Goal: Transaction & Acquisition: Obtain resource

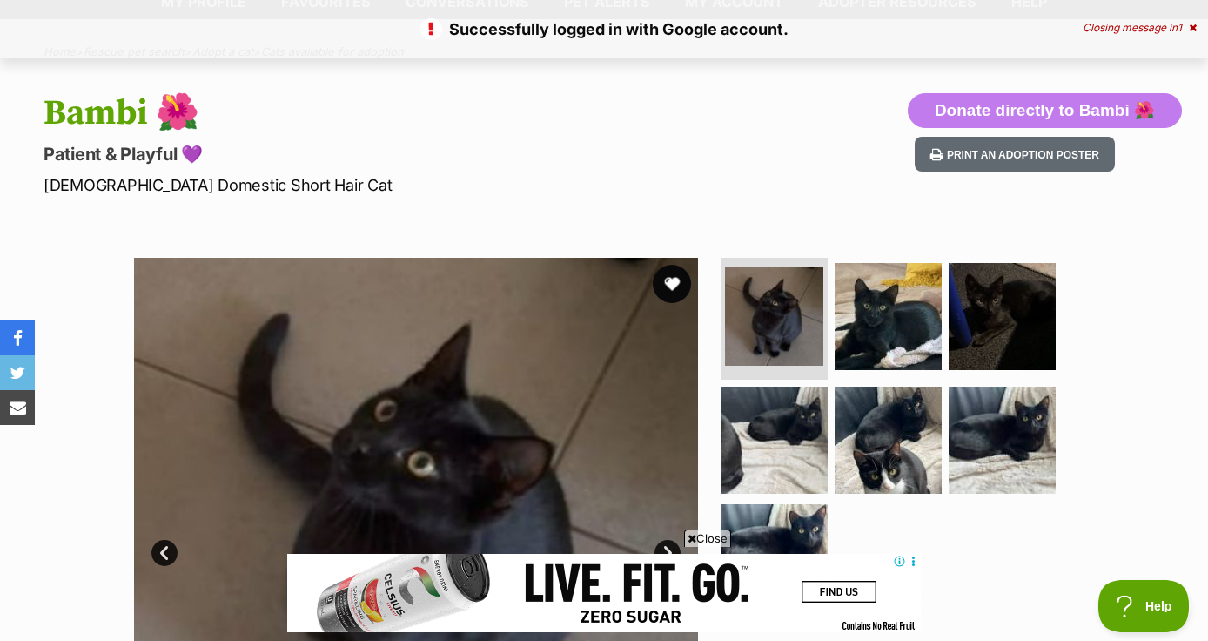
click at [672, 286] on button "favourite" at bounding box center [672, 284] width 38 height 38
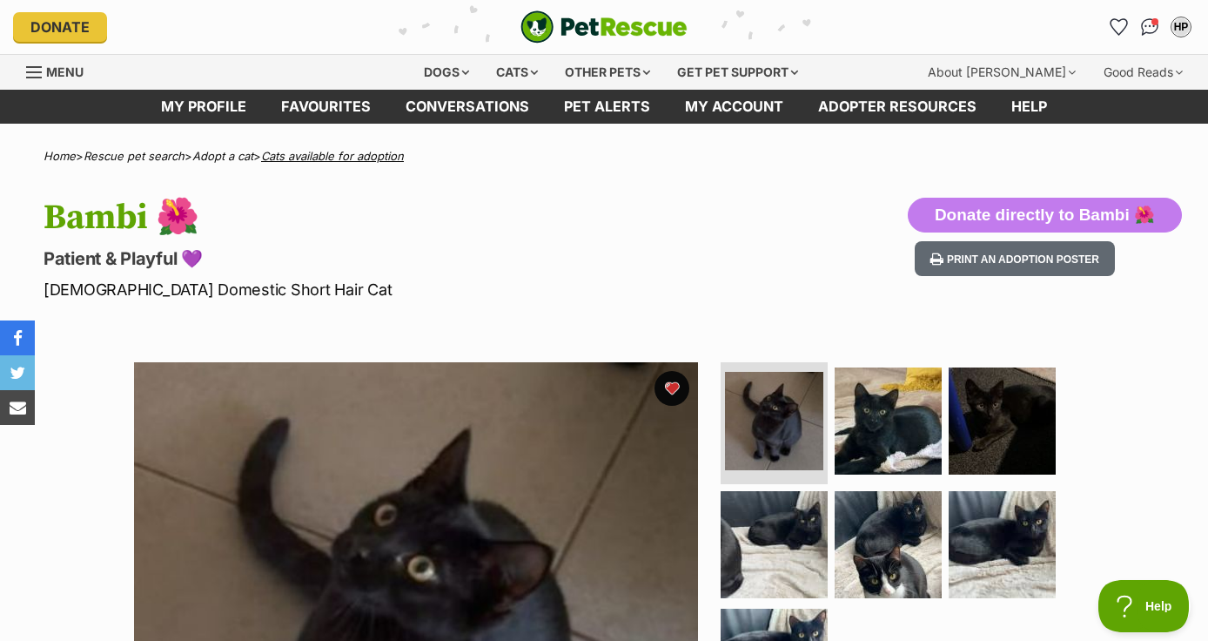
click at [362, 158] on link "Cats available for adoption" at bounding box center [332, 156] width 143 height 14
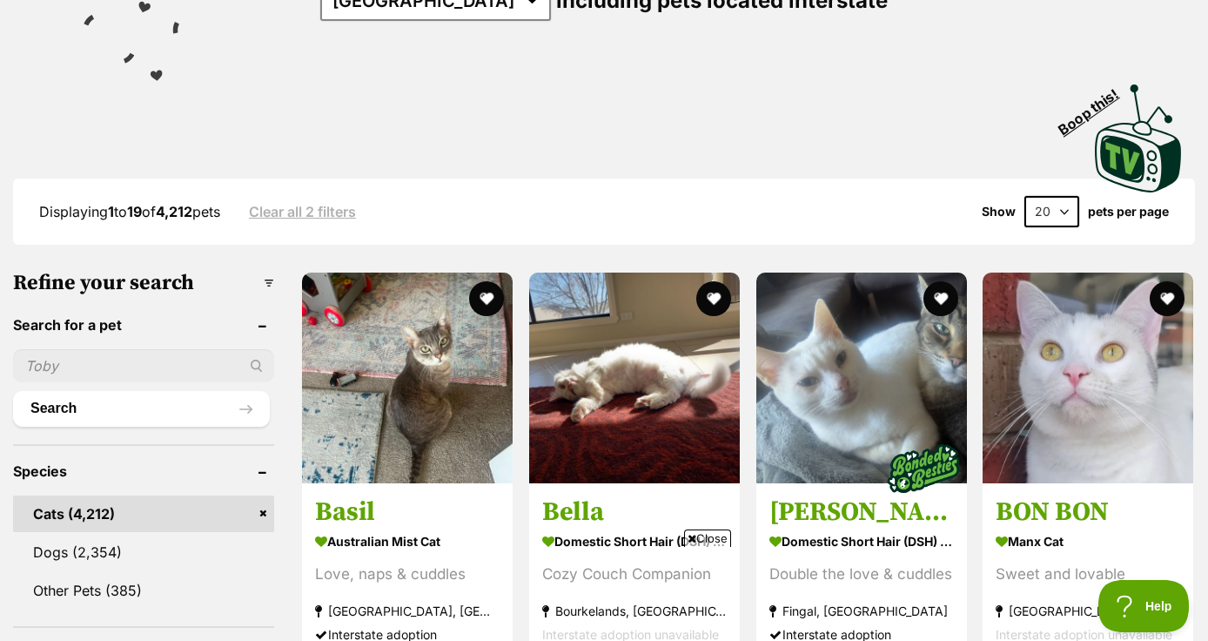
select select "60"
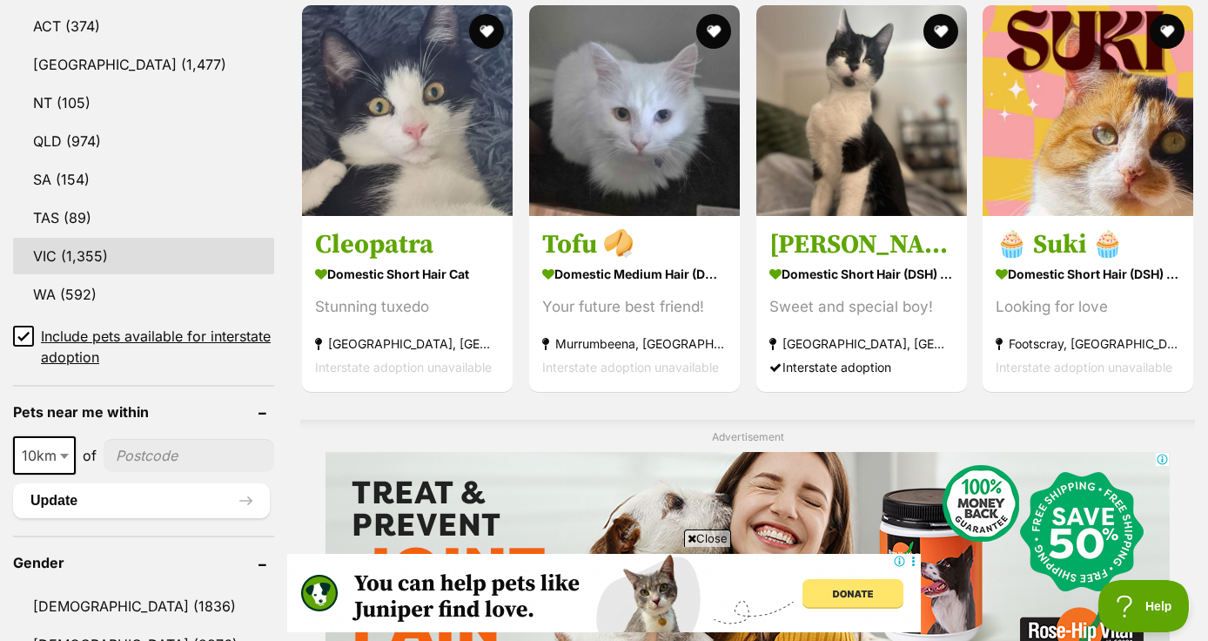
click at [101, 257] on link "VIC (1,355)" at bounding box center [143, 256] width 261 height 37
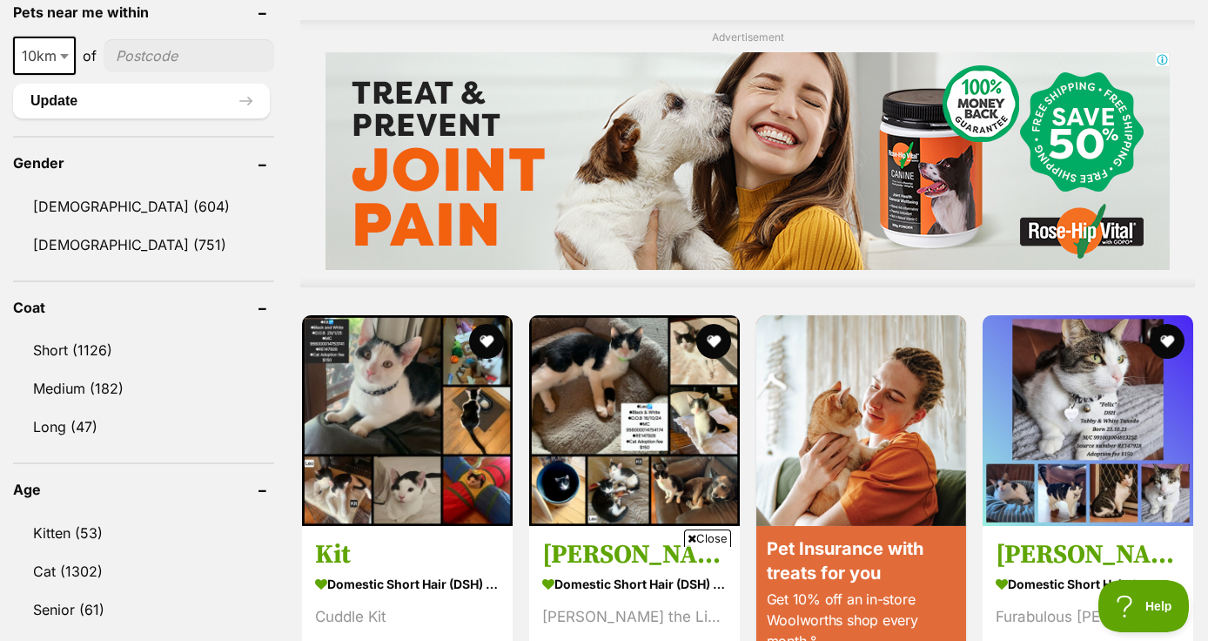
scroll to position [1384, 0]
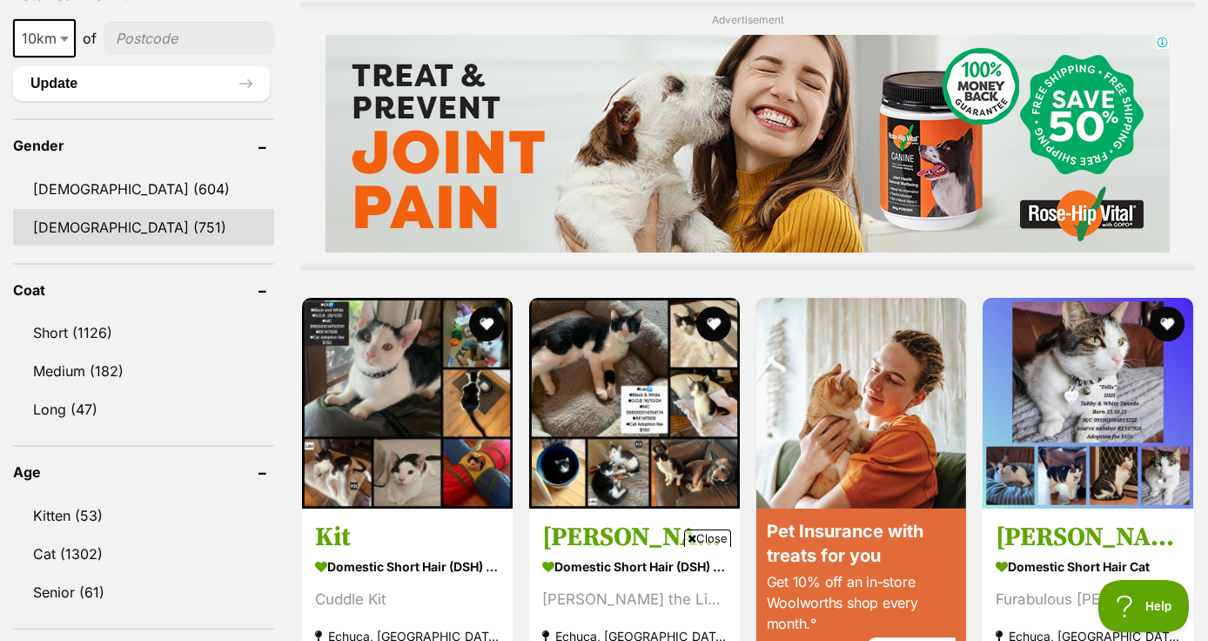
click at [132, 225] on link "Female (751)" at bounding box center [143, 227] width 261 height 37
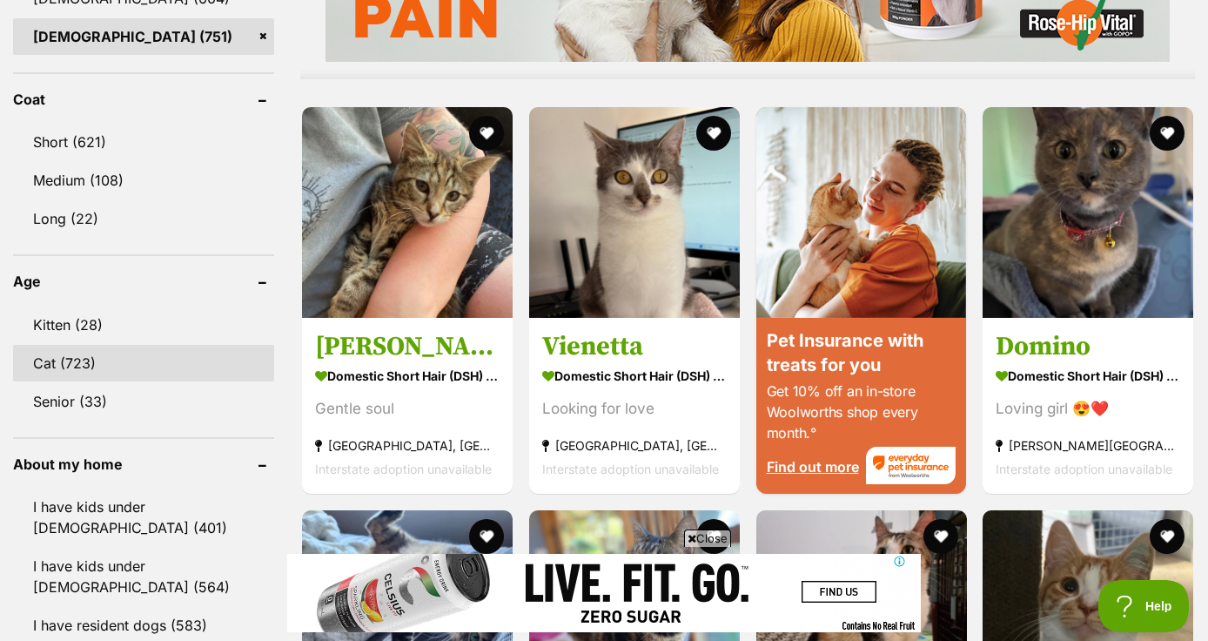
scroll to position [1564, 0]
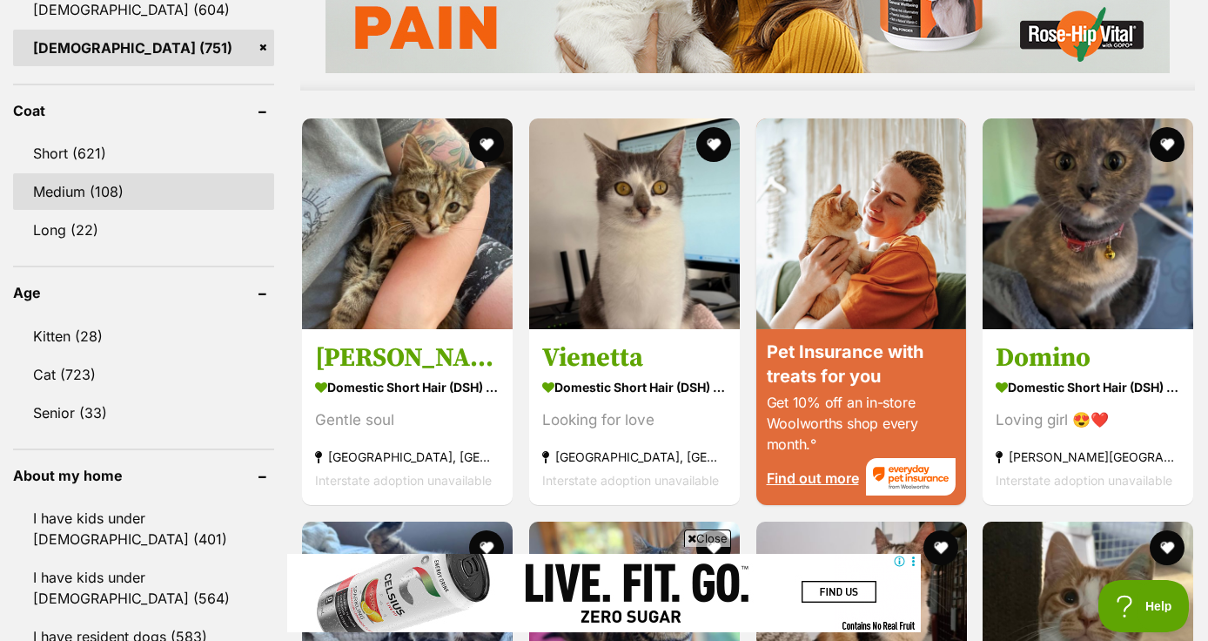
click at [132, 200] on link "Medium (108)" at bounding box center [143, 191] width 261 height 37
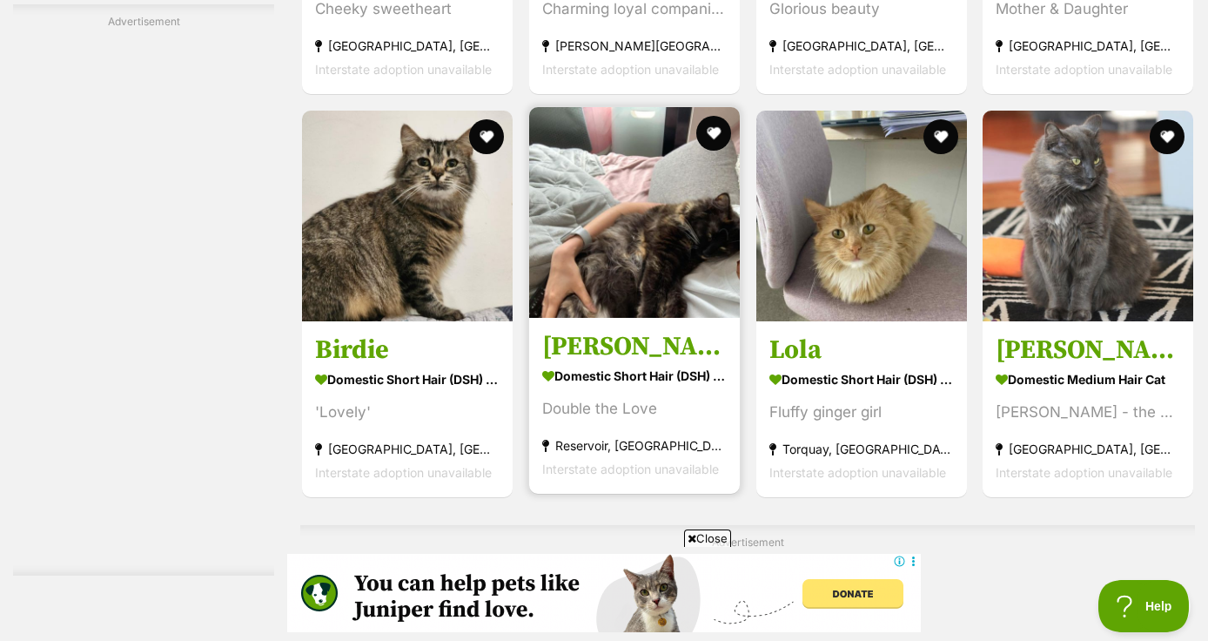
scroll to position [3709, 0]
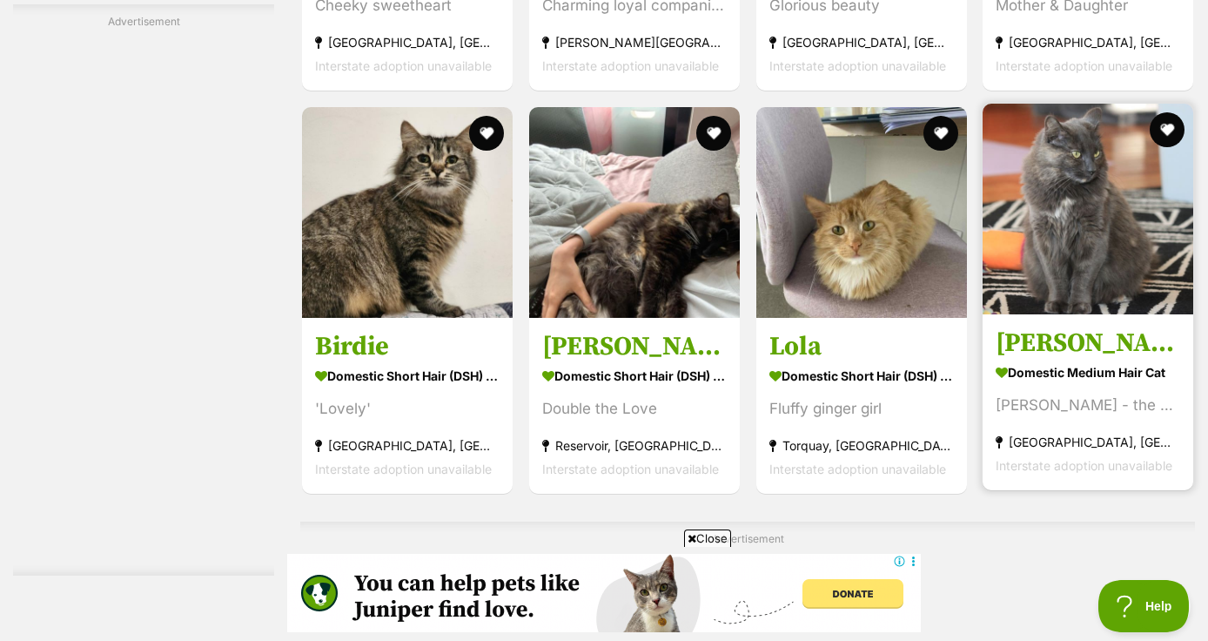
click at [1121, 175] on img at bounding box center [1088, 209] width 211 height 211
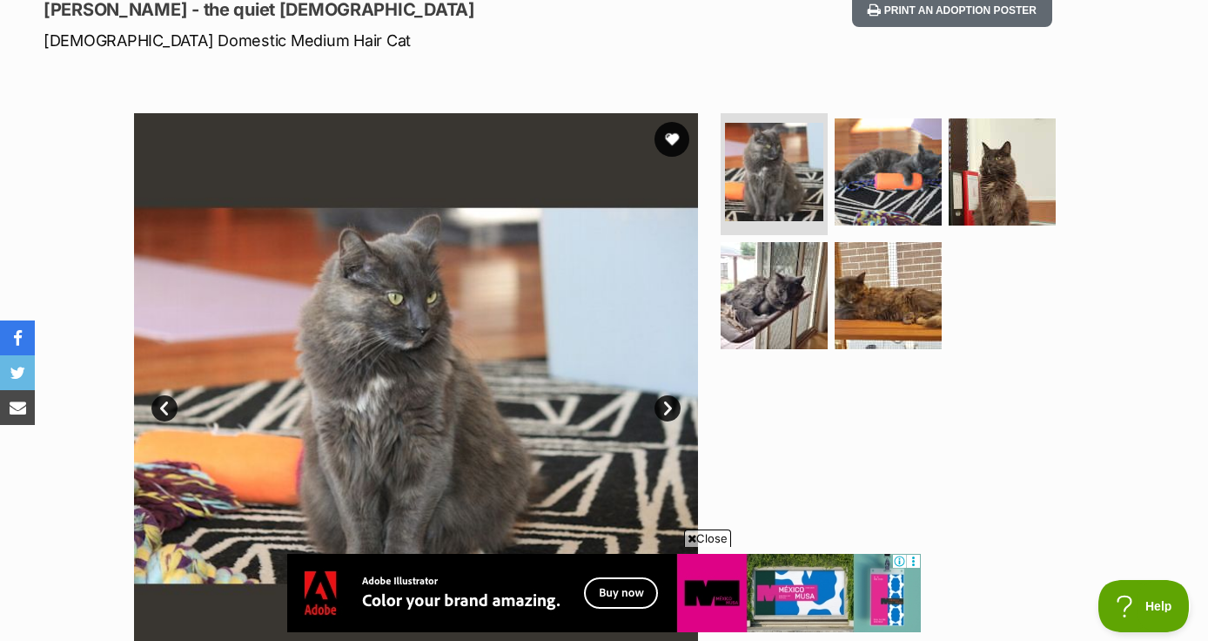
click at [671, 409] on link "Next" at bounding box center [668, 408] width 26 height 26
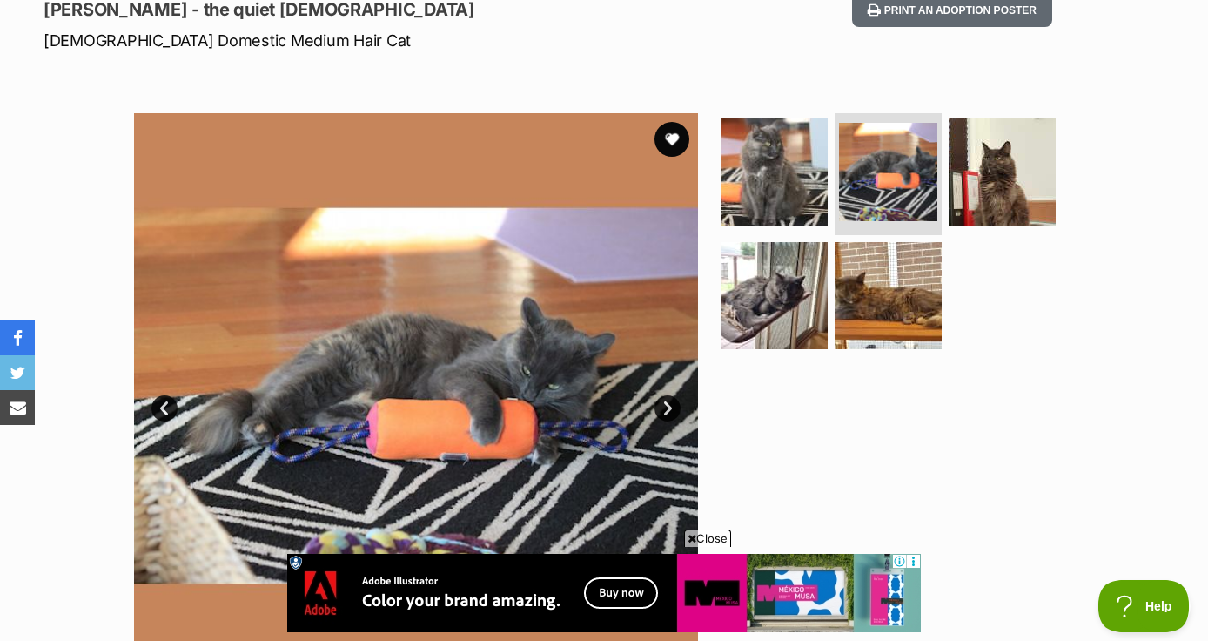
click at [666, 406] on link "Next" at bounding box center [668, 408] width 26 height 26
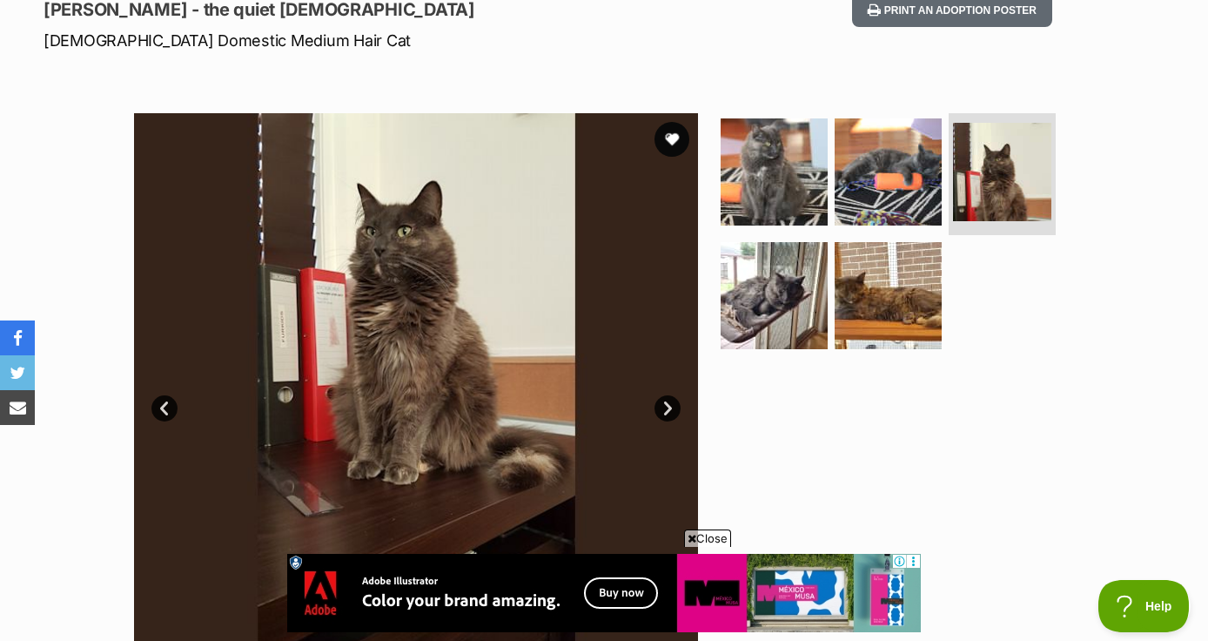
click at [666, 406] on link "Next" at bounding box center [668, 408] width 26 height 26
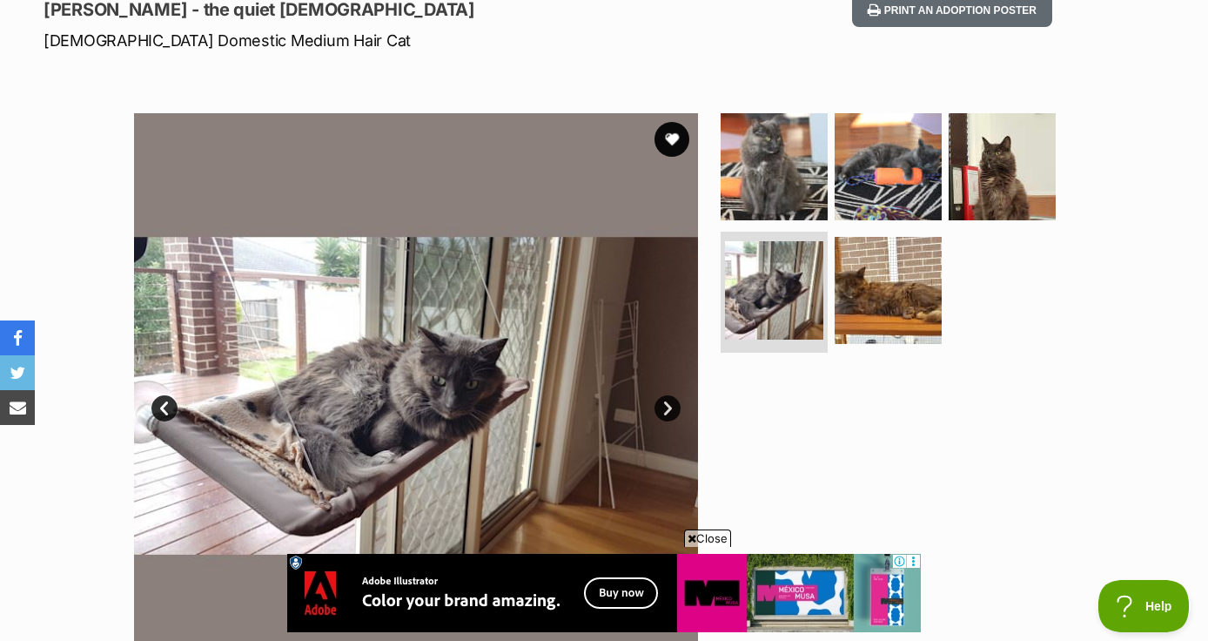
click at [667, 406] on link "Next" at bounding box center [668, 408] width 26 height 26
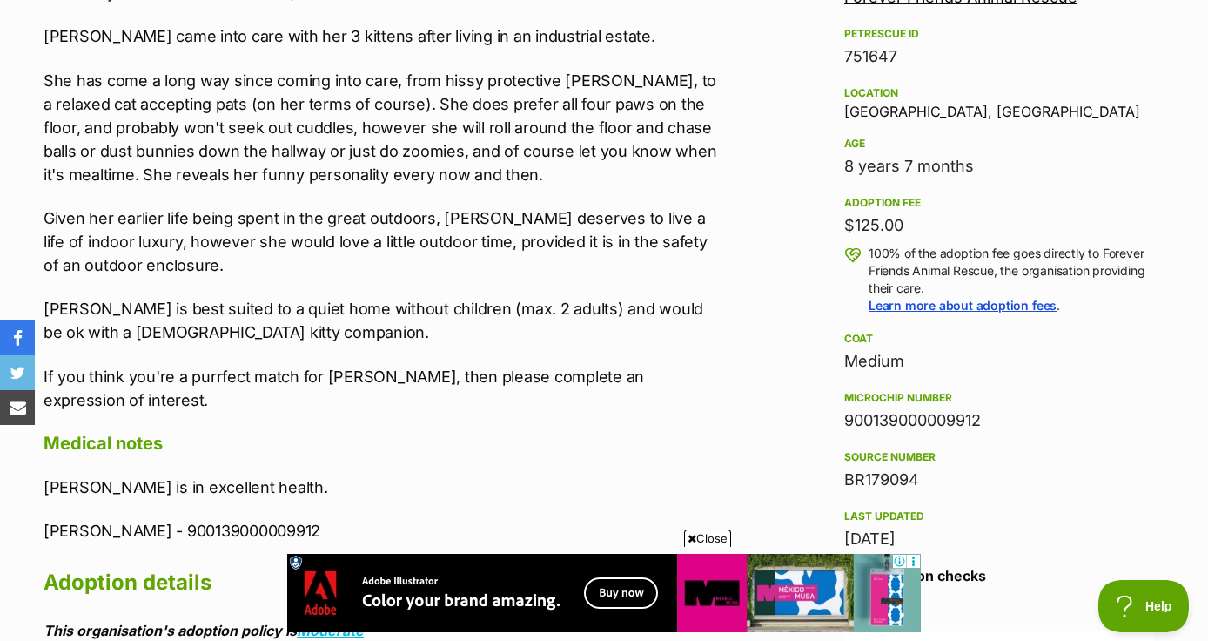
scroll to position [1083, 0]
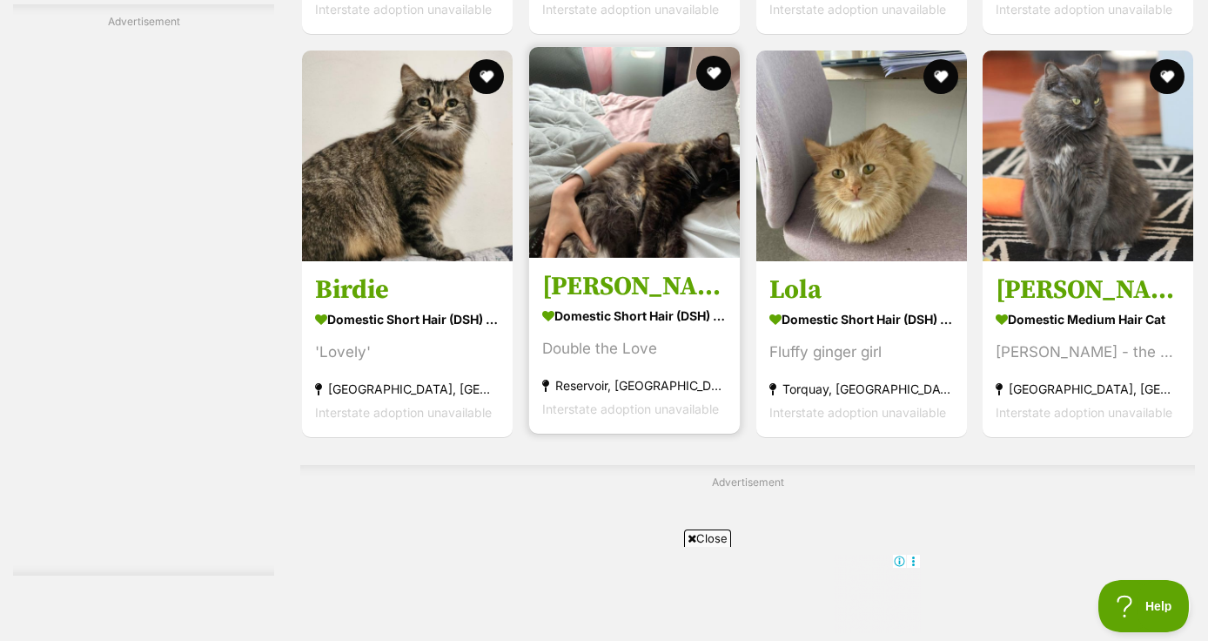
click at [637, 151] on img at bounding box center [634, 152] width 211 height 211
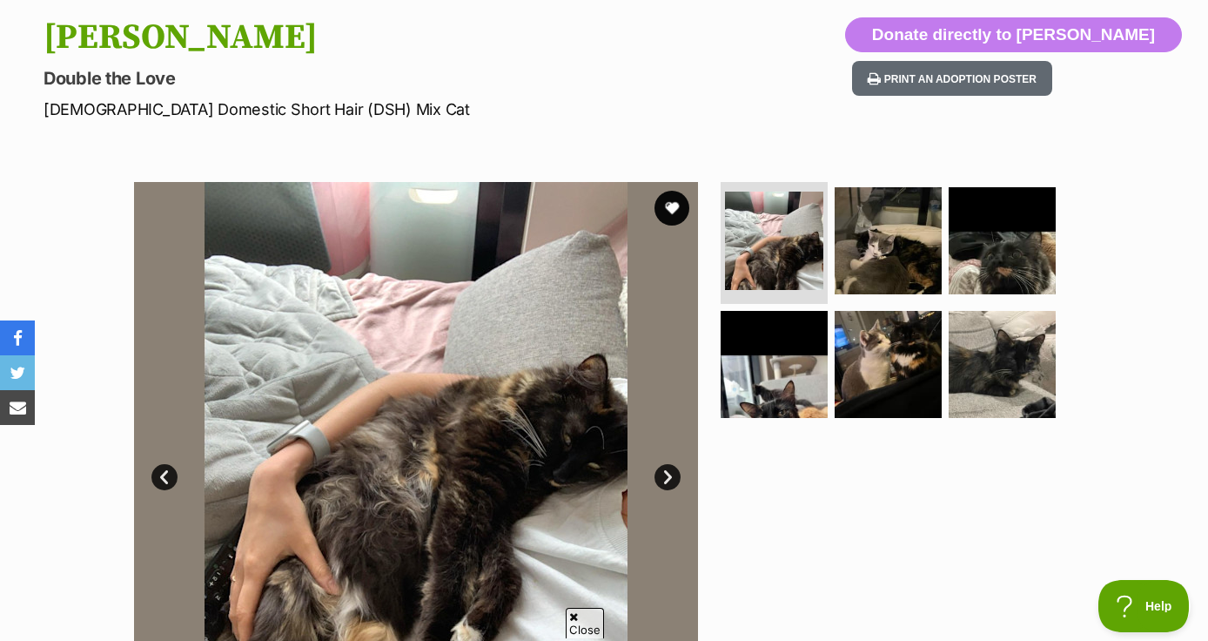
click at [664, 470] on link "Next" at bounding box center [668, 477] width 26 height 26
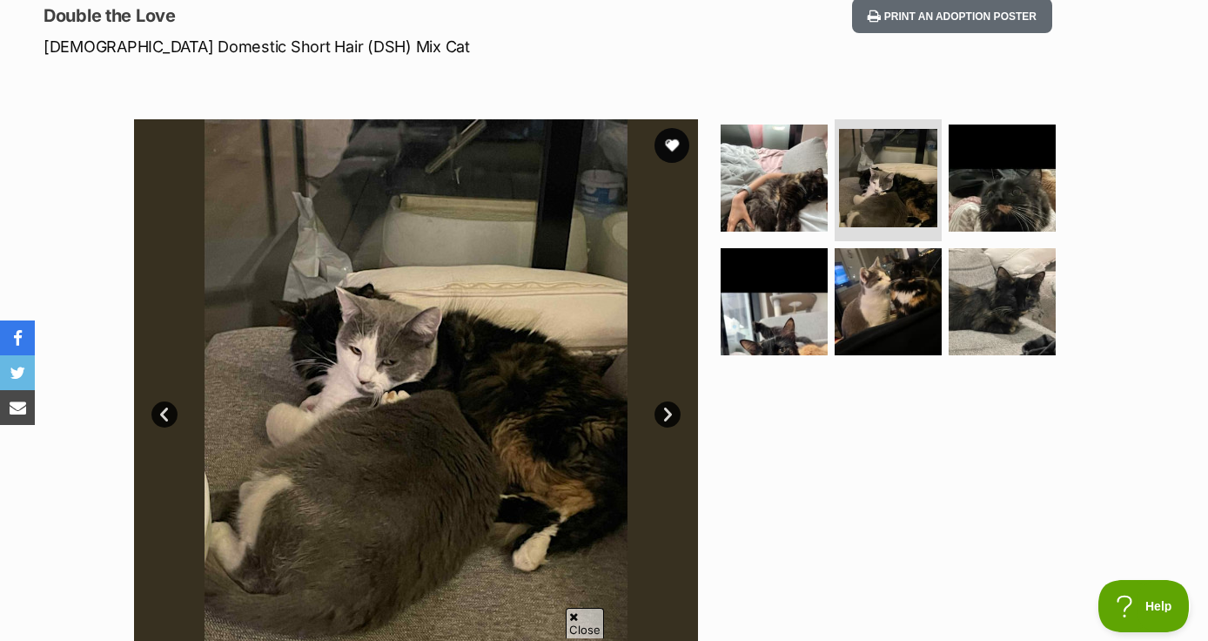
click at [661, 410] on link "Next" at bounding box center [668, 414] width 26 height 26
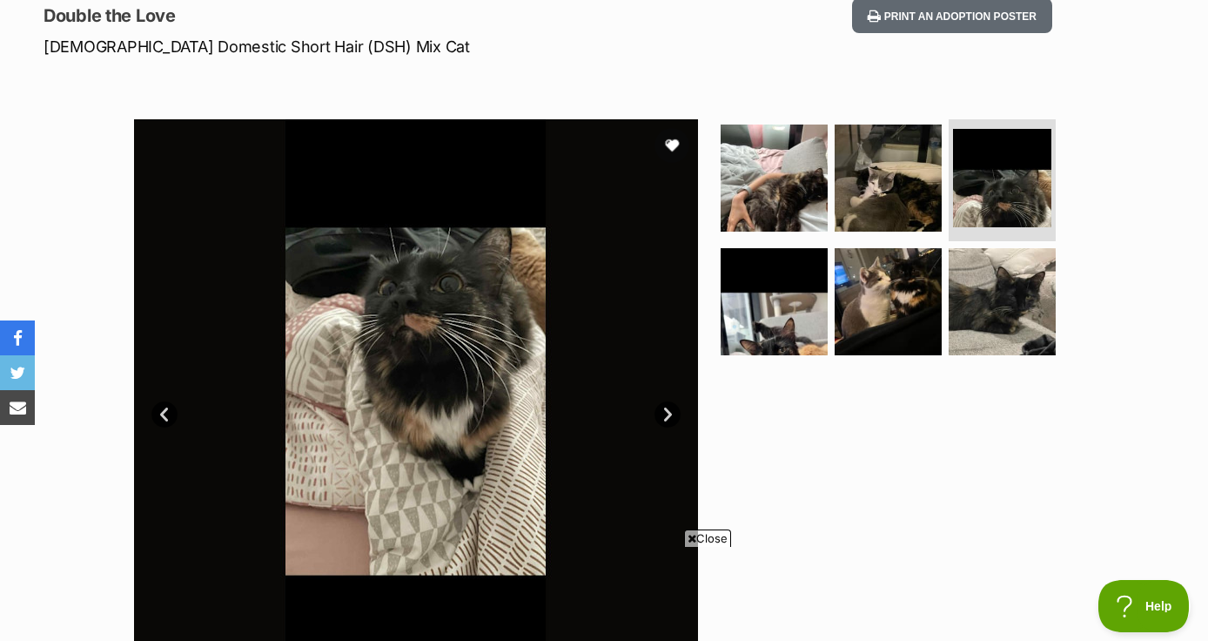
click at [661, 410] on link "Next" at bounding box center [668, 414] width 26 height 26
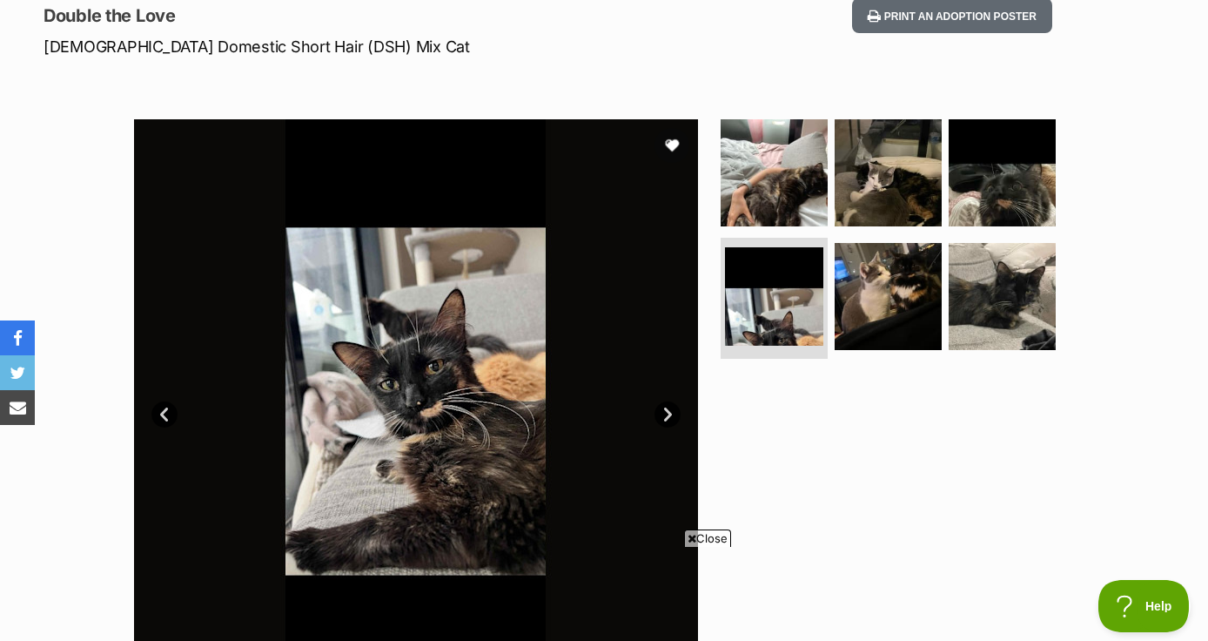
click at [661, 410] on link "Next" at bounding box center [668, 414] width 26 height 26
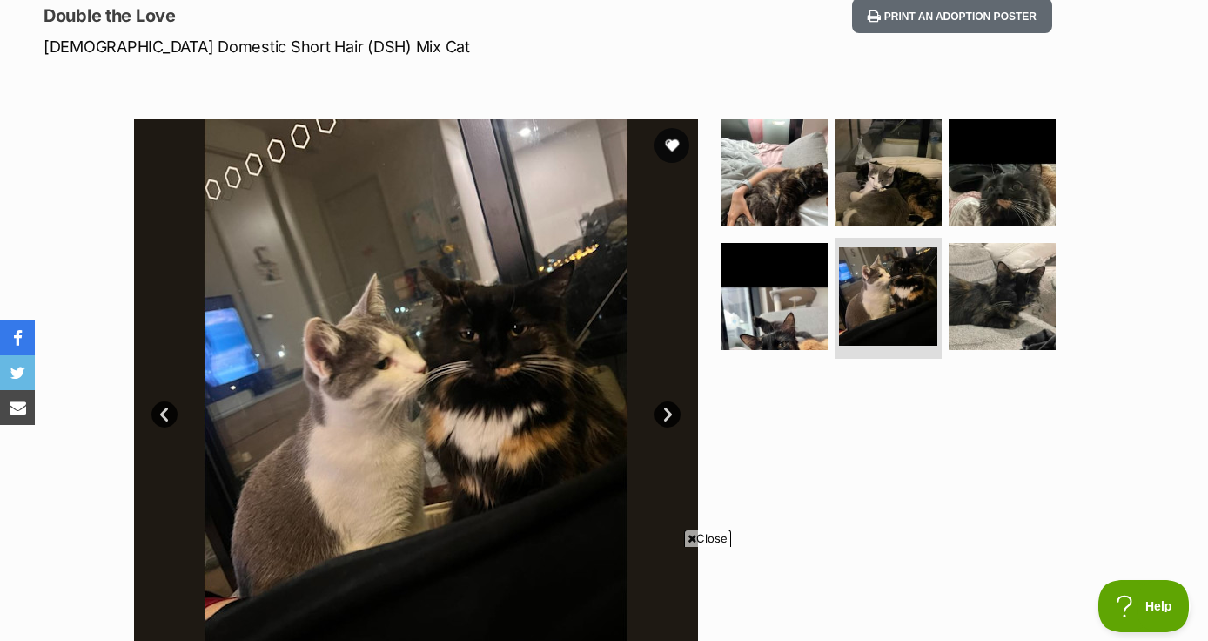
click at [661, 410] on link "Next" at bounding box center [668, 414] width 26 height 26
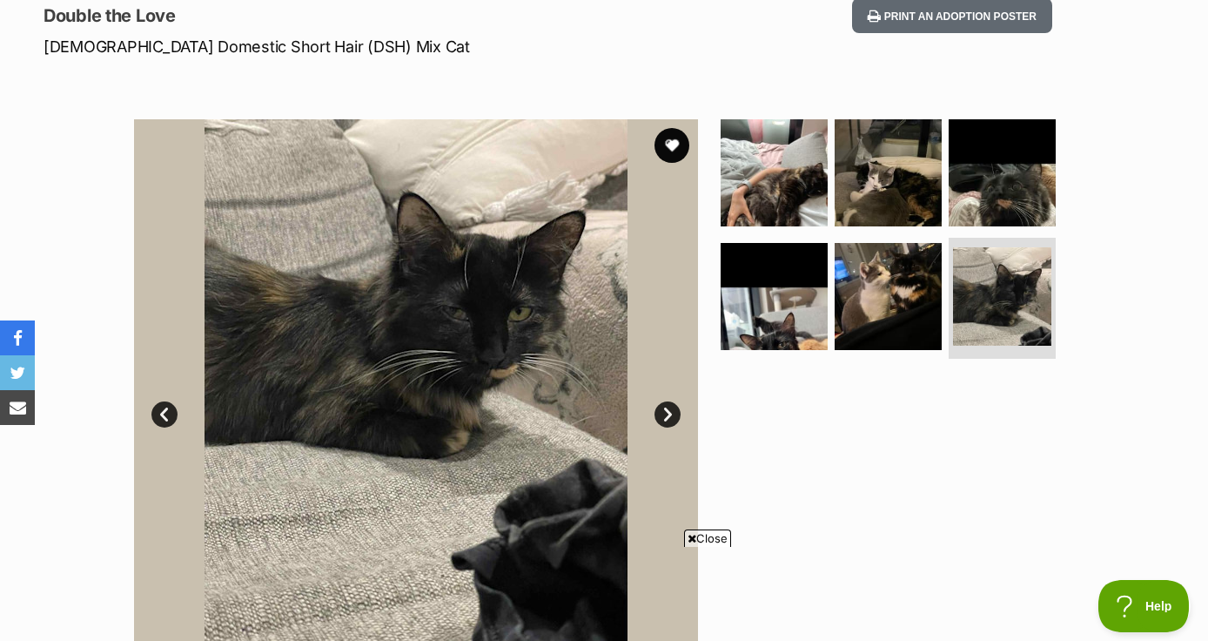
click at [661, 410] on link "Next" at bounding box center [668, 414] width 26 height 26
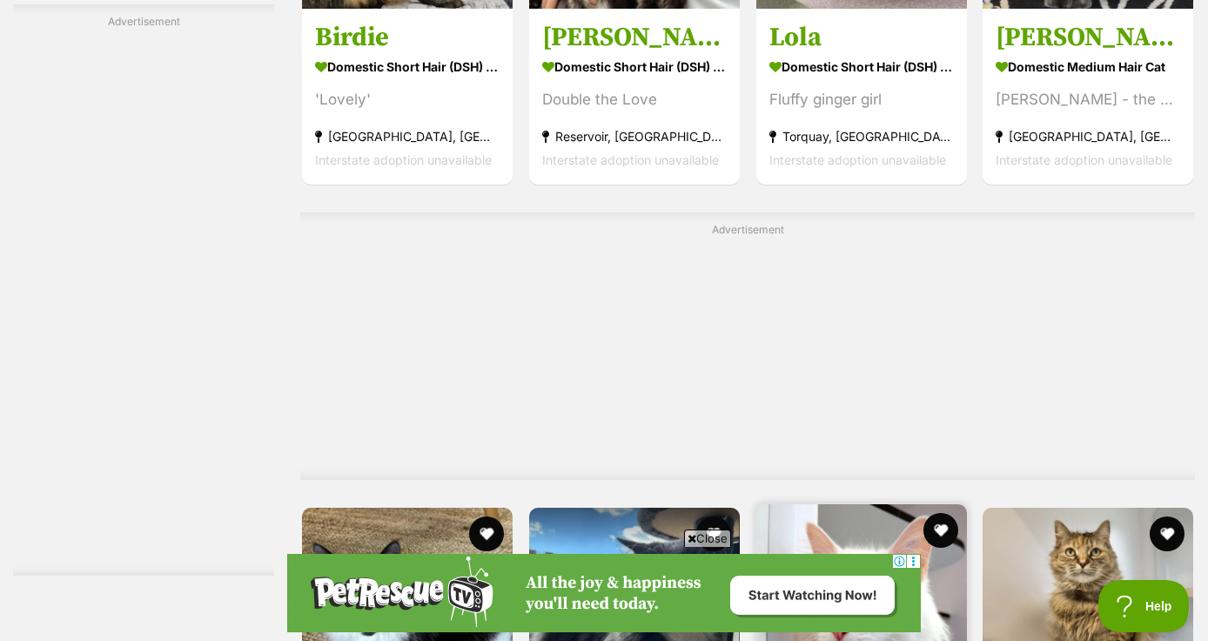
scroll to position [4215, 0]
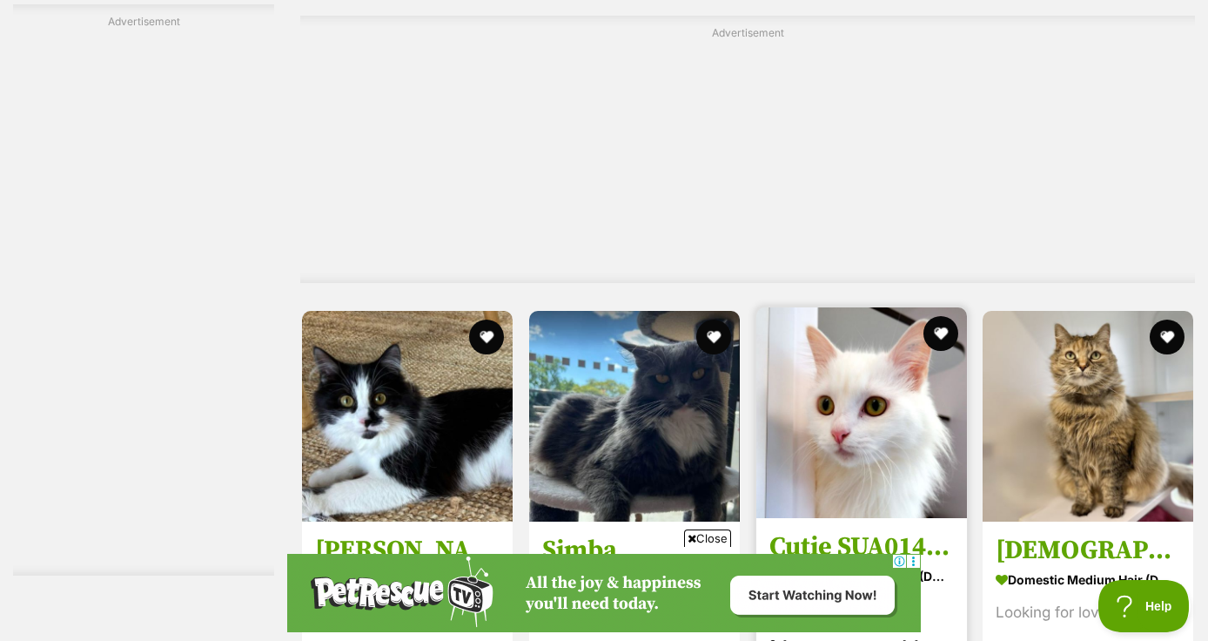
click at [853, 380] on img at bounding box center [862, 412] width 211 height 211
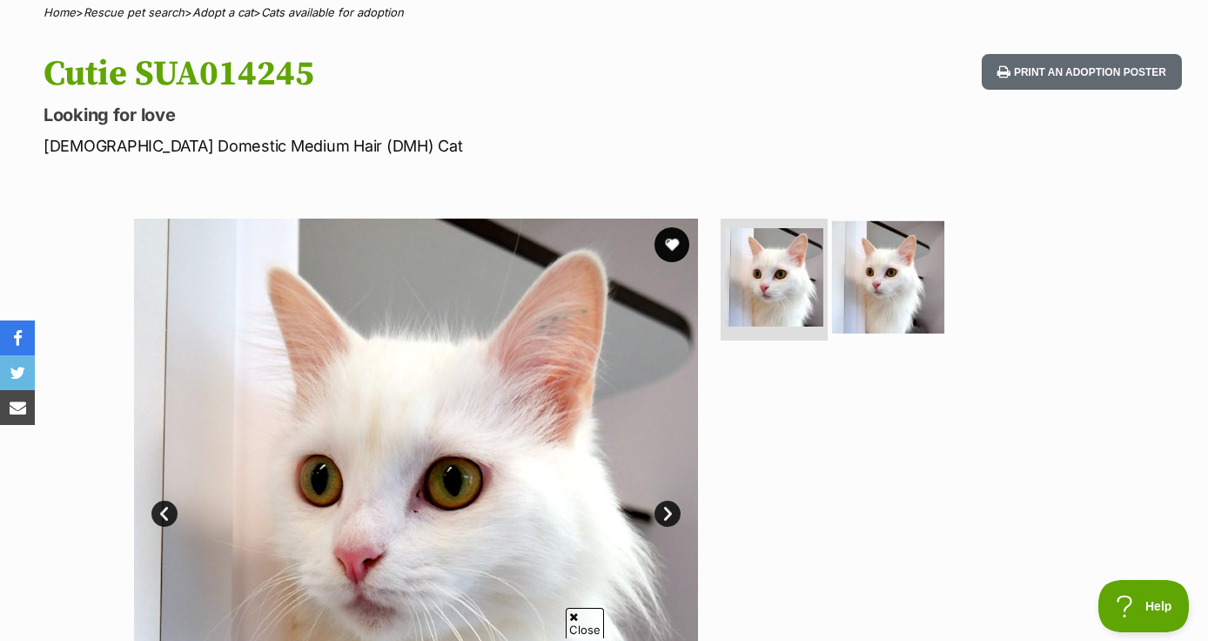
click at [860, 279] on img at bounding box center [888, 277] width 112 height 112
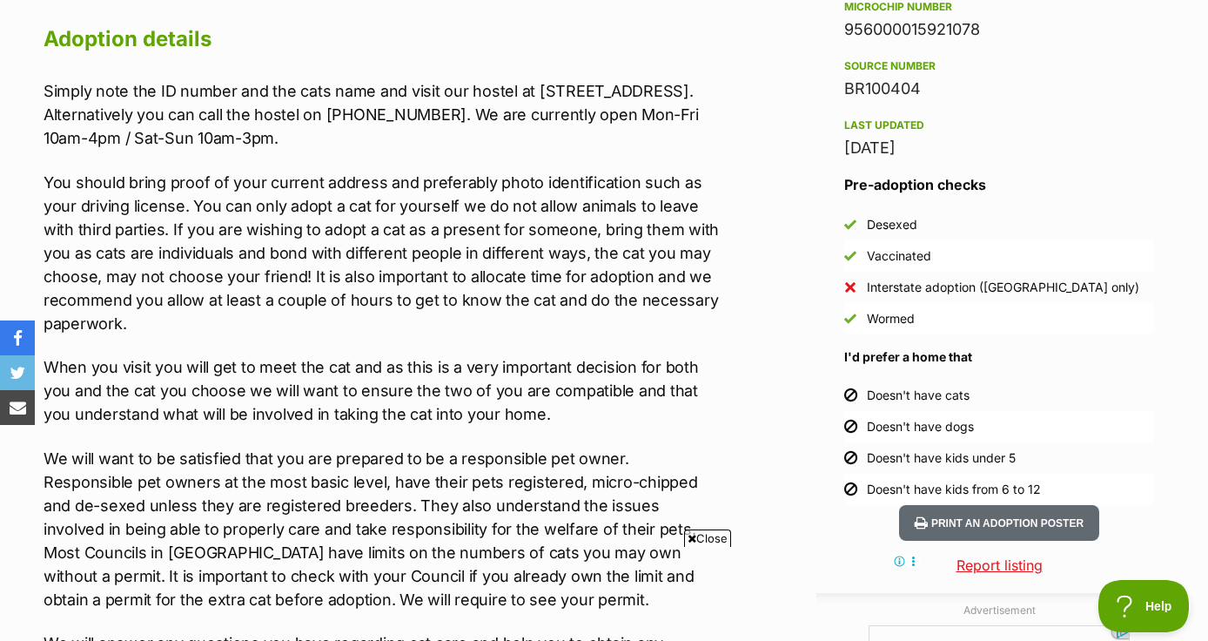
scroll to position [1471, 0]
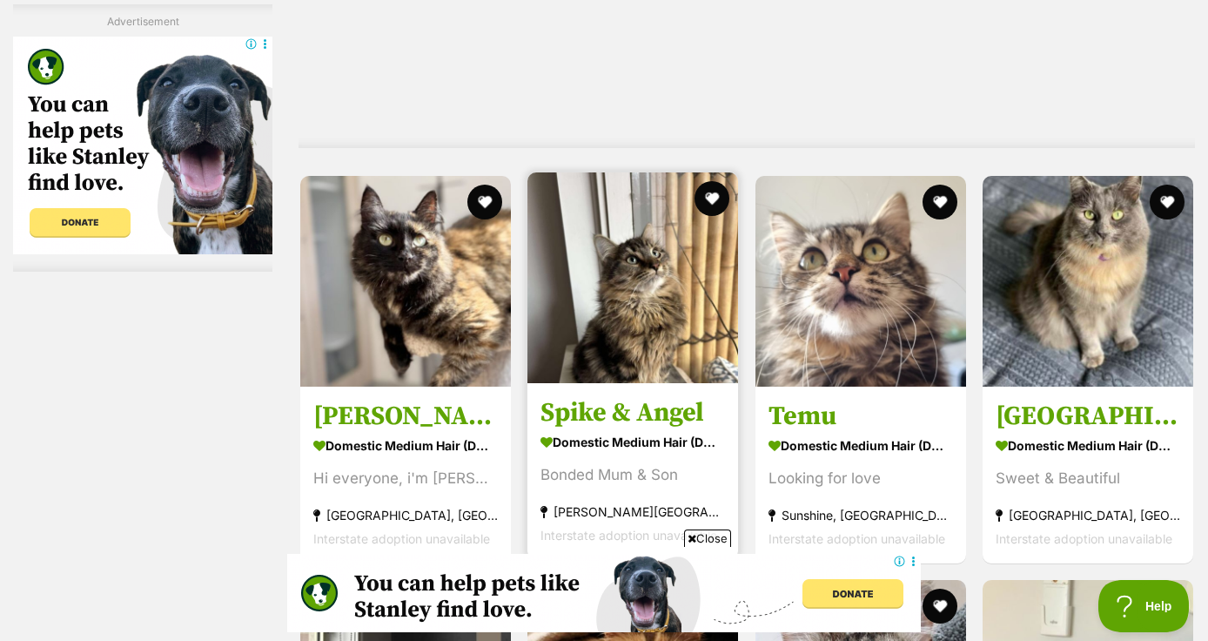
scroll to position [5051, 0]
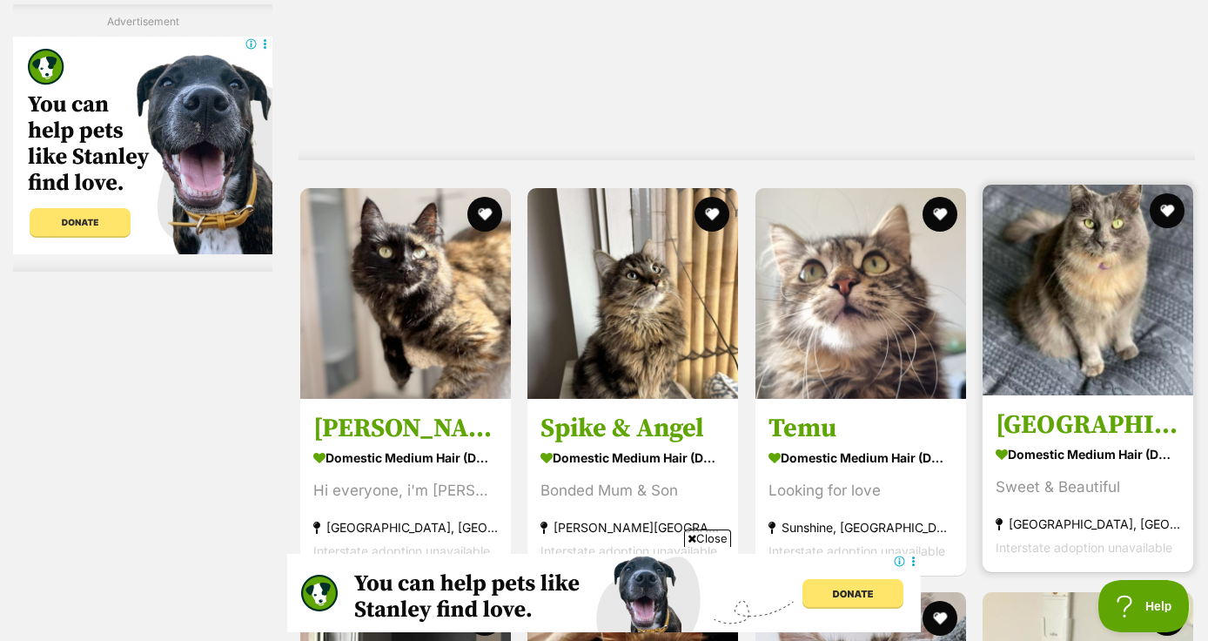
click at [1026, 246] on img at bounding box center [1088, 290] width 211 height 211
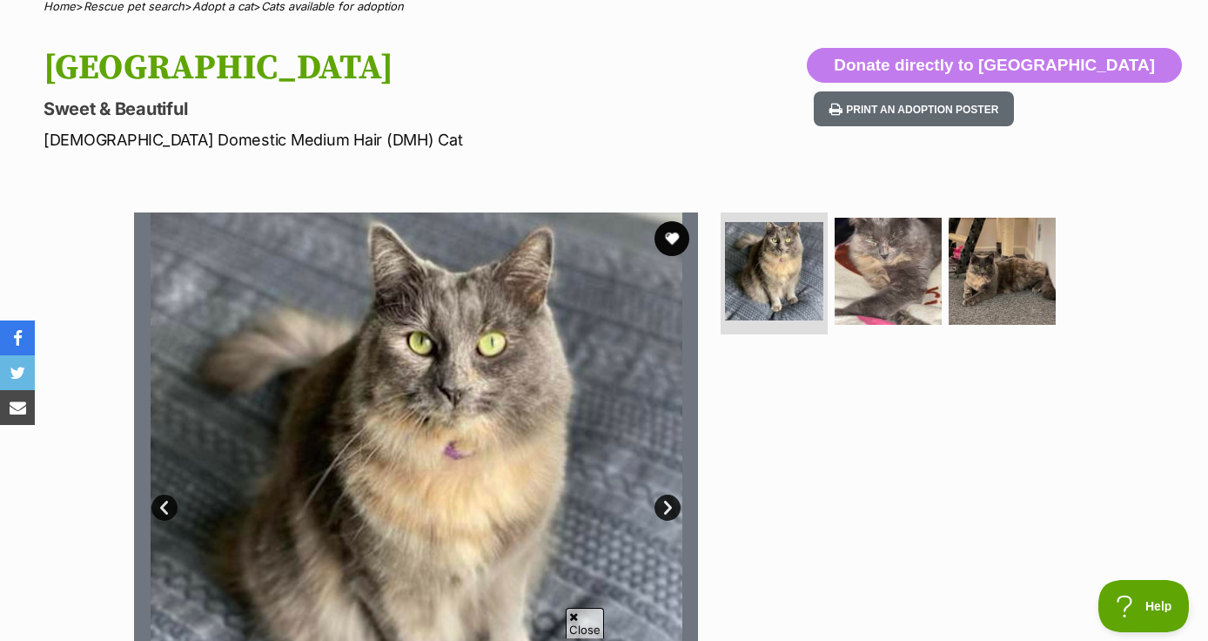
scroll to position [203, 0]
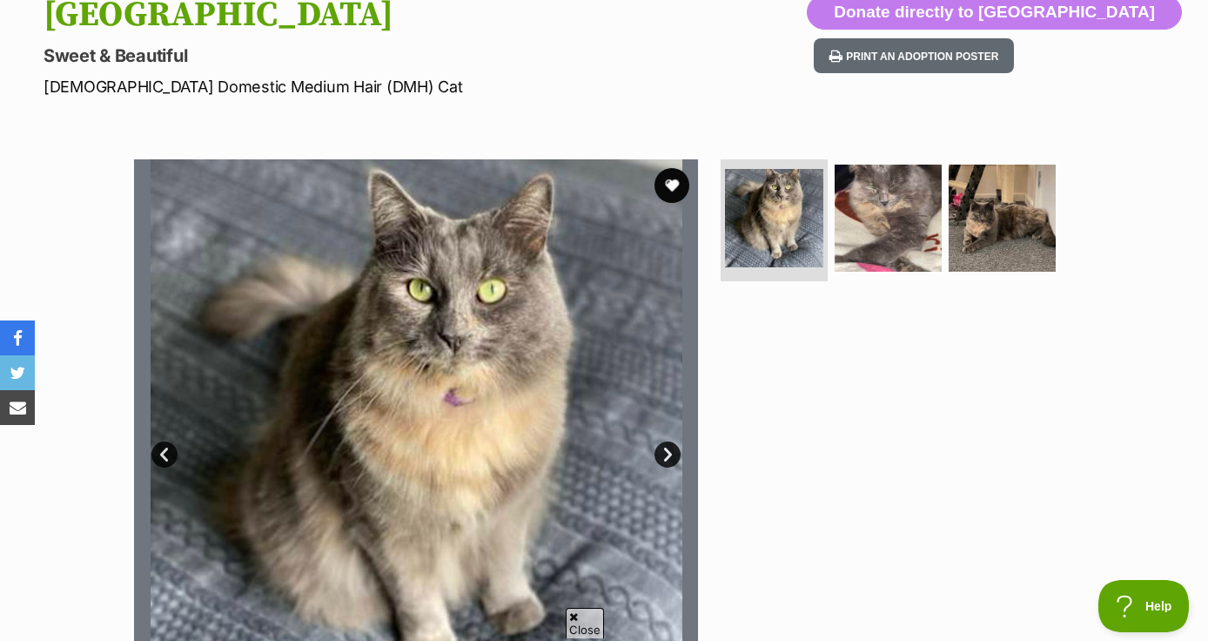
click at [669, 460] on link "Next" at bounding box center [668, 454] width 26 height 26
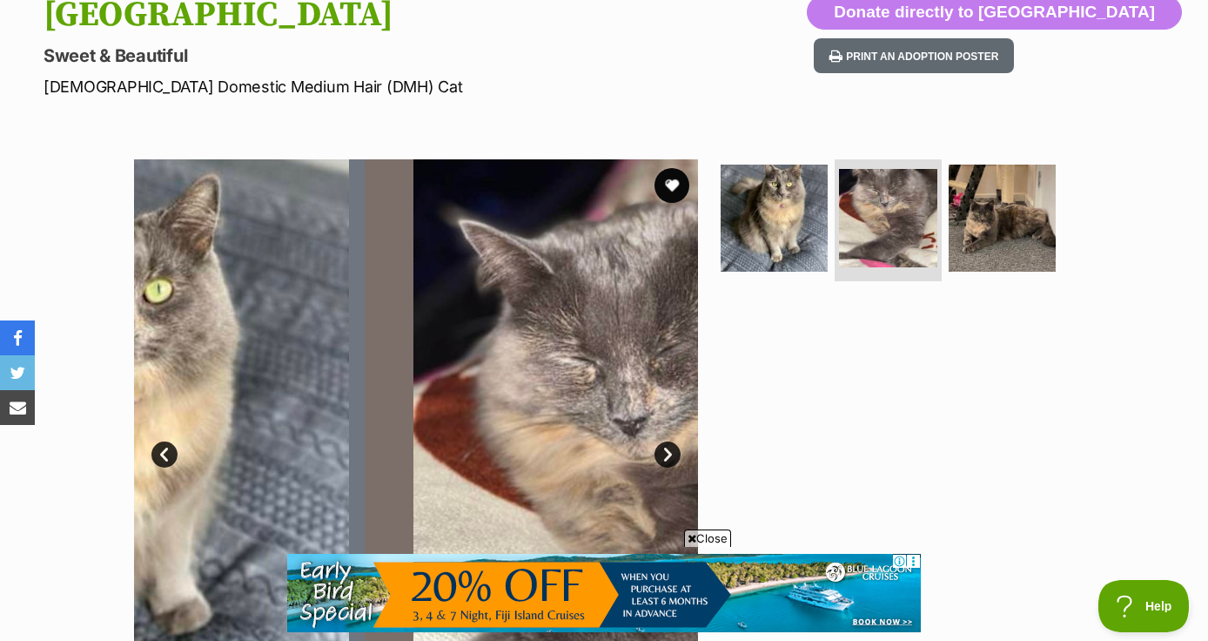
scroll to position [0, 0]
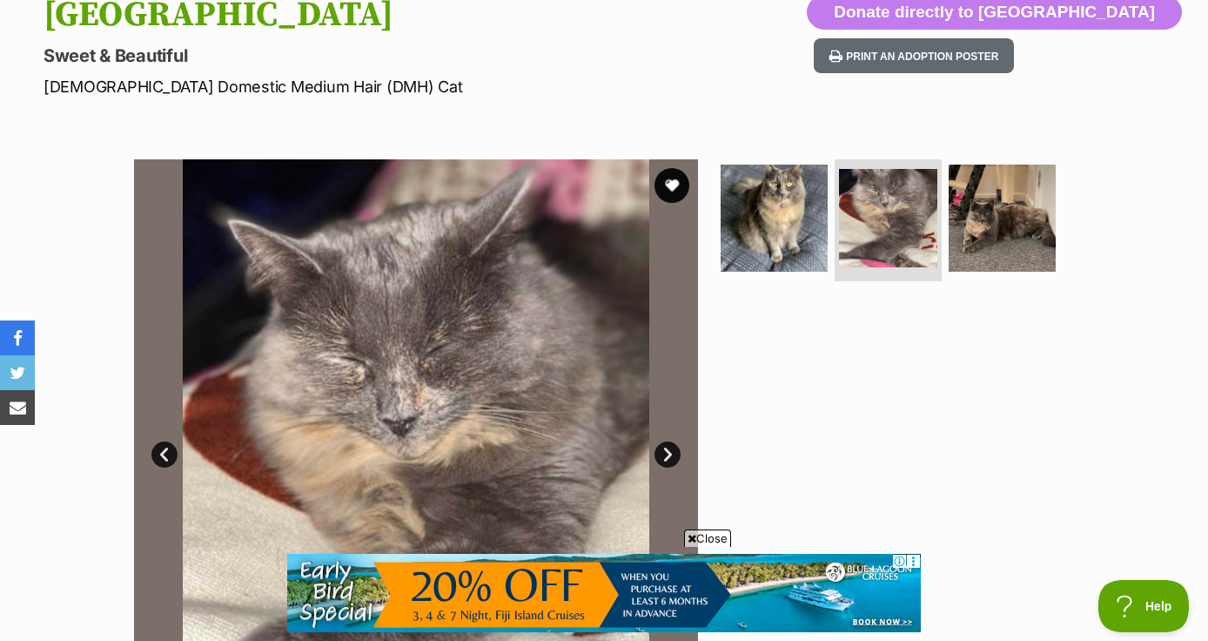
click at [669, 460] on link "Next" at bounding box center [668, 454] width 26 height 26
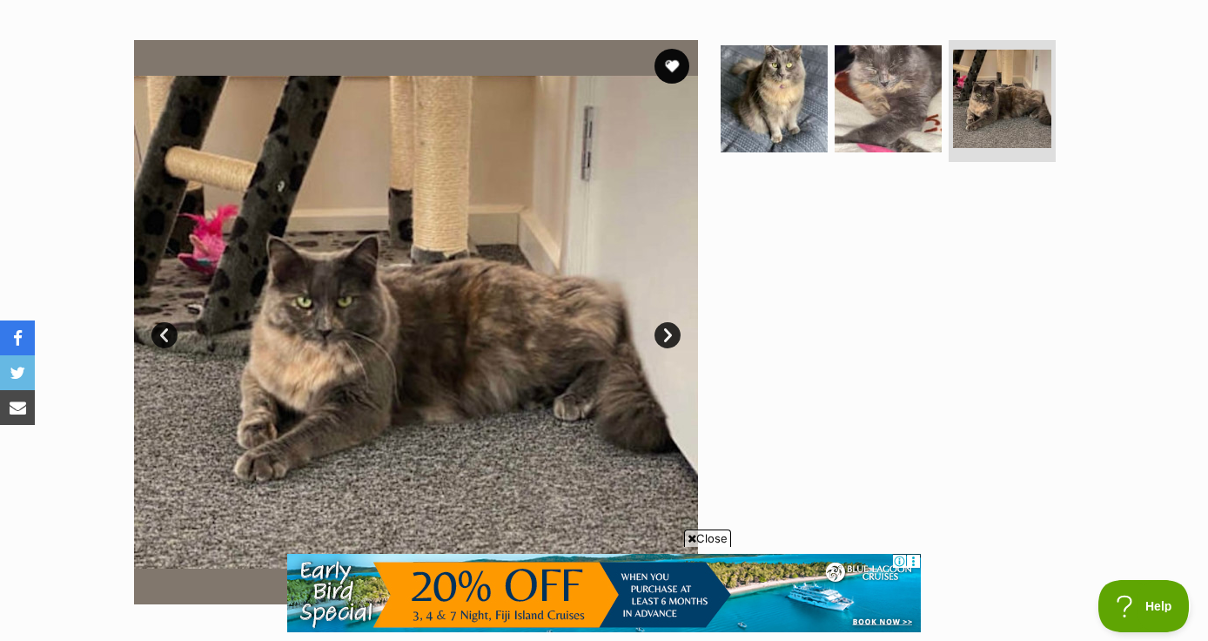
scroll to position [323, 0]
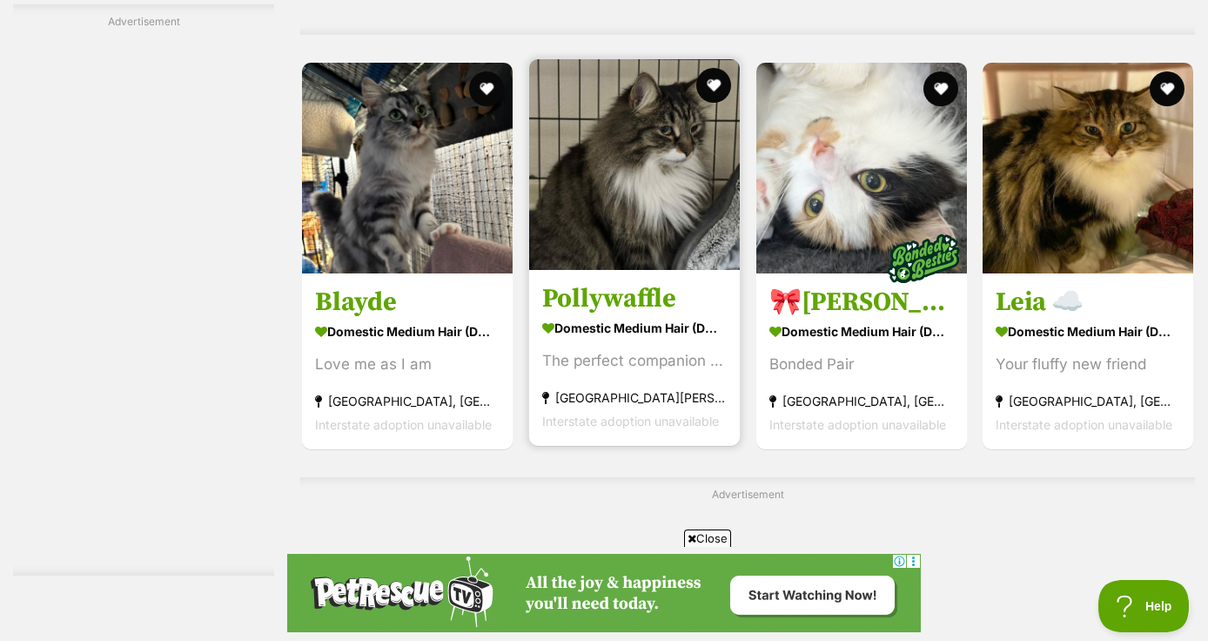
scroll to position [8109, 0]
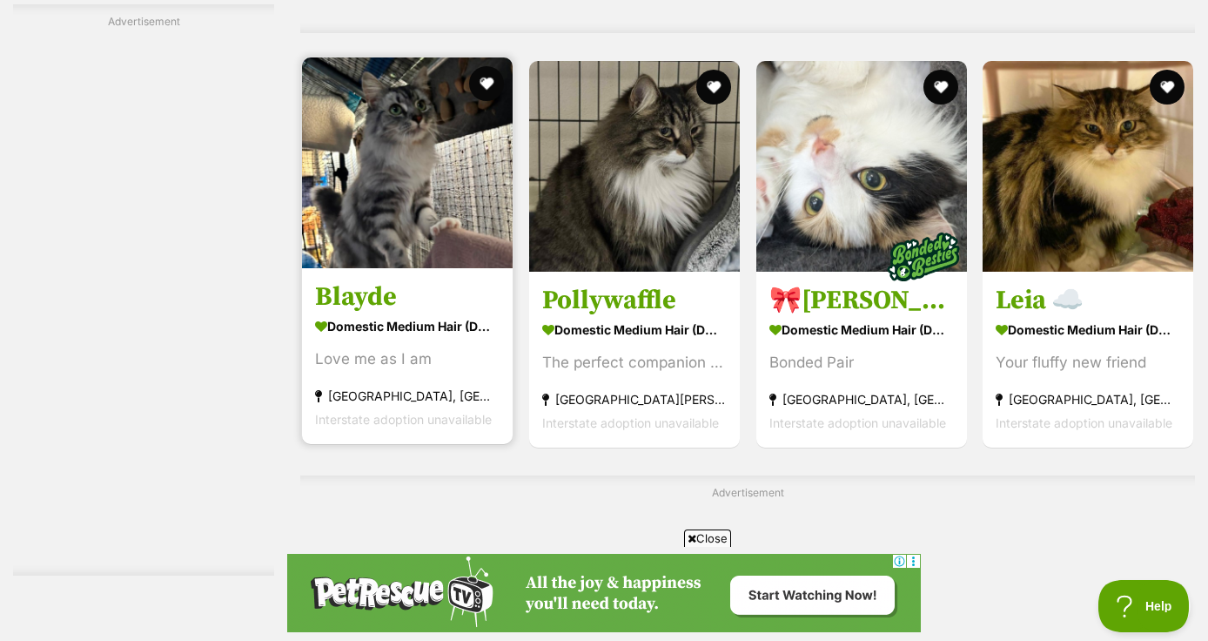
click at [406, 142] on img at bounding box center [407, 162] width 211 height 211
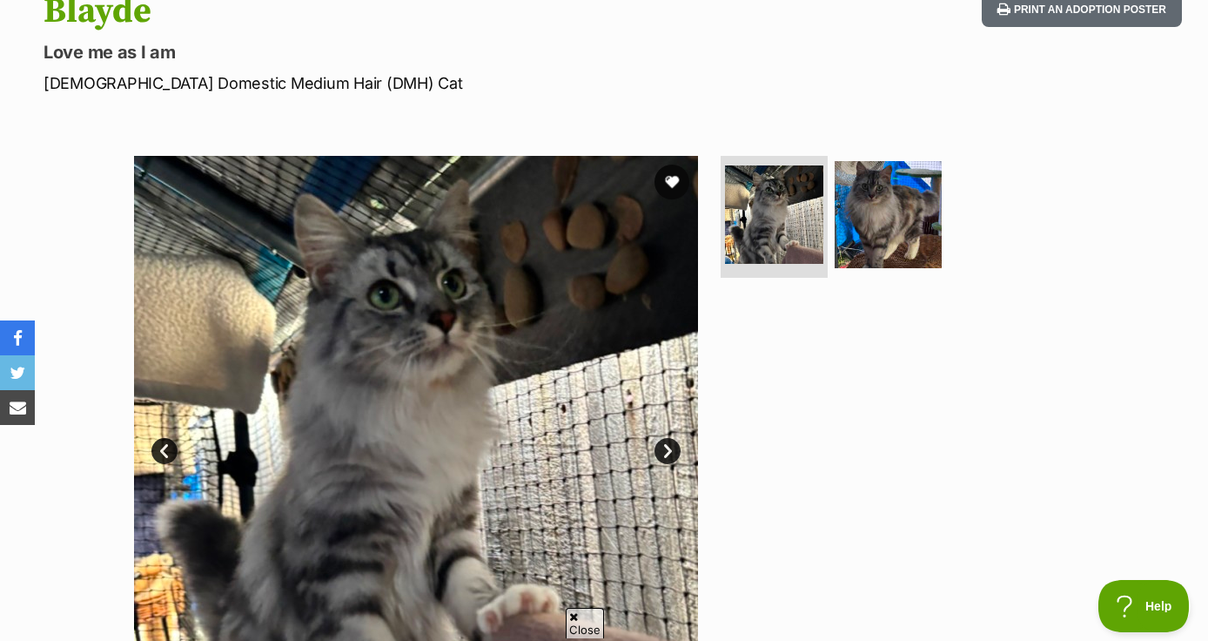
click at [663, 445] on link "Next" at bounding box center [668, 451] width 26 height 26
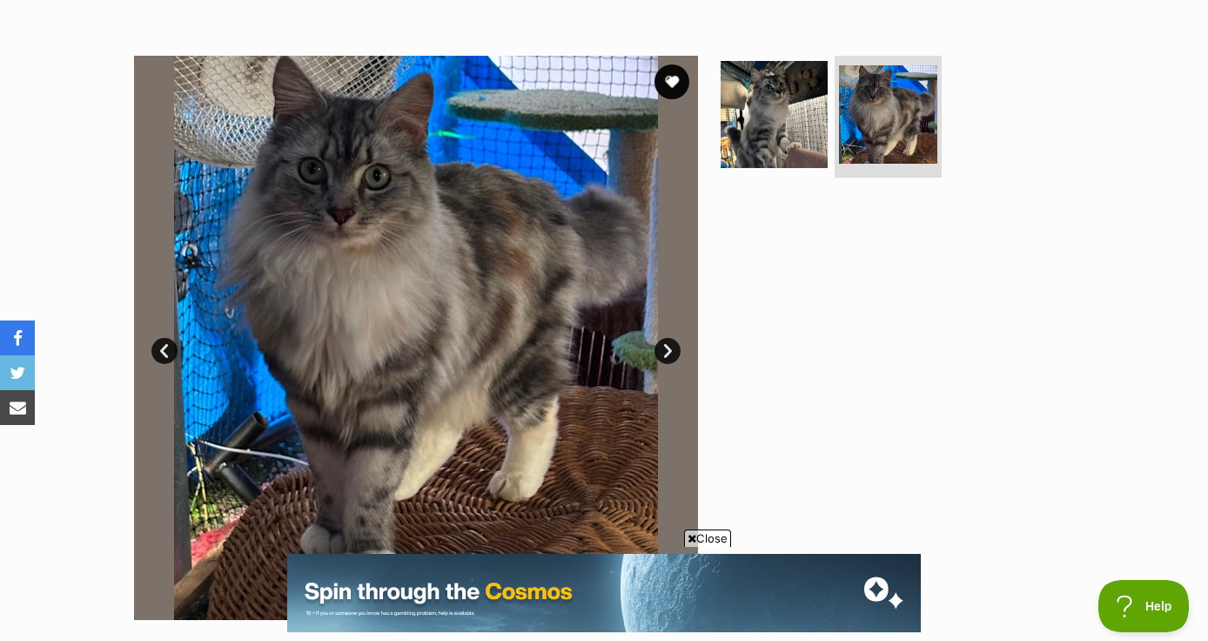
click at [665, 351] on link "Next" at bounding box center [668, 351] width 26 height 26
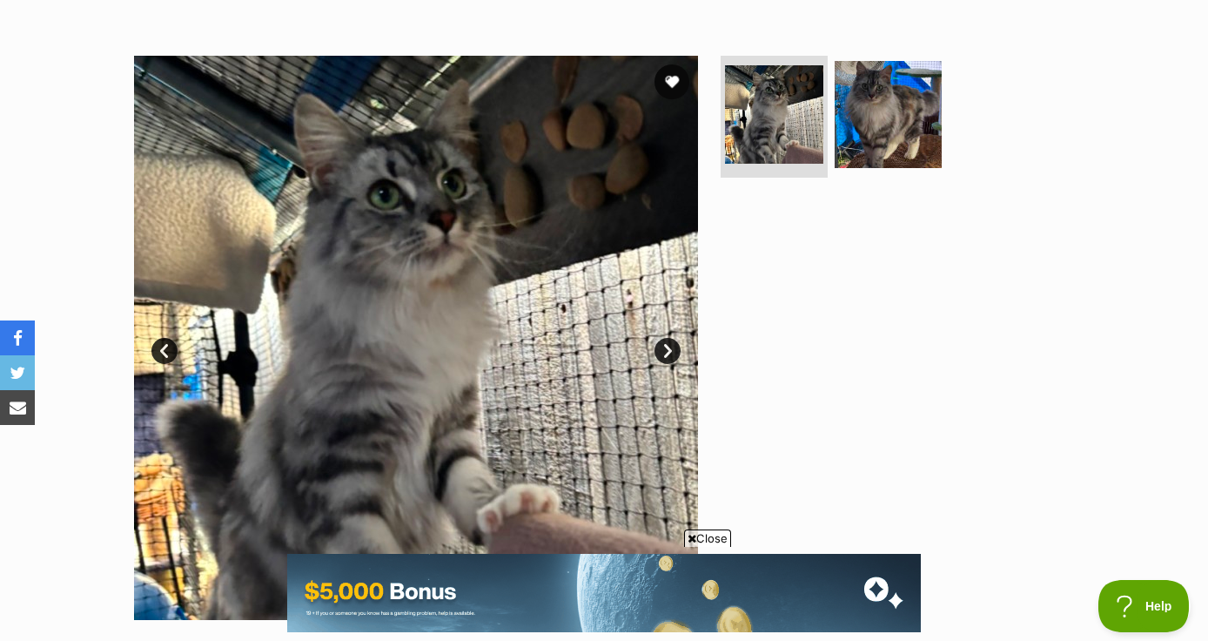
click at [665, 351] on link "Next" at bounding box center [668, 351] width 26 height 26
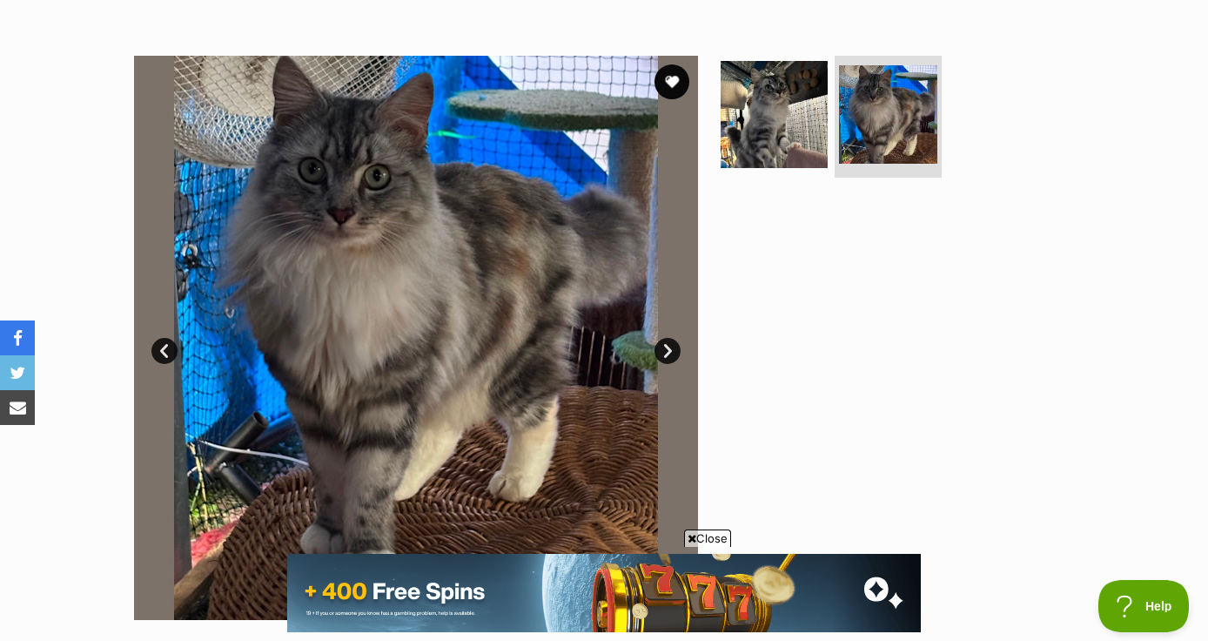
click at [659, 351] on link "Next" at bounding box center [668, 351] width 26 height 26
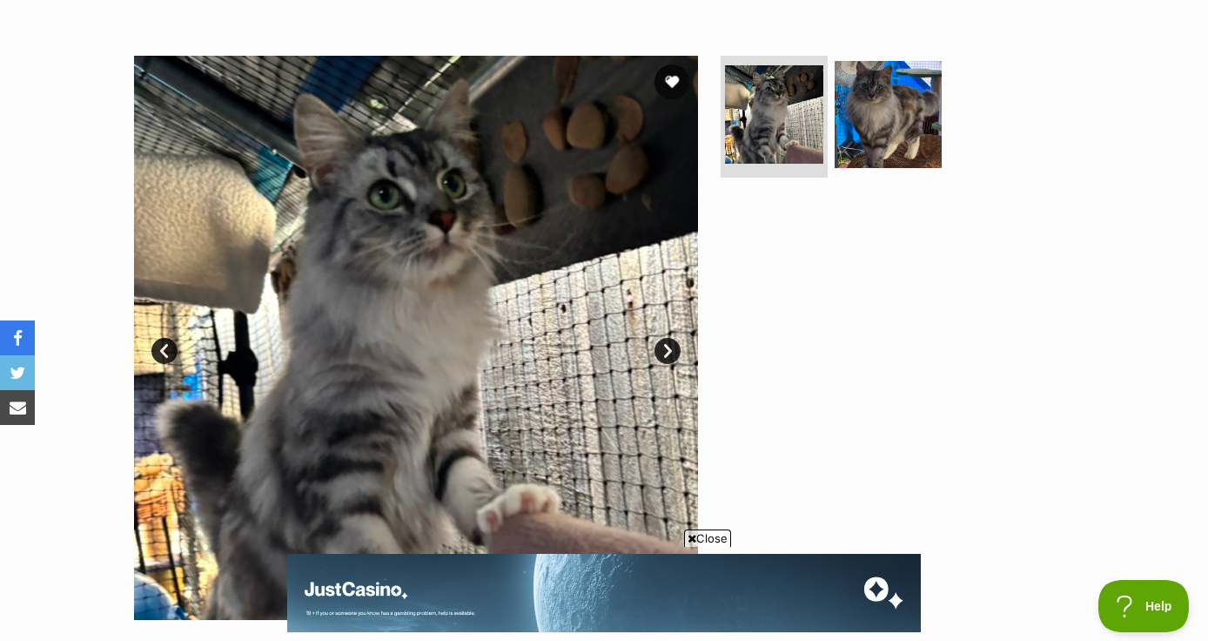
click at [658, 351] on link "Next" at bounding box center [668, 351] width 26 height 26
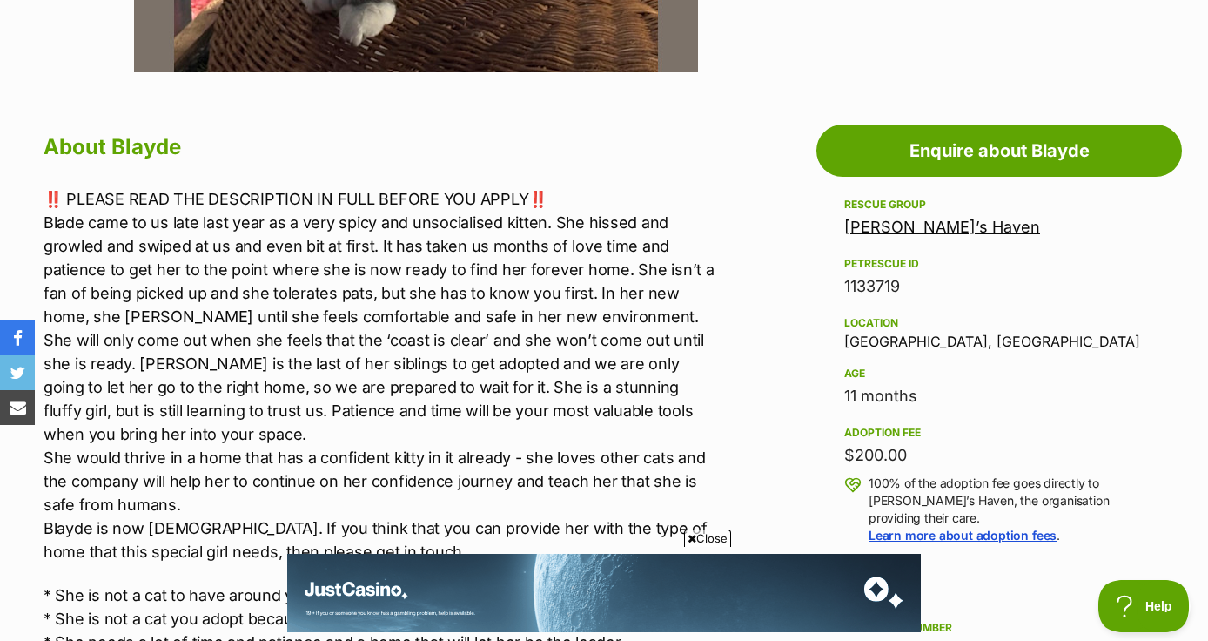
scroll to position [902, 0]
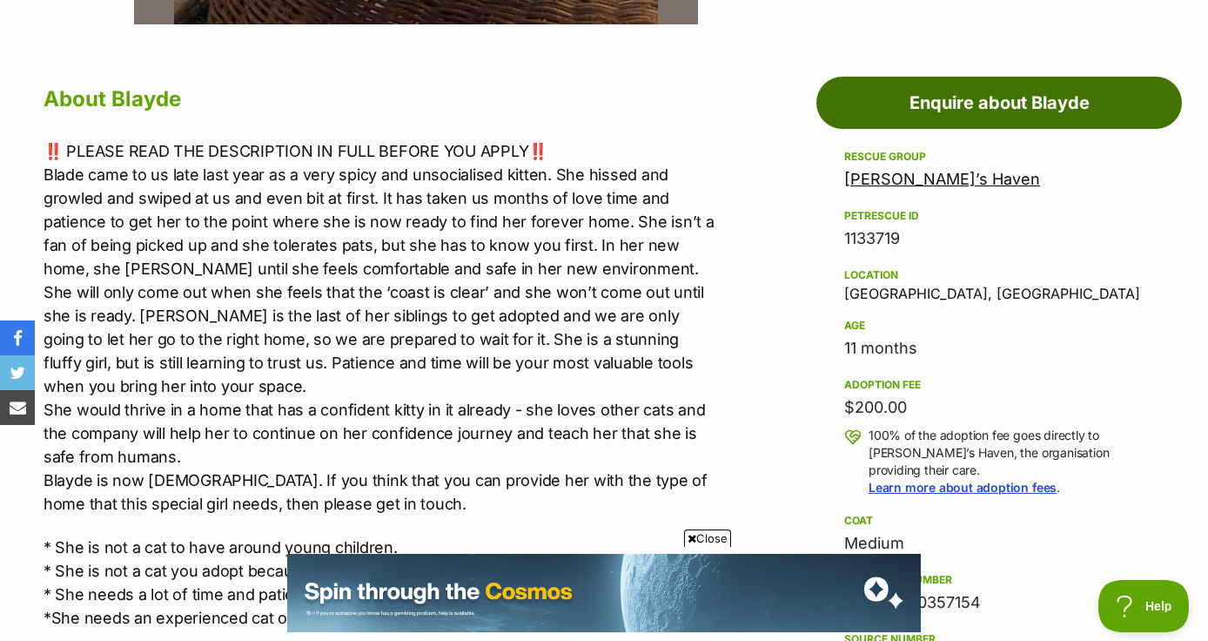
click at [999, 102] on link "Enquire about Blayde" at bounding box center [1000, 103] width 366 height 52
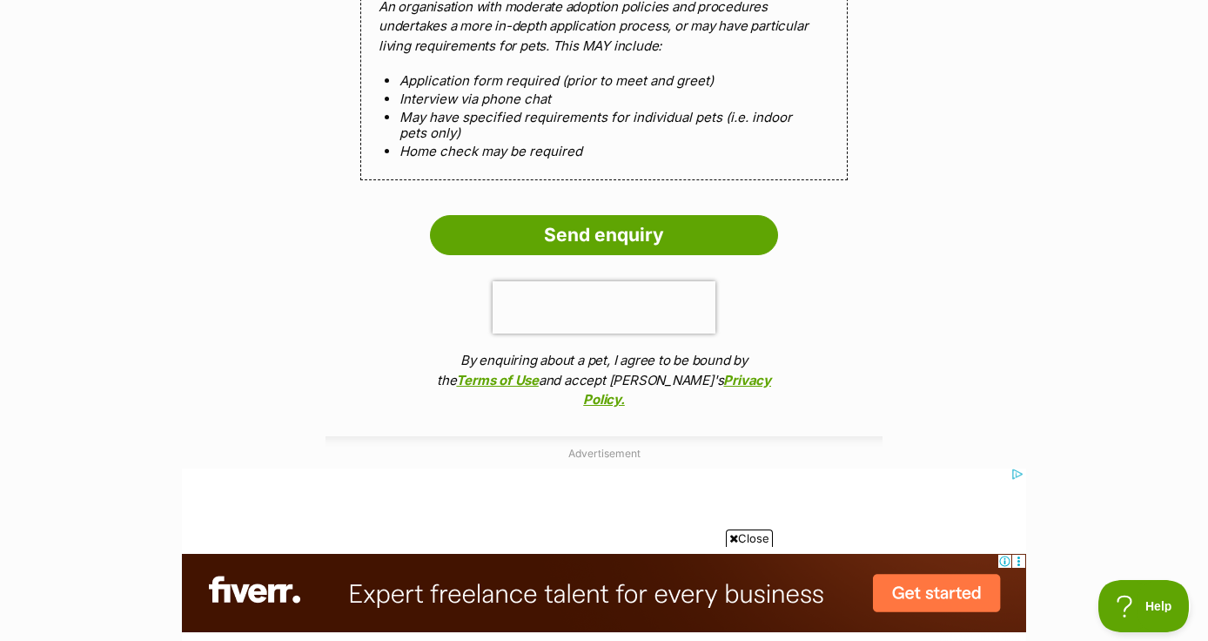
scroll to position [1759, 0]
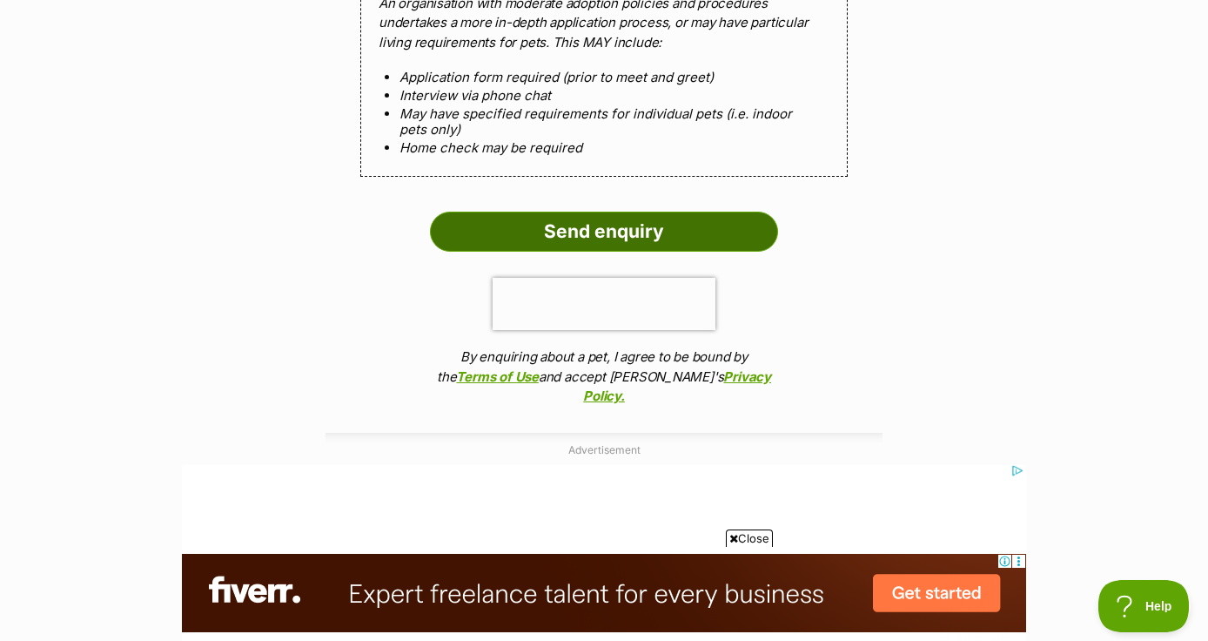
click at [699, 239] on input "Send enquiry" at bounding box center [604, 232] width 348 height 40
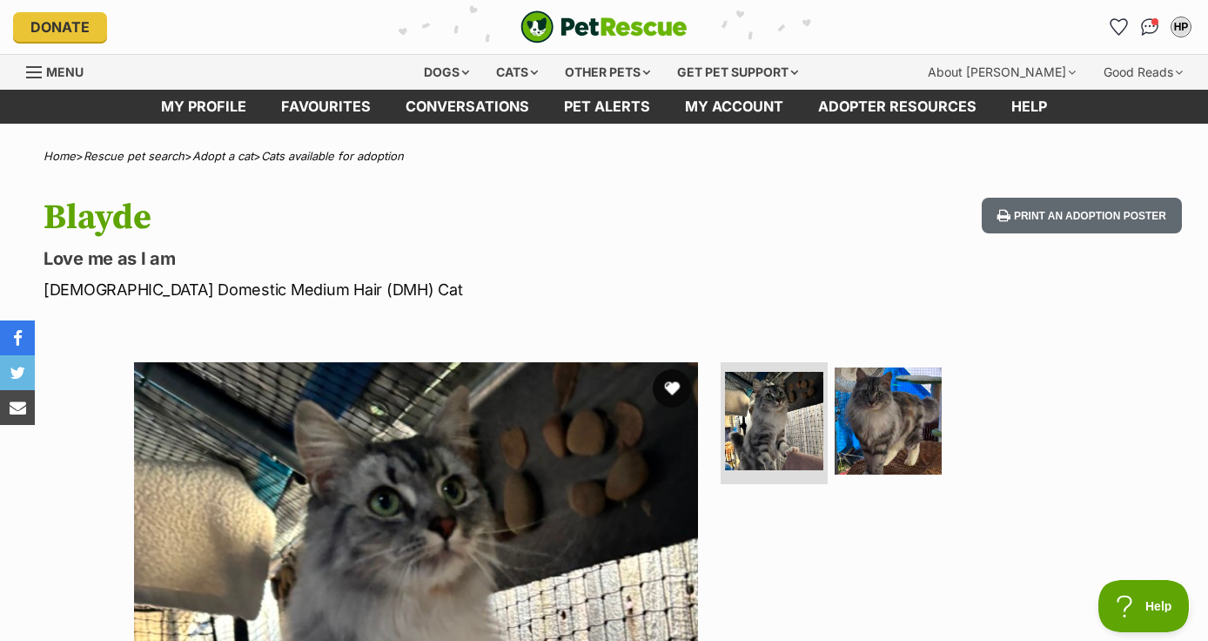
click at [678, 394] on button "favourite" at bounding box center [672, 388] width 38 height 38
click at [364, 158] on link "Cats available for adoption" at bounding box center [332, 156] width 143 height 14
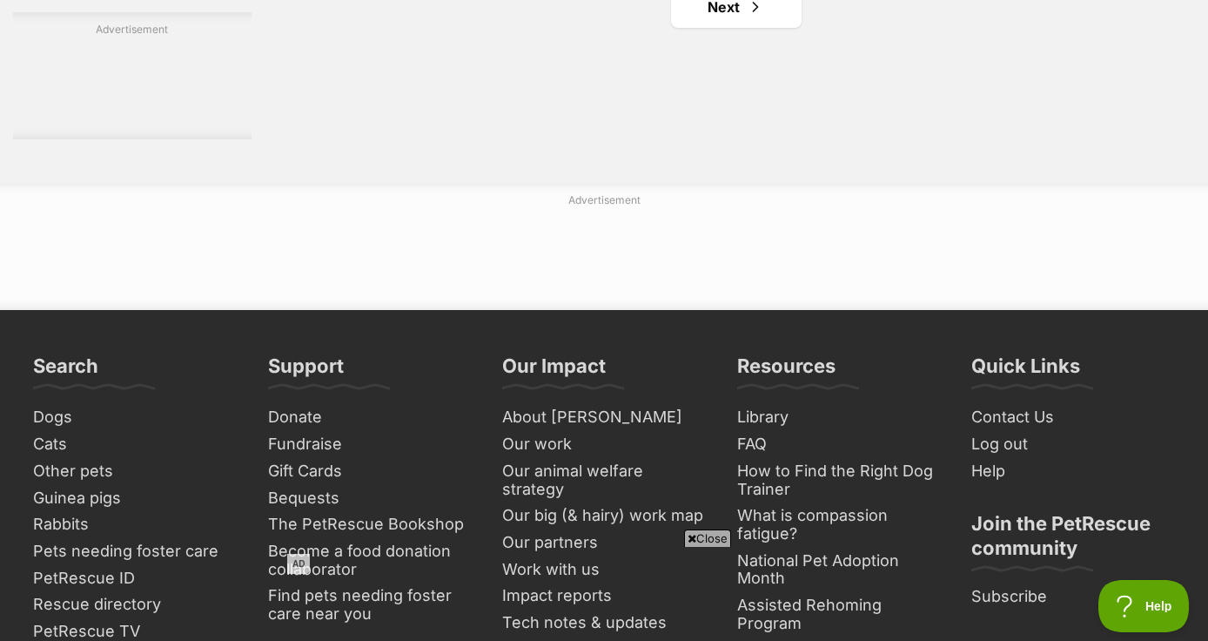
scroll to position [2985, 0]
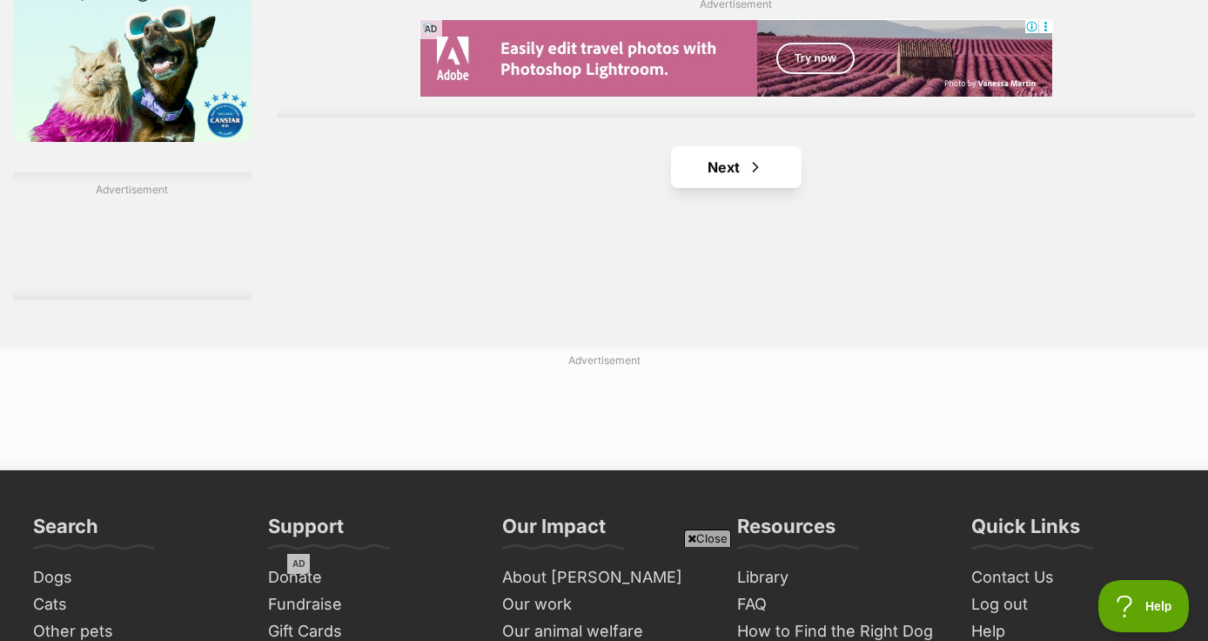
click at [710, 188] on link "Next" at bounding box center [736, 167] width 131 height 42
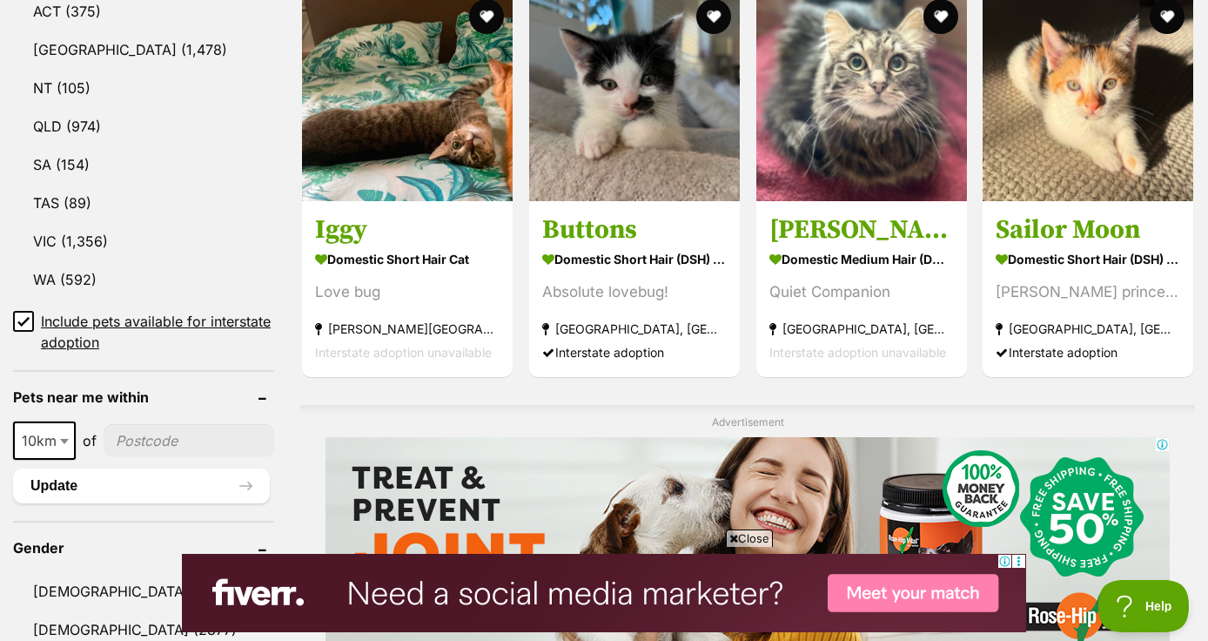
scroll to position [968, 0]
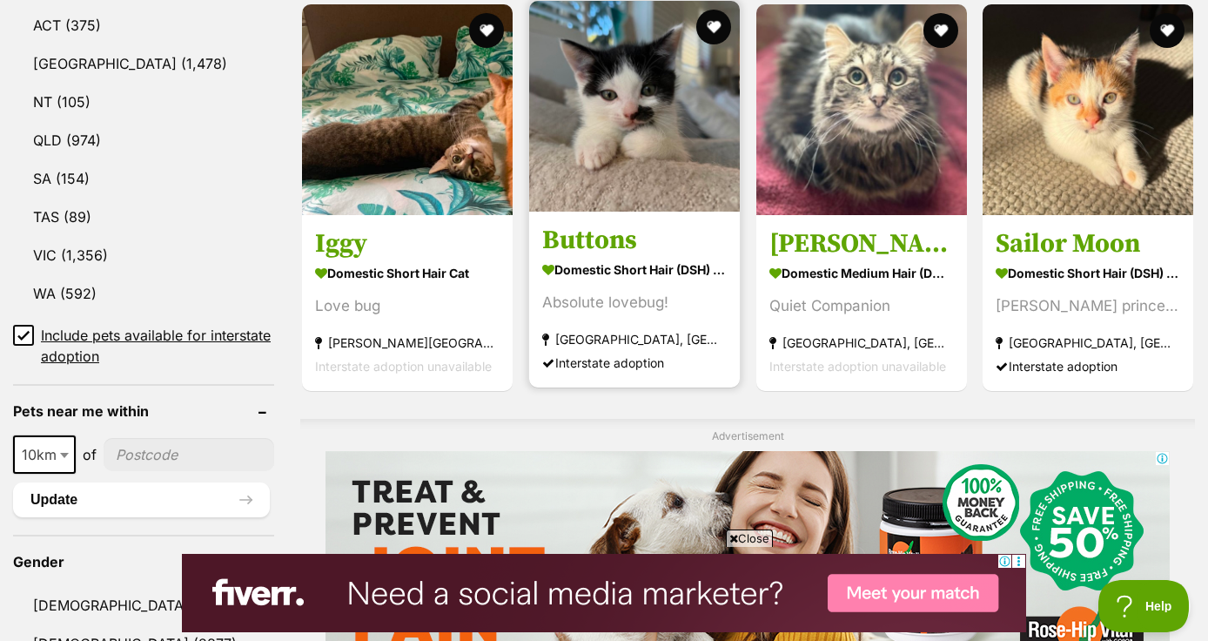
click at [634, 135] on img at bounding box center [634, 106] width 211 height 211
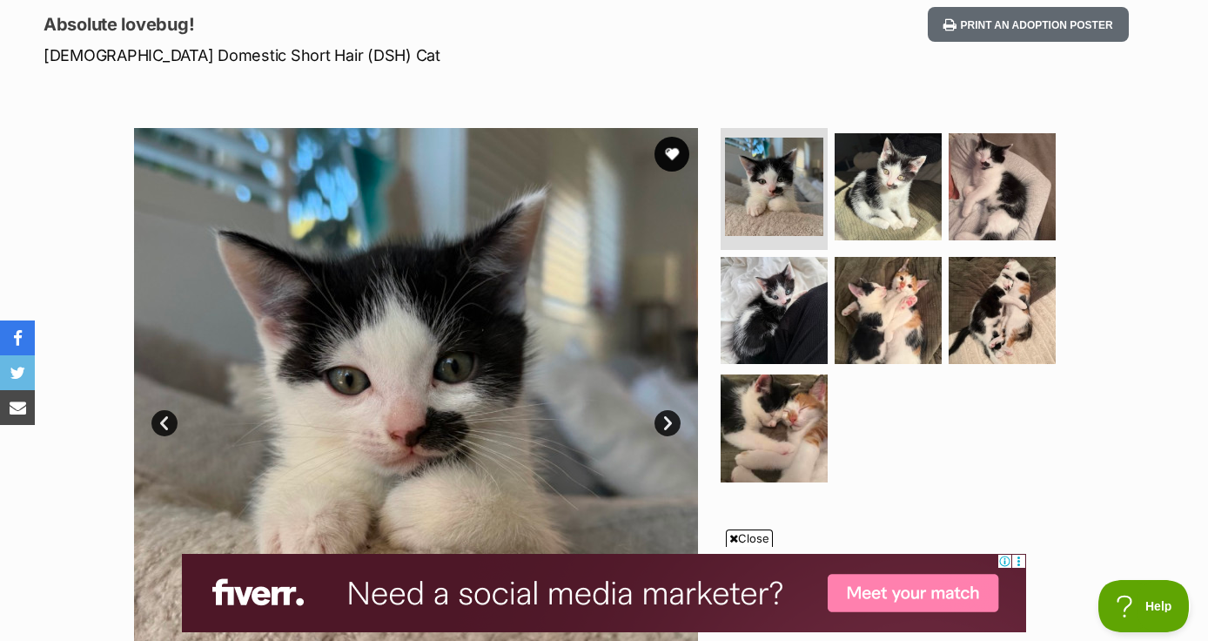
click at [666, 424] on link "Next" at bounding box center [668, 423] width 26 height 26
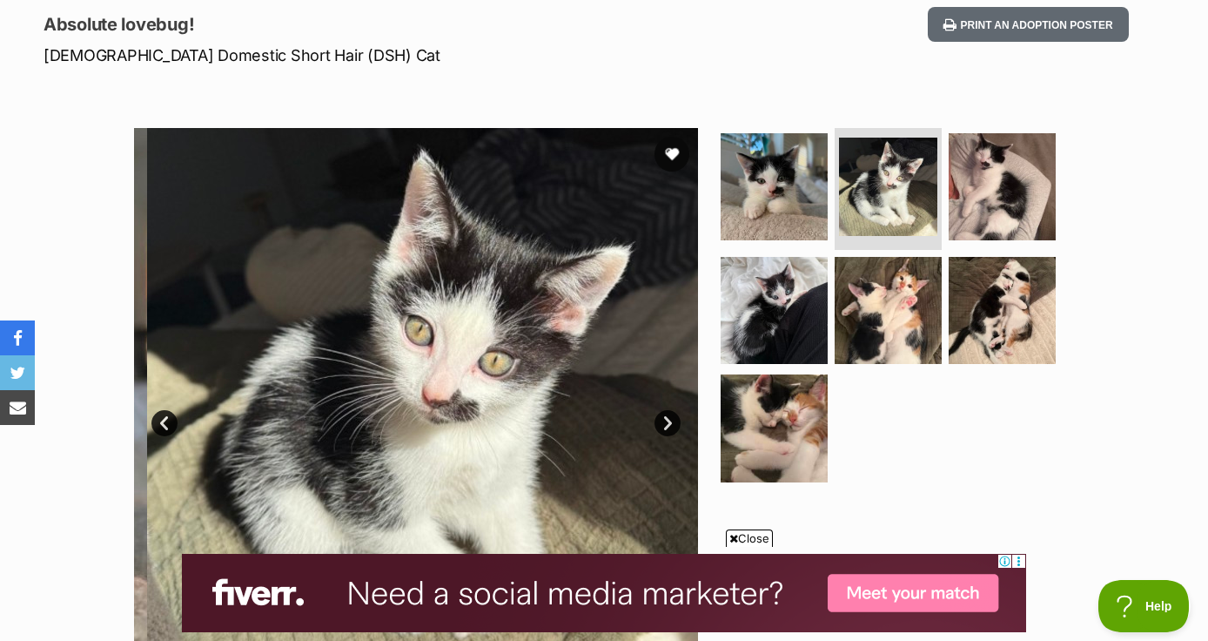
click at [669, 424] on link "Next" at bounding box center [668, 423] width 26 height 26
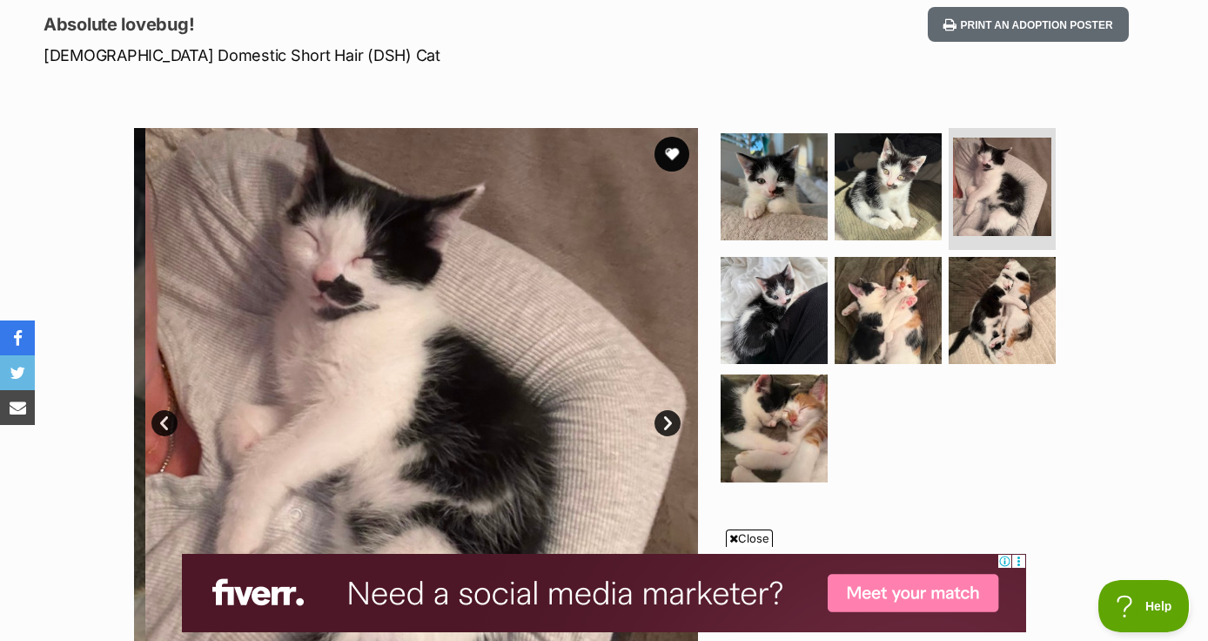
click at [669, 424] on link "Next" at bounding box center [668, 423] width 26 height 26
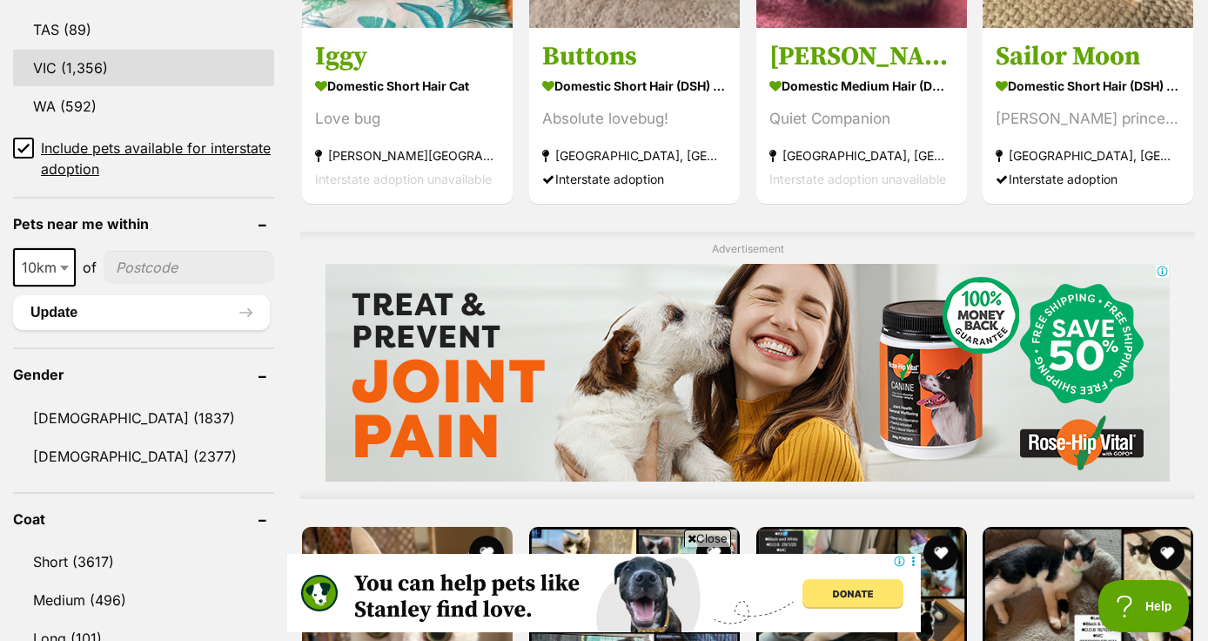
click at [116, 77] on link "VIC (1,356)" at bounding box center [143, 68] width 261 height 37
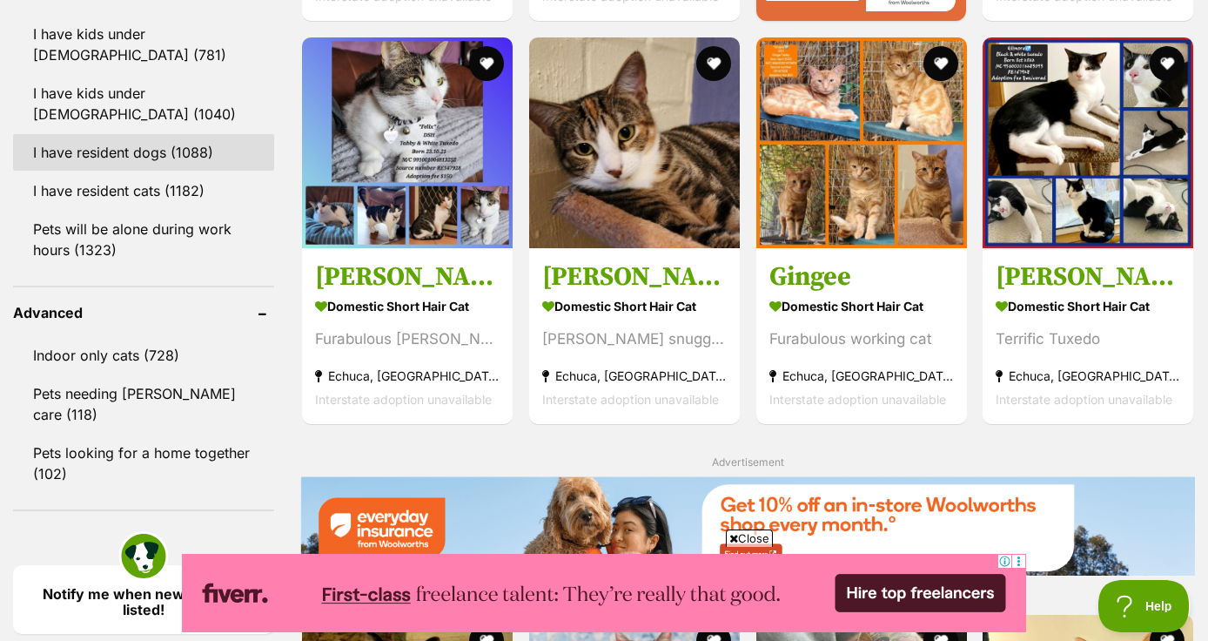
scroll to position [2053, 0]
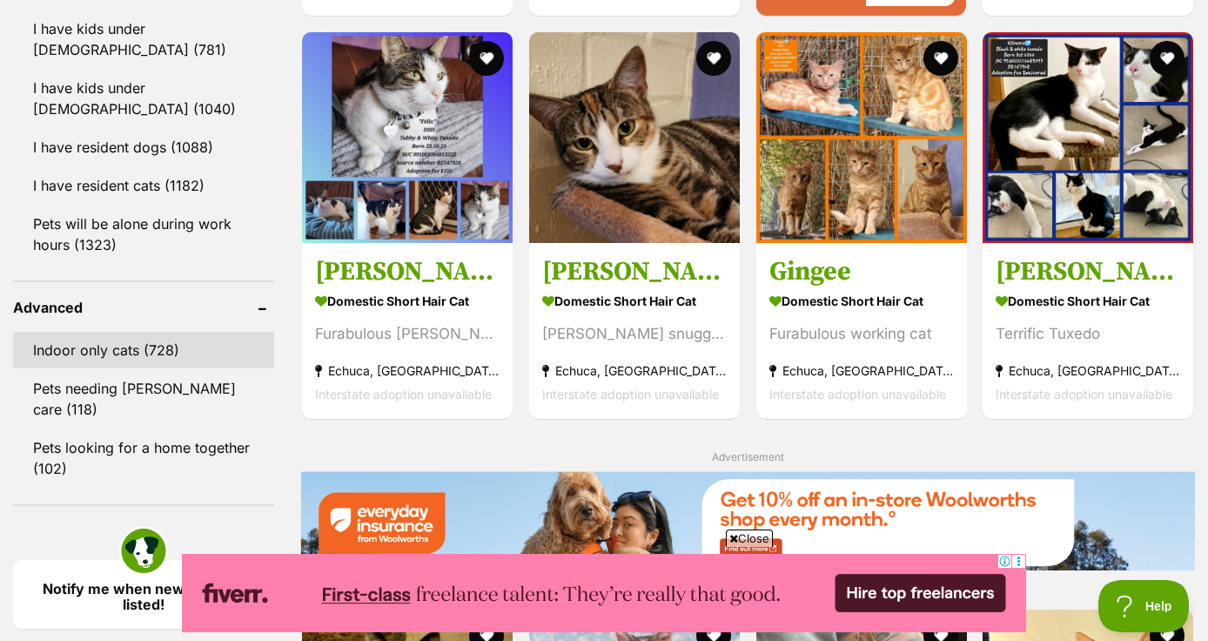
click at [184, 347] on link "Indoor only cats (728)" at bounding box center [143, 350] width 261 height 37
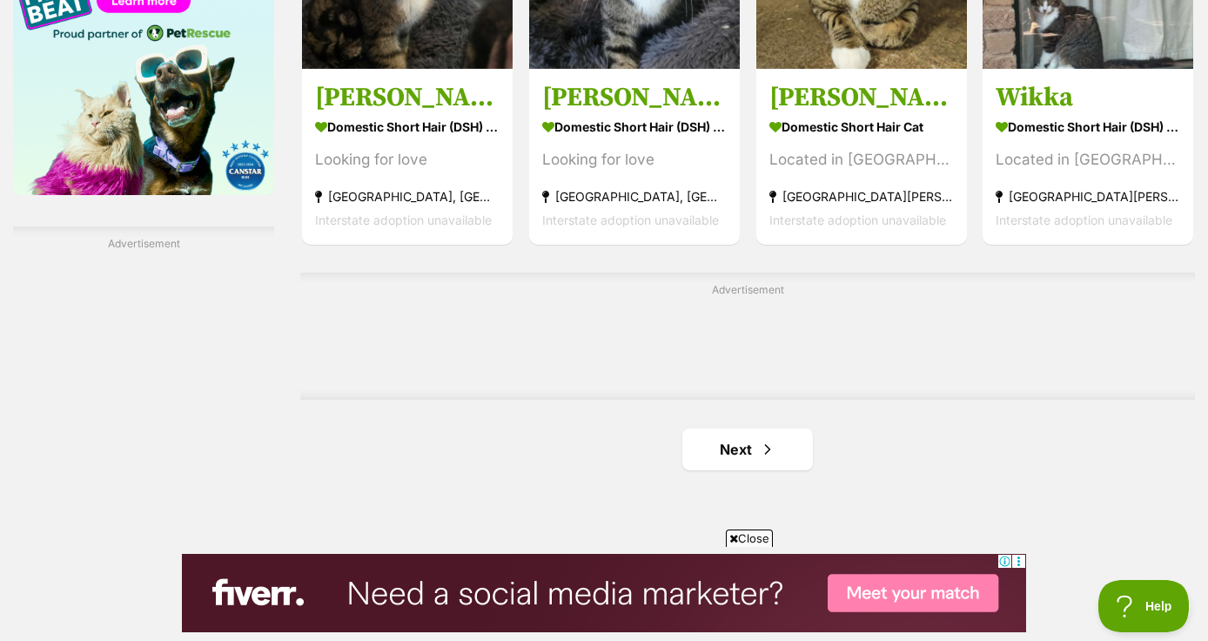
scroll to position [2922, 0]
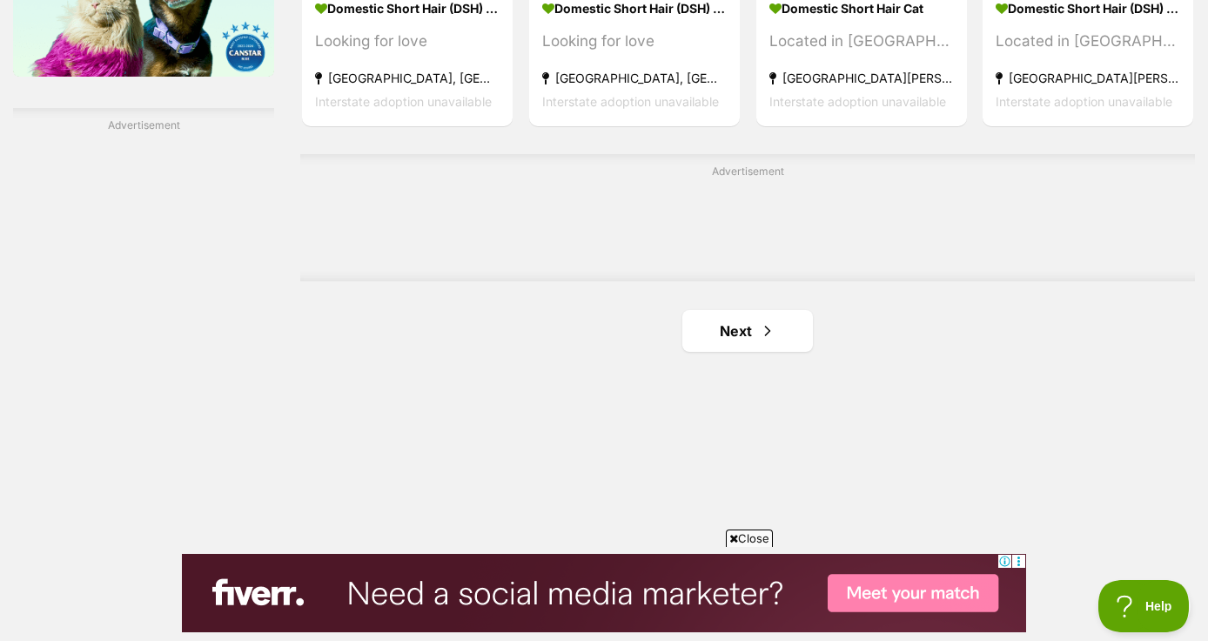
click at [749, 340] on link "Next" at bounding box center [748, 331] width 131 height 42
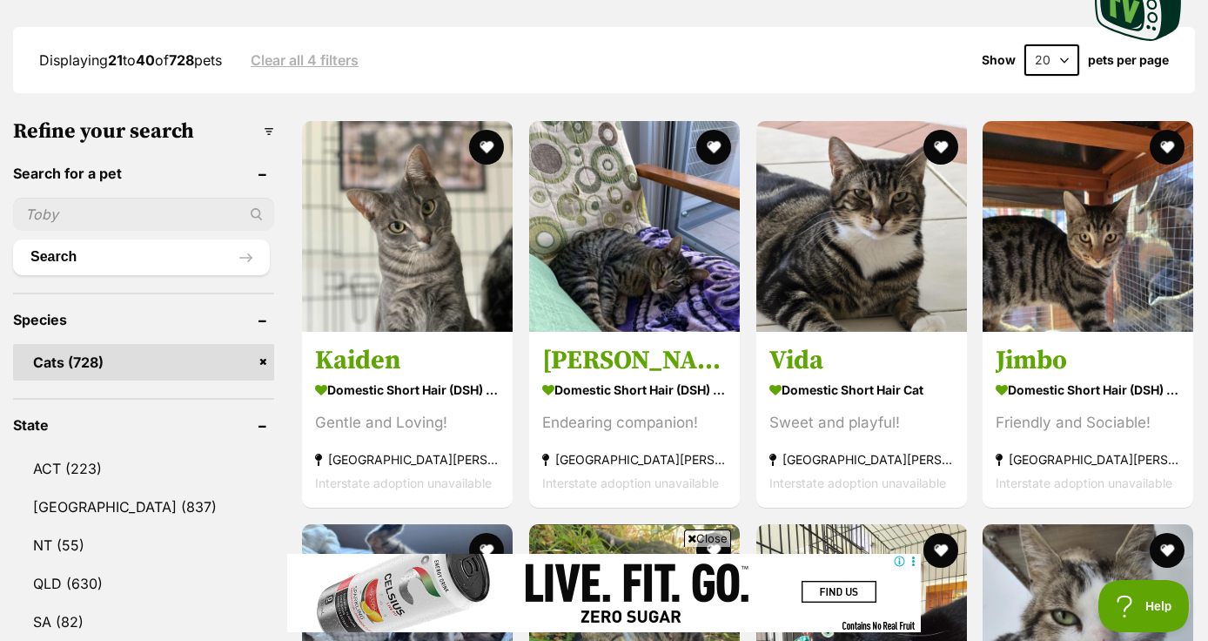
scroll to position [454, 0]
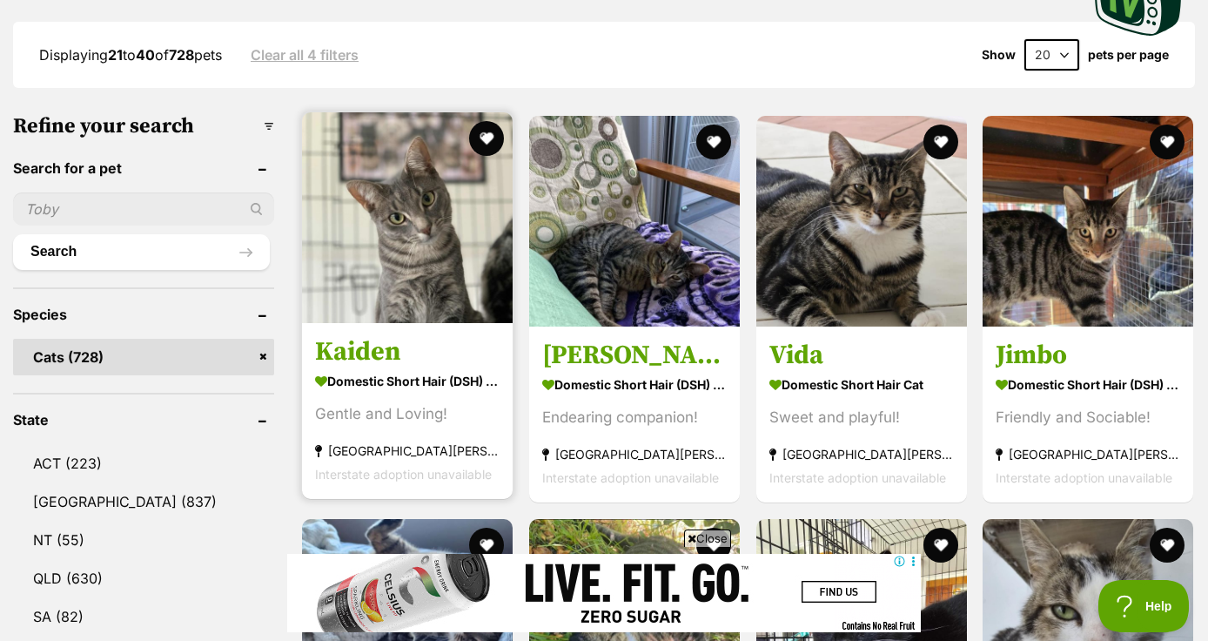
click at [393, 352] on h3 "Kaiden" at bounding box center [407, 351] width 185 height 33
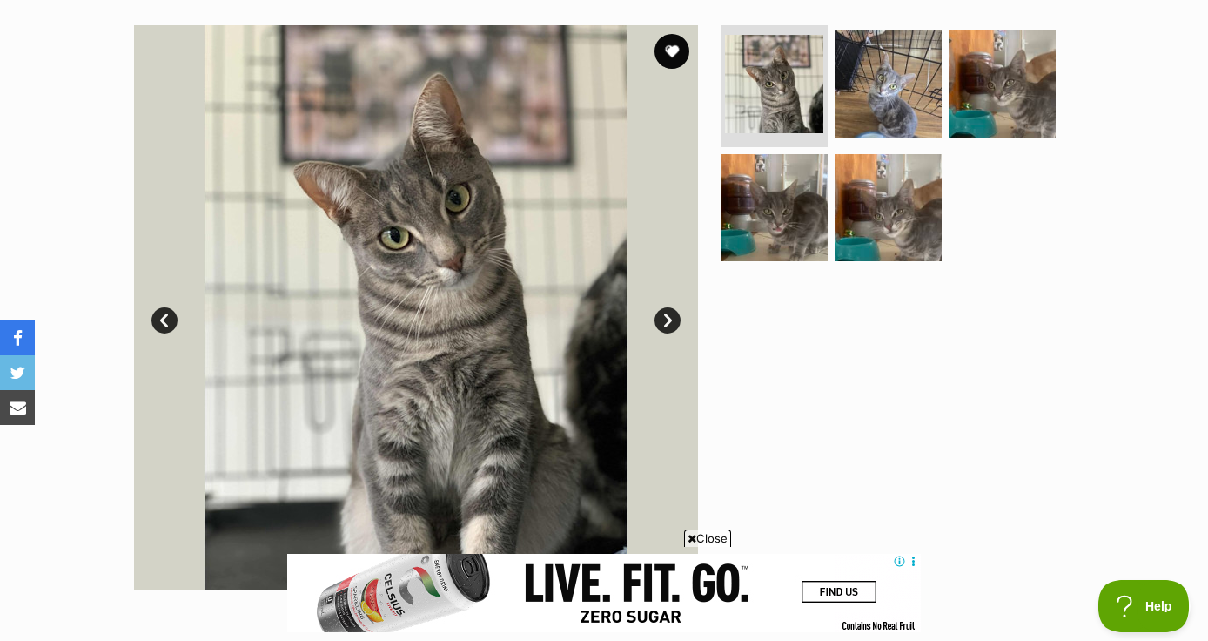
click at [669, 317] on link "Next" at bounding box center [668, 320] width 26 height 26
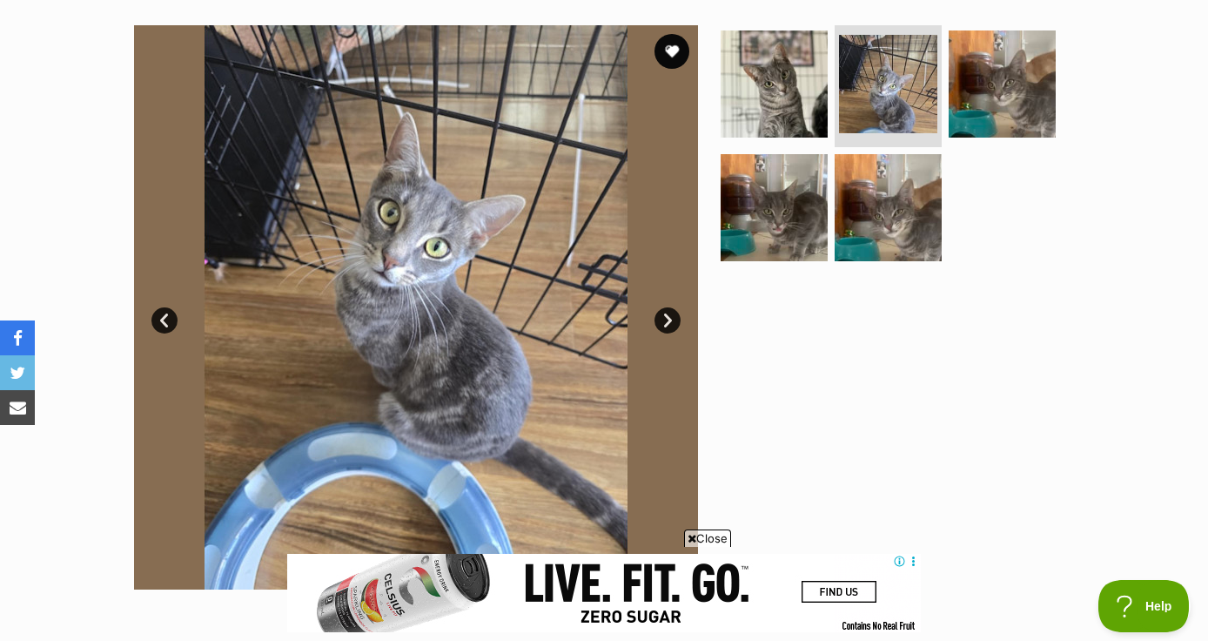
click at [669, 317] on link "Next" at bounding box center [668, 320] width 26 height 26
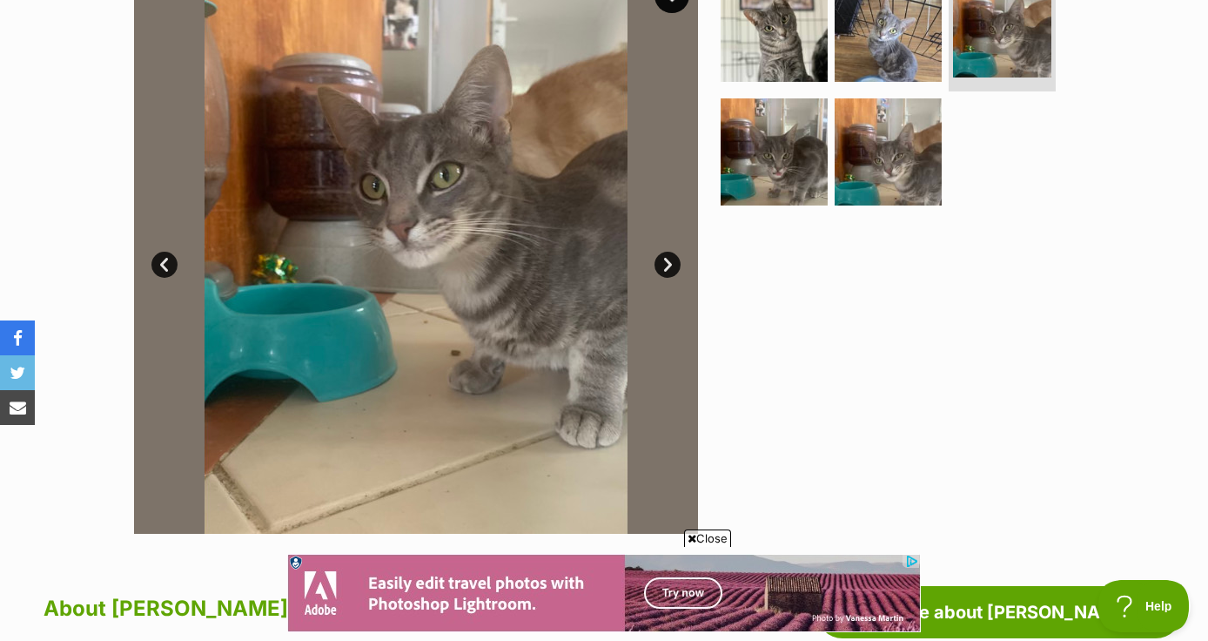
scroll to position [390, 0]
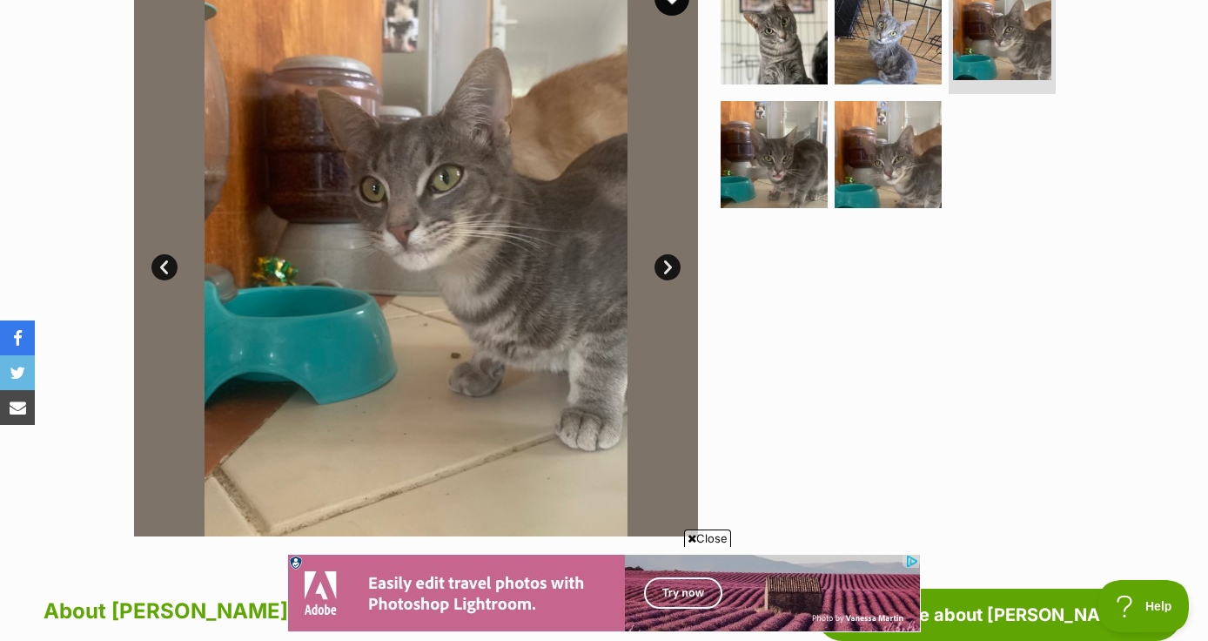
click at [662, 272] on link "Next" at bounding box center [668, 267] width 26 height 26
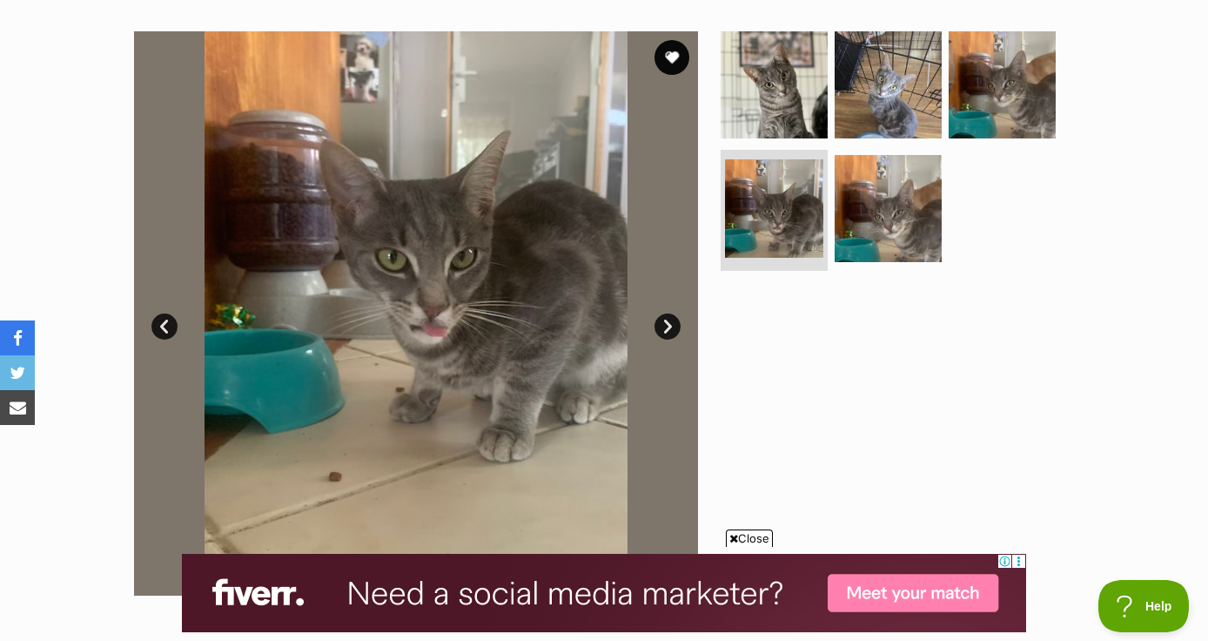
scroll to position [329, 0]
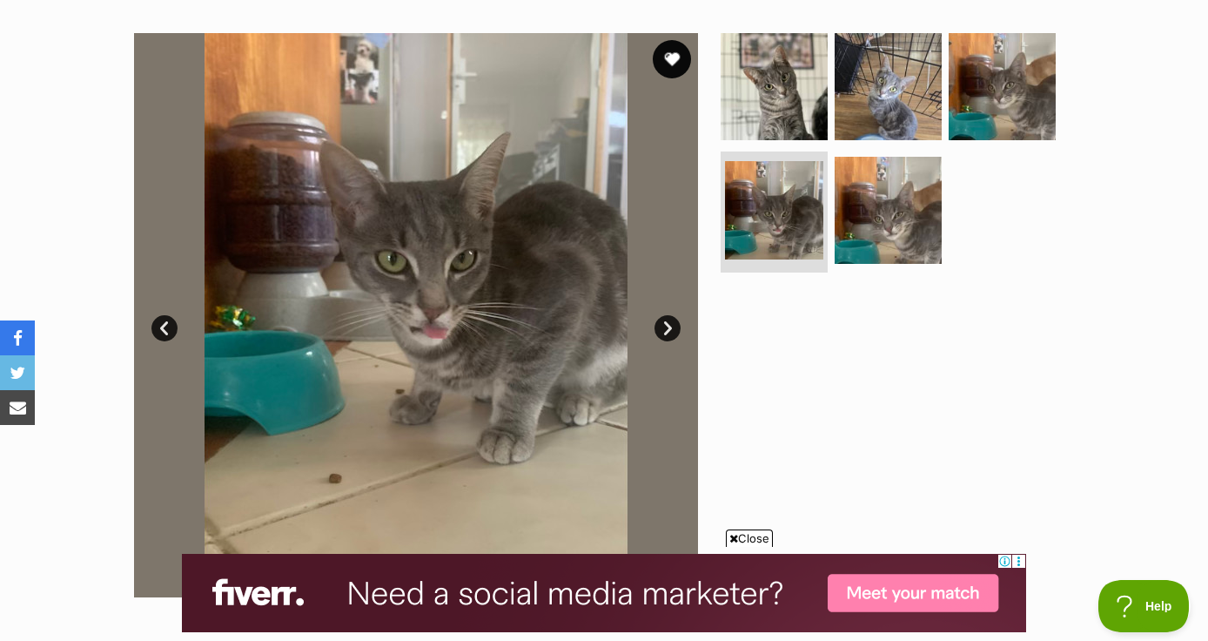
click at [668, 73] on button "favourite" at bounding box center [672, 59] width 38 height 38
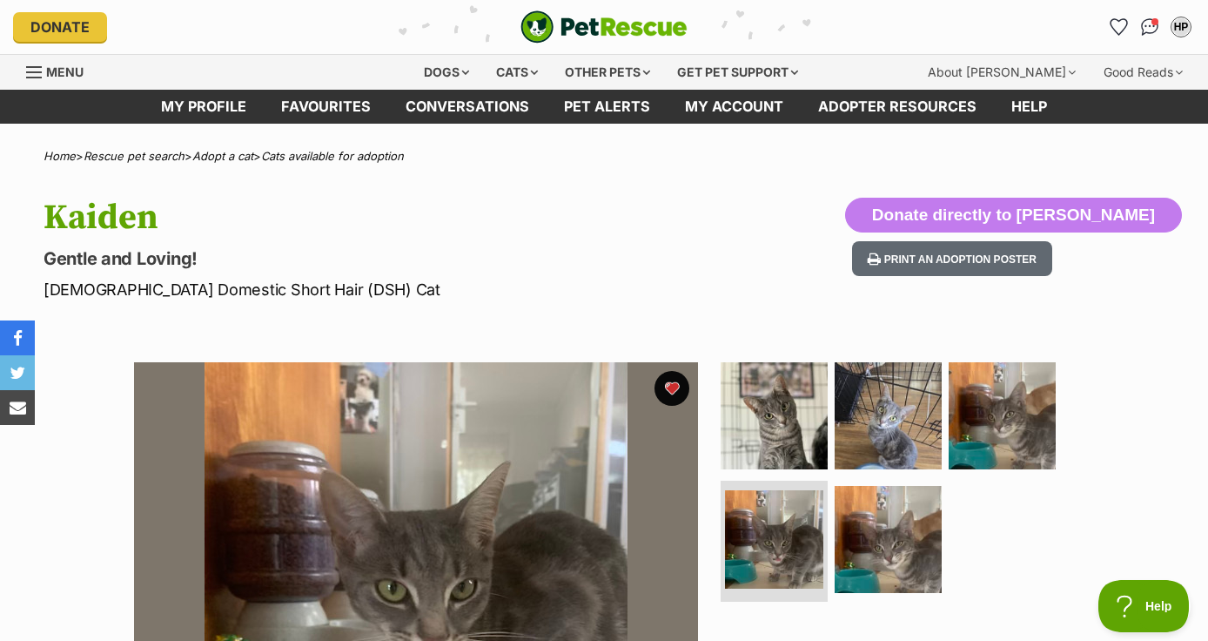
scroll to position [0, 0]
click at [1150, 26] on img "Conversations" at bounding box center [1151, 27] width 24 height 23
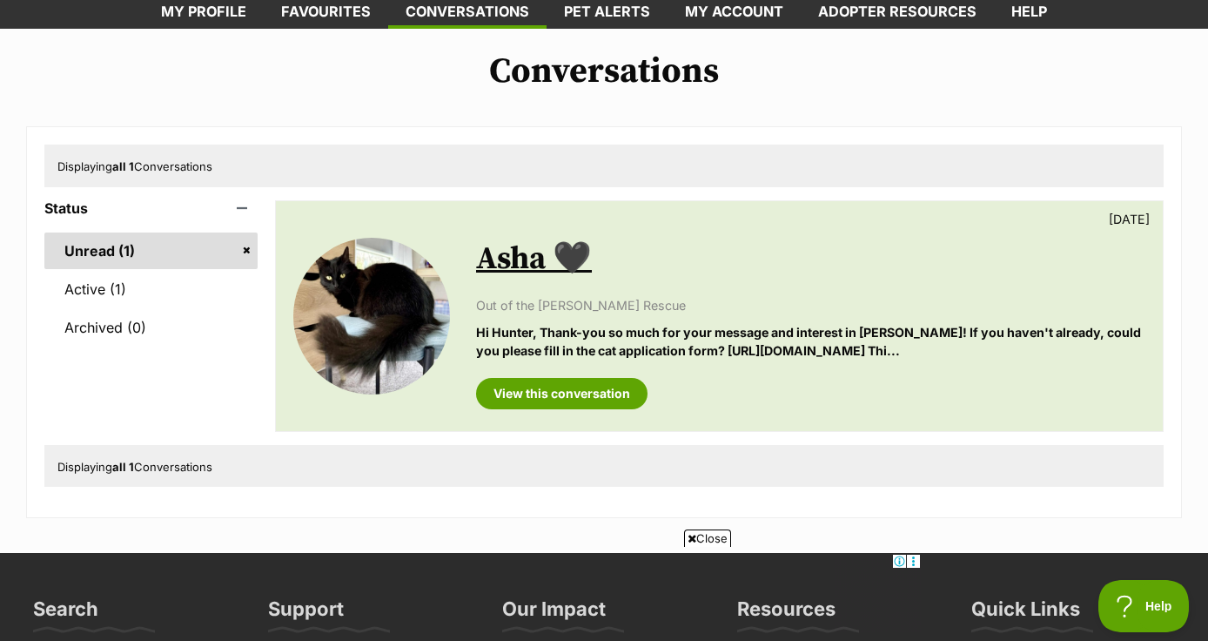
scroll to position [99, 0]
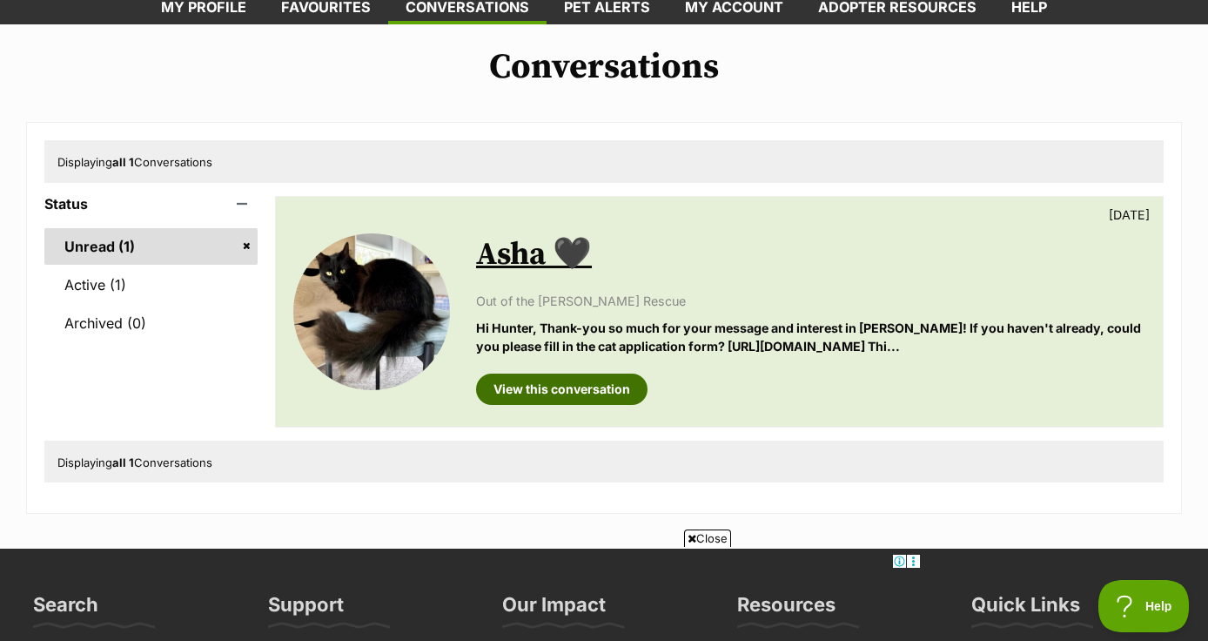
click at [591, 391] on link "View this conversation" at bounding box center [562, 388] width 172 height 31
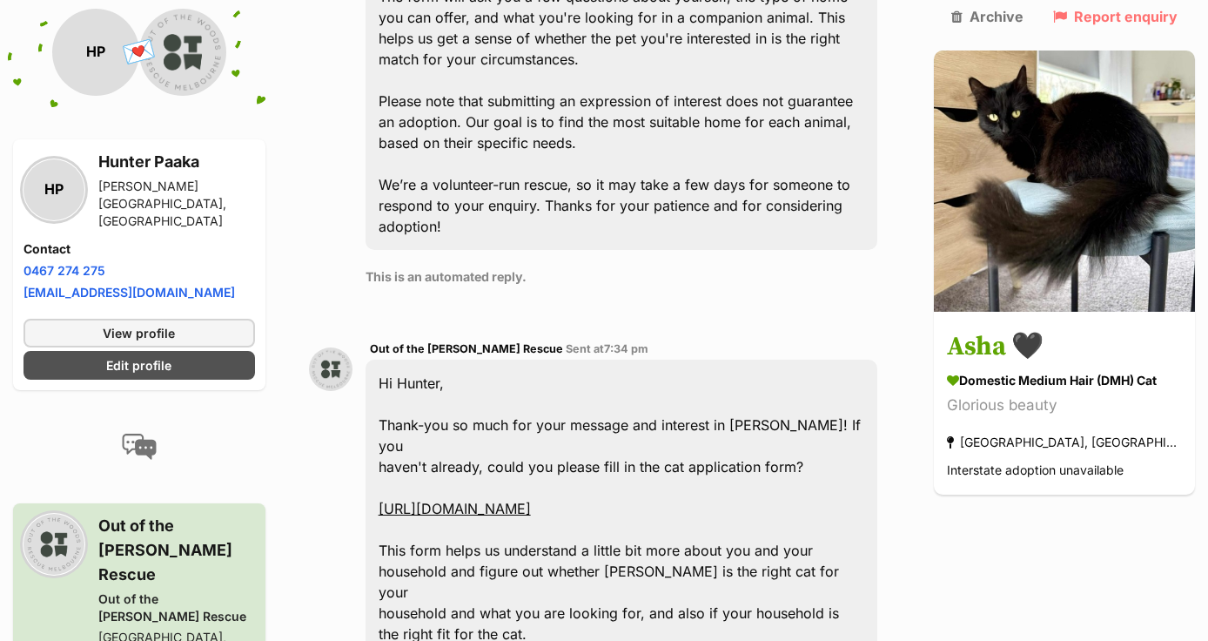
scroll to position [1019, 0]
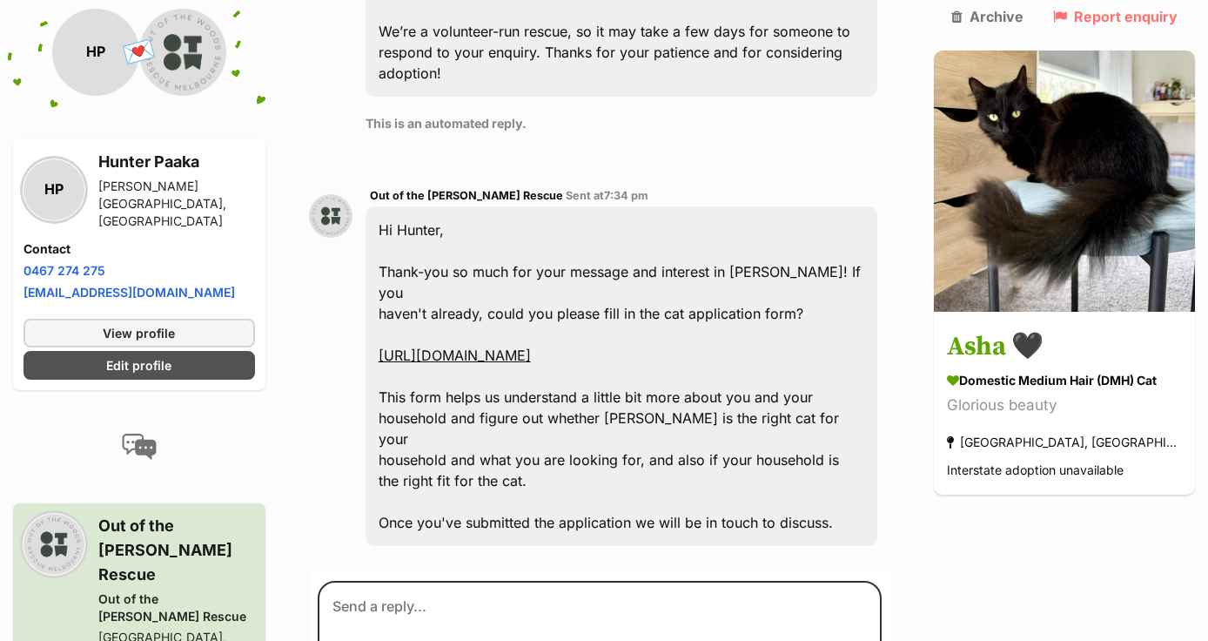
click at [531, 346] on link "https://form.jotform.com/251231883650051" at bounding box center [455, 354] width 152 height 17
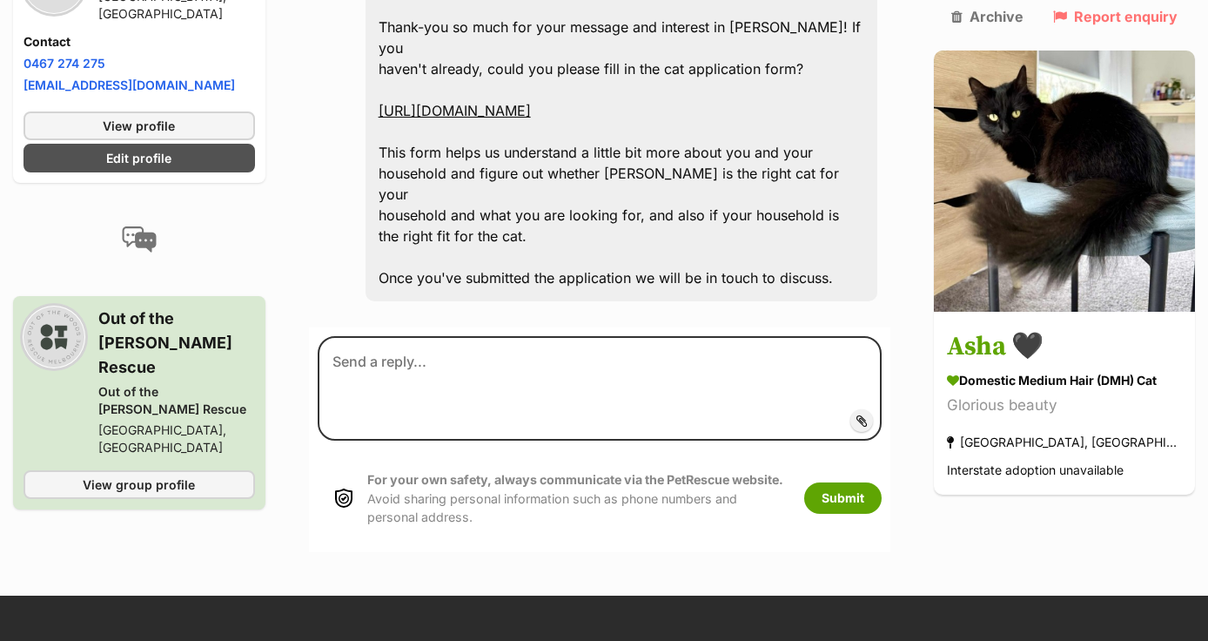
scroll to position [1267, 0]
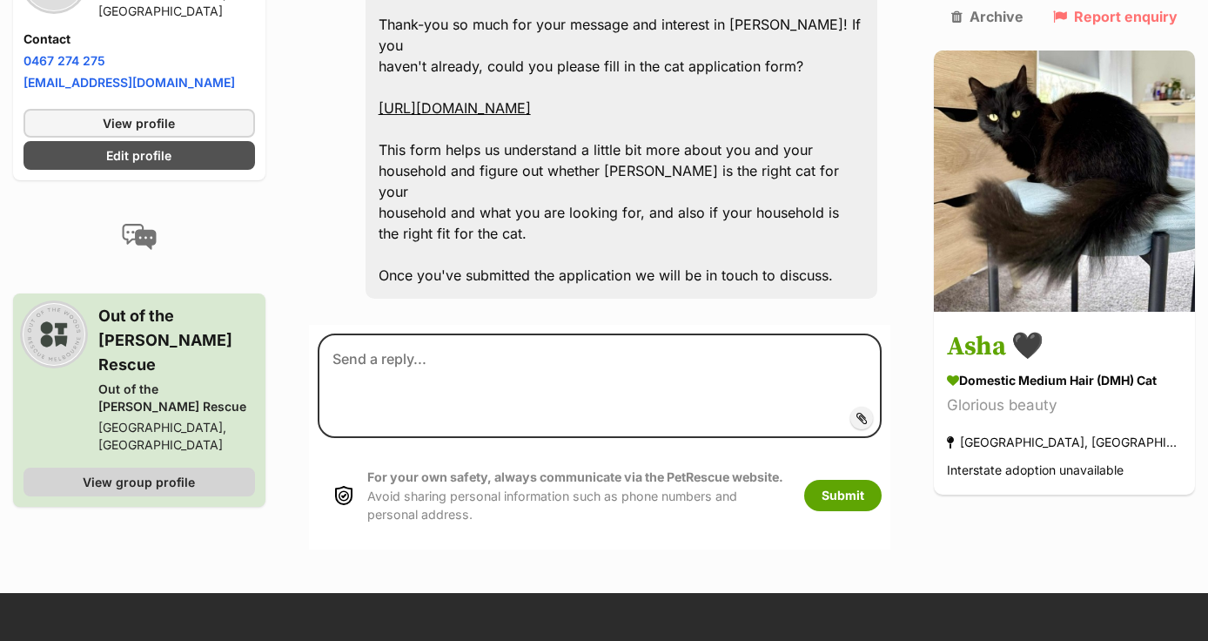
click at [199, 467] on link "View group profile" at bounding box center [140, 481] width 232 height 29
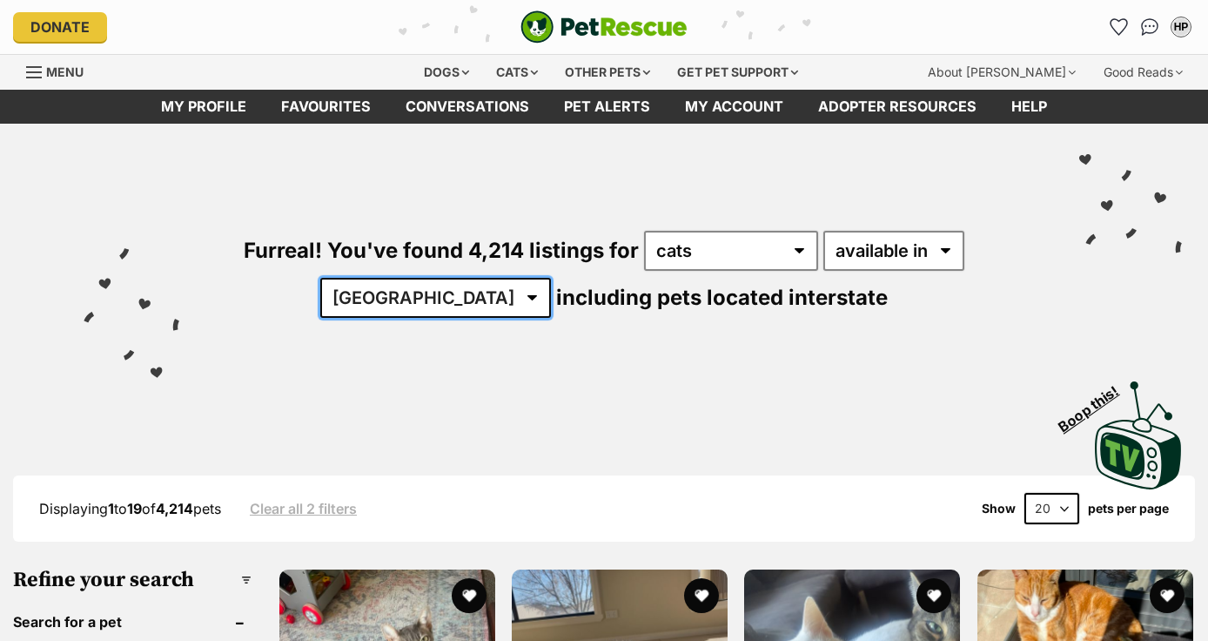
click at [488, 290] on select "[GEOGRAPHIC_DATA] [GEOGRAPHIC_DATA] [GEOGRAPHIC_DATA] [GEOGRAPHIC_DATA] [GEOGRA…" at bounding box center [435, 298] width 231 height 40
select select "VIC"
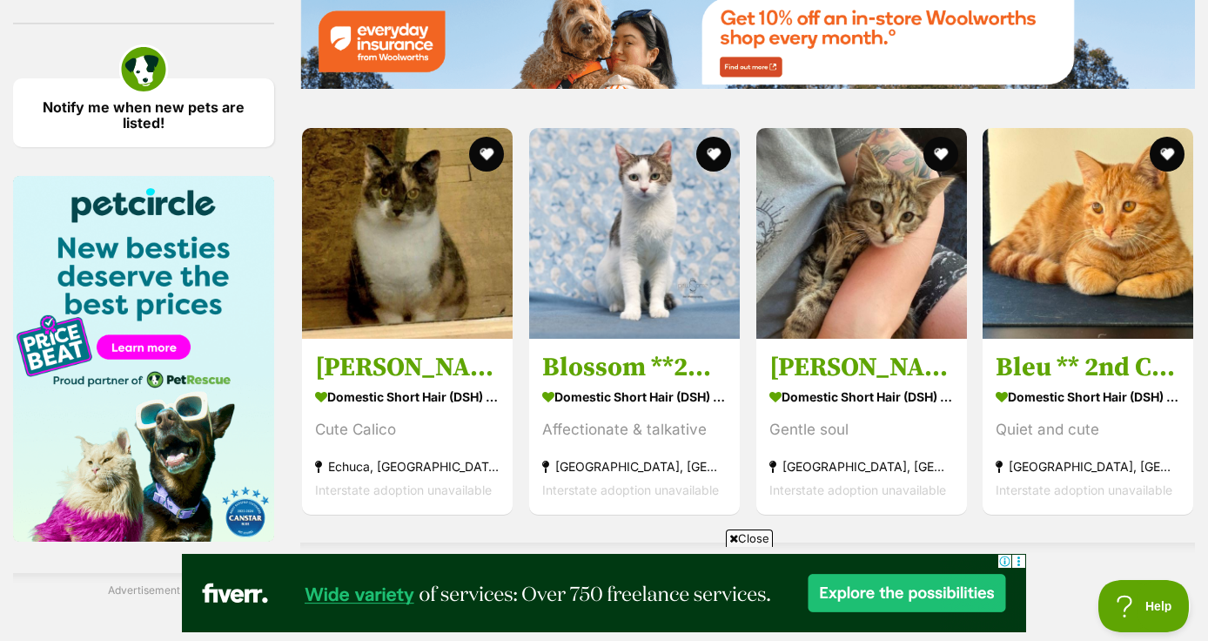
scroll to position [2536, 0]
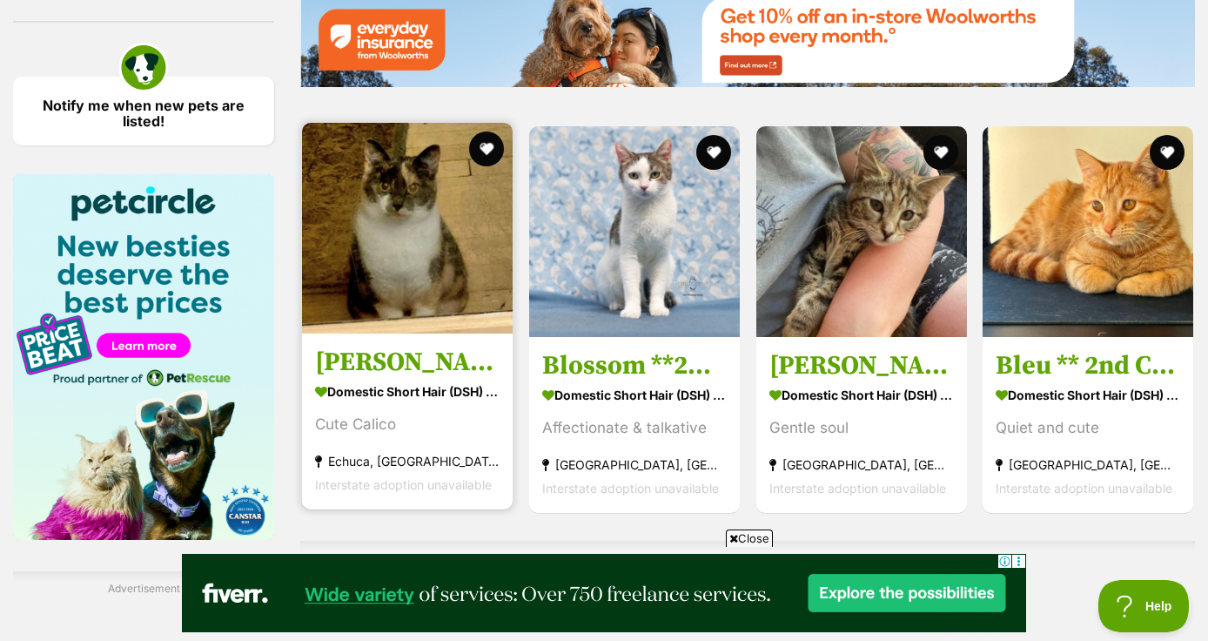
click at [391, 361] on h3 "Shelley" at bounding box center [407, 362] width 185 height 33
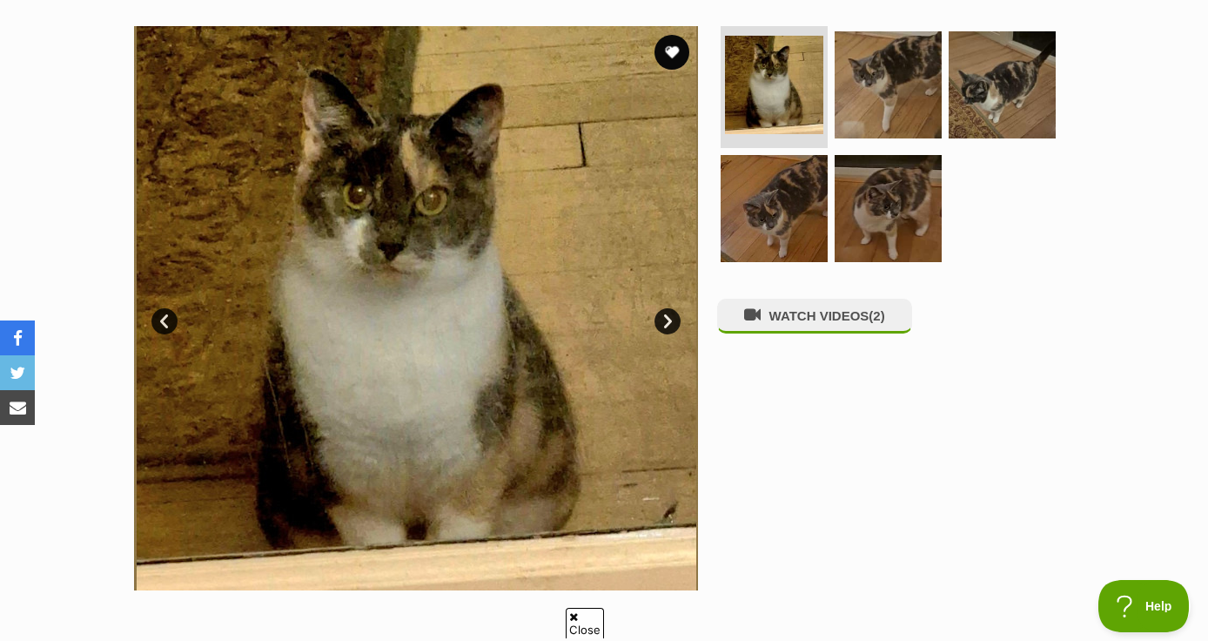
click at [668, 313] on link "Next" at bounding box center [668, 321] width 26 height 26
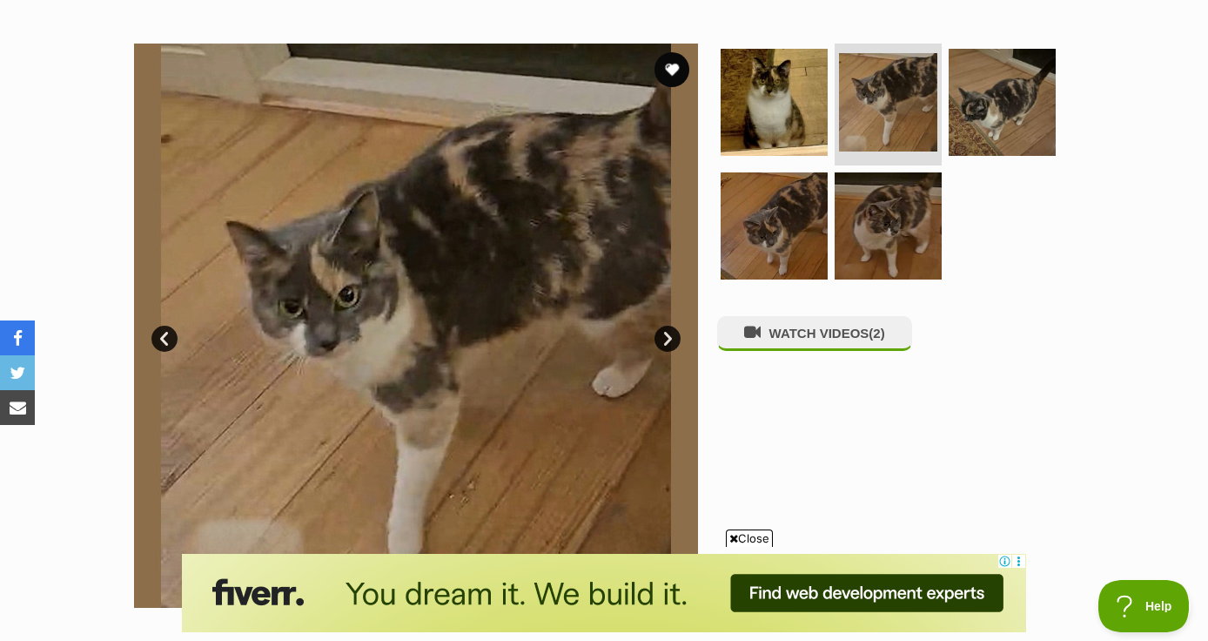
scroll to position [337, 0]
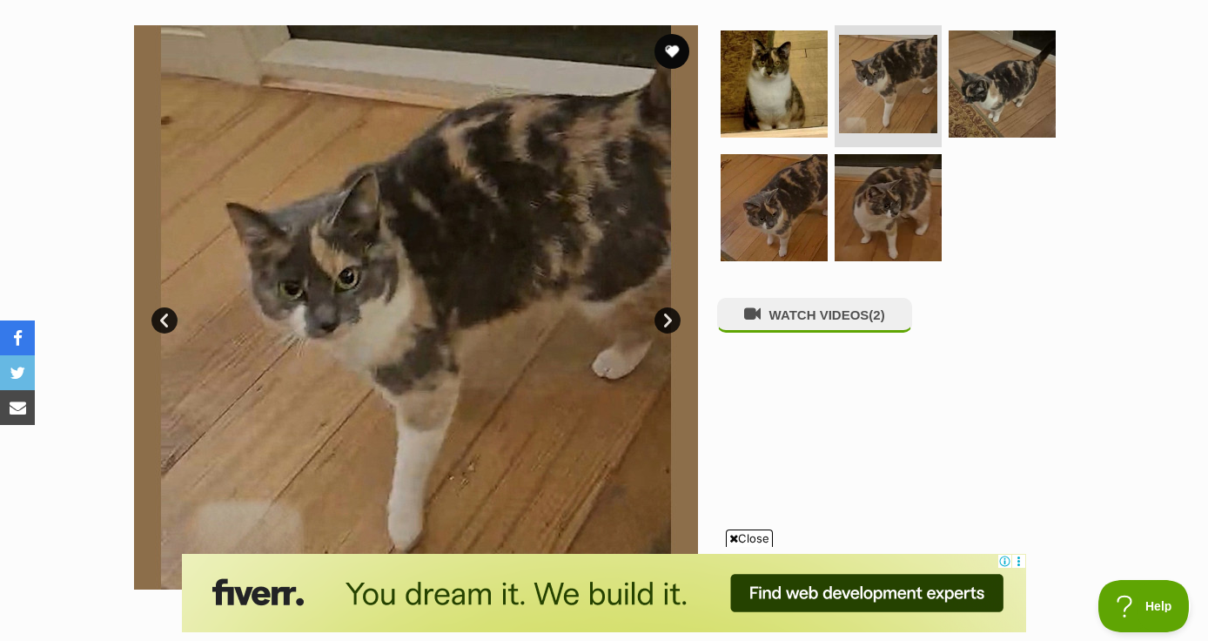
click at [668, 313] on link "Next" at bounding box center [668, 320] width 26 height 26
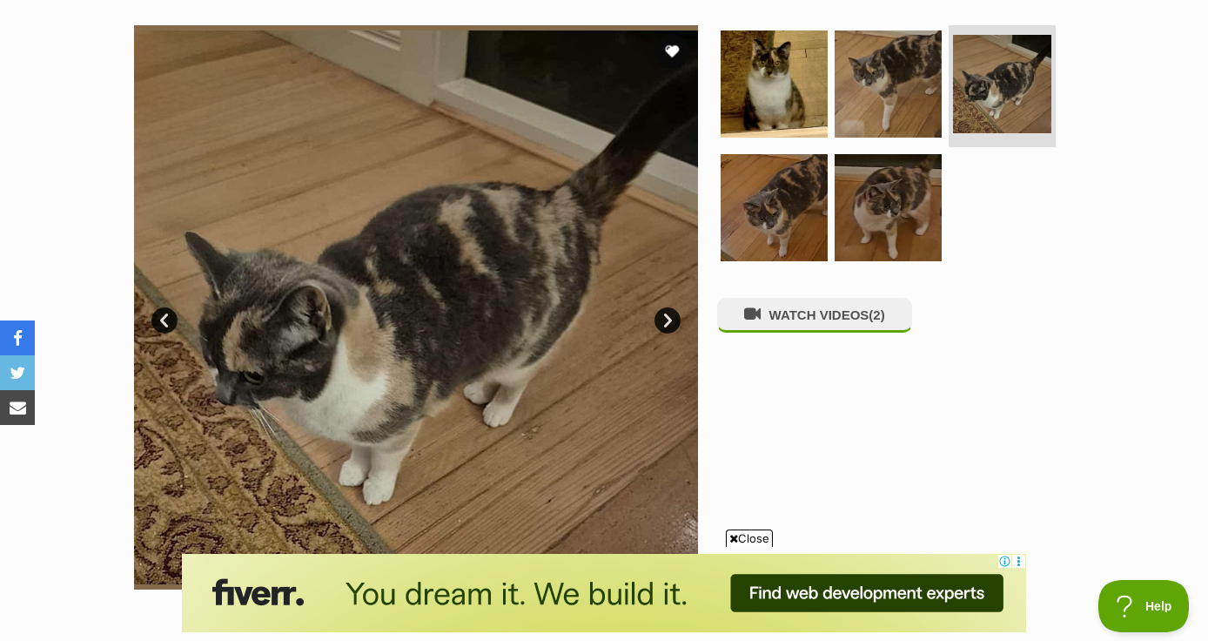
click at [668, 313] on link "Next" at bounding box center [668, 320] width 26 height 26
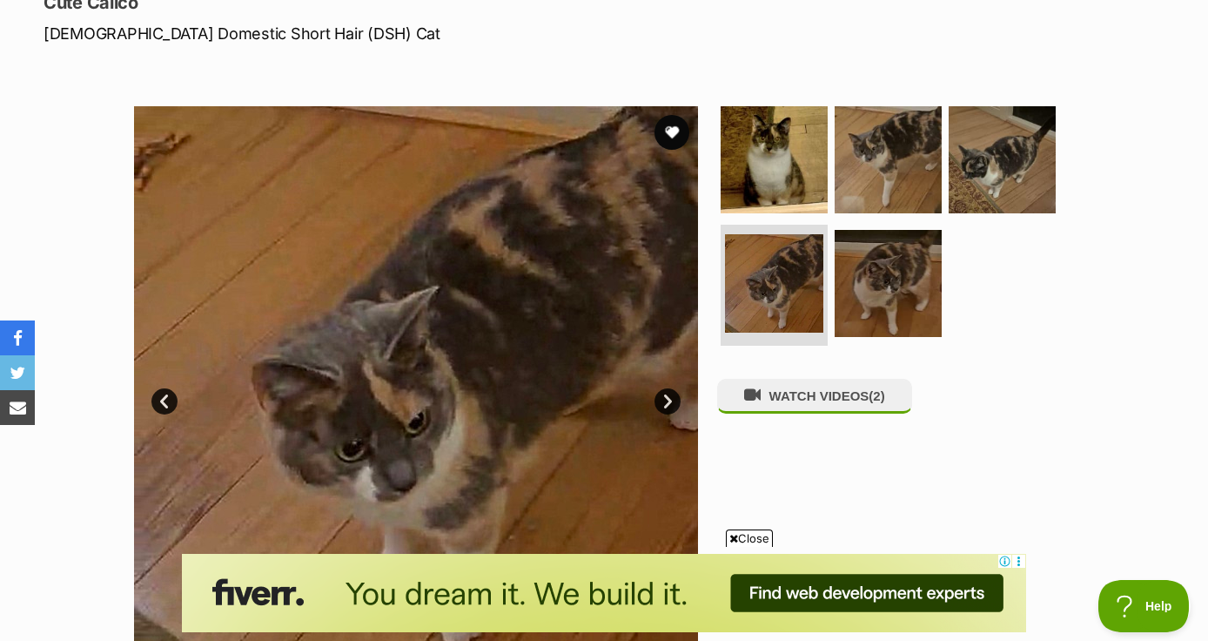
scroll to position [207, 0]
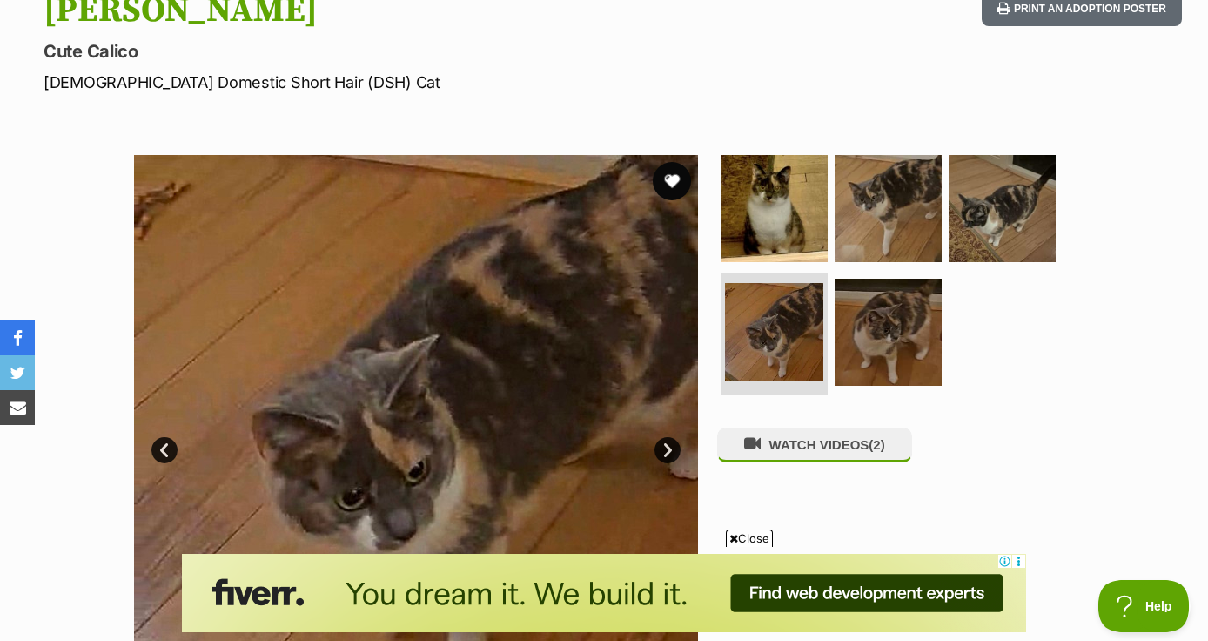
click at [668, 191] on button "favourite" at bounding box center [672, 181] width 38 height 38
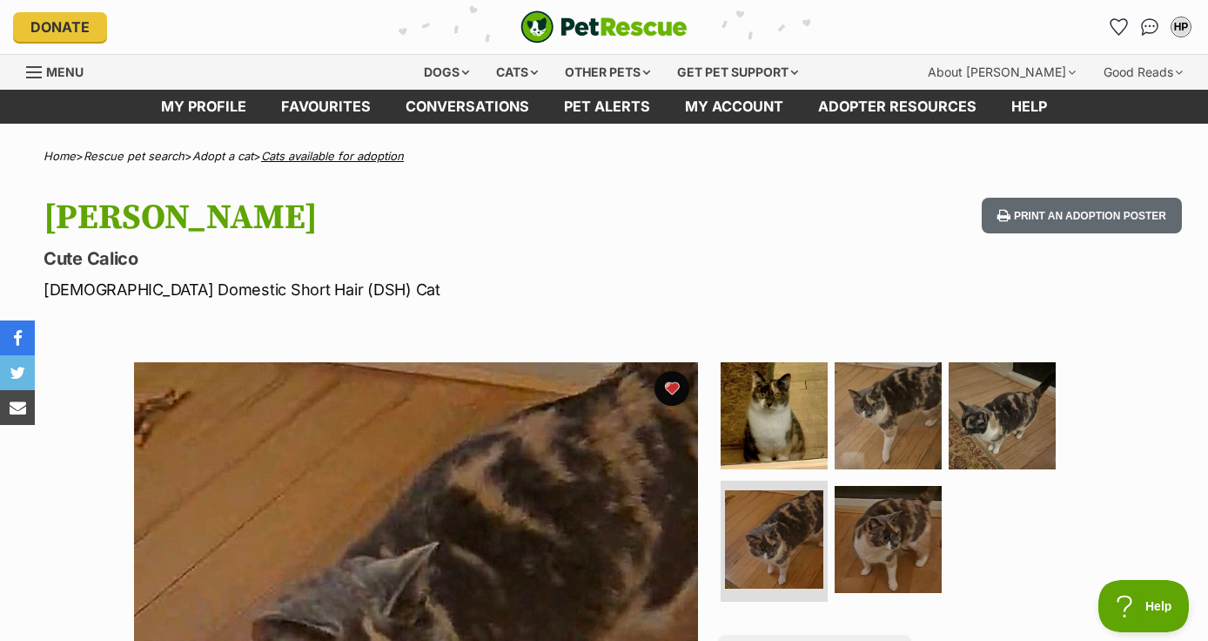
scroll to position [0, 0]
click at [366, 158] on link "Cats available for adoption" at bounding box center [332, 156] width 143 height 14
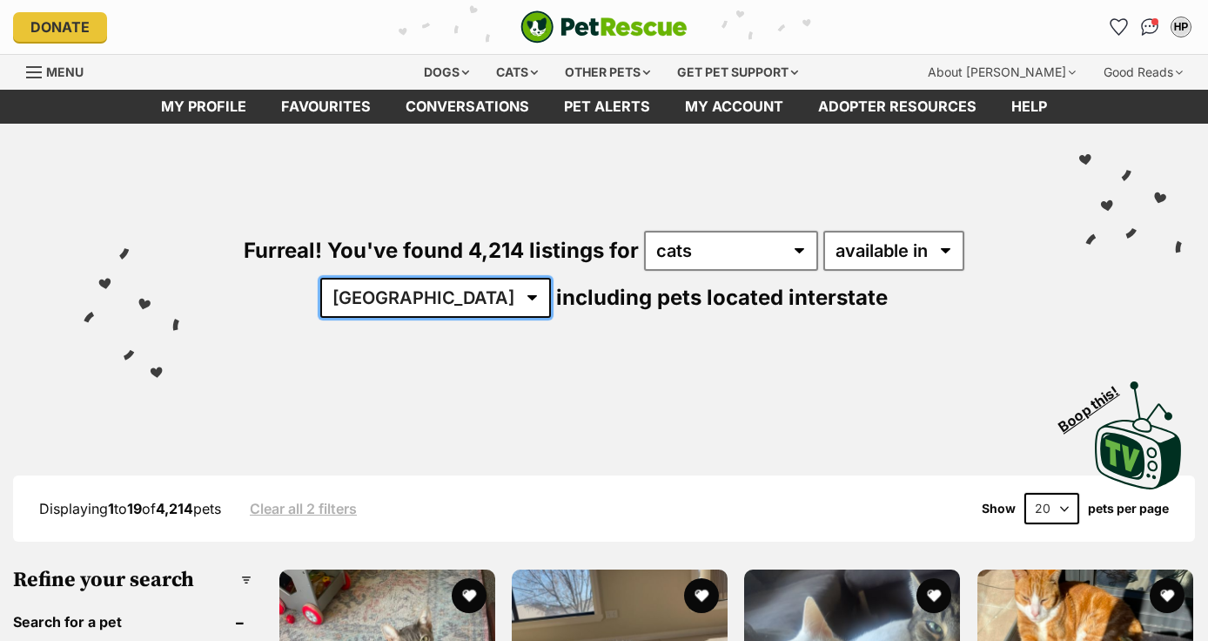
click at [460, 291] on select "[GEOGRAPHIC_DATA] [GEOGRAPHIC_DATA] [GEOGRAPHIC_DATA] [GEOGRAPHIC_DATA] [GEOGRA…" at bounding box center [435, 298] width 231 height 40
select select "VIC"
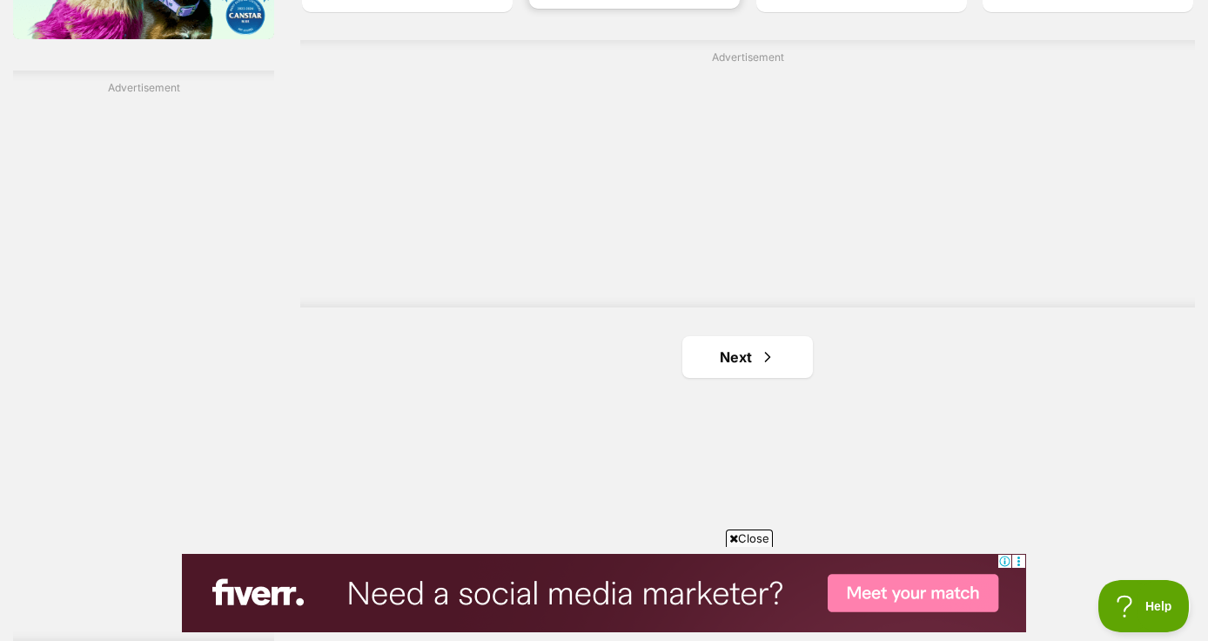
scroll to position [3042, 0]
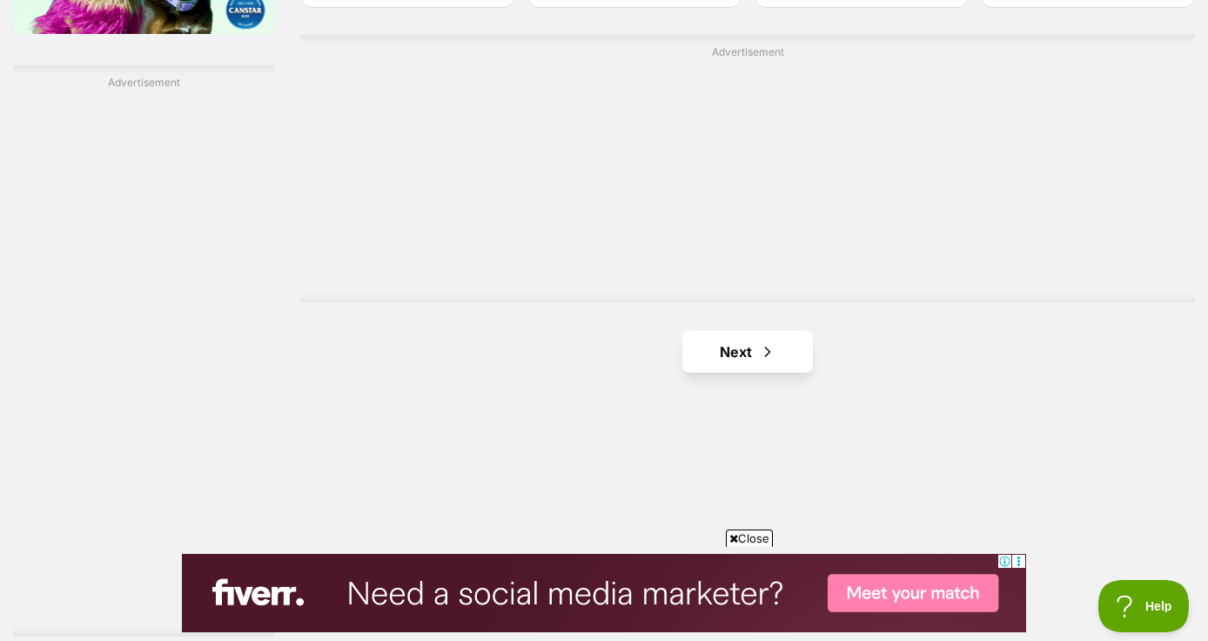
click at [770, 343] on span "Next page" at bounding box center [767, 351] width 17 height 21
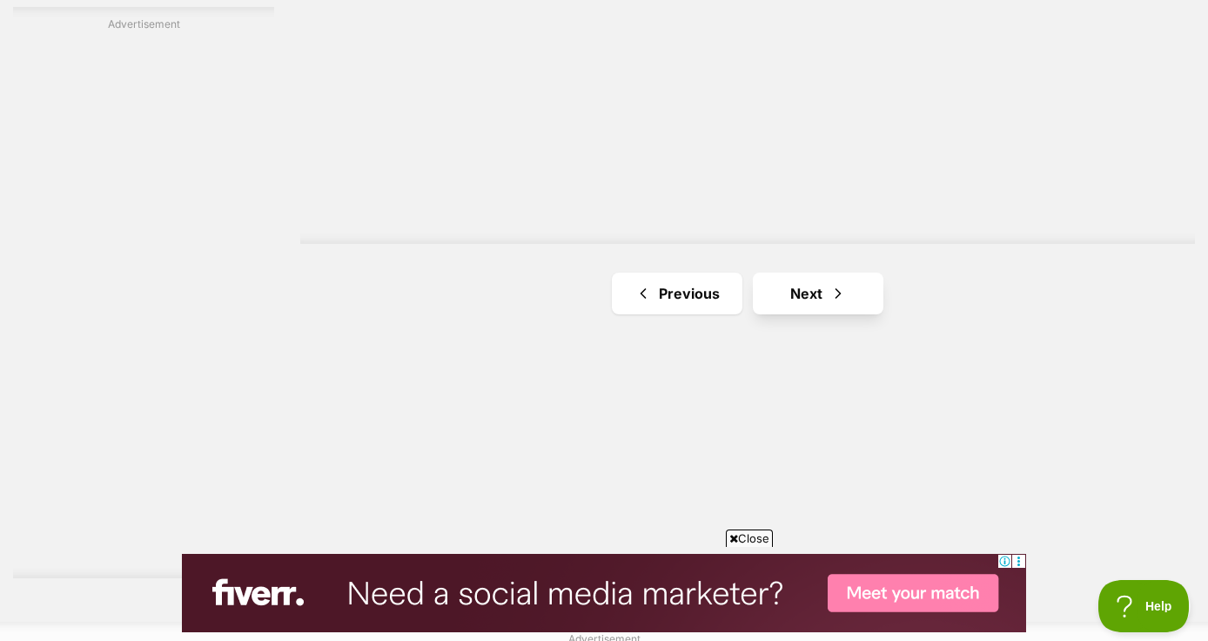
scroll to position [3099, 0]
click at [805, 303] on link "Next" at bounding box center [818, 294] width 131 height 42
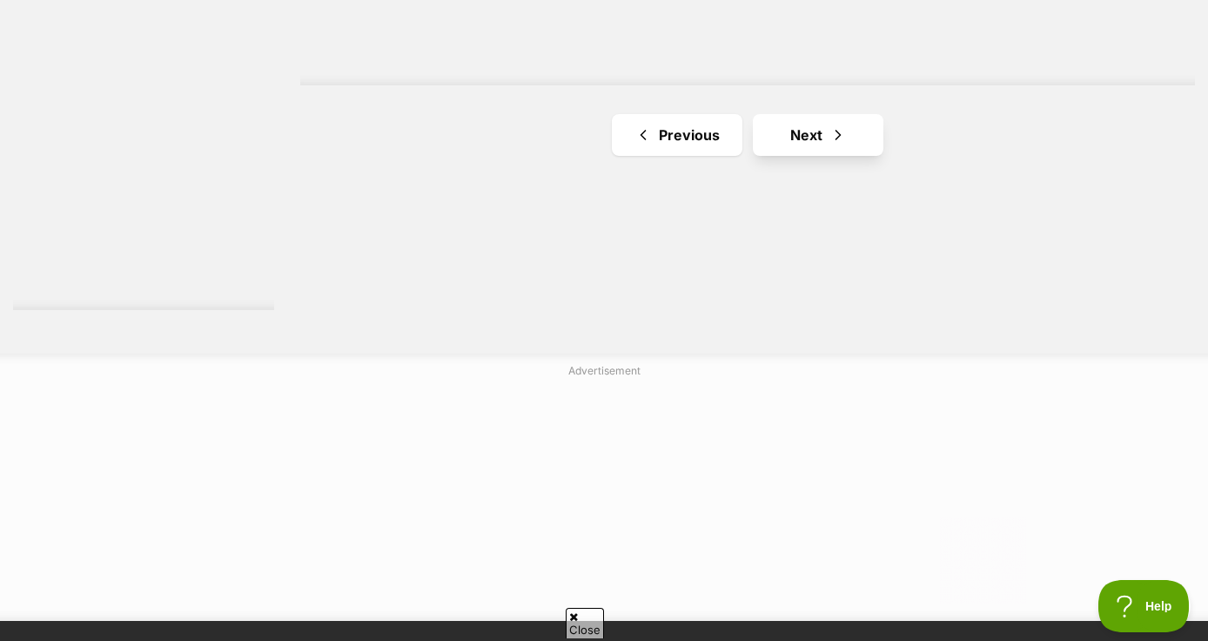
click at [817, 145] on link "Next" at bounding box center [818, 135] width 131 height 42
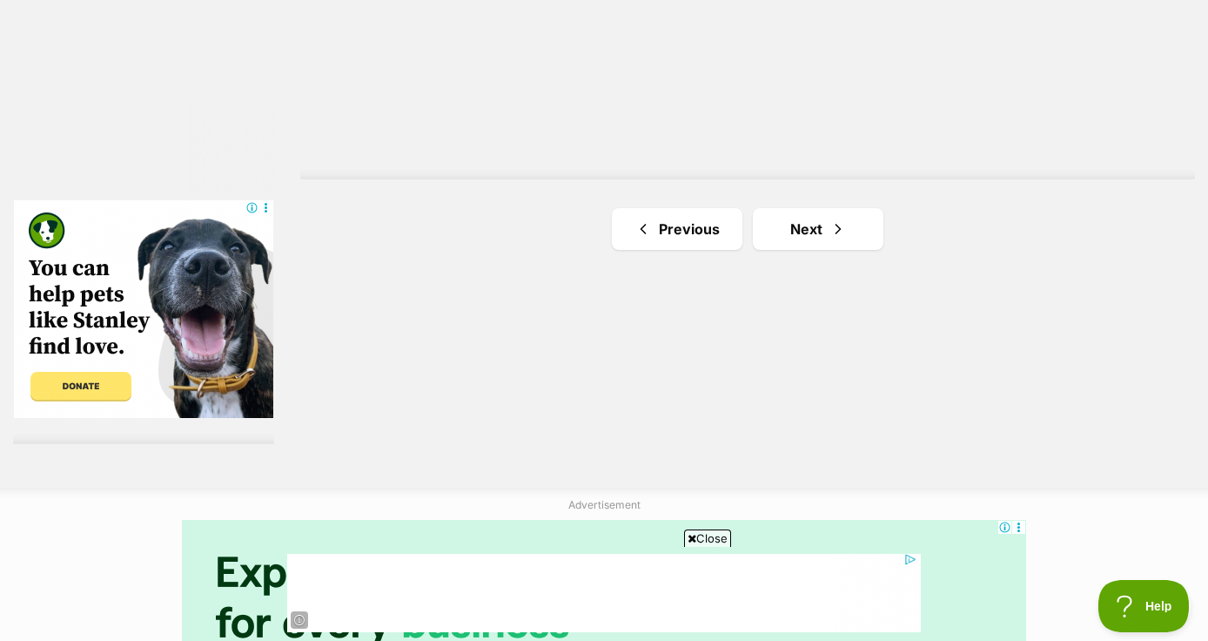
scroll to position [3232, 0]
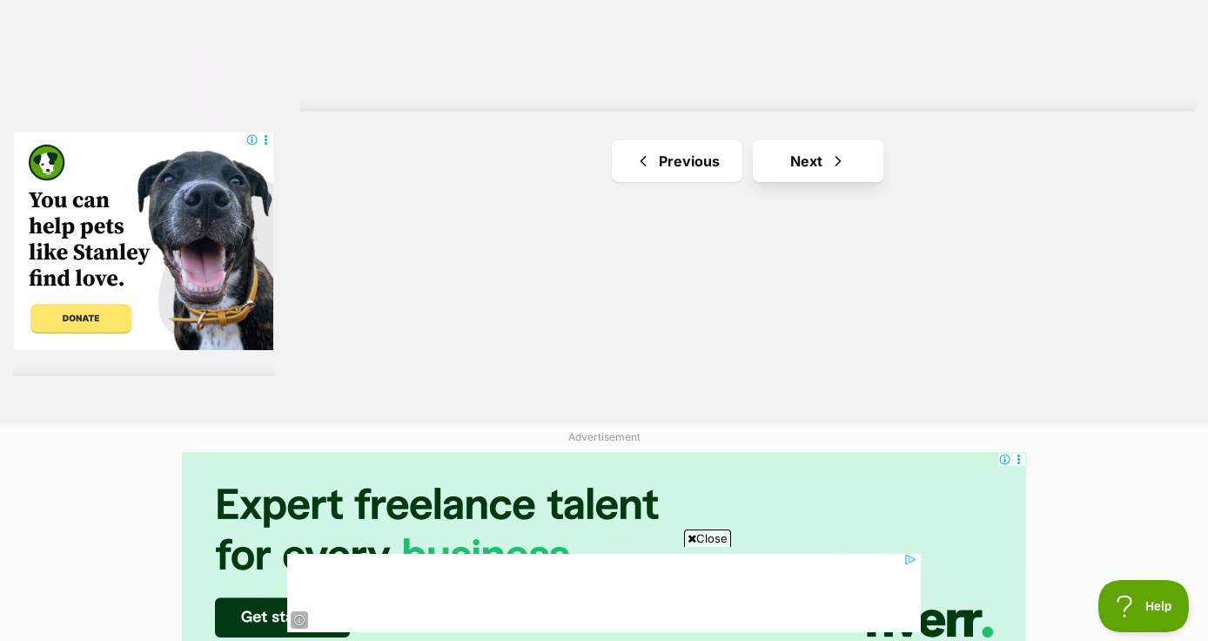
click at [819, 149] on link "Next" at bounding box center [818, 161] width 131 height 42
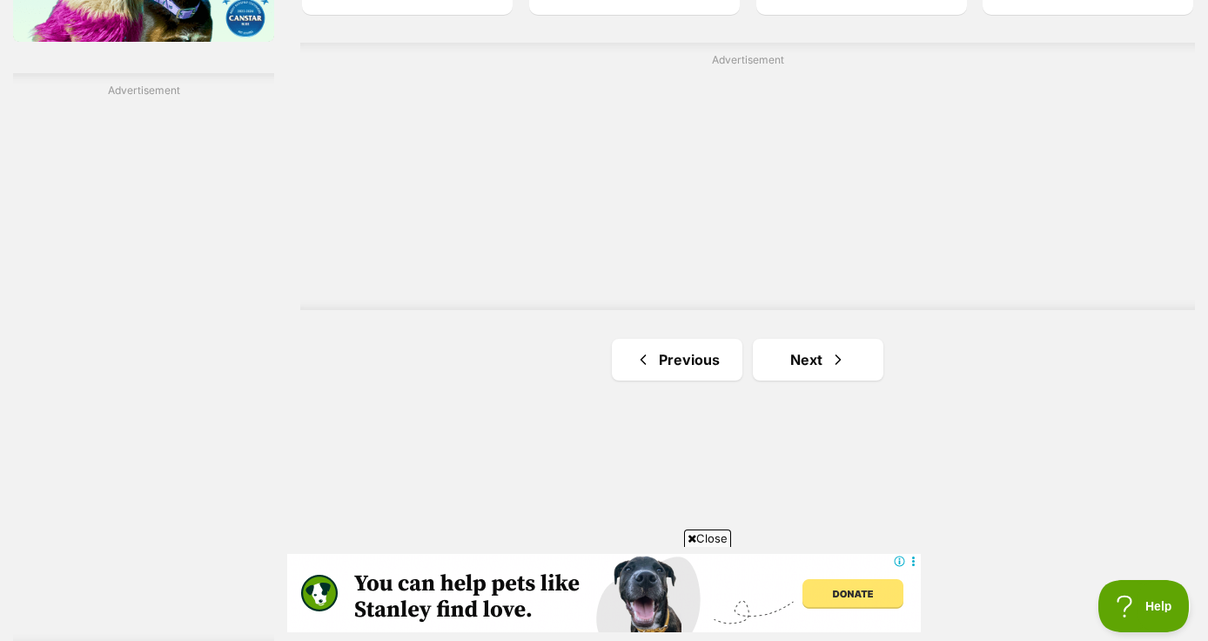
scroll to position [3123, 0]
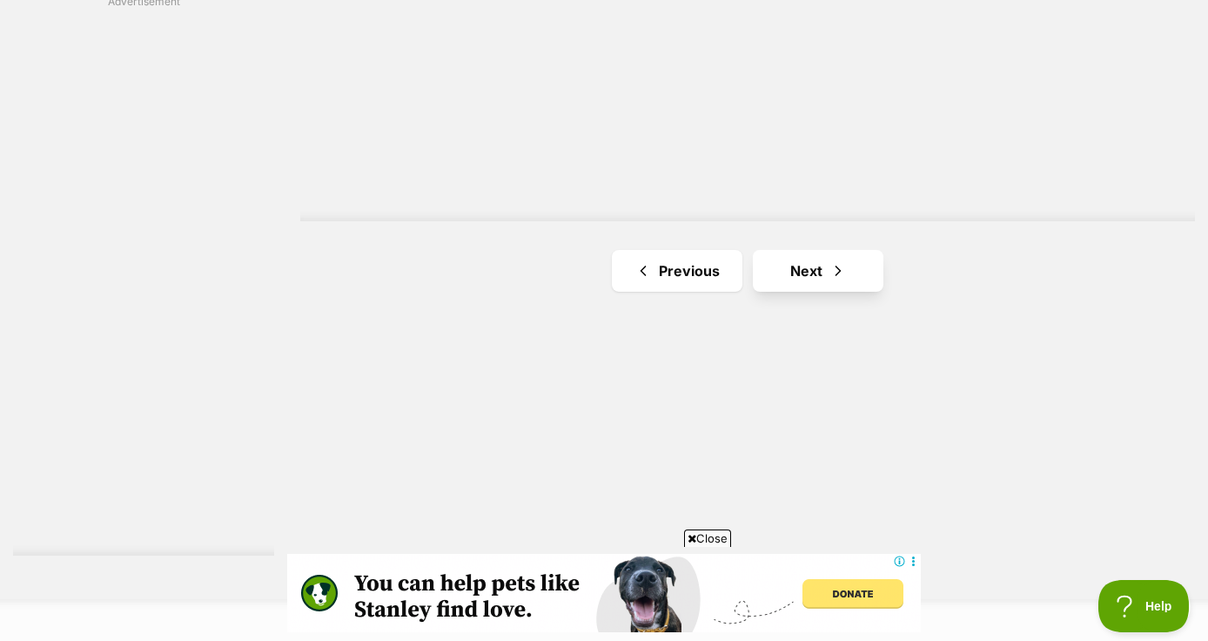
click at [811, 274] on link "Next" at bounding box center [818, 271] width 131 height 42
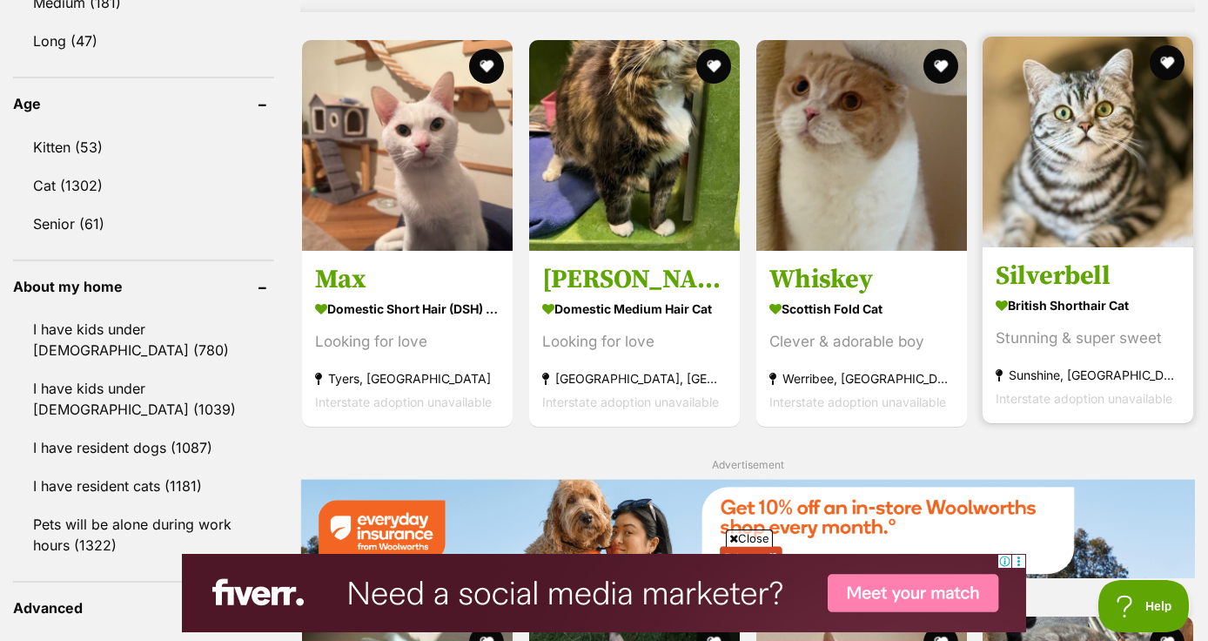
click at [1068, 272] on h3 "Silverbell" at bounding box center [1088, 275] width 185 height 33
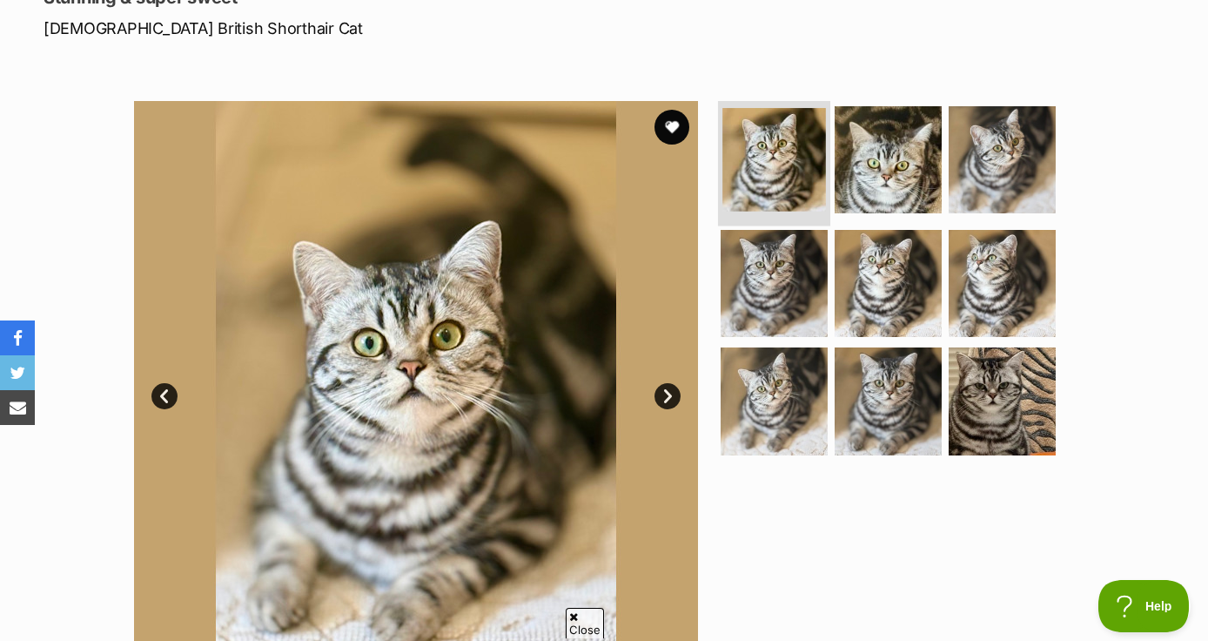
scroll to position [285, 0]
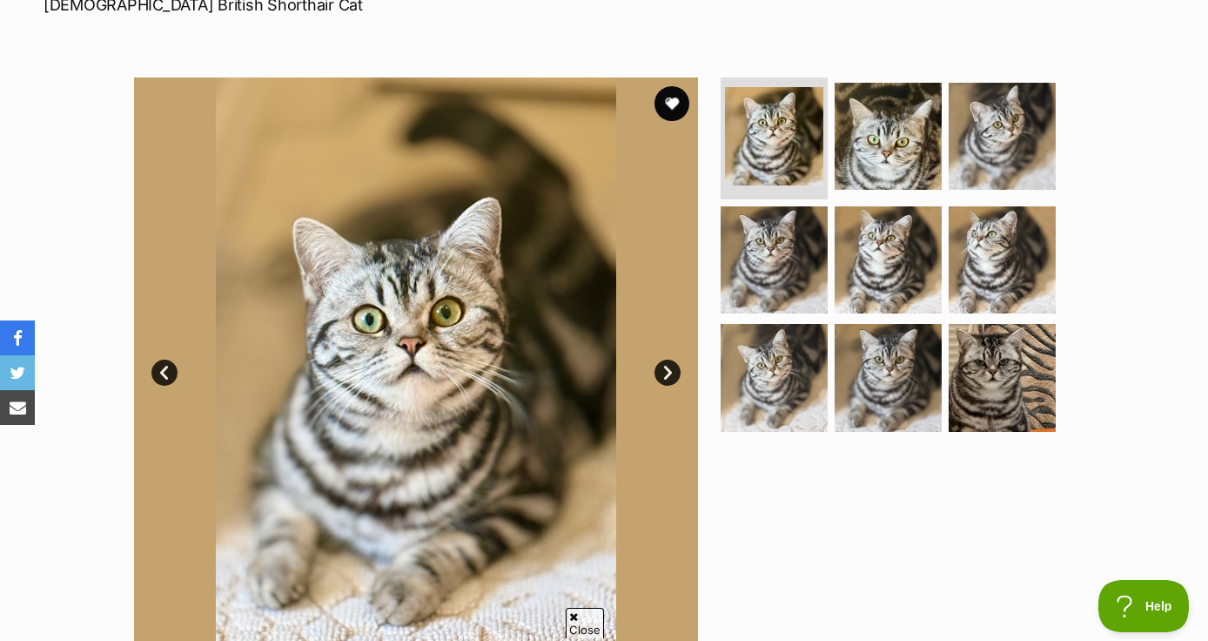
click at [673, 373] on link "Next" at bounding box center [668, 373] width 26 height 26
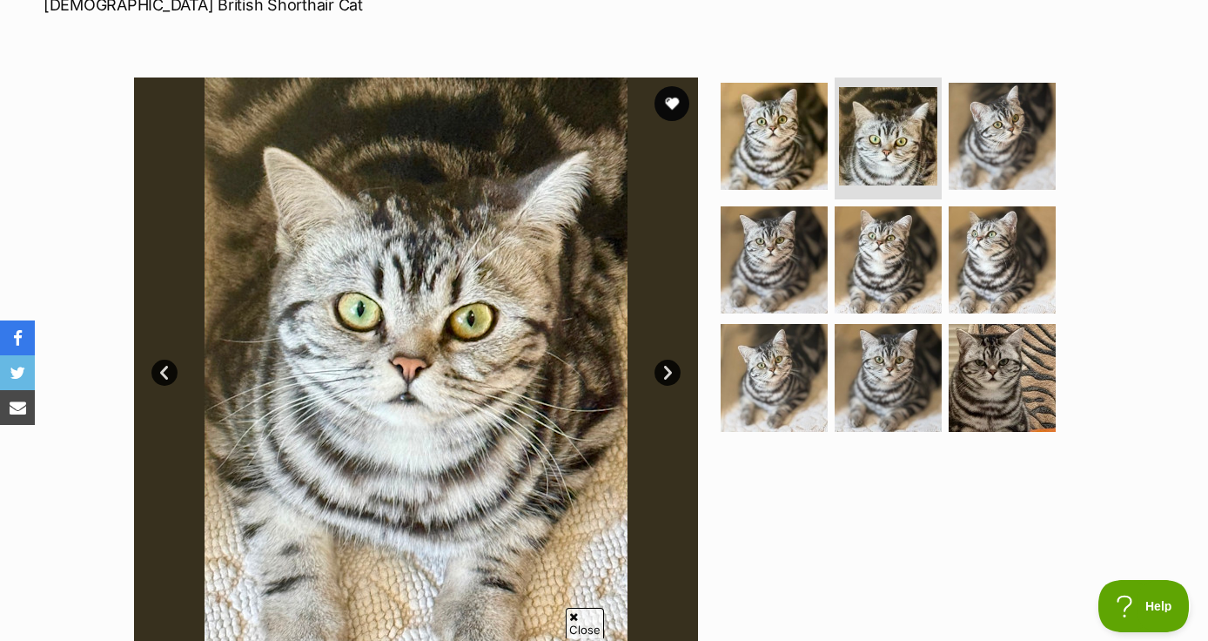
scroll to position [0, 0]
click at [673, 373] on link "Next" at bounding box center [668, 373] width 26 height 26
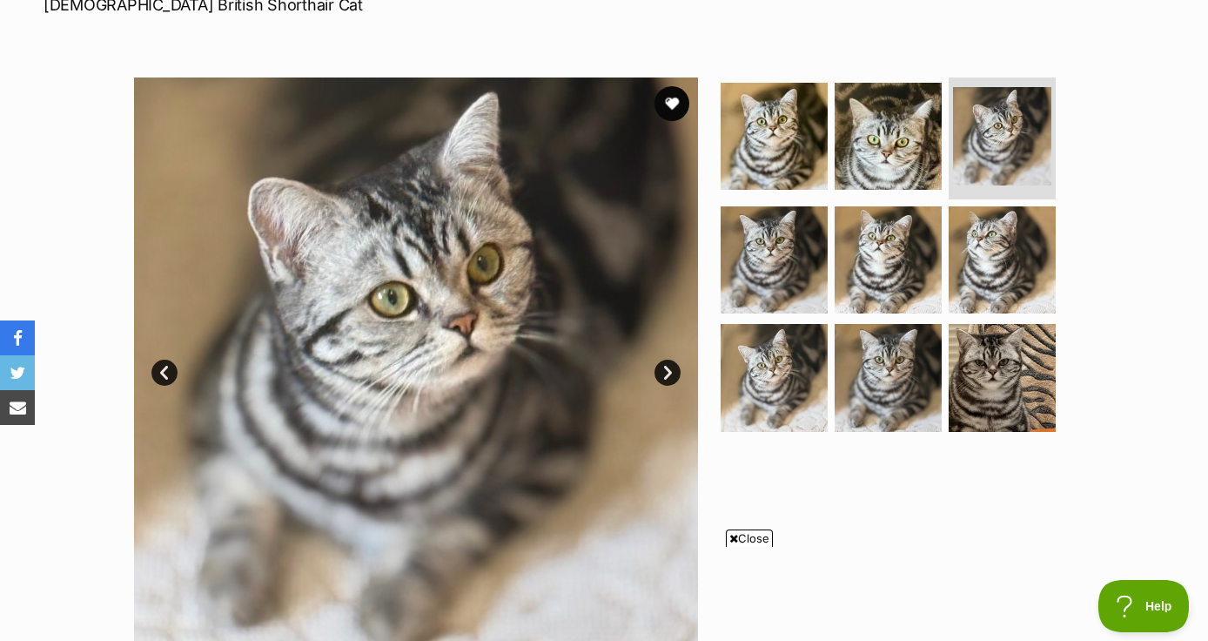
click at [663, 375] on link "Next" at bounding box center [668, 373] width 26 height 26
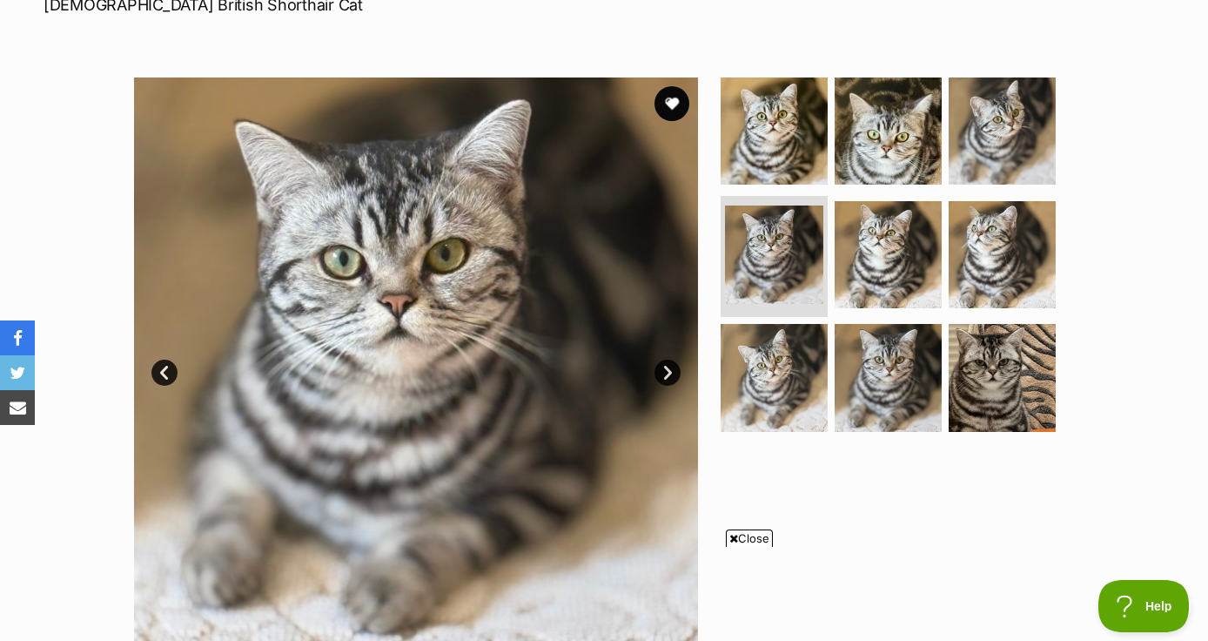
click at [663, 375] on link "Next" at bounding box center [668, 373] width 26 height 26
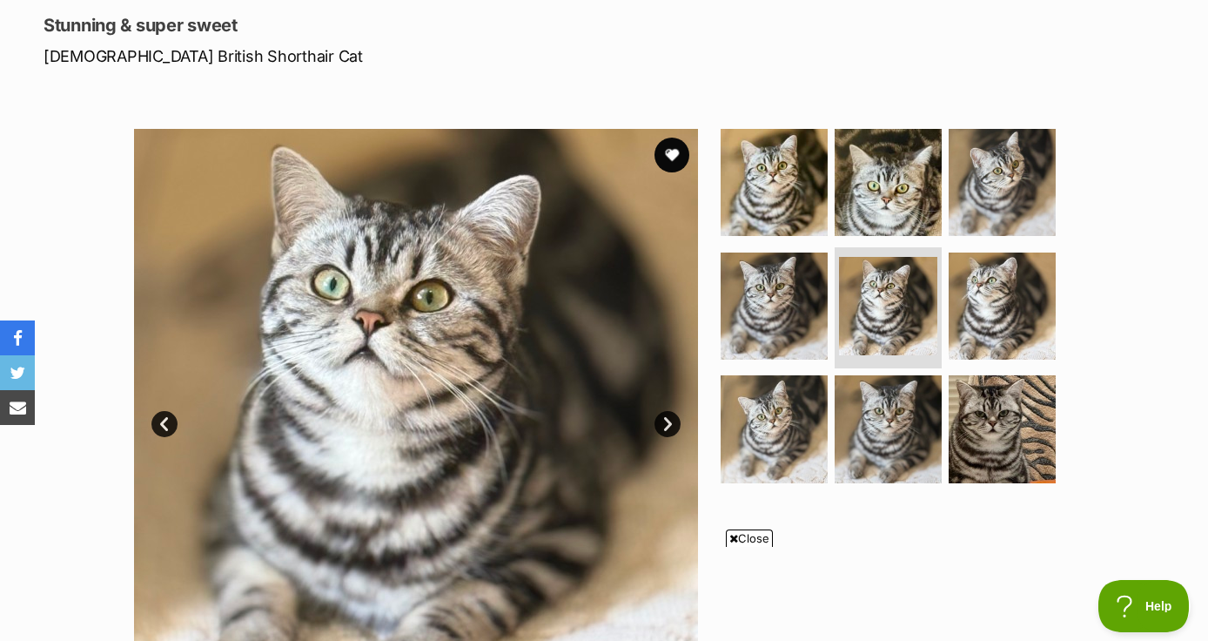
scroll to position [232, 0]
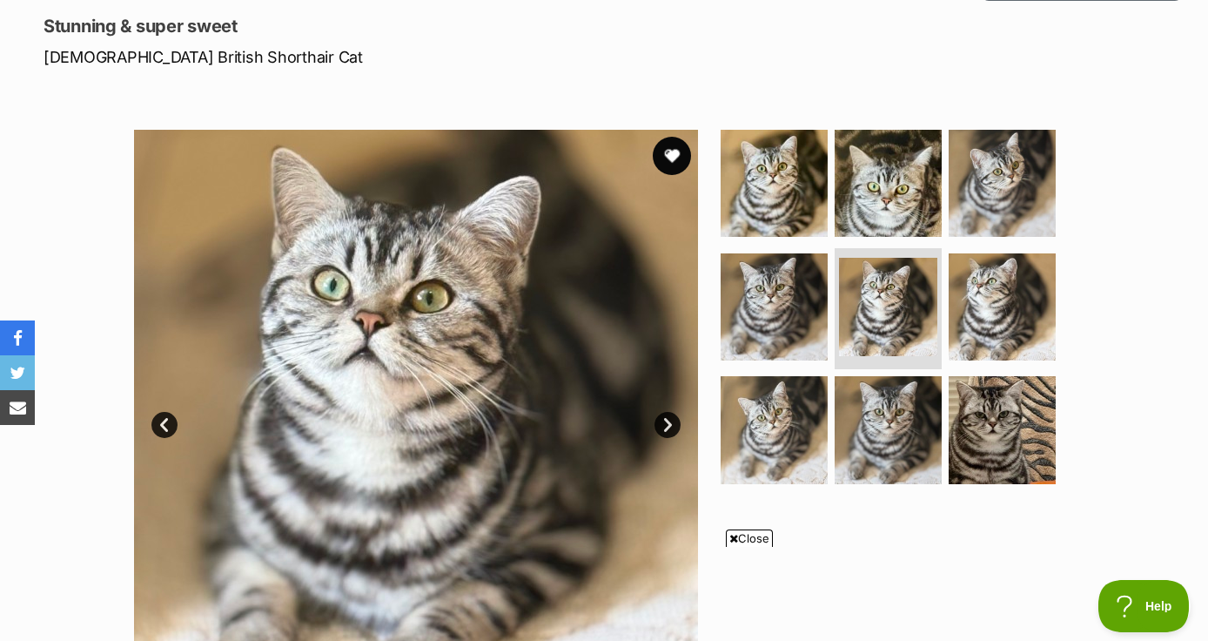
click at [672, 145] on button "favourite" at bounding box center [672, 156] width 38 height 38
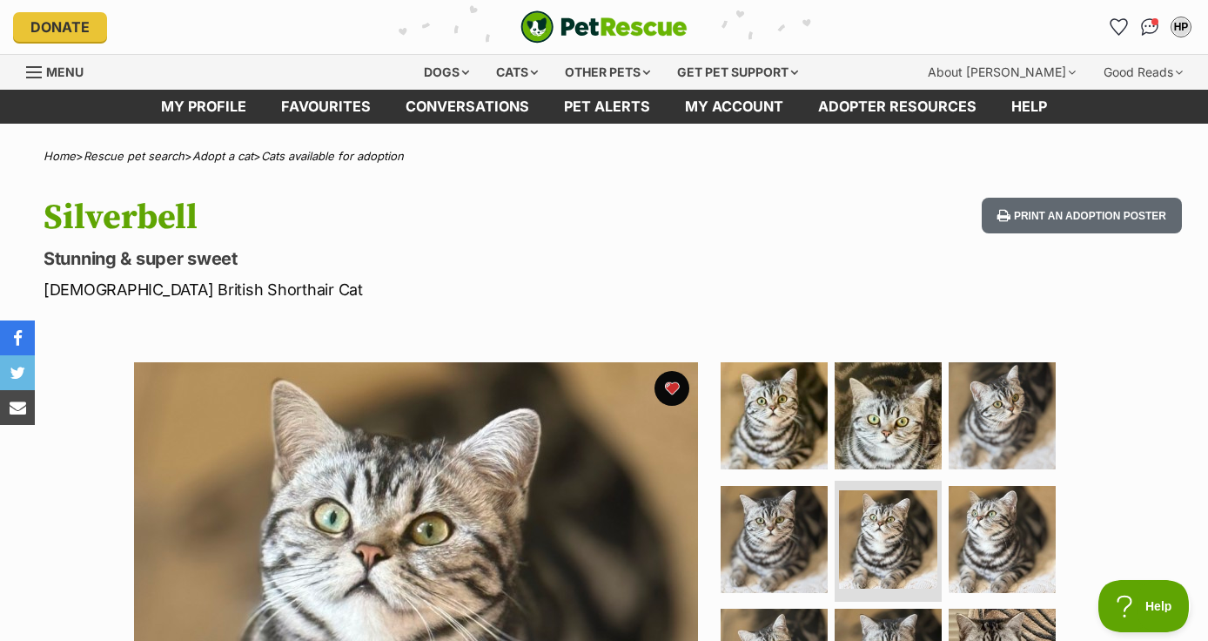
scroll to position [0, 0]
click at [379, 159] on link "Cats available for adoption" at bounding box center [332, 156] width 143 height 14
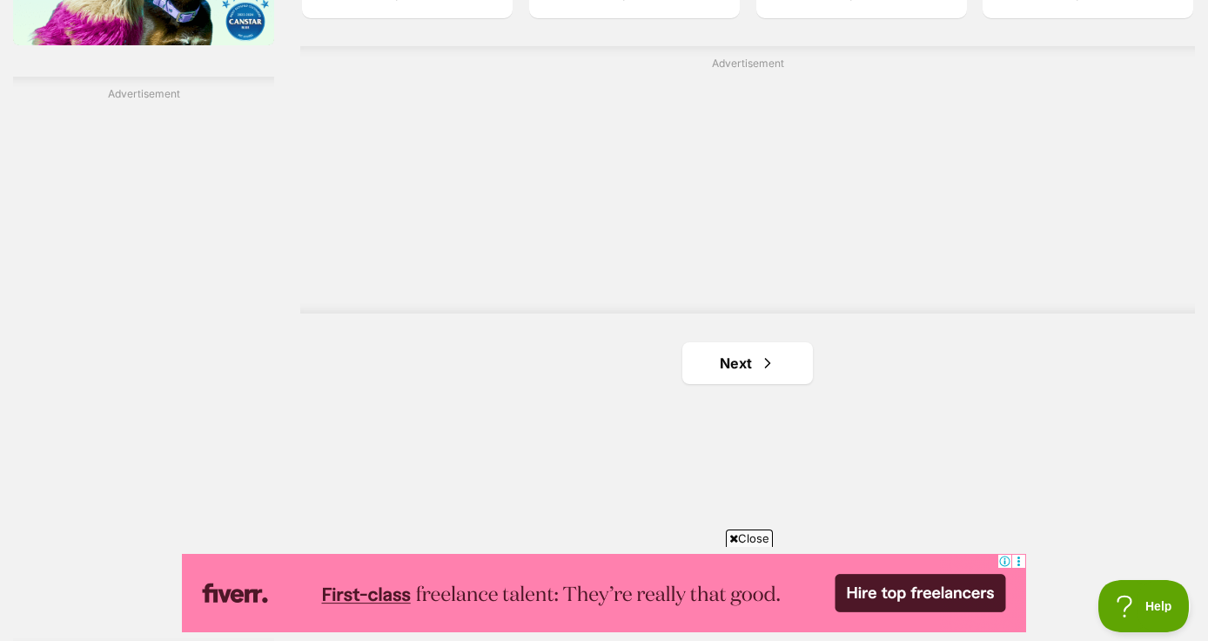
scroll to position [3060, 0]
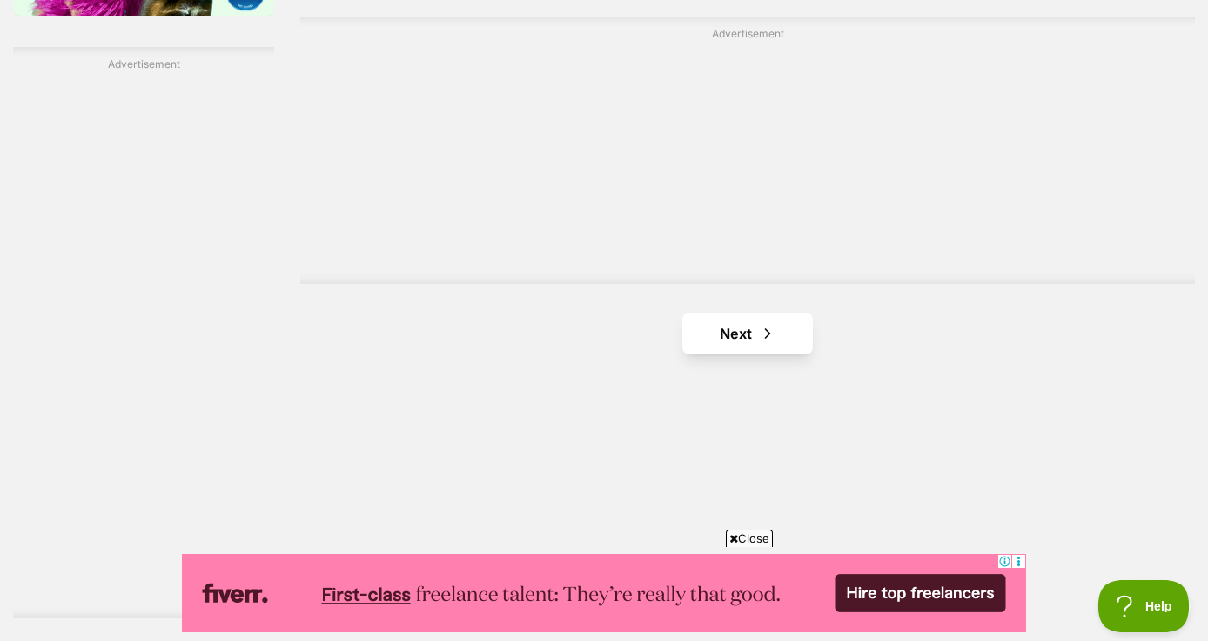
click at [751, 333] on link "Next" at bounding box center [748, 334] width 131 height 42
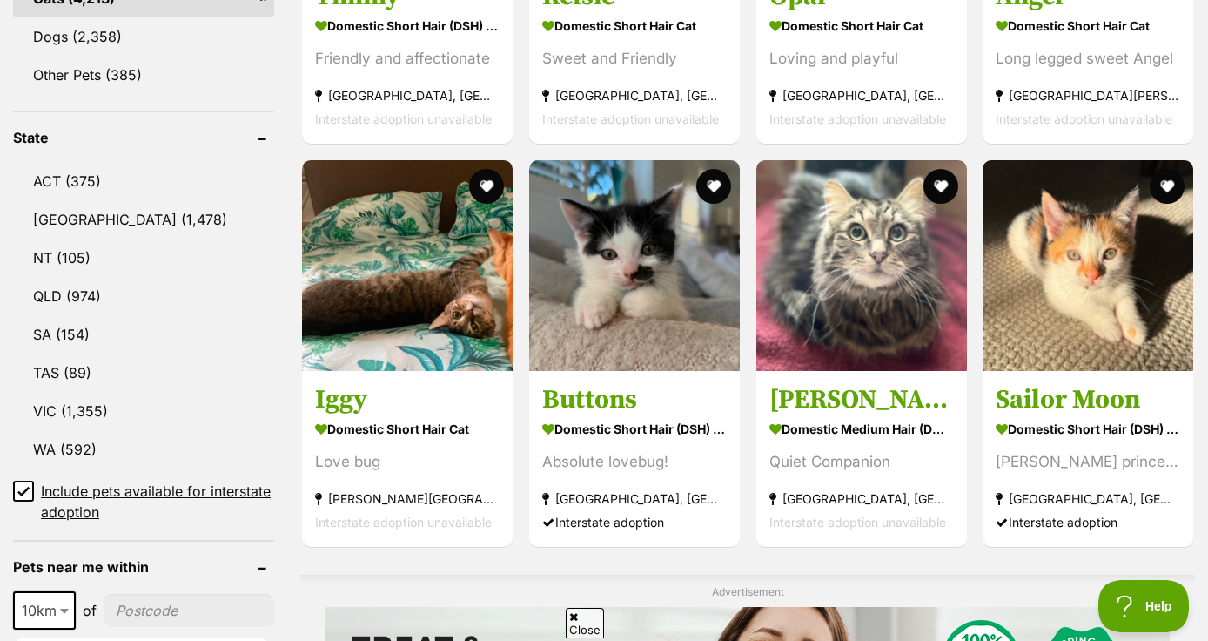
scroll to position [851, 0]
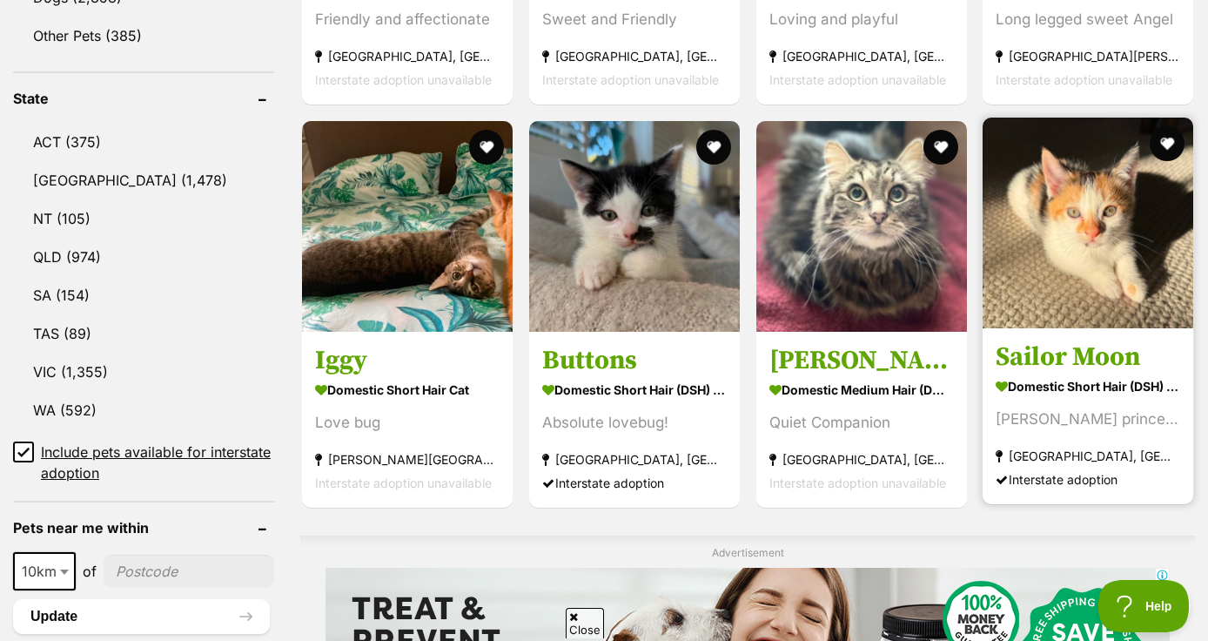
click at [1065, 345] on h3 "Sailor Moon" at bounding box center [1088, 356] width 185 height 33
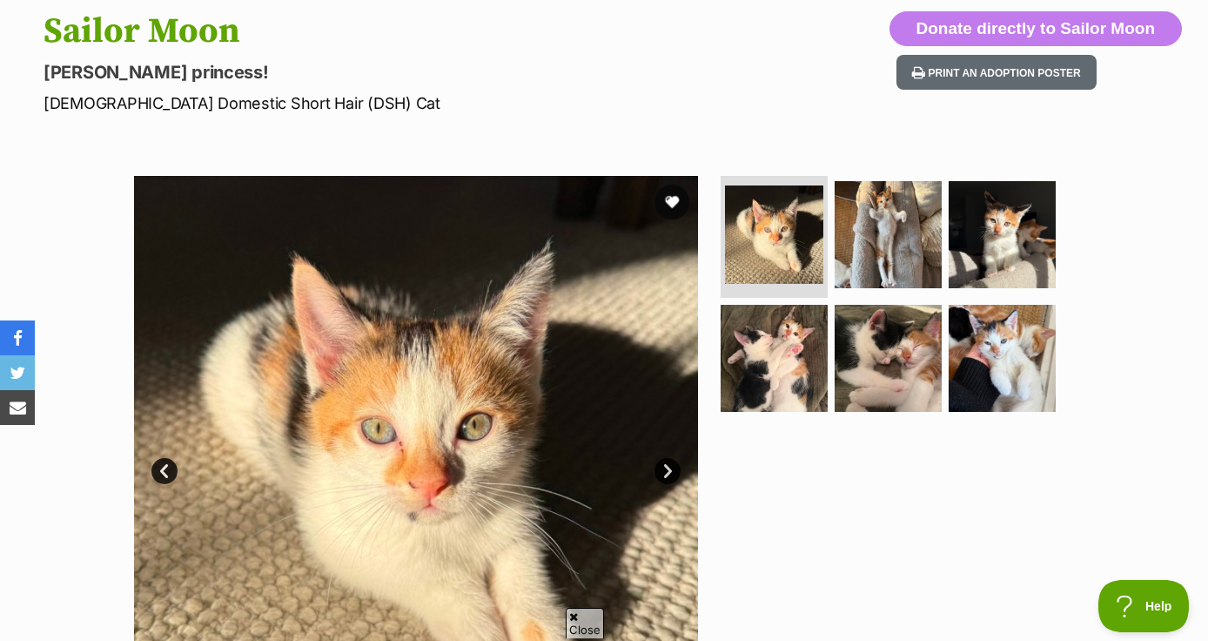
scroll to position [302, 0]
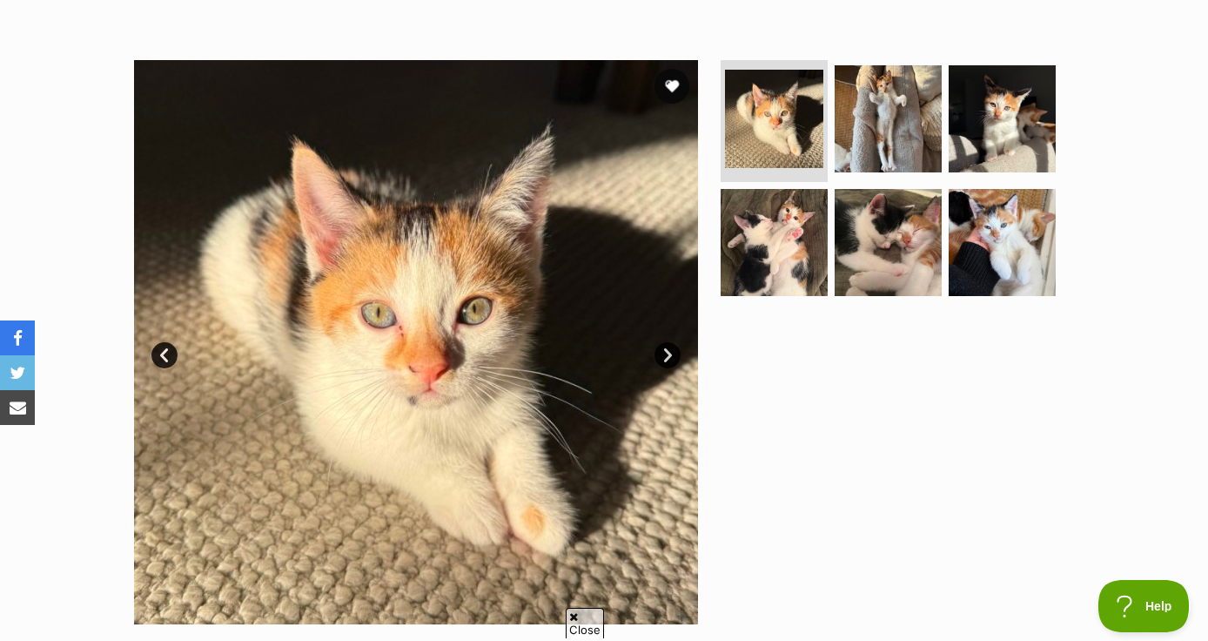
click at [669, 360] on link "Next" at bounding box center [668, 355] width 26 height 26
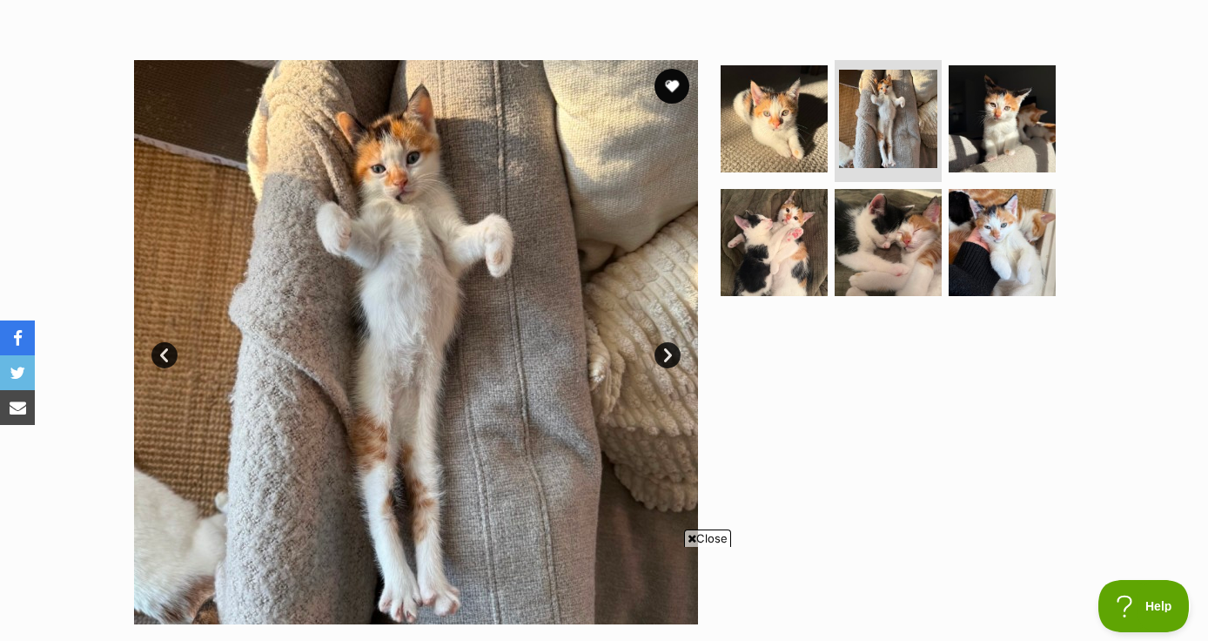
click at [669, 360] on link "Next" at bounding box center [668, 355] width 26 height 26
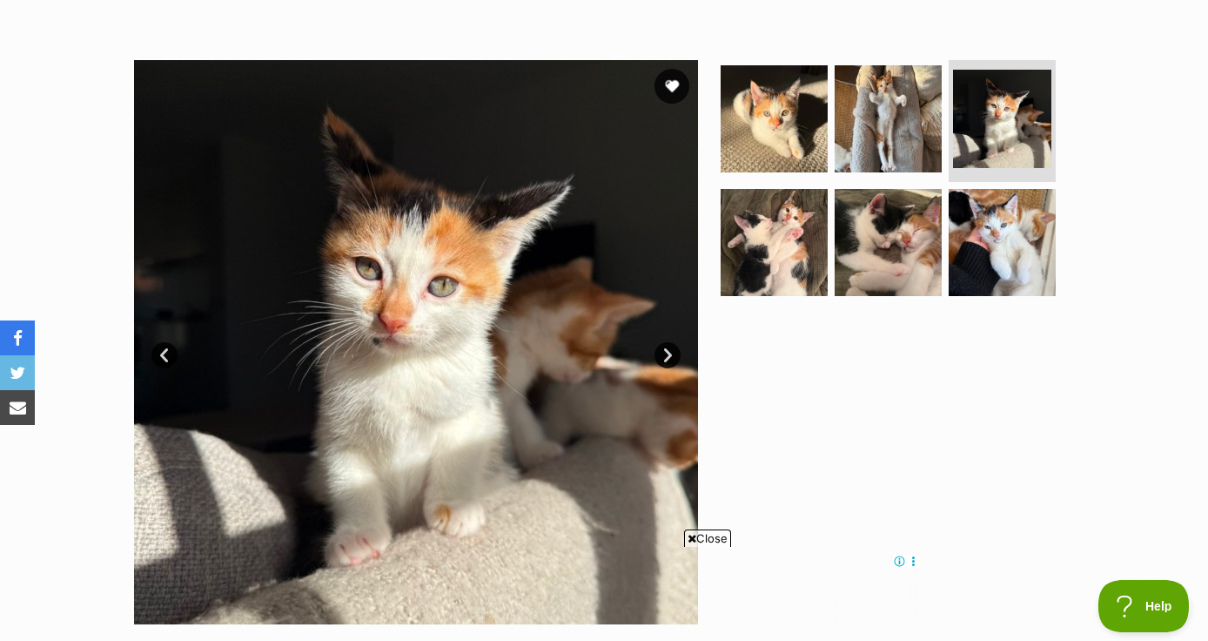
scroll to position [0, 0]
click at [669, 360] on link "Next" at bounding box center [668, 355] width 26 height 26
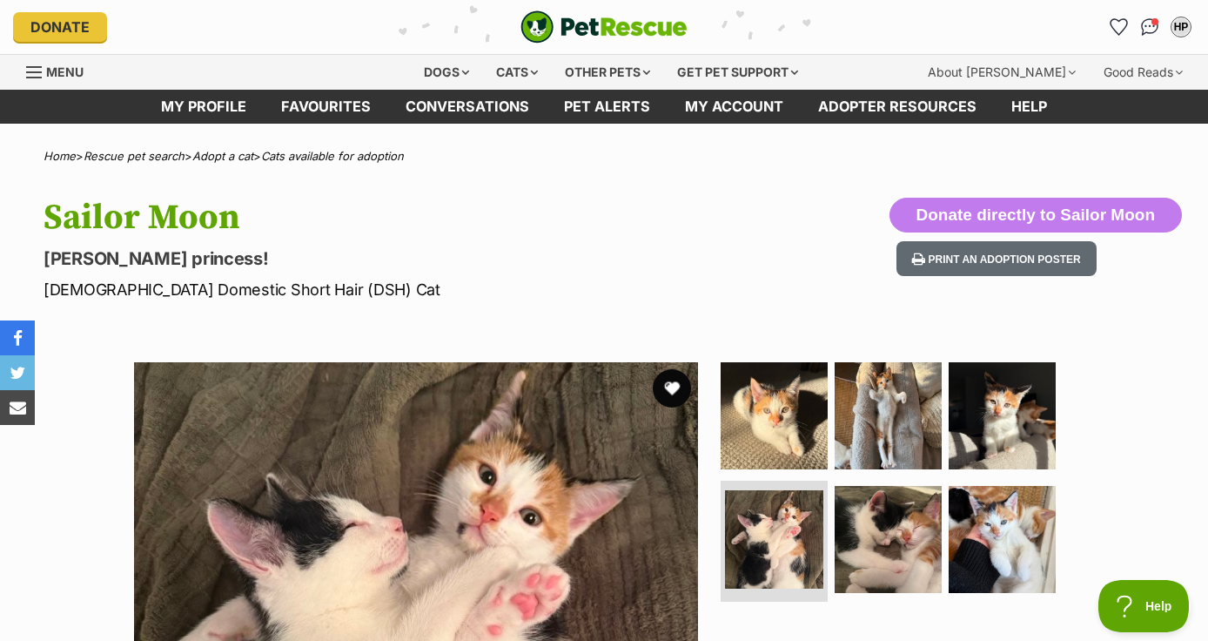
click at [669, 387] on button "favourite" at bounding box center [672, 388] width 38 height 38
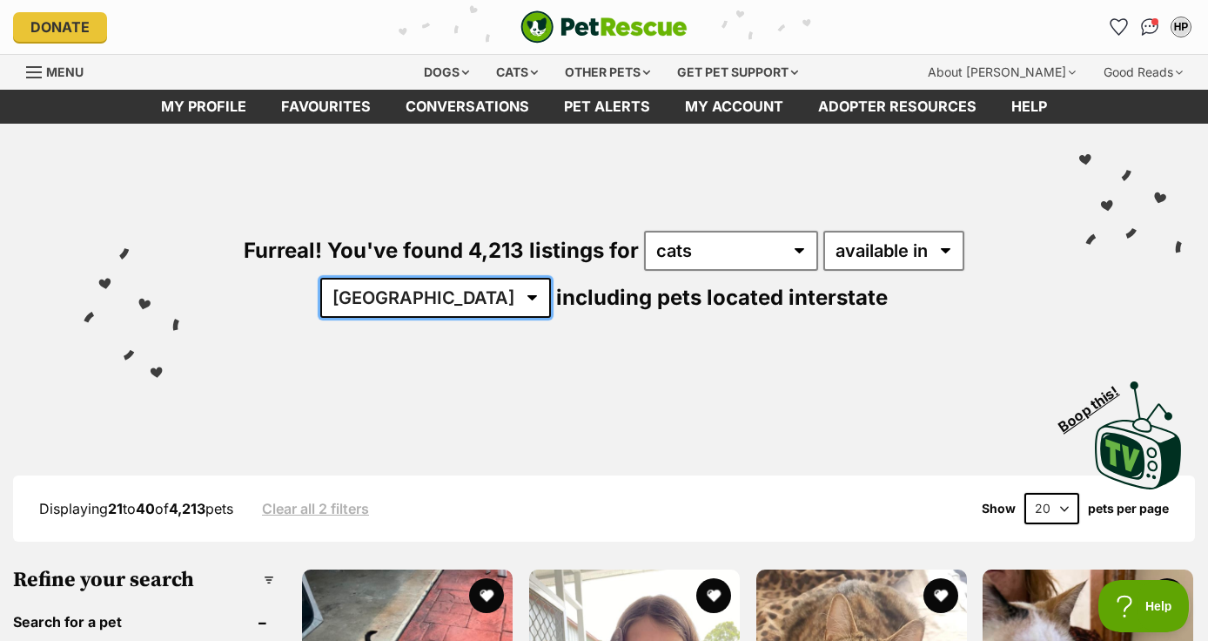
select select "VIC"
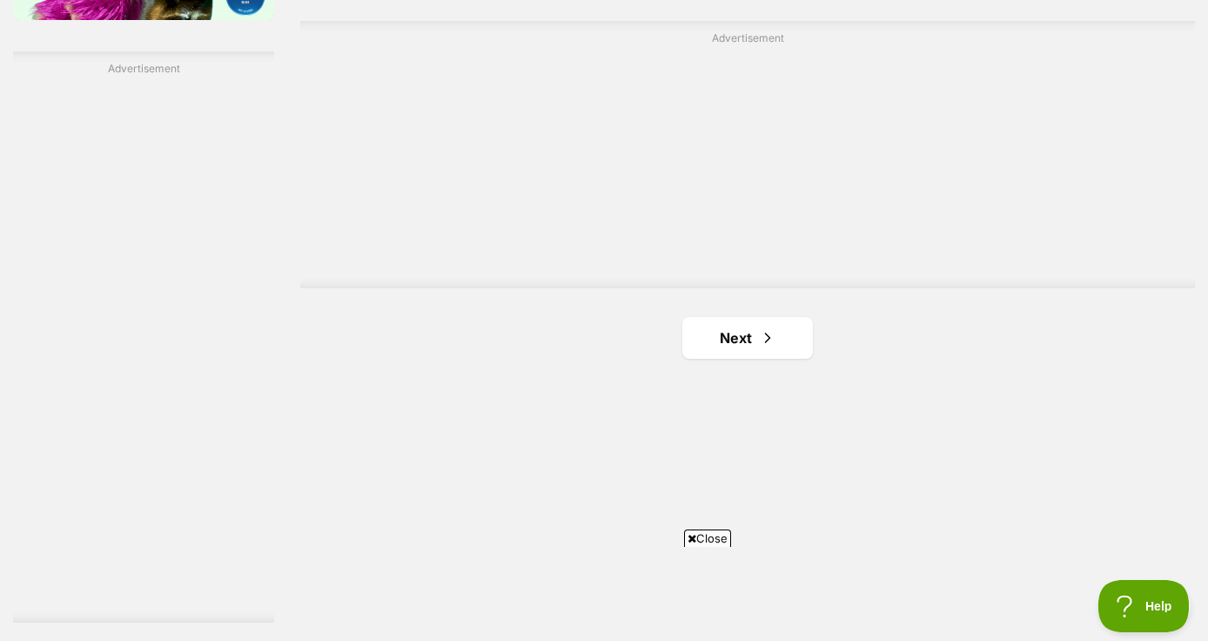
scroll to position [3070, 0]
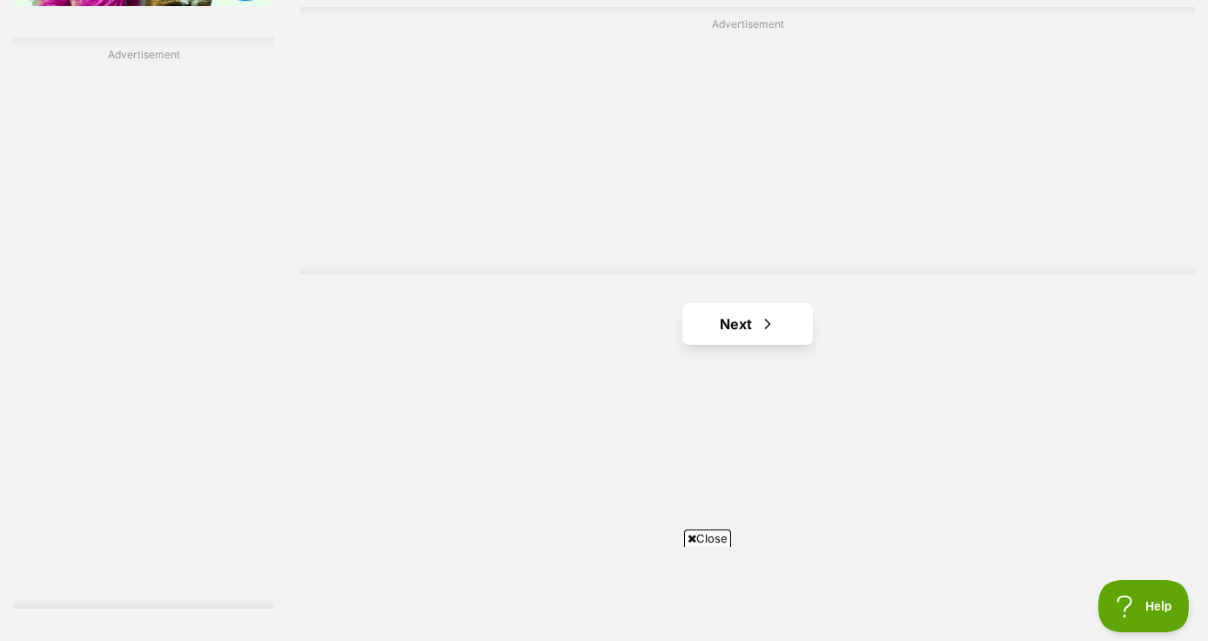
click at [763, 319] on span "Next page" at bounding box center [767, 323] width 17 height 21
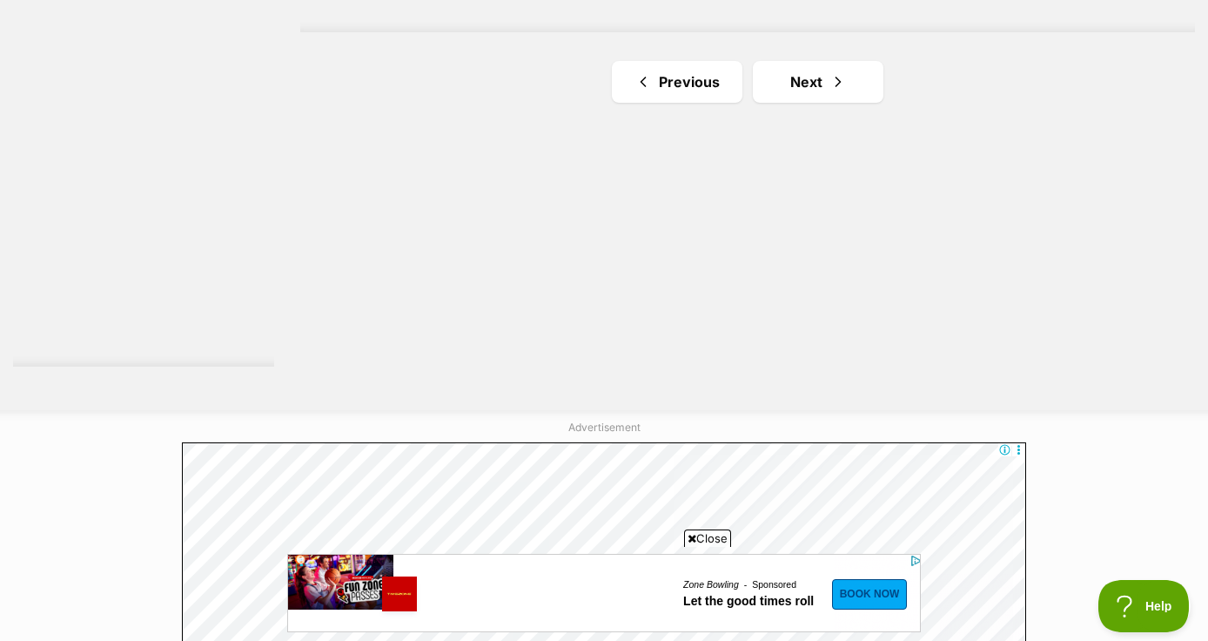
scroll to position [3315, 0]
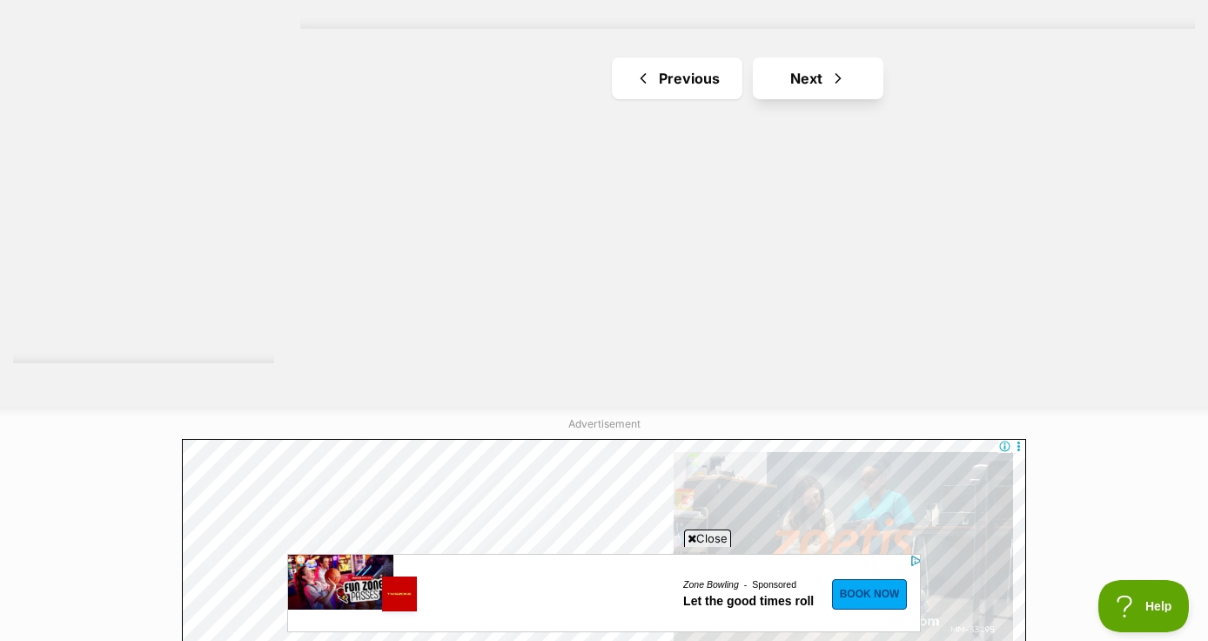
click at [823, 87] on link "Next" at bounding box center [818, 78] width 131 height 42
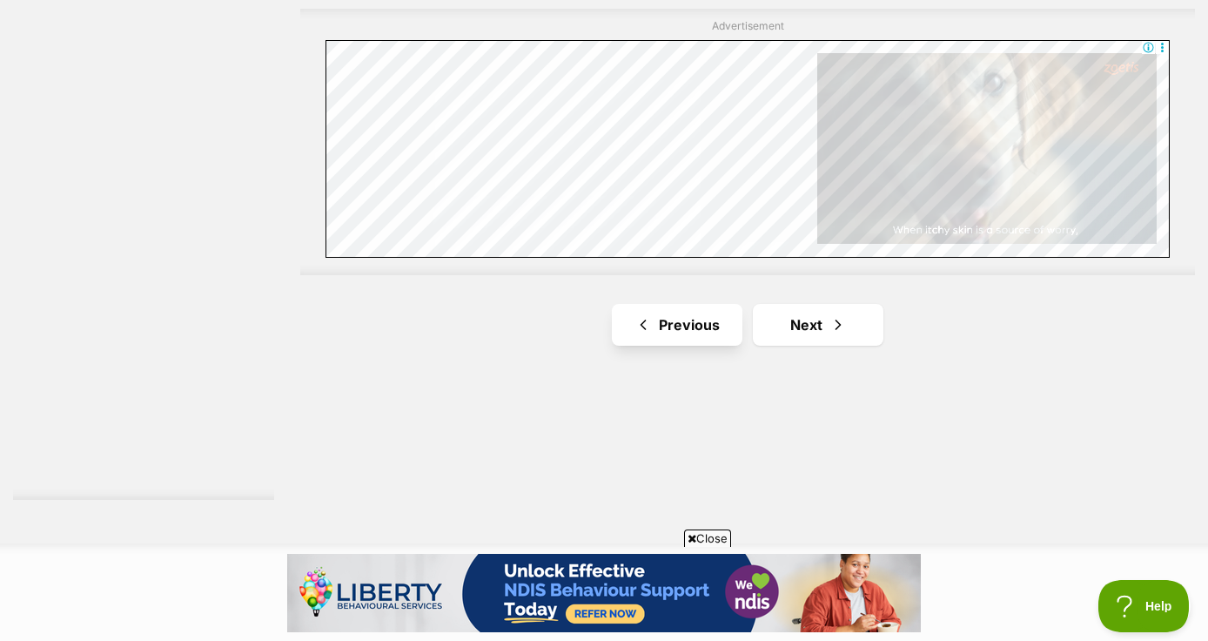
scroll to position [3182, 0]
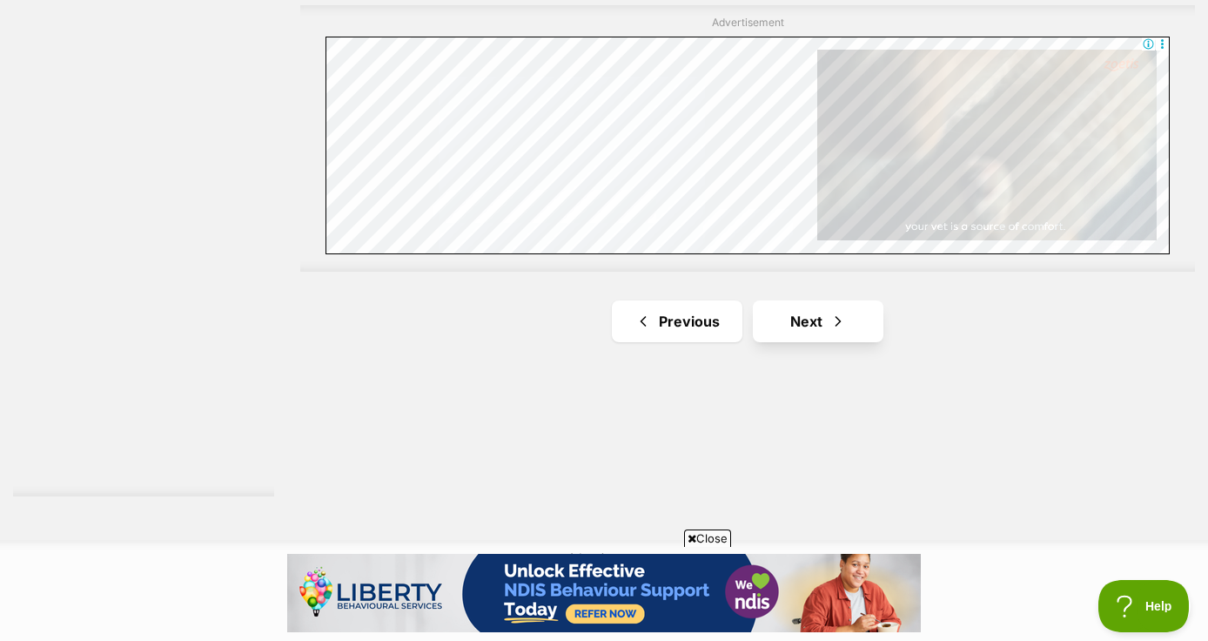
click at [791, 332] on link "Next" at bounding box center [818, 321] width 131 height 42
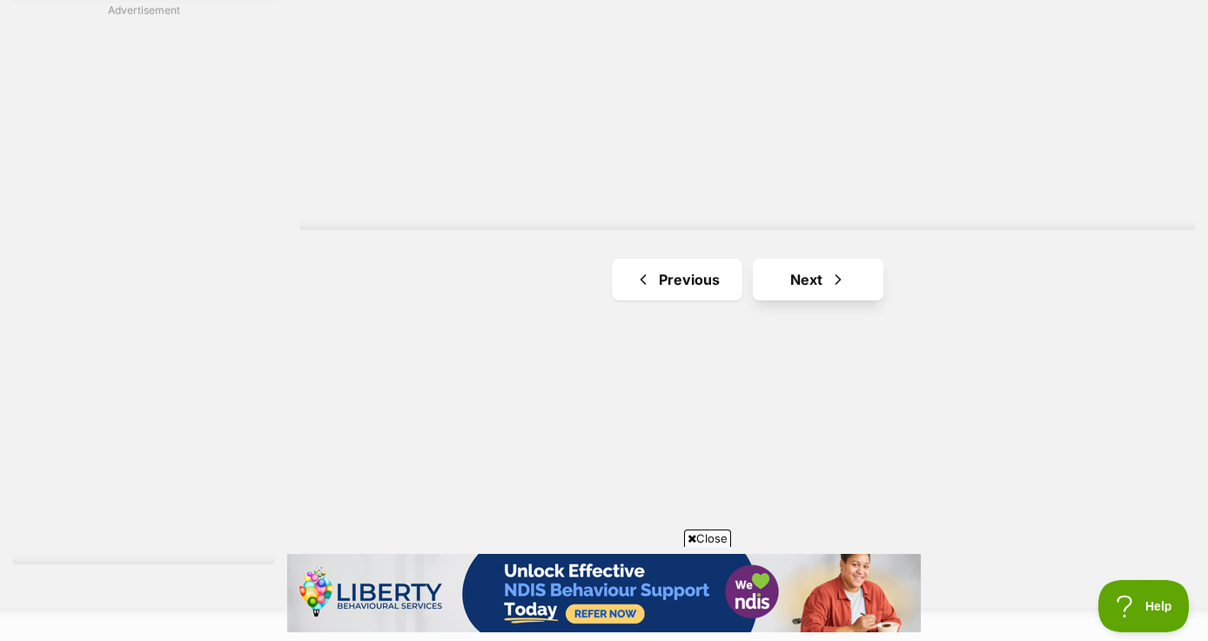
click at [810, 276] on link "Next" at bounding box center [818, 280] width 131 height 42
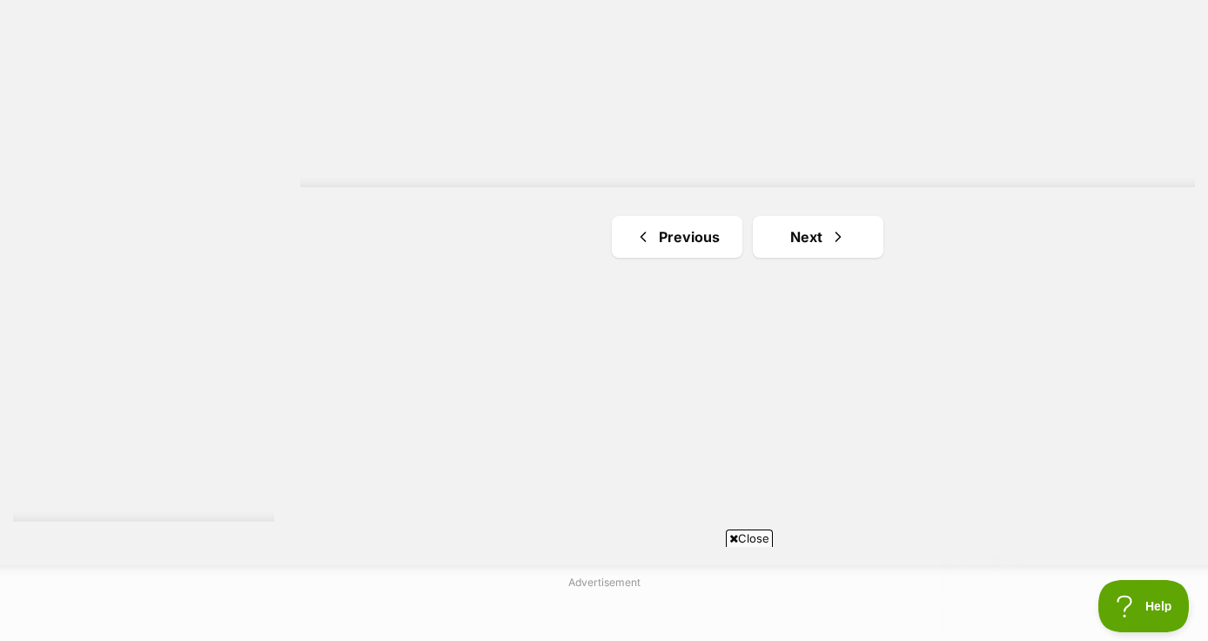
scroll to position [3248, 0]
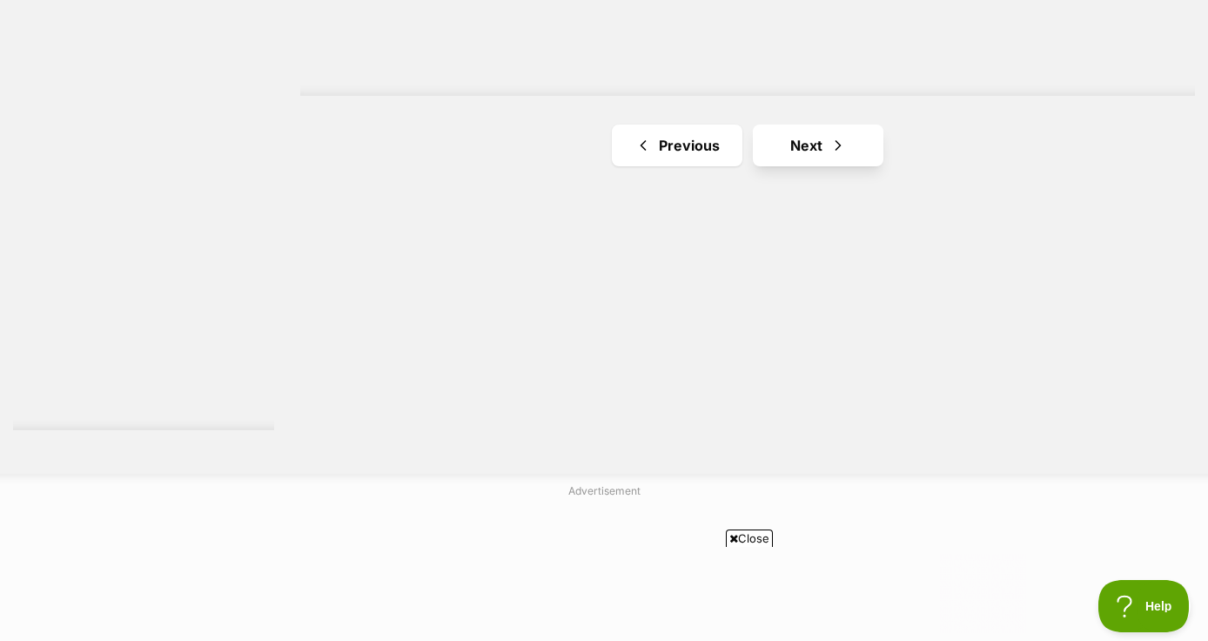
click at [810, 124] on link "Next" at bounding box center [818, 145] width 131 height 42
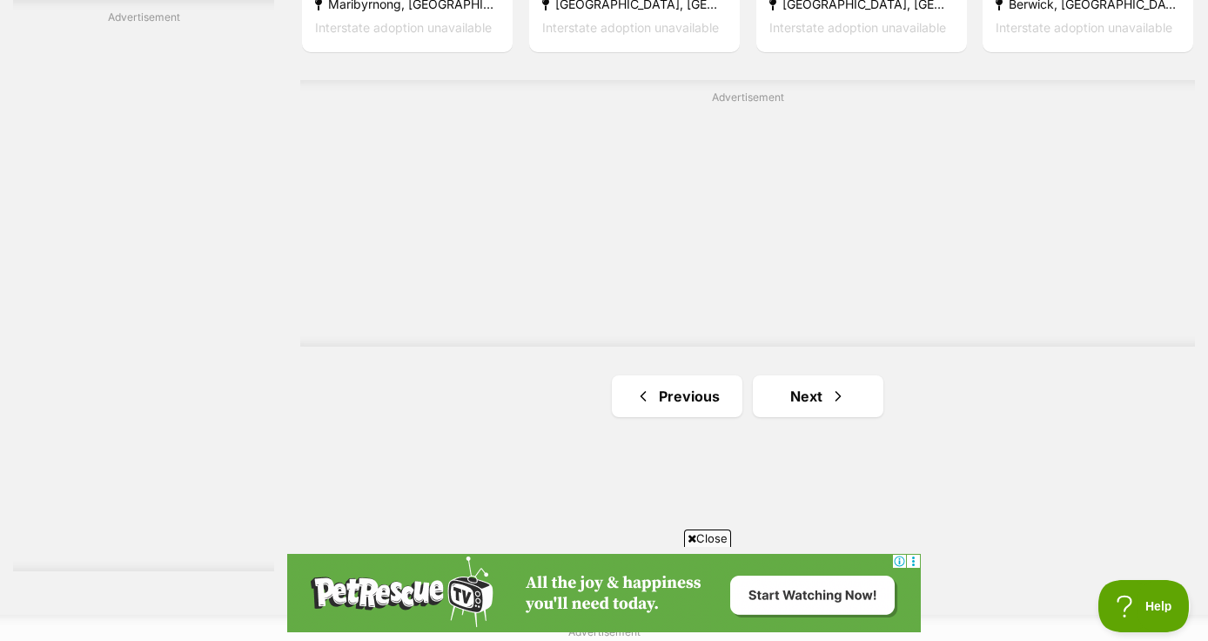
scroll to position [3110, 0]
click at [830, 396] on span "Next page" at bounding box center [838, 393] width 17 height 21
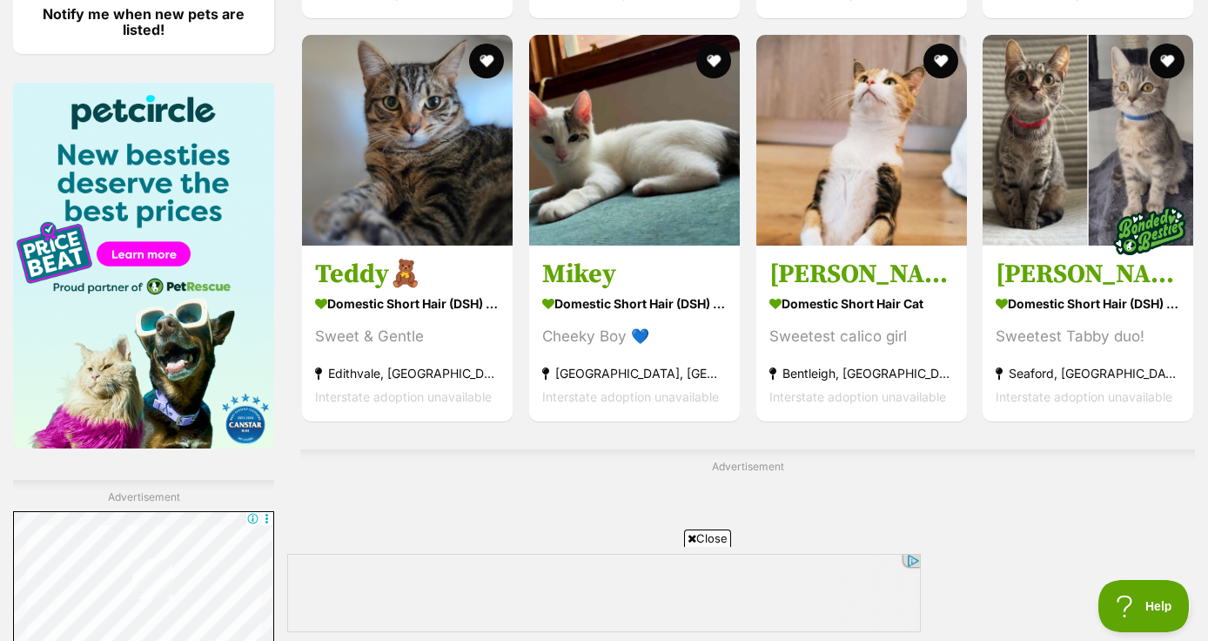
scroll to position [3222, 0]
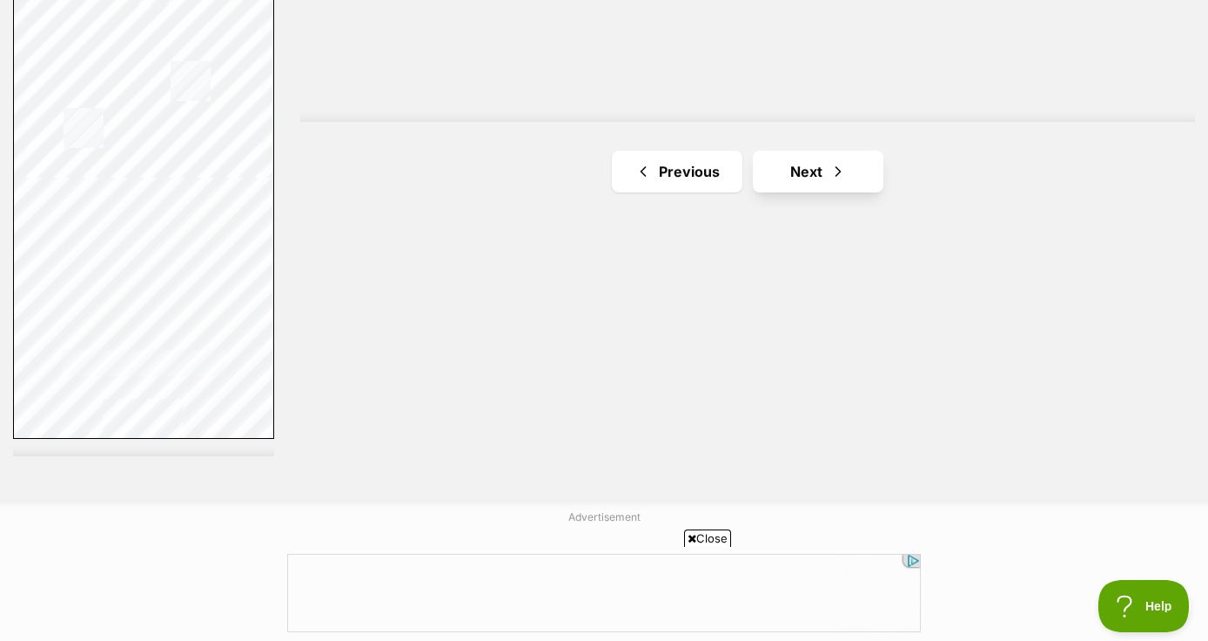
click at [815, 173] on link "Next" at bounding box center [818, 172] width 131 height 42
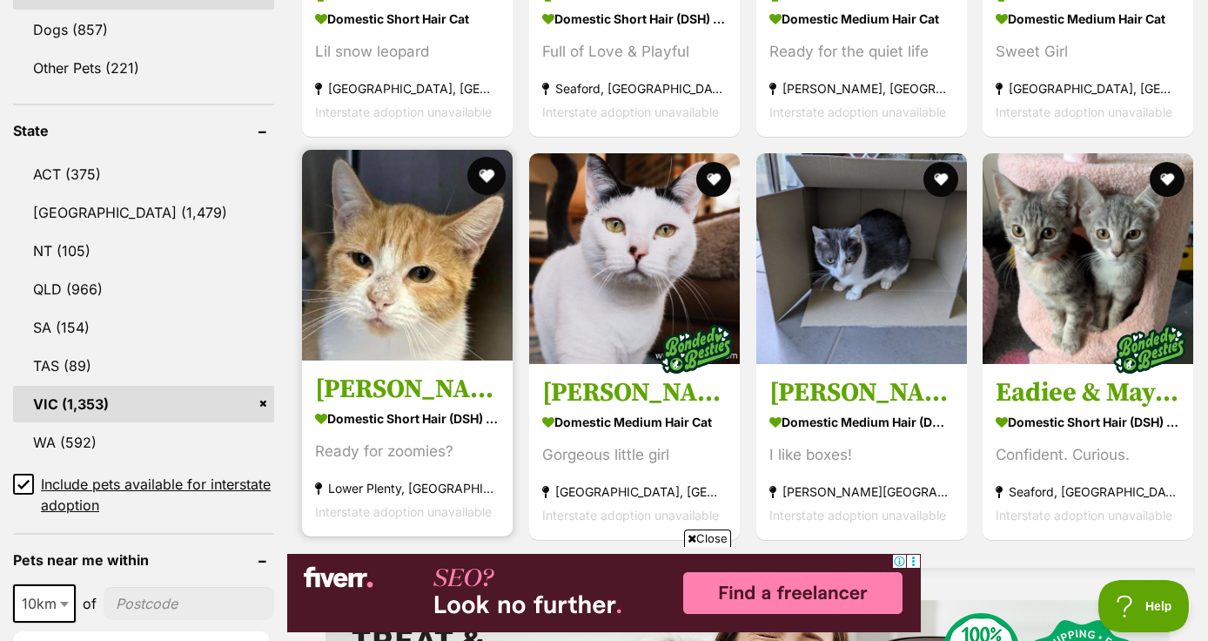
click at [495, 174] on button "favourite" at bounding box center [486, 176] width 38 height 38
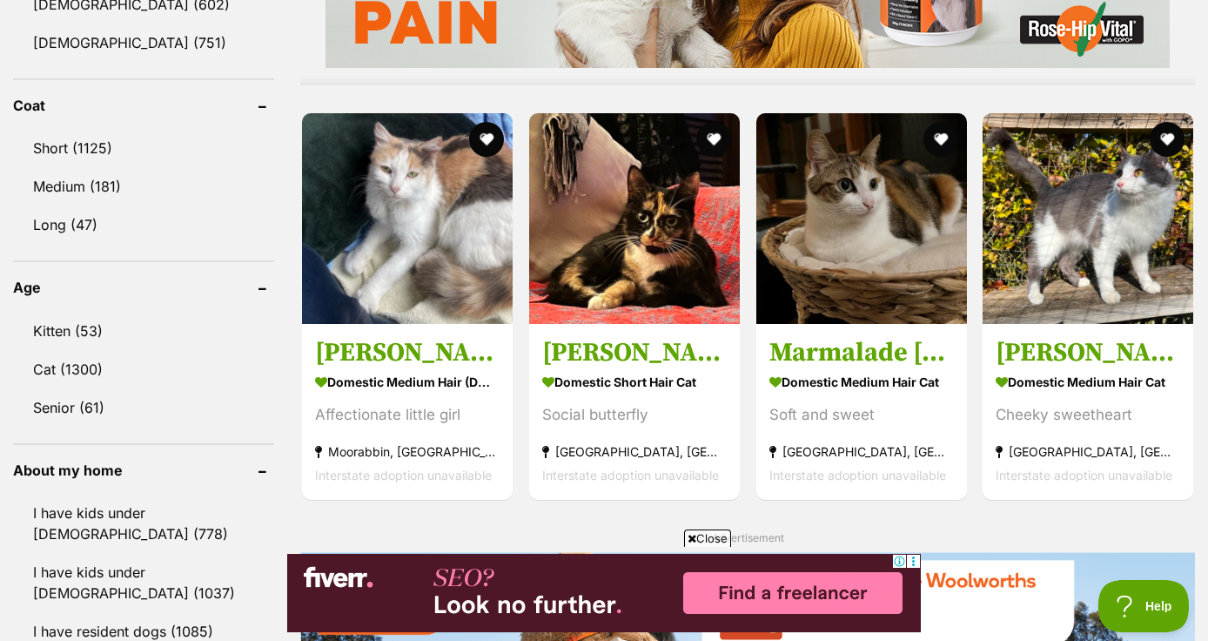
scroll to position [1579, 0]
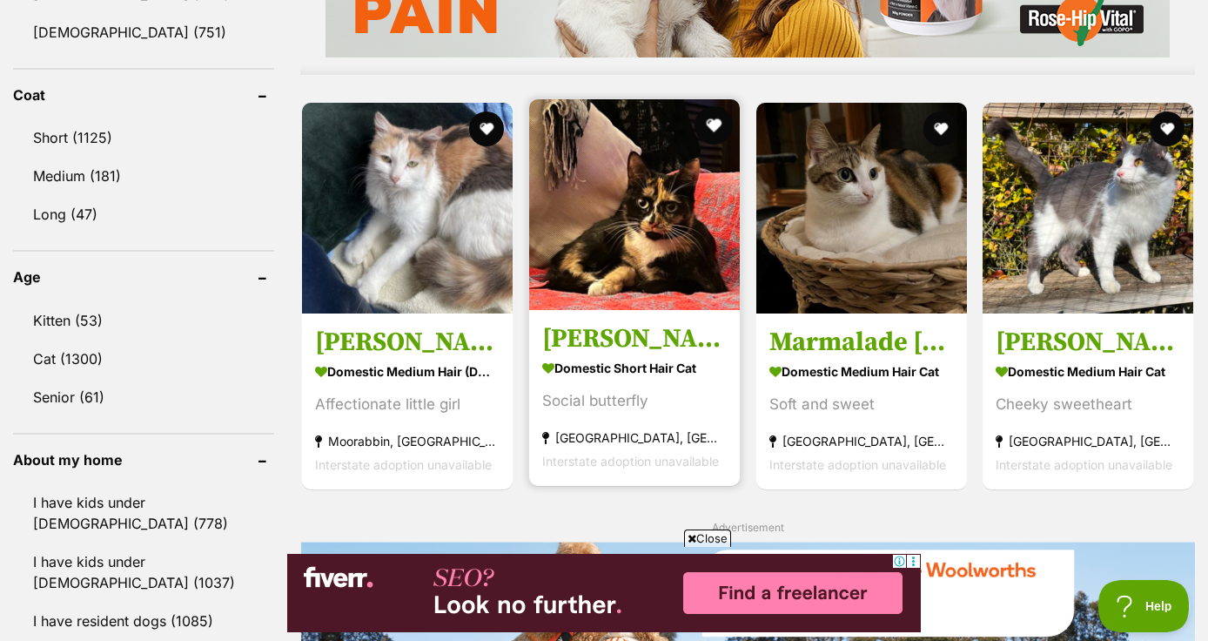
click at [716, 116] on button "favourite" at bounding box center [714, 125] width 38 height 38
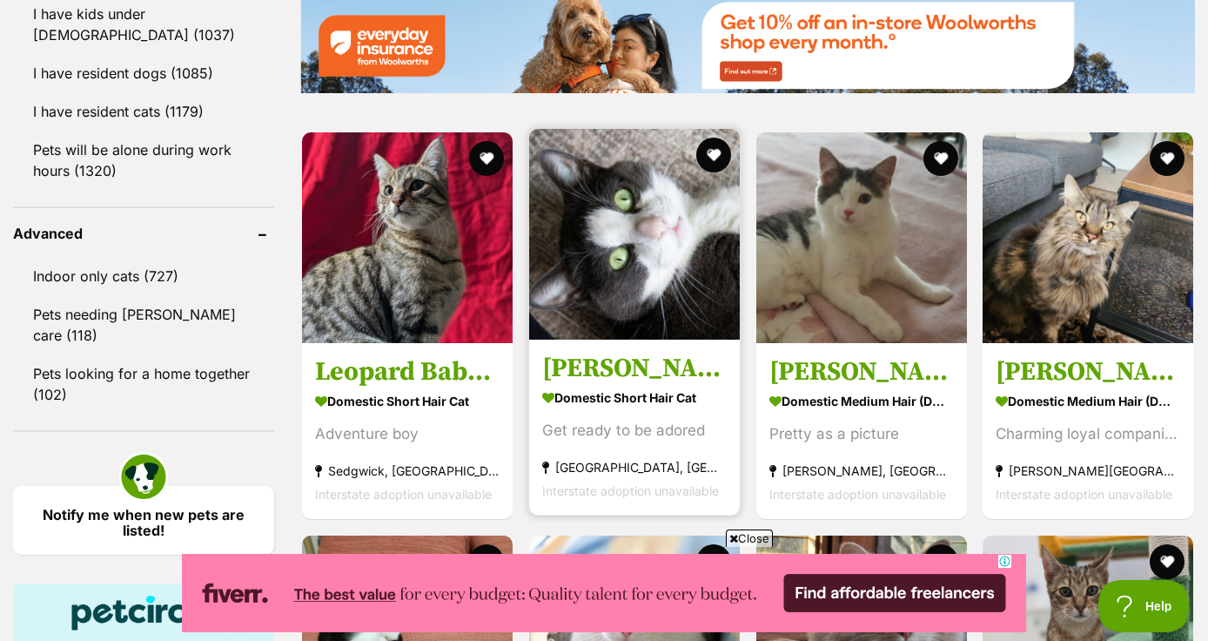
scroll to position [0, 0]
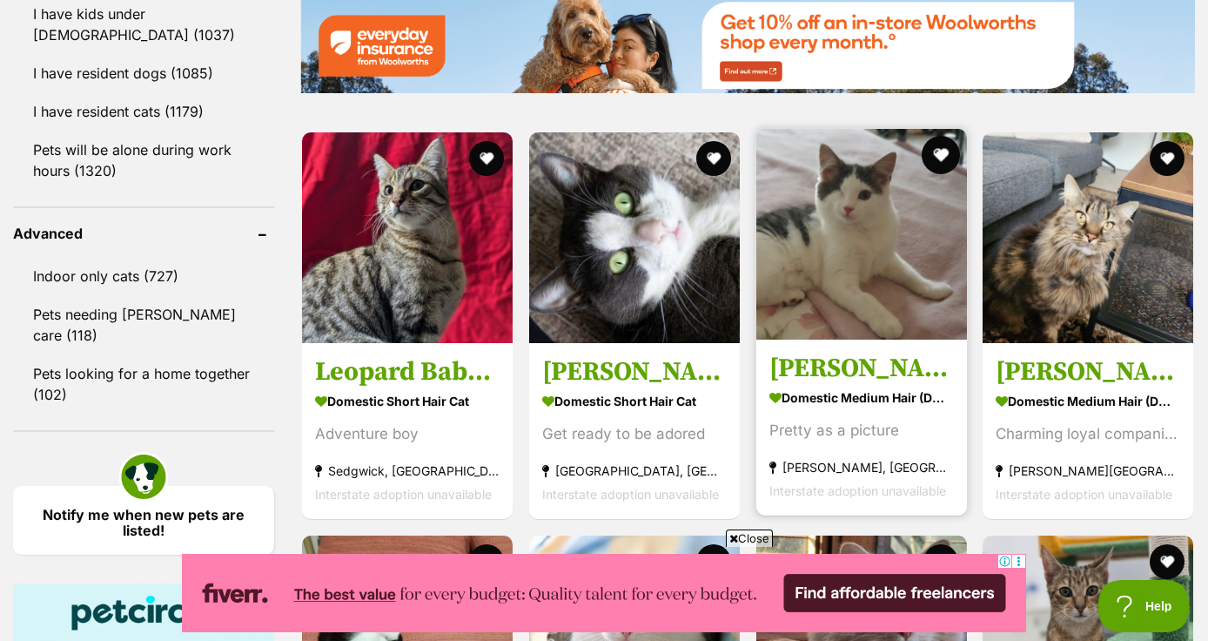
click at [941, 151] on button "favourite" at bounding box center [940, 155] width 38 height 38
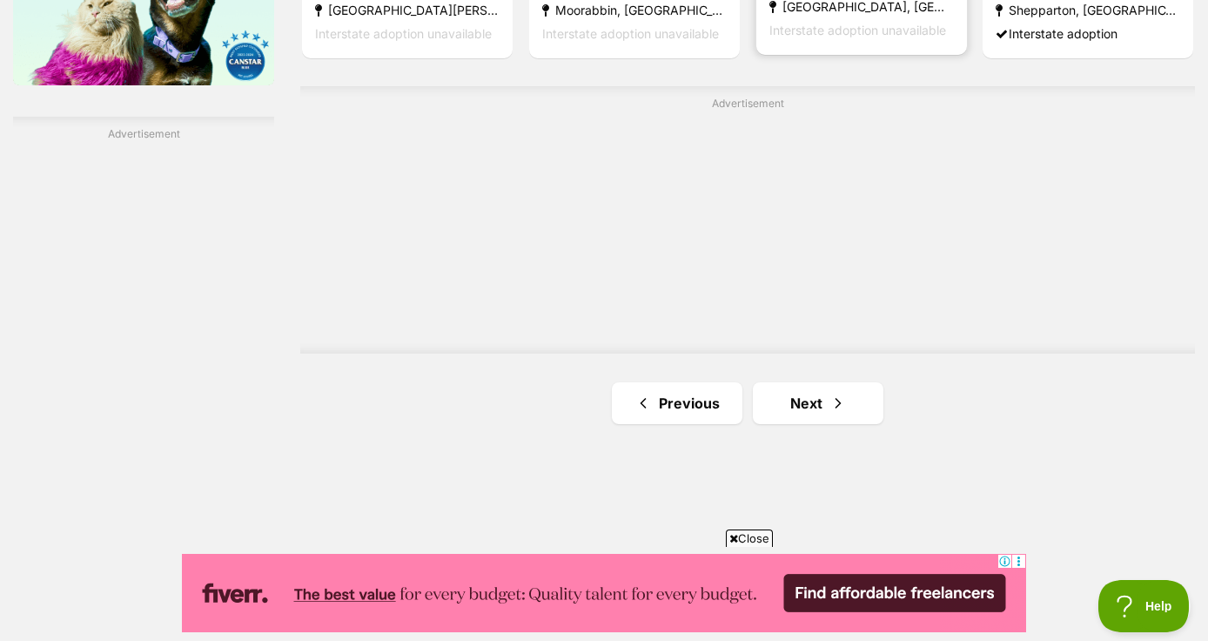
scroll to position [2996, 0]
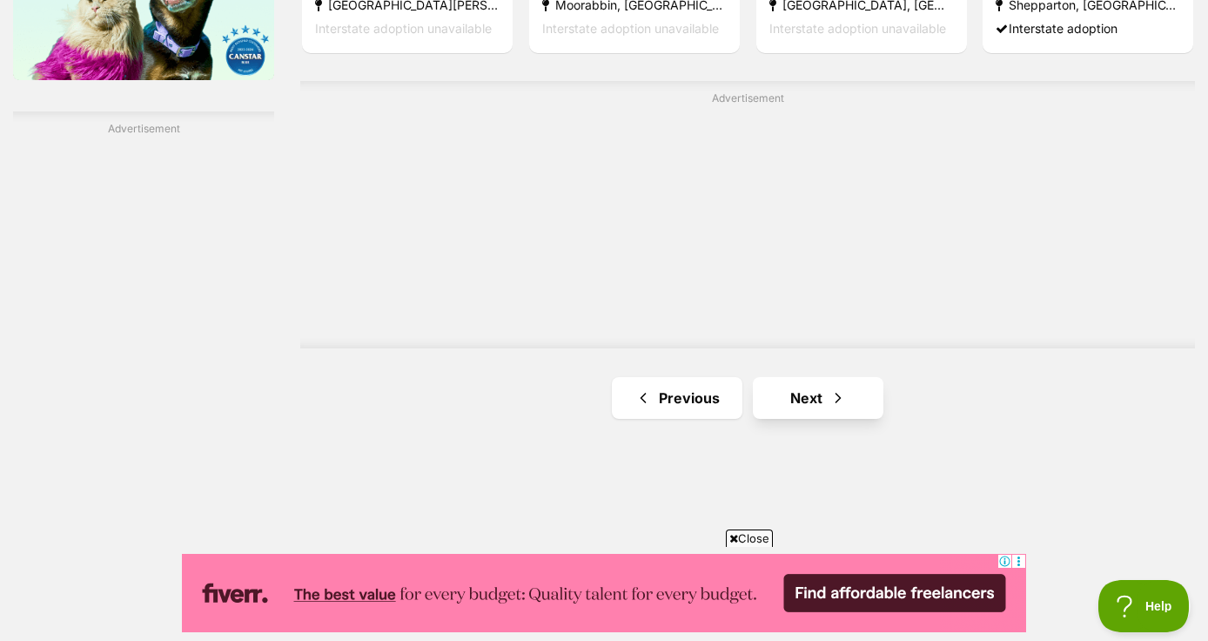
click at [822, 391] on link "Next" at bounding box center [818, 398] width 131 height 42
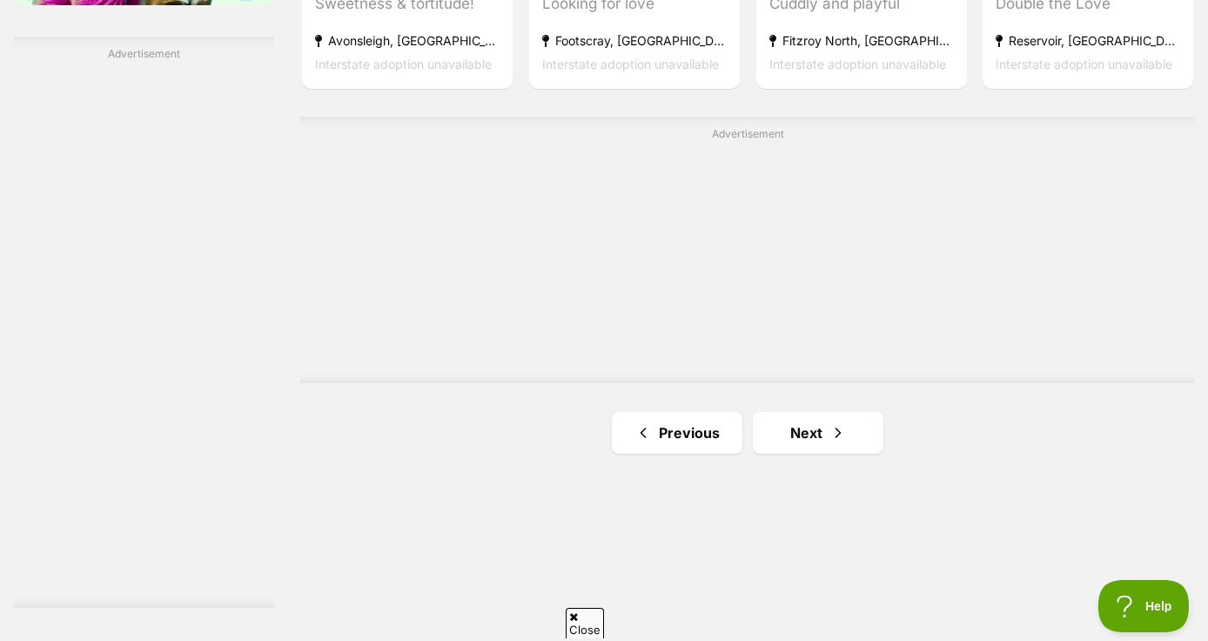
scroll to position [3107, 0]
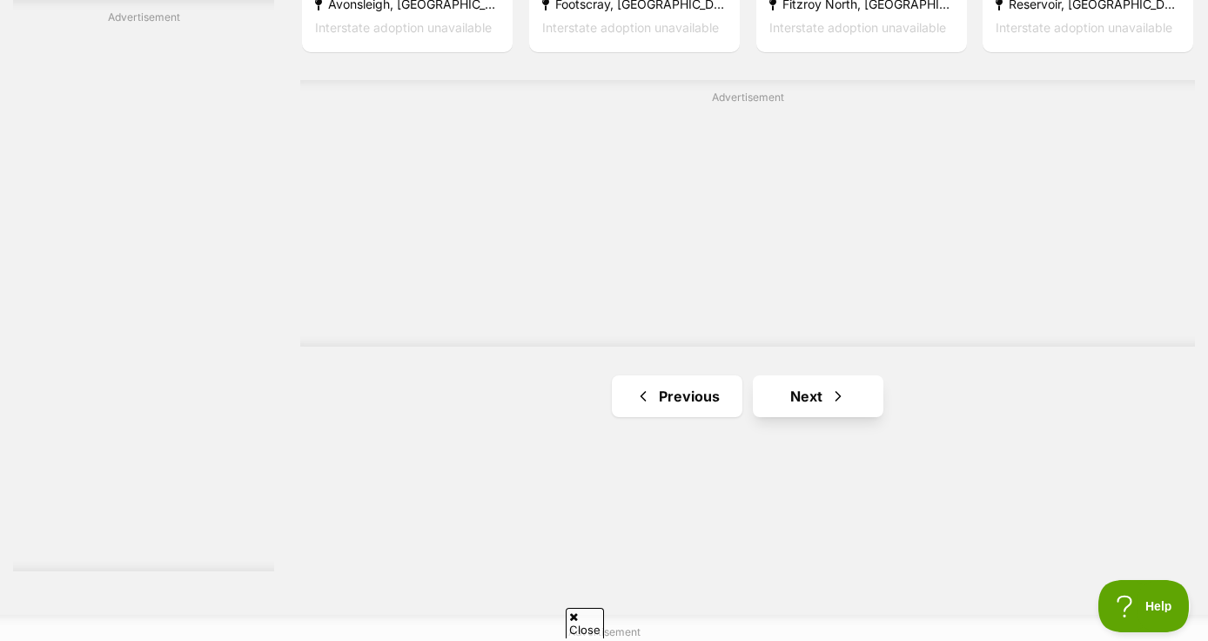
click at [822, 391] on link "Next" at bounding box center [818, 396] width 131 height 42
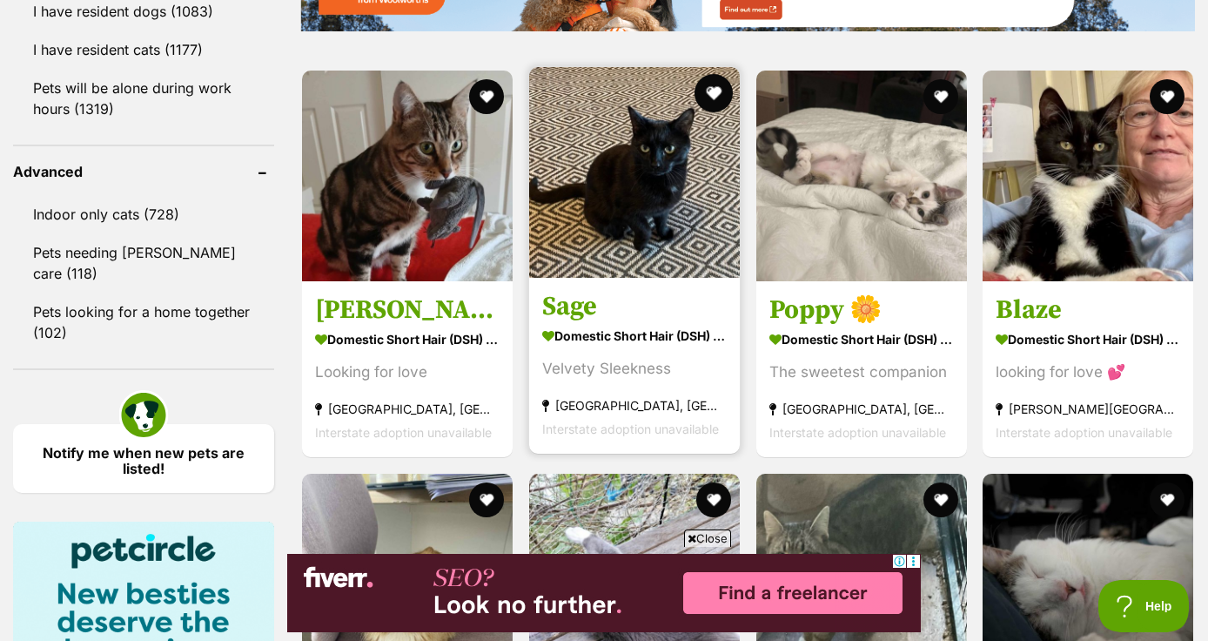
click at [718, 96] on button "favourite" at bounding box center [714, 93] width 38 height 38
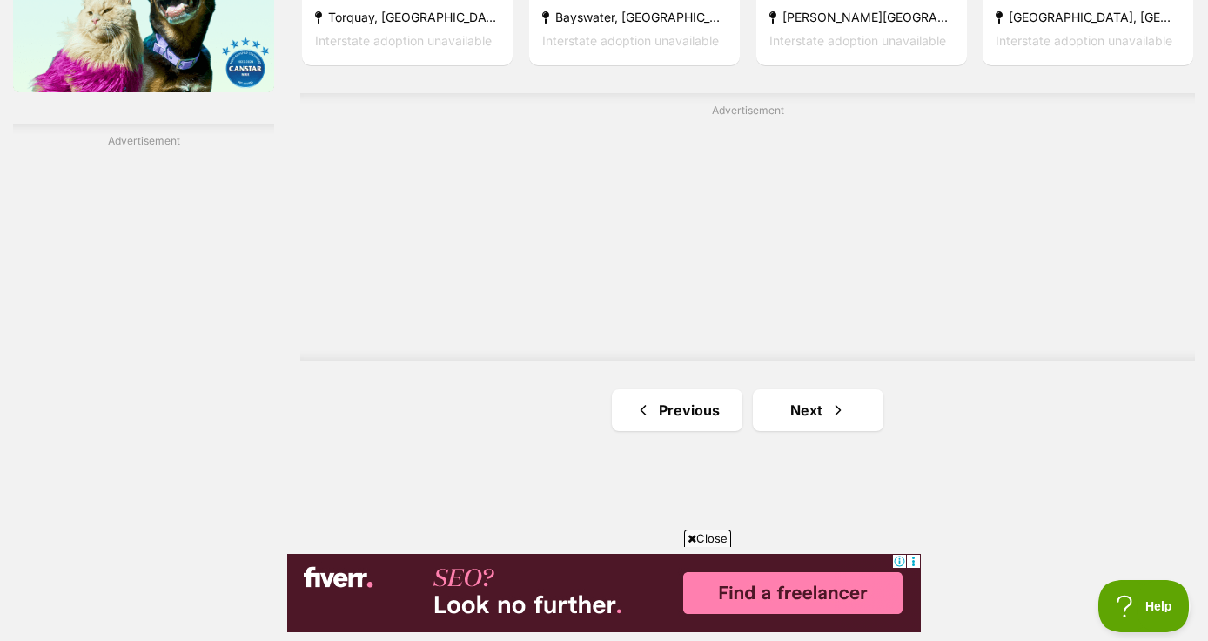
scroll to position [2997, 0]
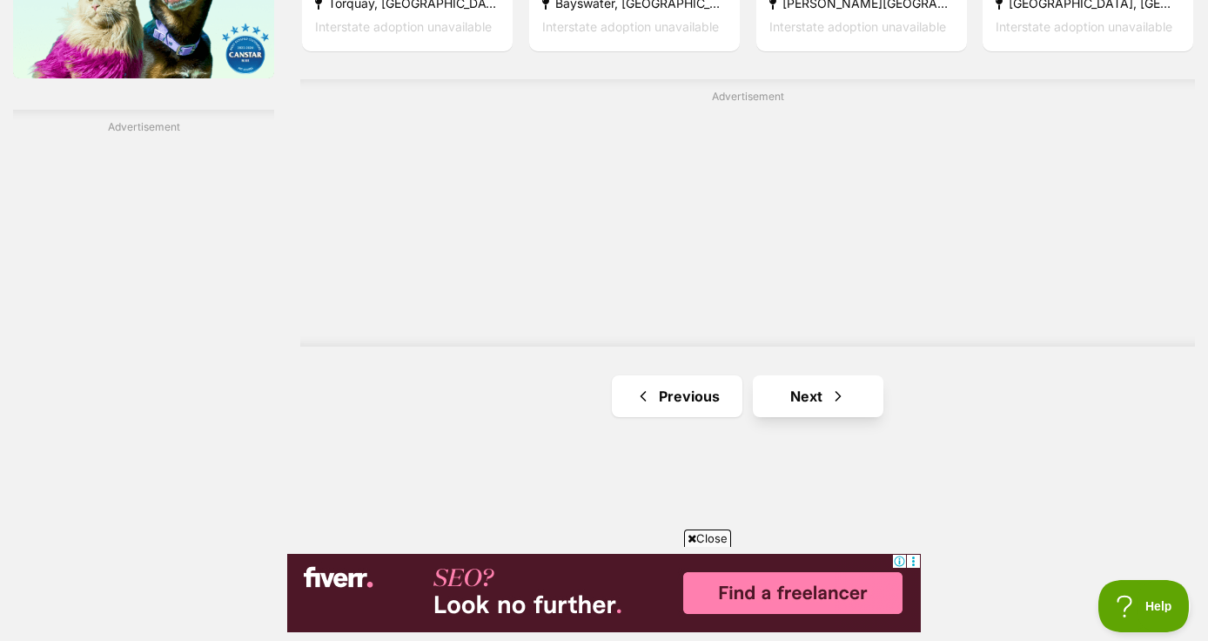
click at [813, 389] on link "Next" at bounding box center [818, 396] width 131 height 42
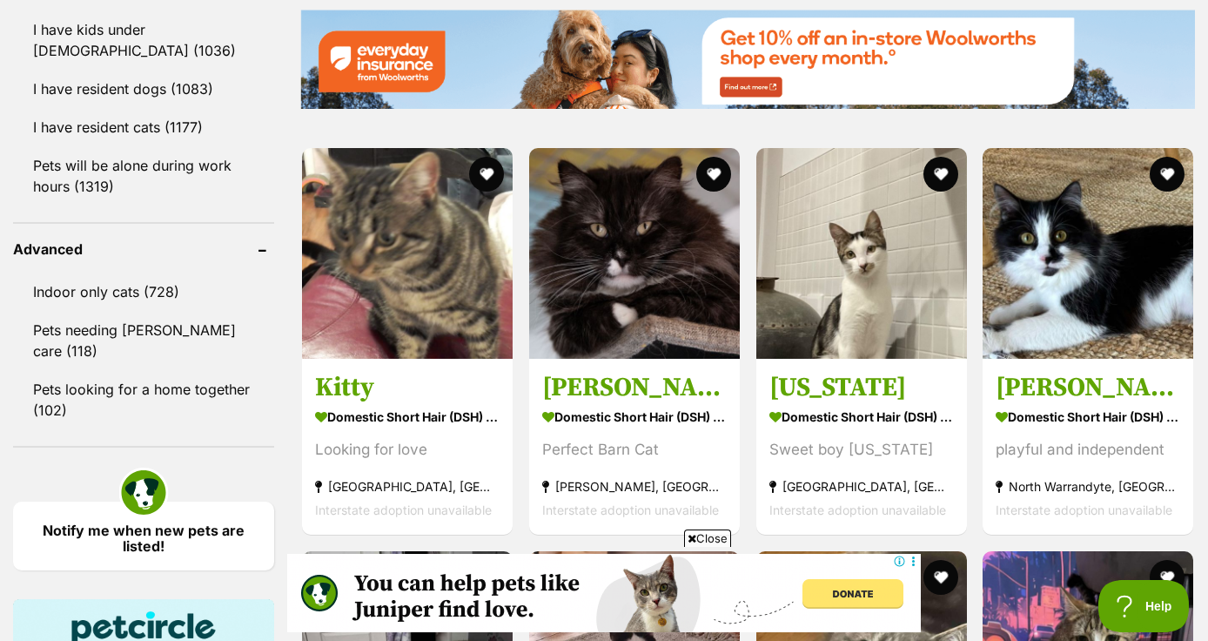
scroll to position [2117, 0]
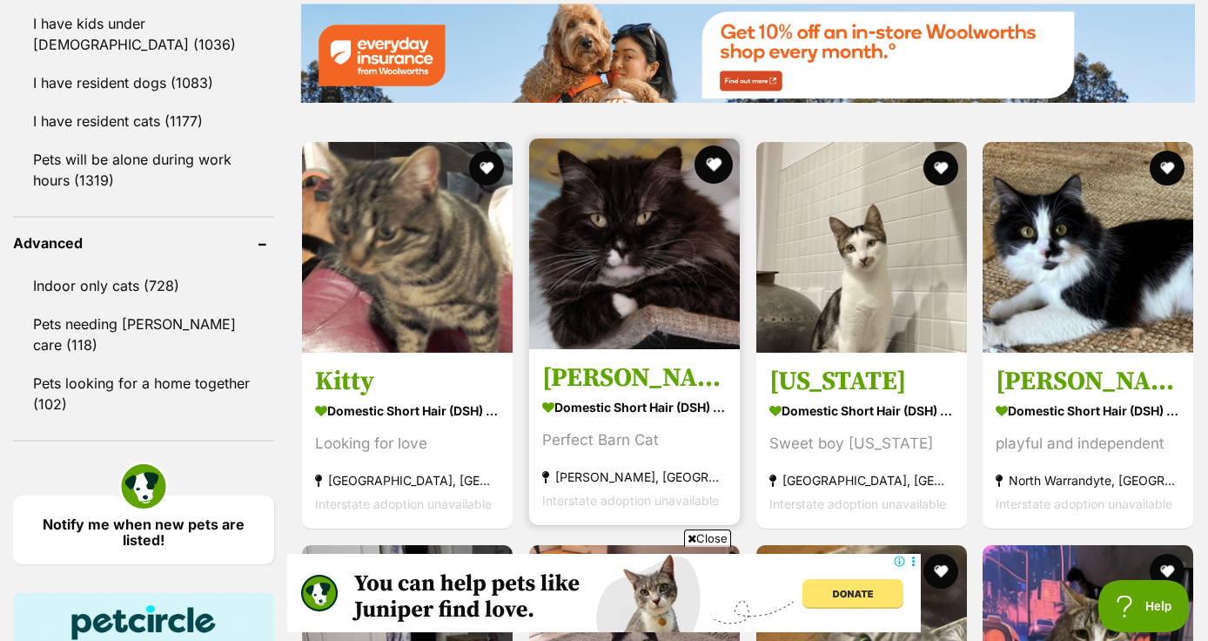
click at [717, 162] on button "favourite" at bounding box center [714, 164] width 38 height 38
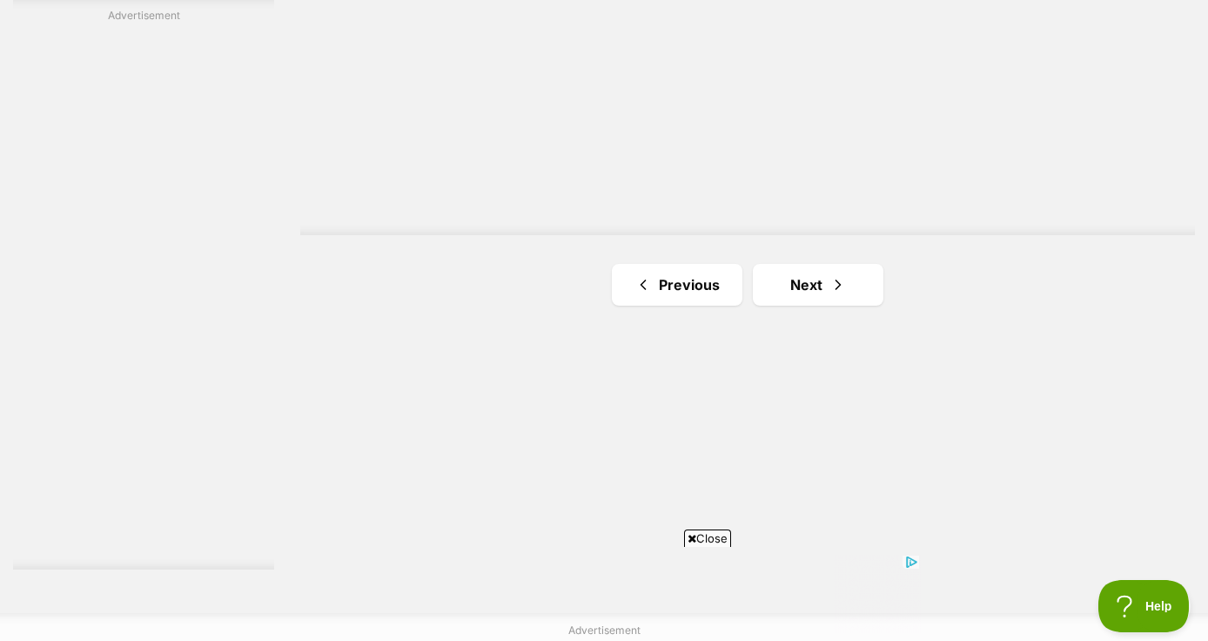
scroll to position [3112, 0]
click at [822, 283] on link "Next" at bounding box center [818, 281] width 131 height 42
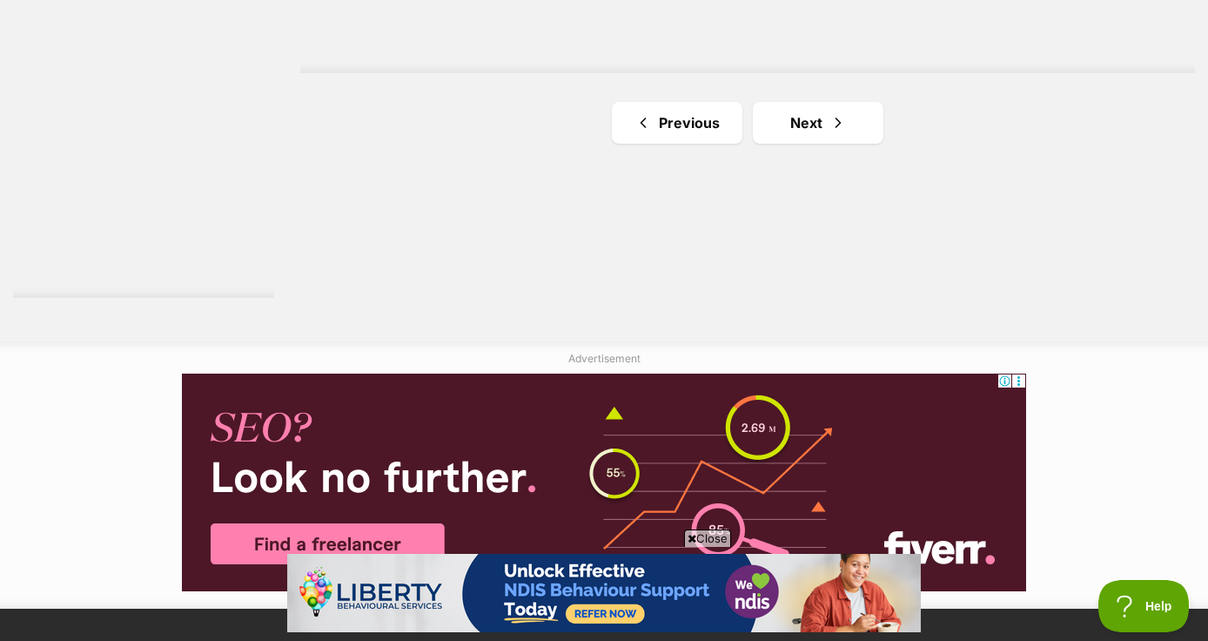
scroll to position [3430, 0]
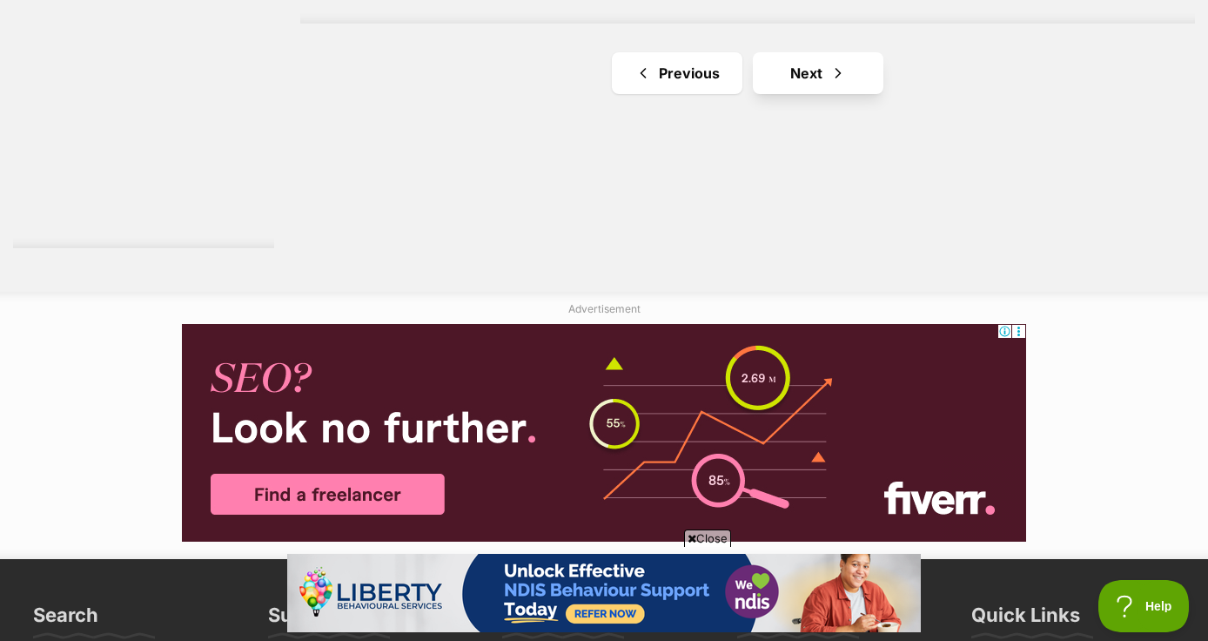
click at [816, 64] on link "Next" at bounding box center [818, 73] width 131 height 42
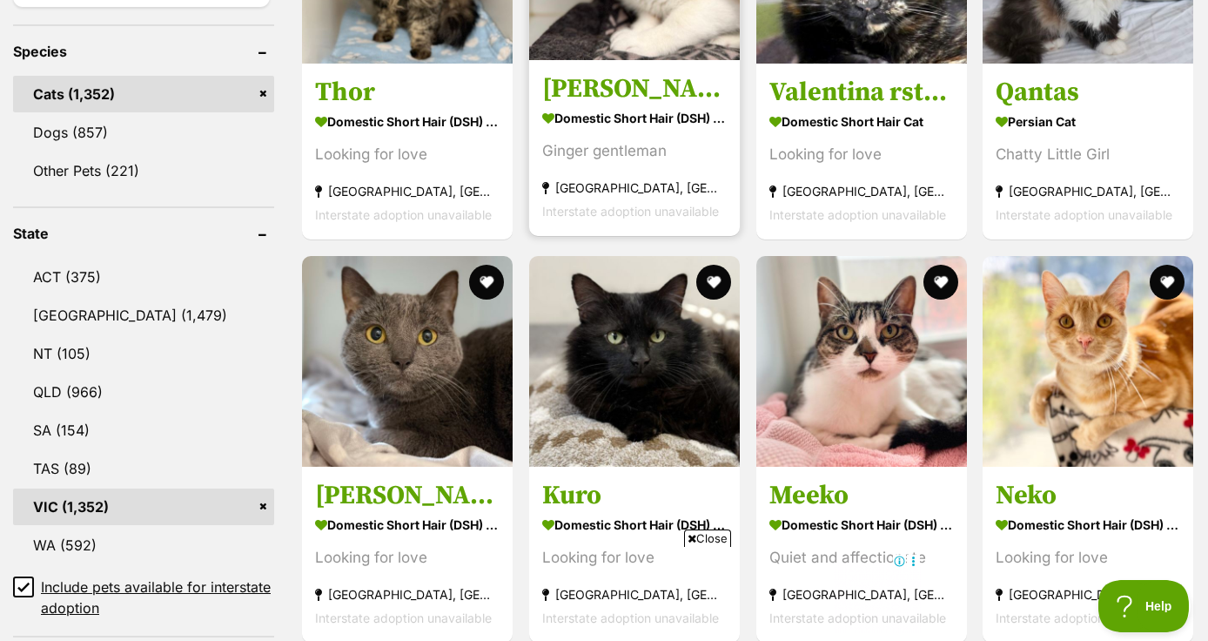
scroll to position [723, 0]
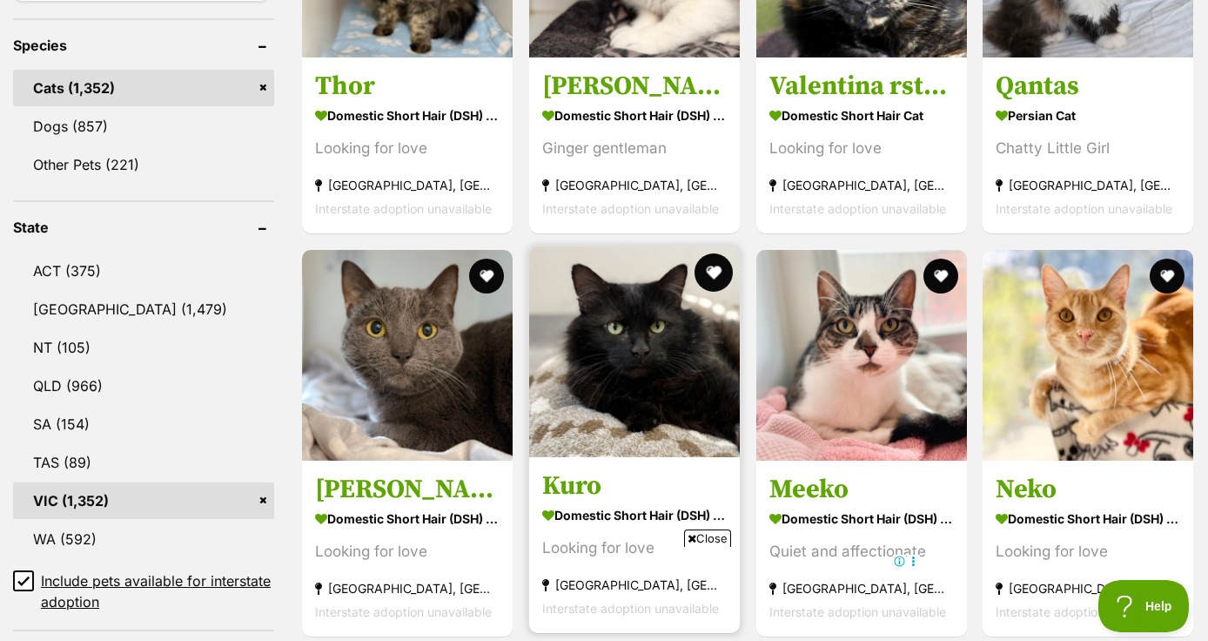
click at [712, 266] on button "favourite" at bounding box center [714, 272] width 38 height 38
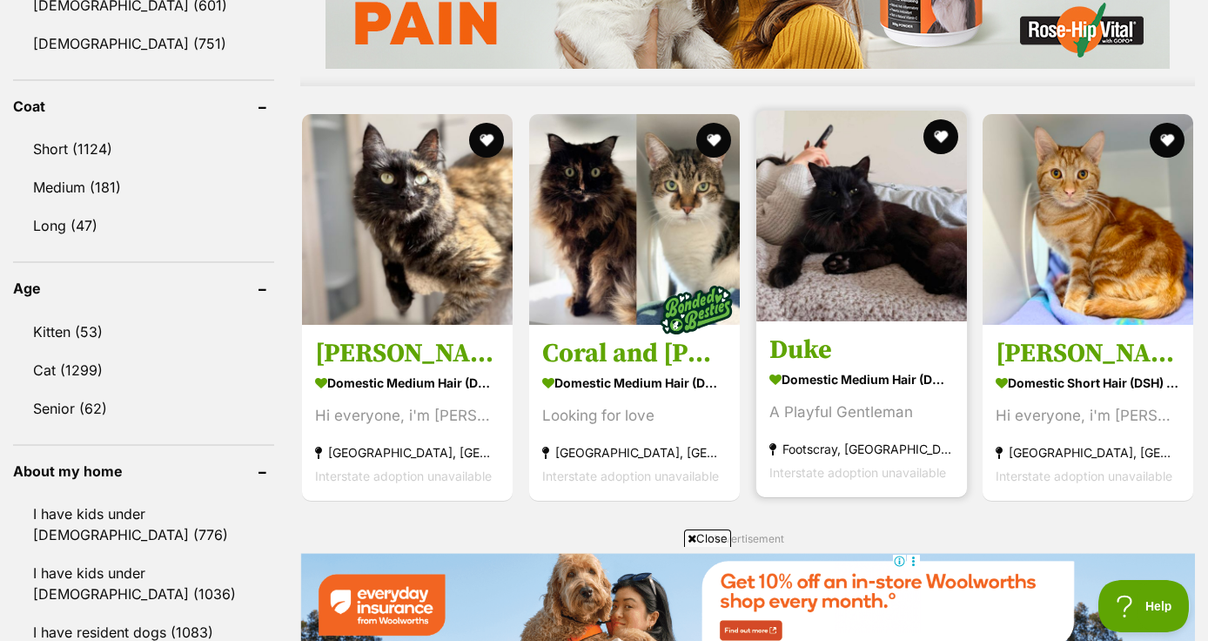
scroll to position [0, 0]
click at [934, 138] on button "favourite" at bounding box center [940, 137] width 38 height 38
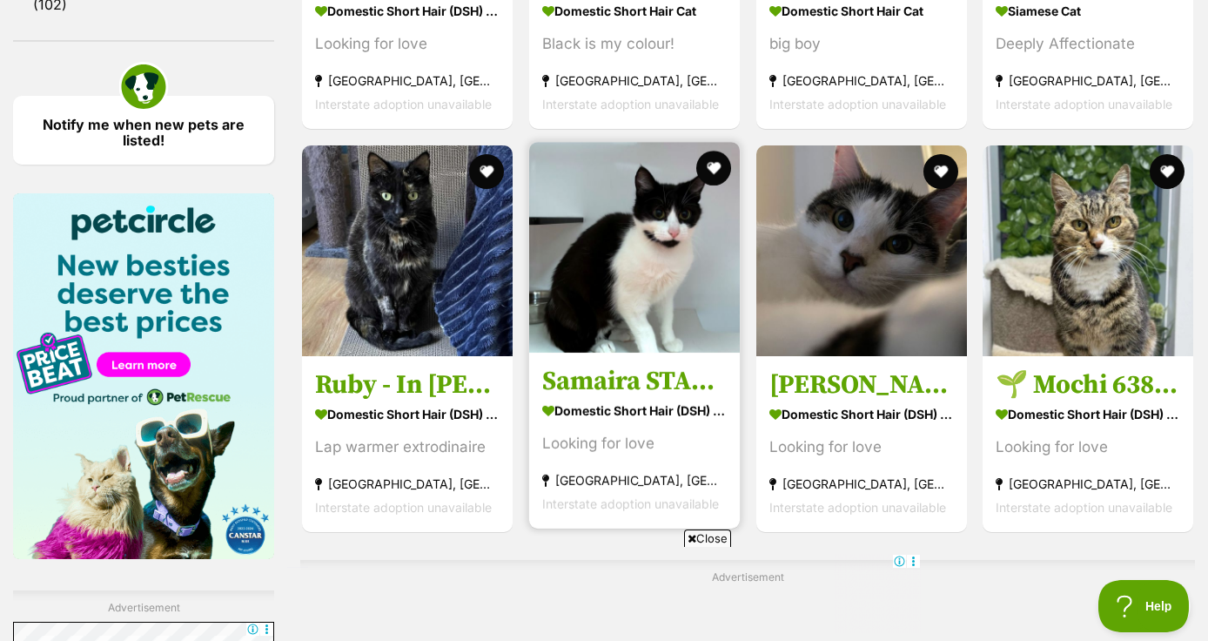
scroll to position [2522, 0]
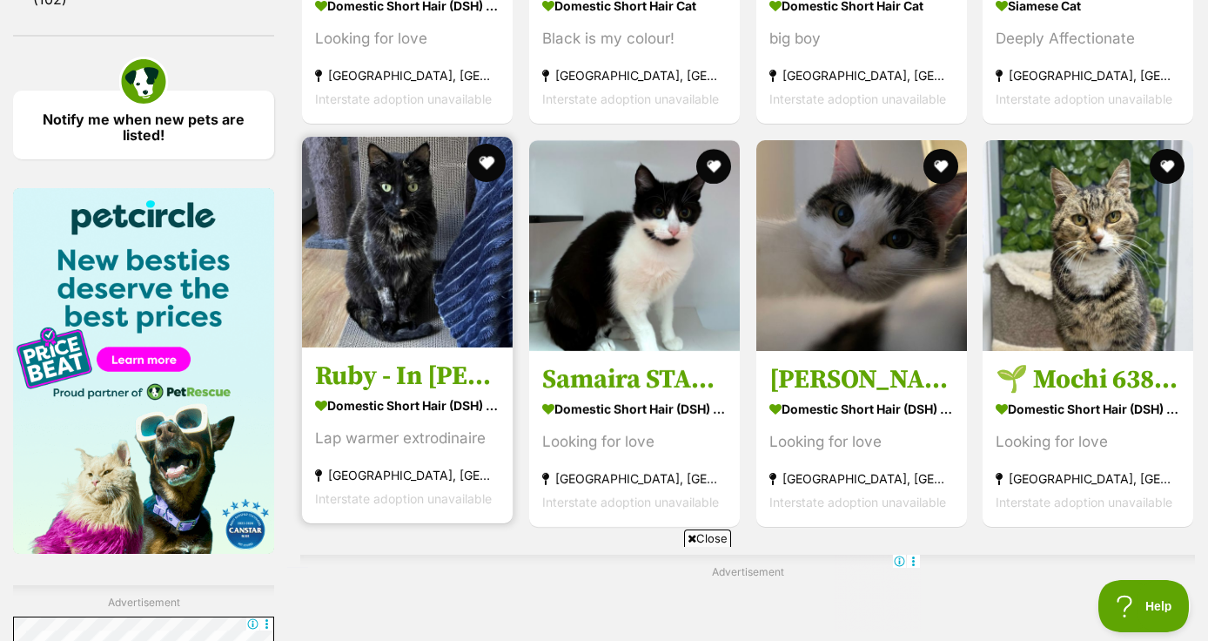
click at [488, 161] on button "favourite" at bounding box center [486, 163] width 38 height 38
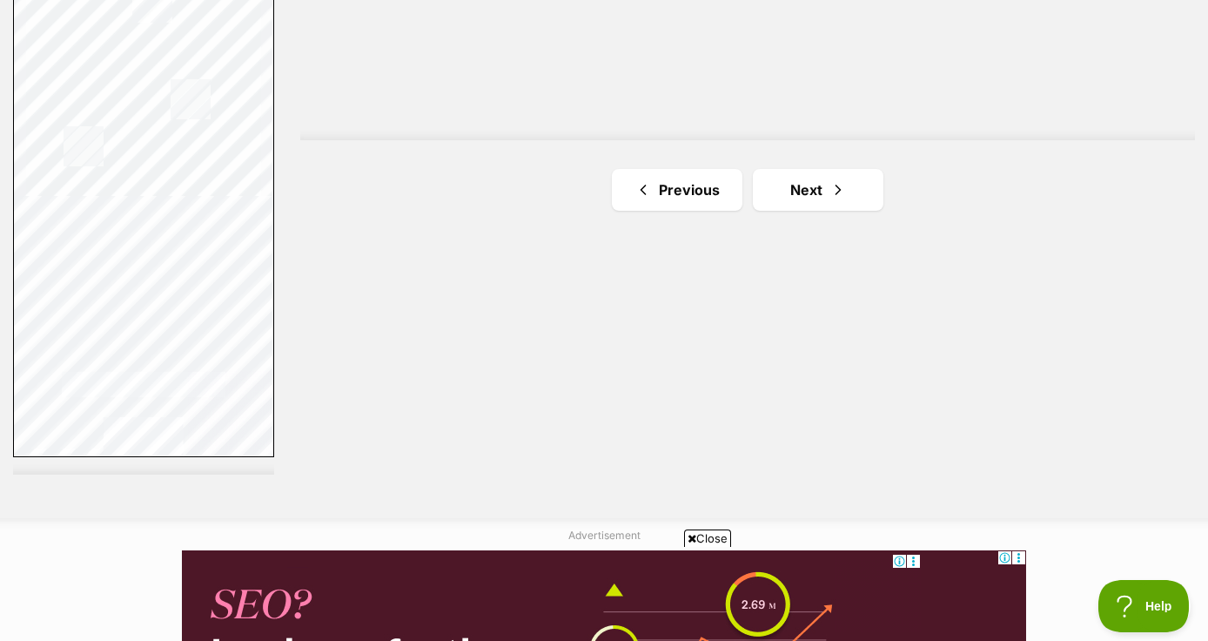
scroll to position [3208, 0]
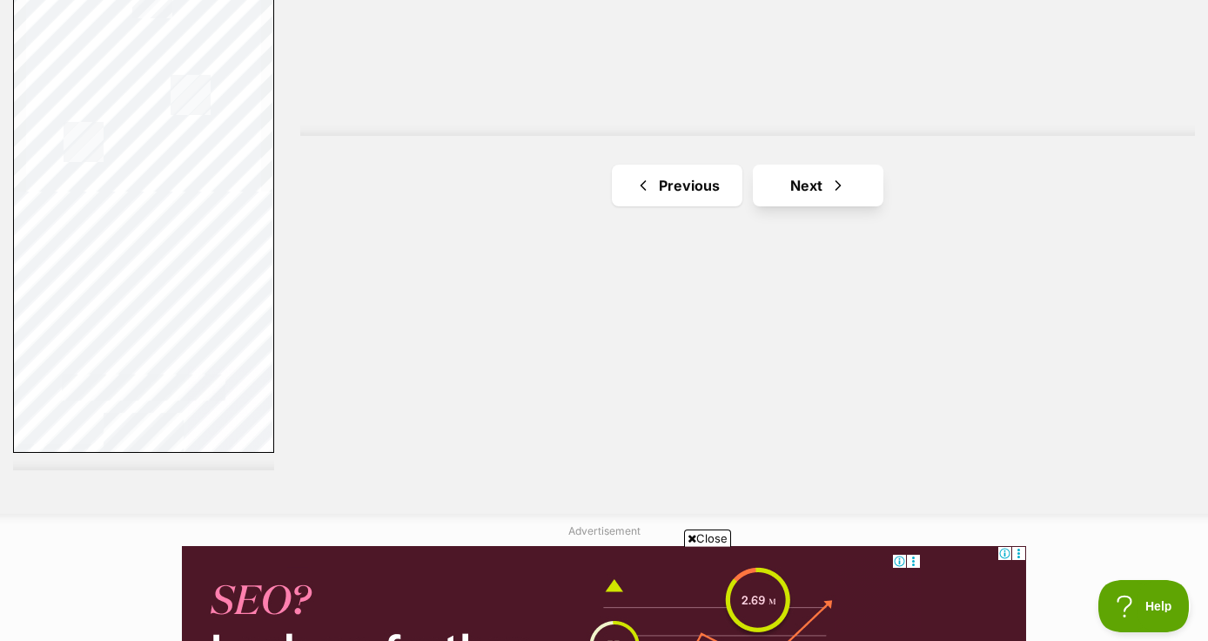
click at [823, 188] on link "Next" at bounding box center [818, 186] width 131 height 42
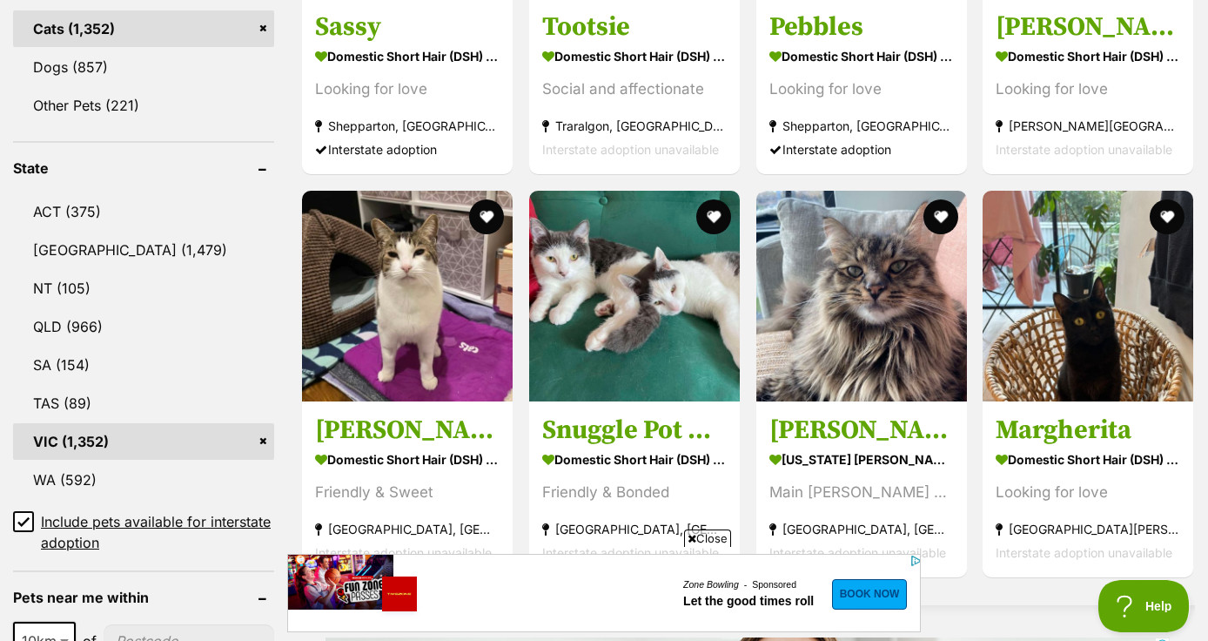
scroll to position [849, 0]
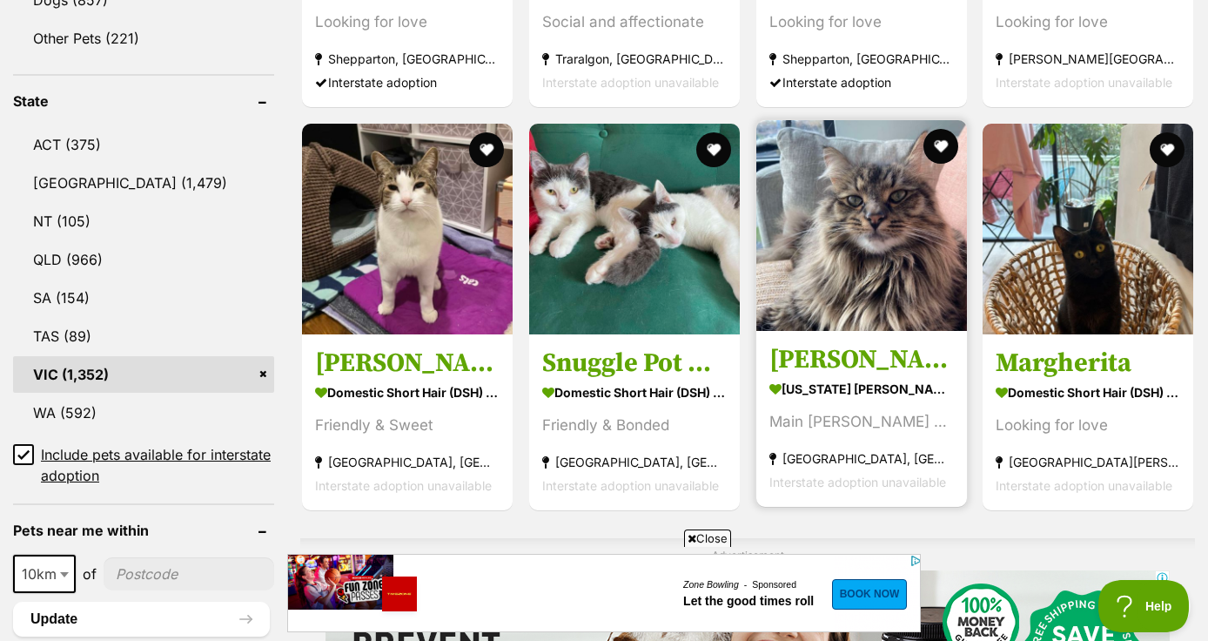
click at [843, 361] on h3 "Rodney" at bounding box center [862, 359] width 185 height 33
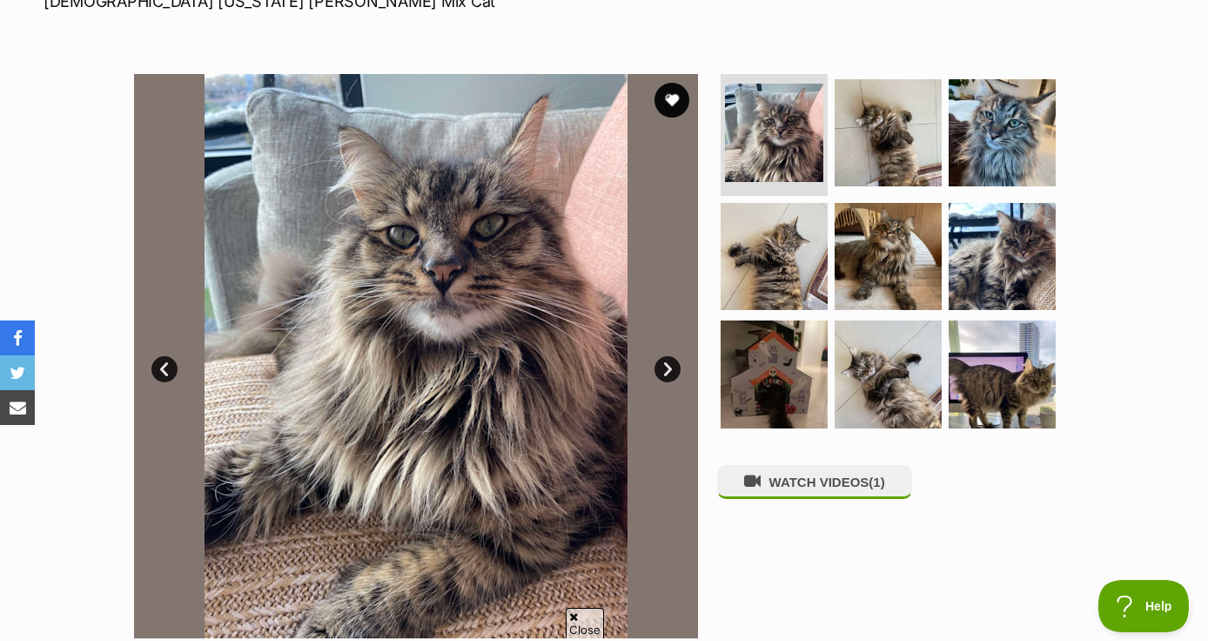
click at [664, 366] on link "Next" at bounding box center [668, 369] width 26 height 26
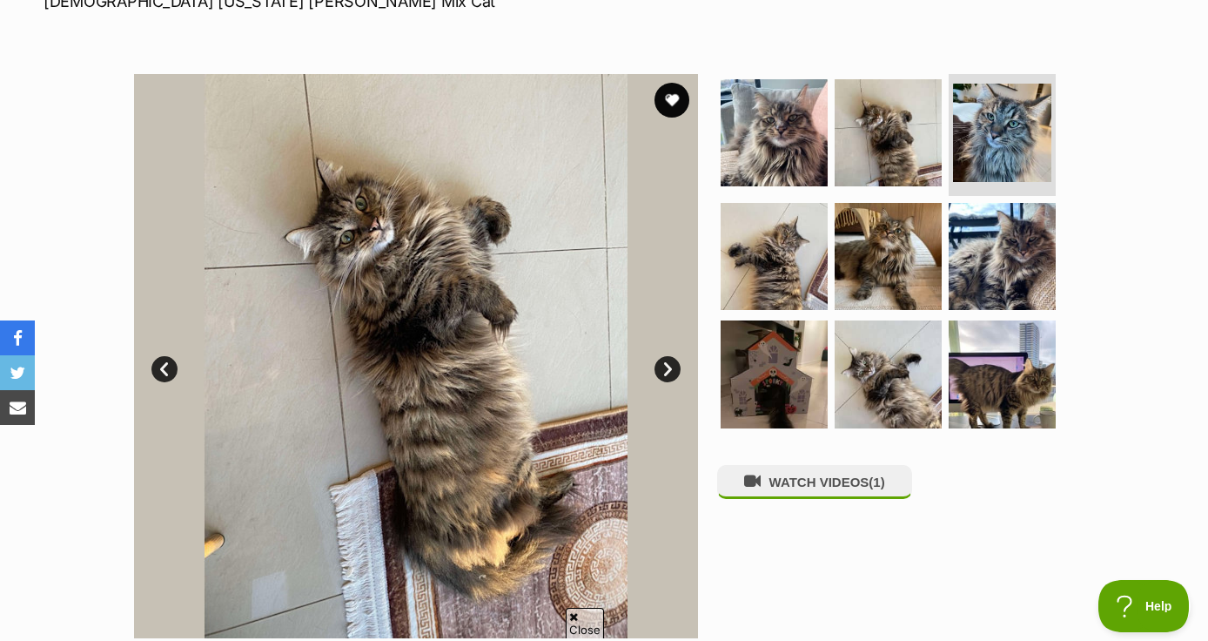
click at [664, 366] on link "Next" at bounding box center [668, 369] width 26 height 26
click at [976, 203] on img at bounding box center [1002, 256] width 107 height 107
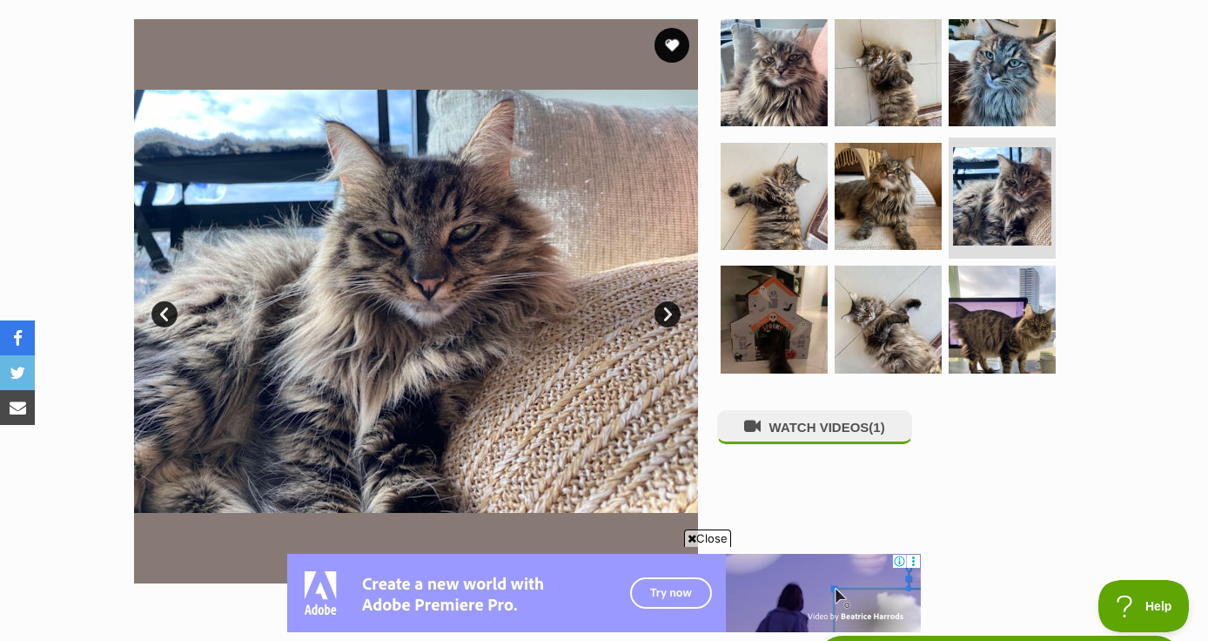
click at [668, 318] on link "Next" at bounding box center [668, 314] width 26 height 26
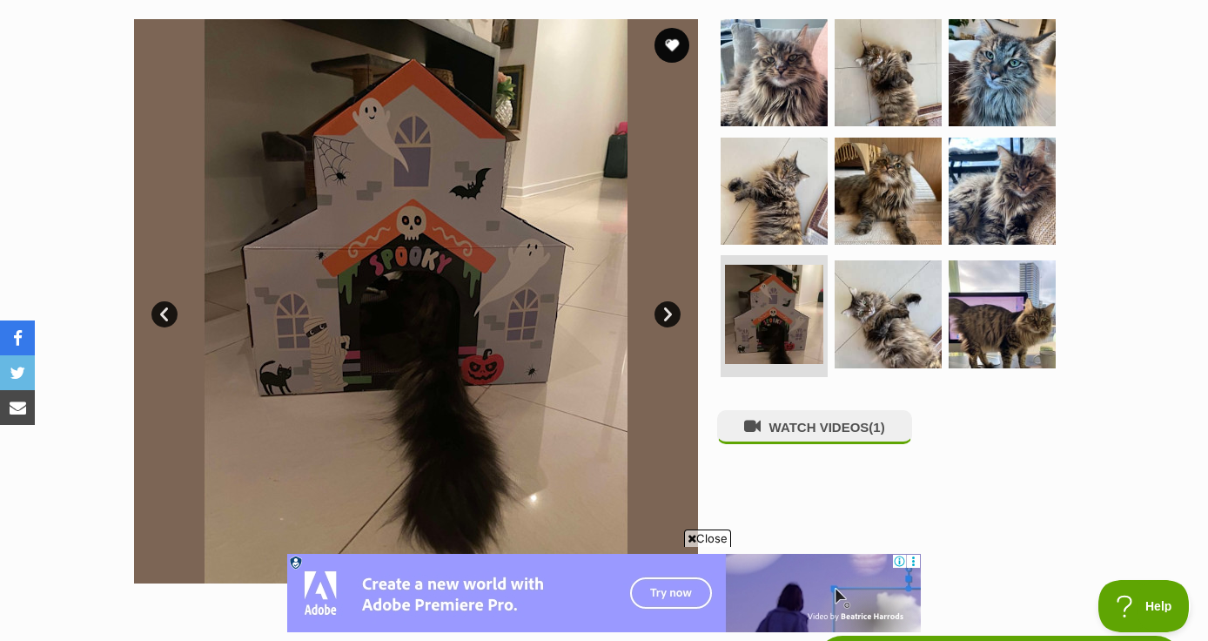
click at [668, 318] on link "Next" at bounding box center [668, 314] width 26 height 26
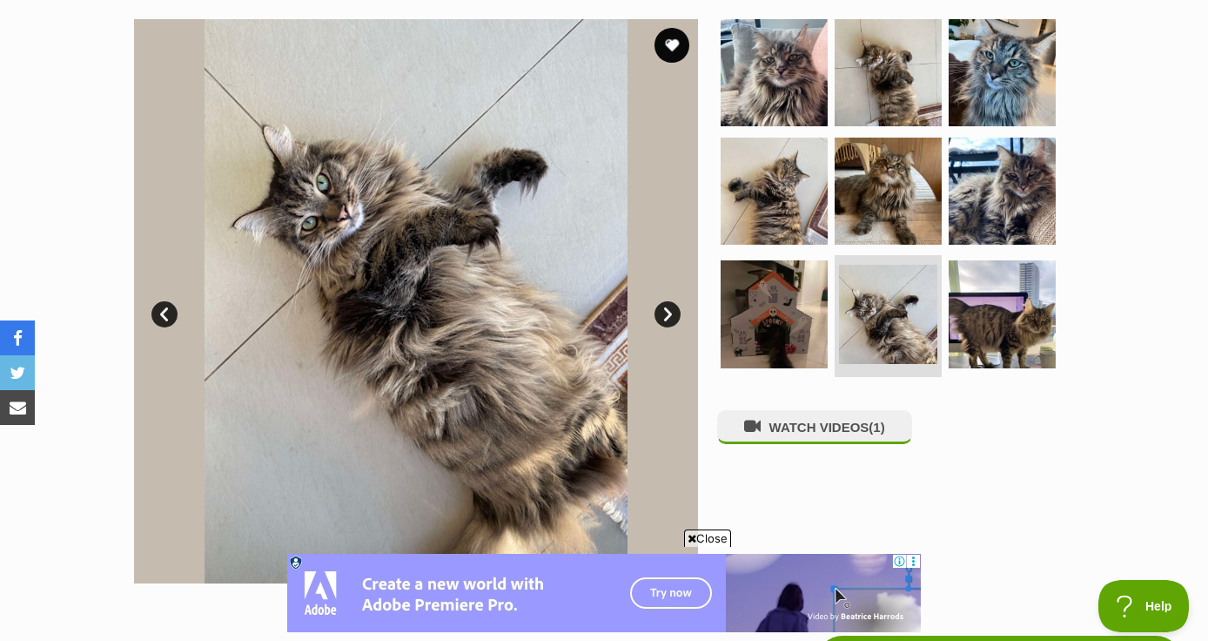
click at [668, 318] on link "Next" at bounding box center [668, 314] width 26 height 26
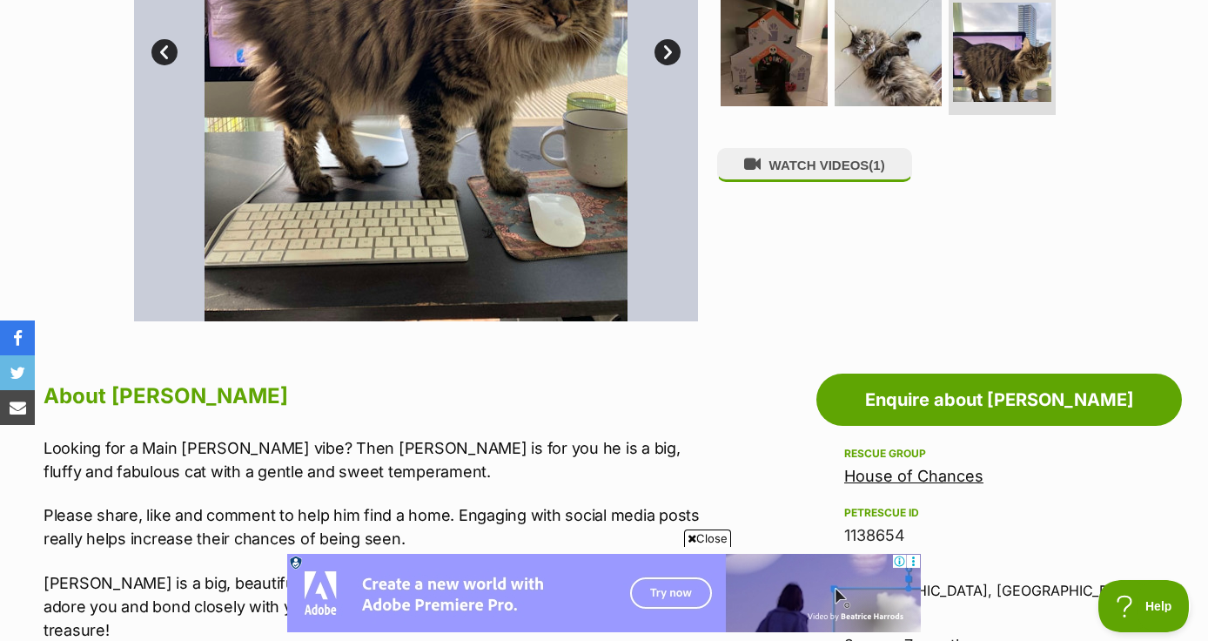
scroll to position [655, 0]
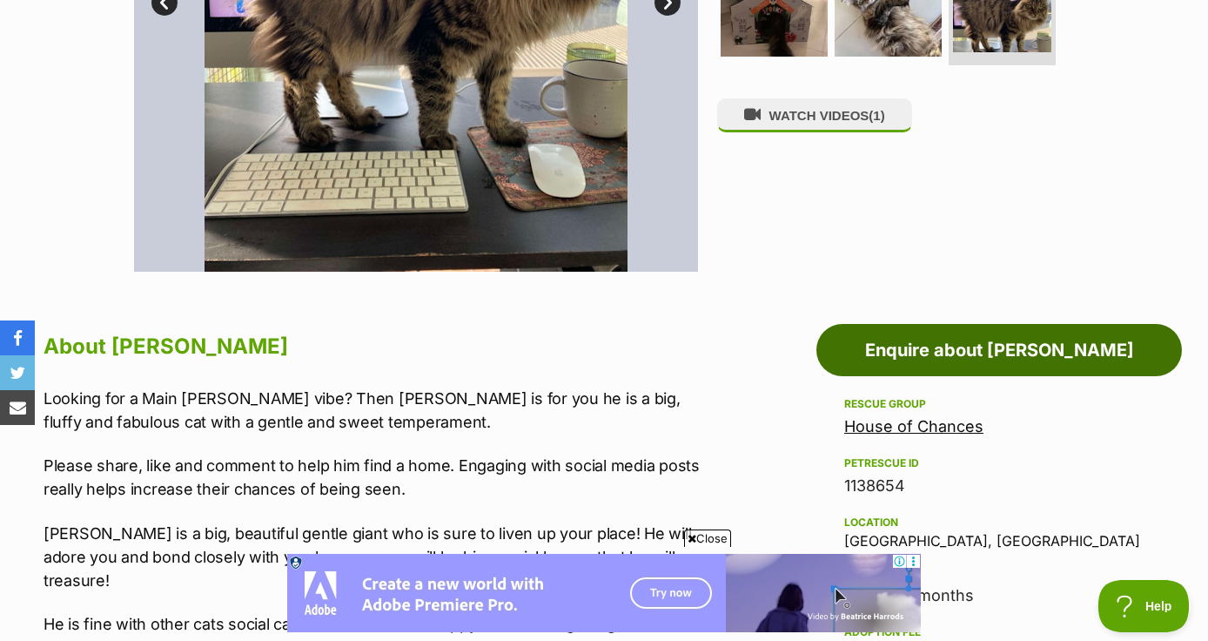
click at [952, 343] on link "Enquire about [PERSON_NAME]" at bounding box center [1000, 350] width 366 height 52
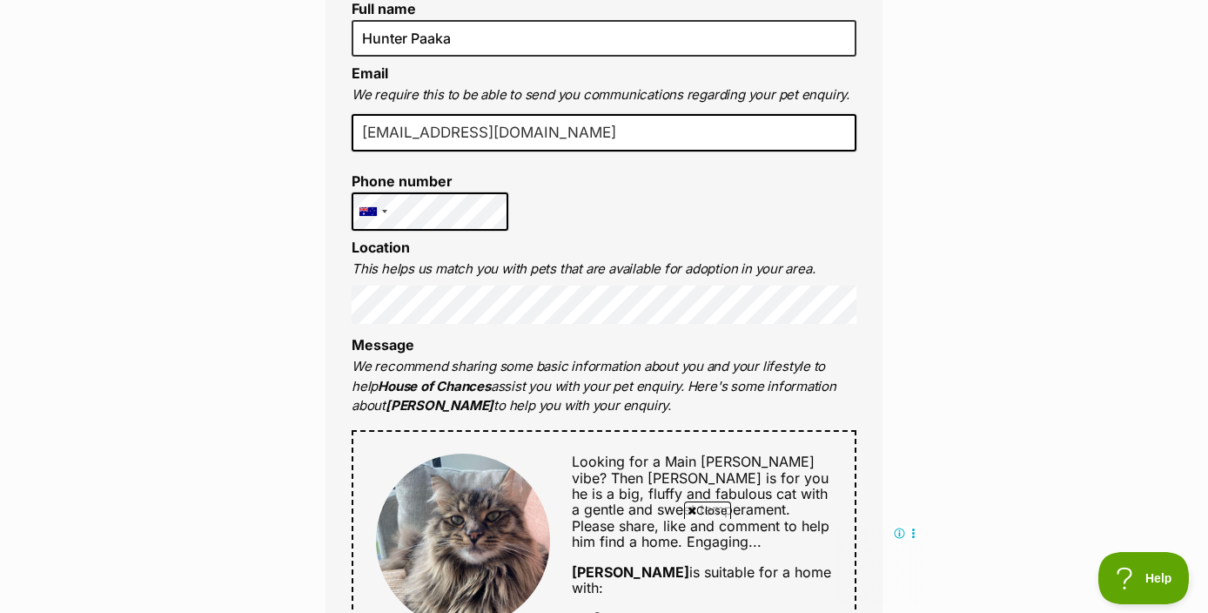
scroll to position [528, 0]
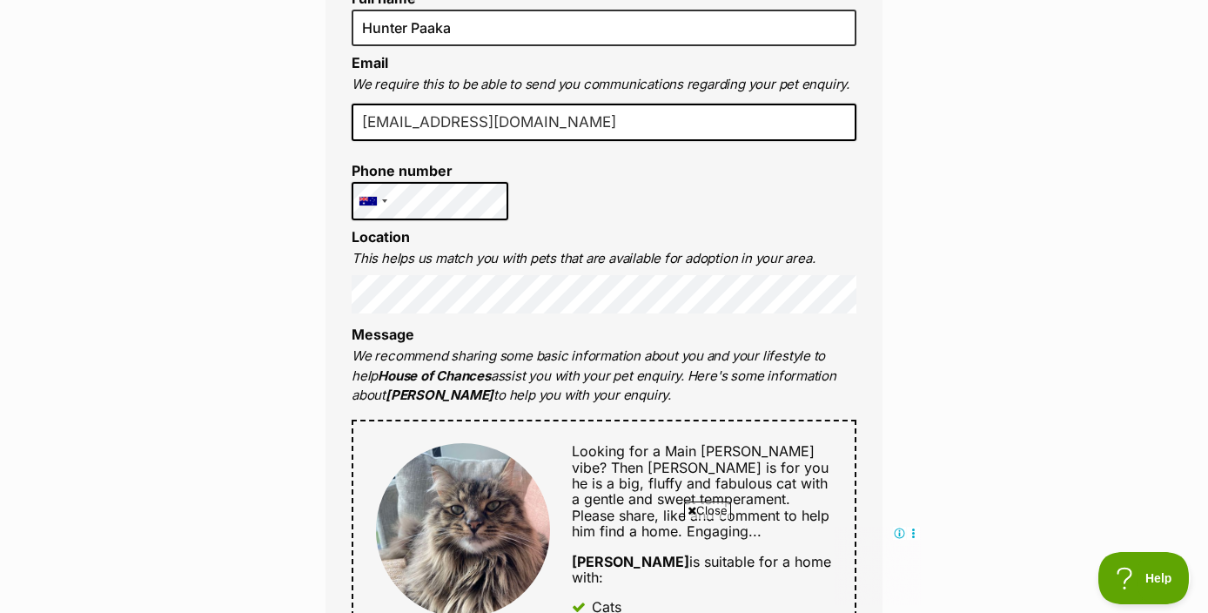
click at [582, 198] on div "Full name Hunter Paaka Email We require this to be able to send you communicati…" at bounding box center [604, 563] width 557 height 1215
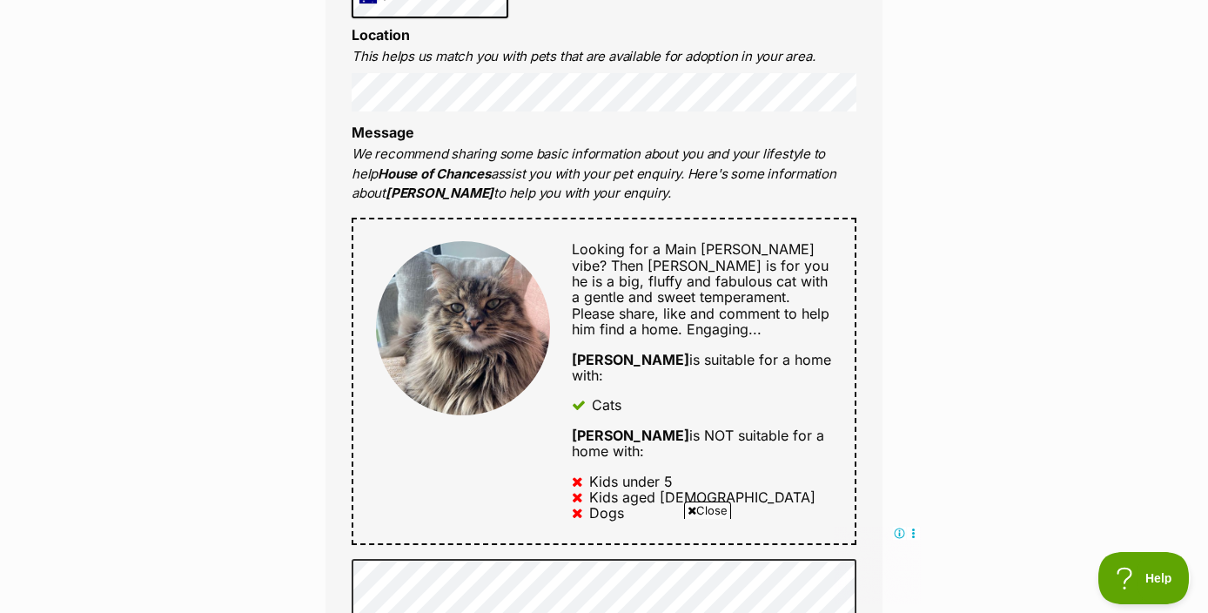
scroll to position [730, 0]
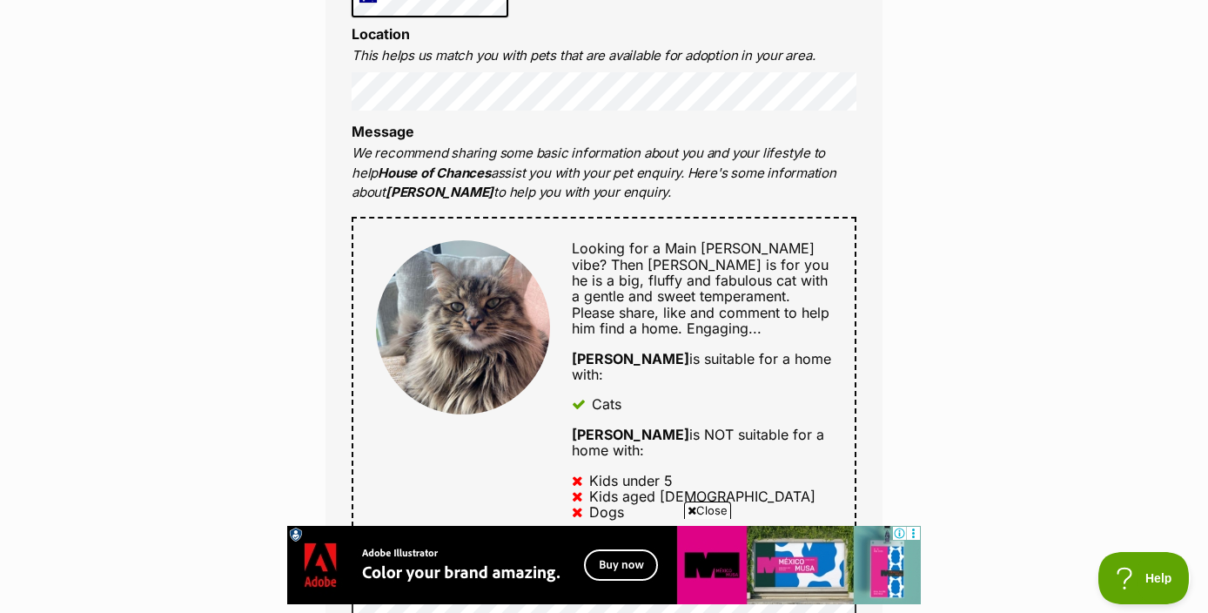
click at [691, 509] on icon at bounding box center [692, 510] width 9 height 11
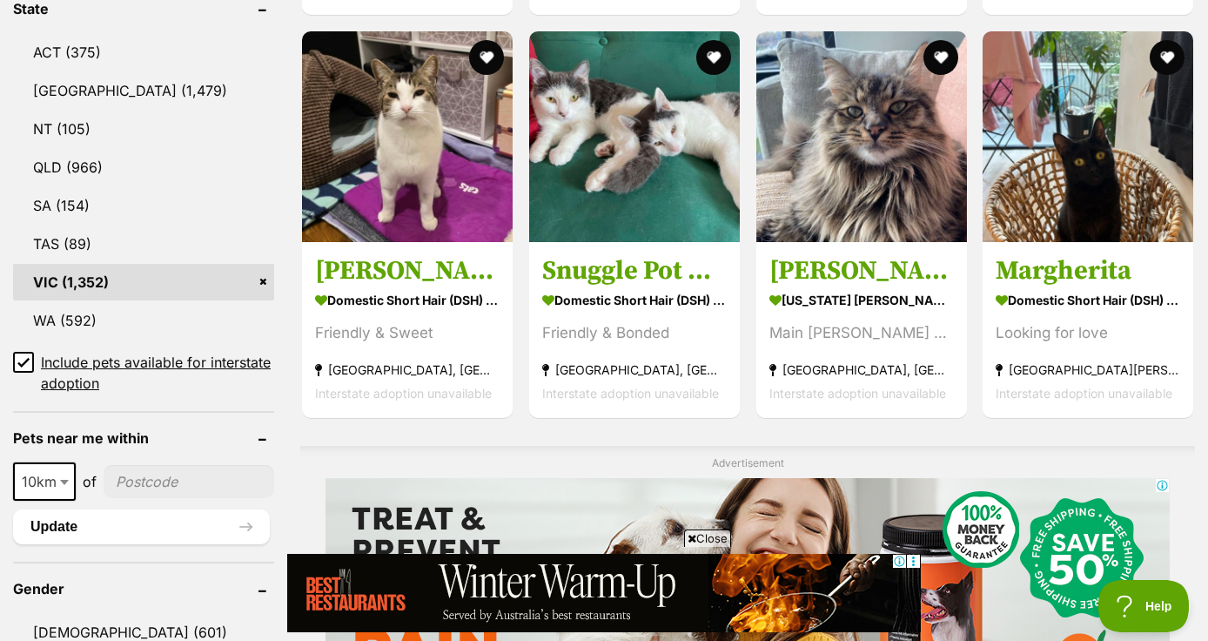
scroll to position [932, 0]
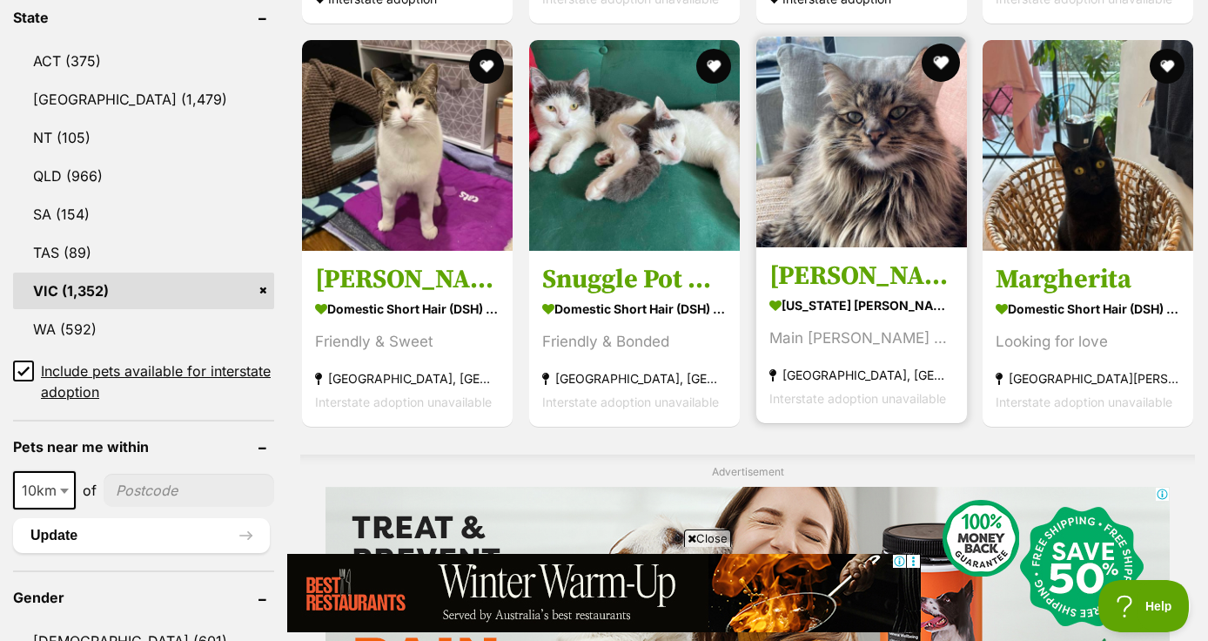
click at [948, 64] on button "favourite" at bounding box center [940, 63] width 38 height 38
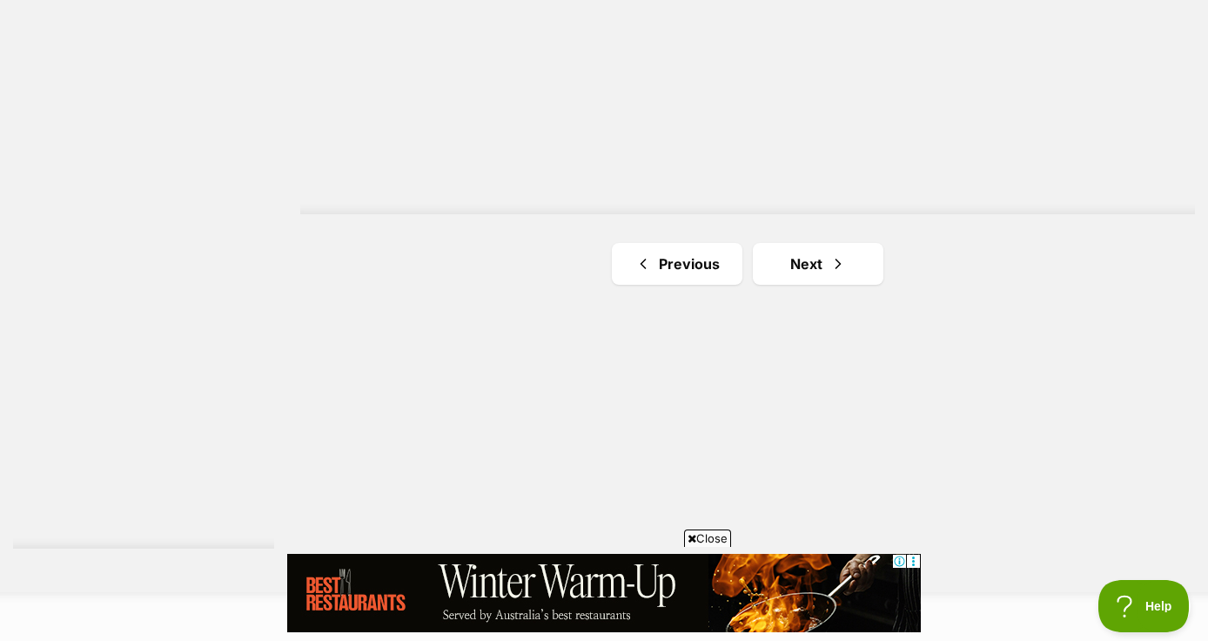
scroll to position [3140, 0]
click at [838, 243] on span "Next page" at bounding box center [838, 253] width 17 height 21
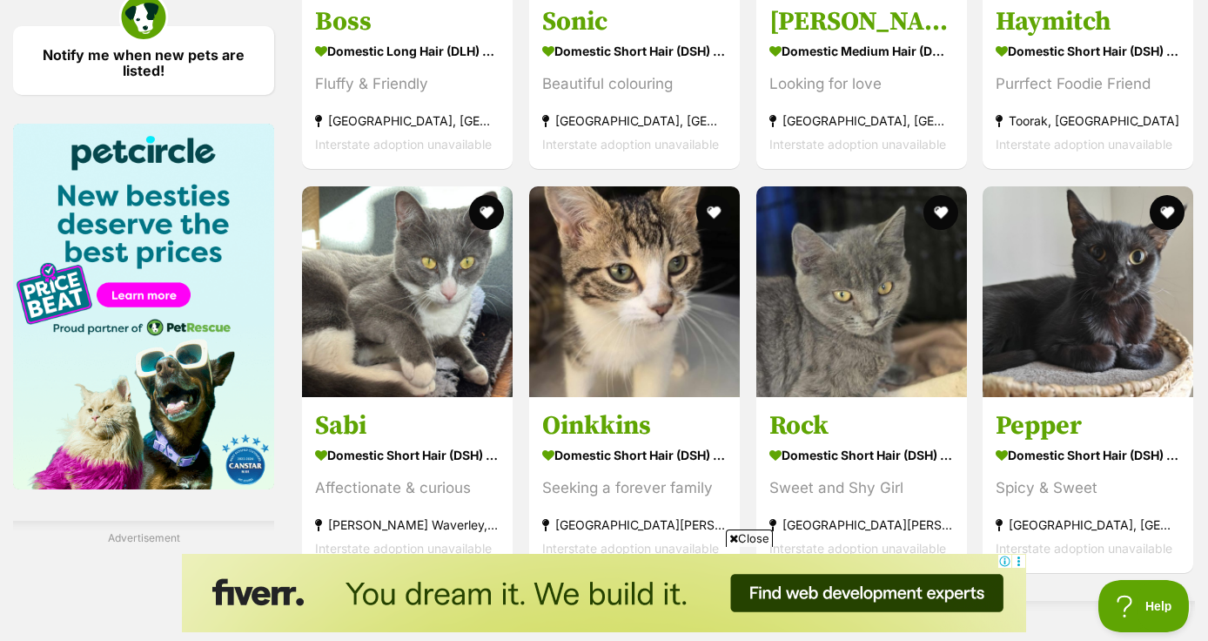
scroll to position [2600, 0]
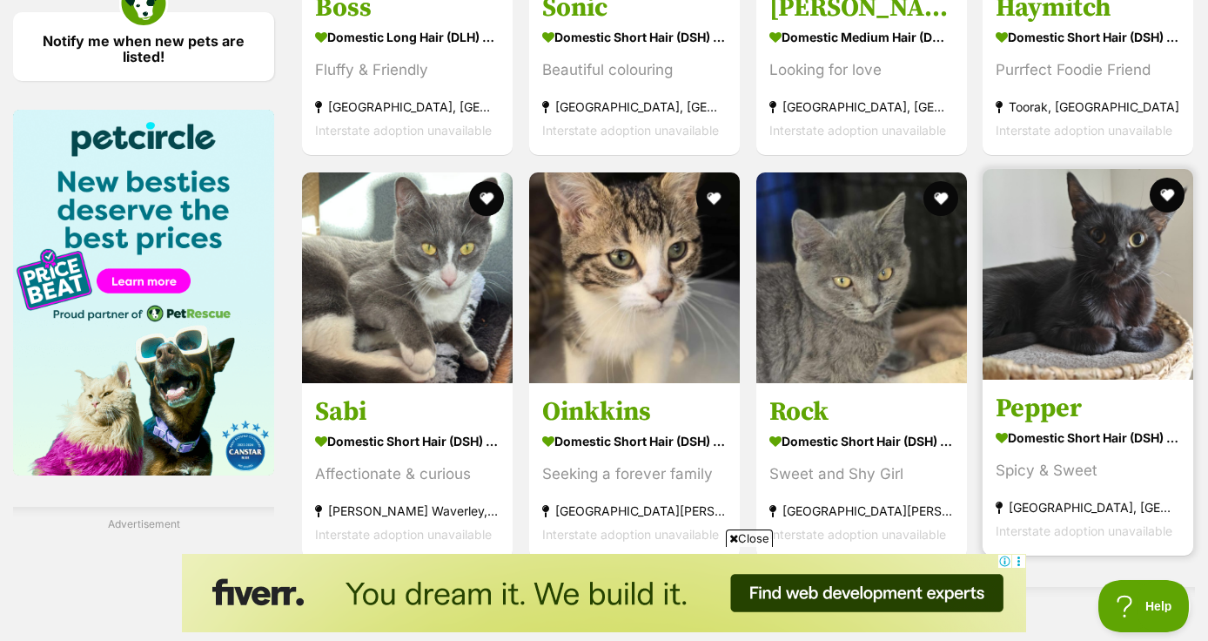
click at [1059, 404] on h3 "Pepper" at bounding box center [1088, 408] width 185 height 33
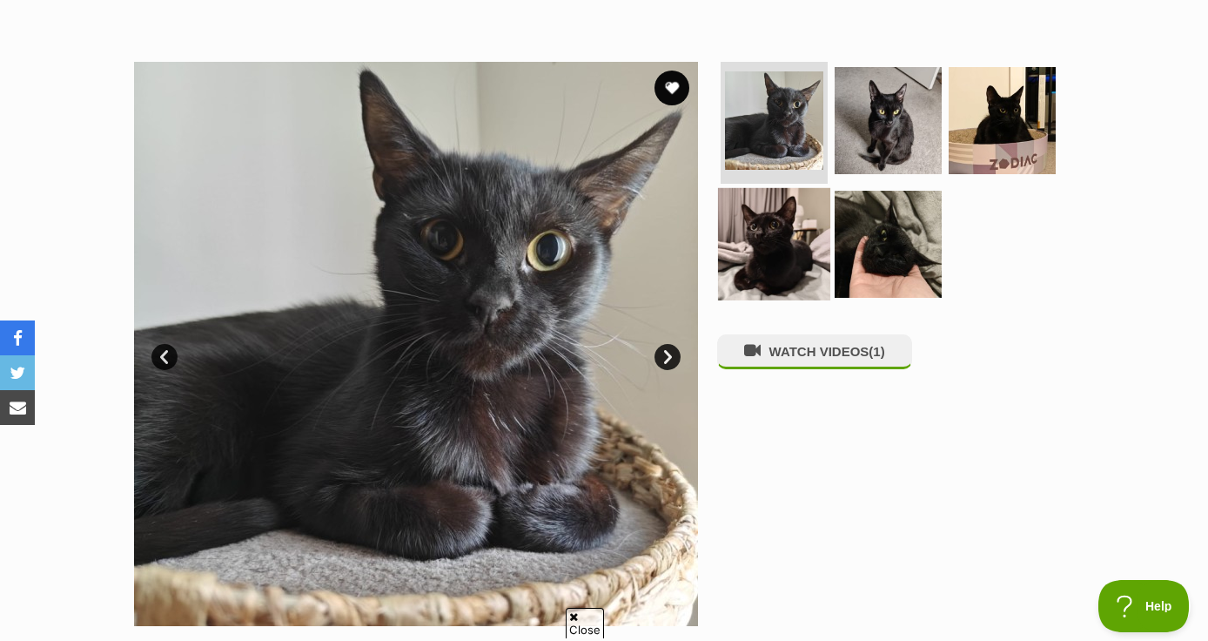
scroll to position [306, 0]
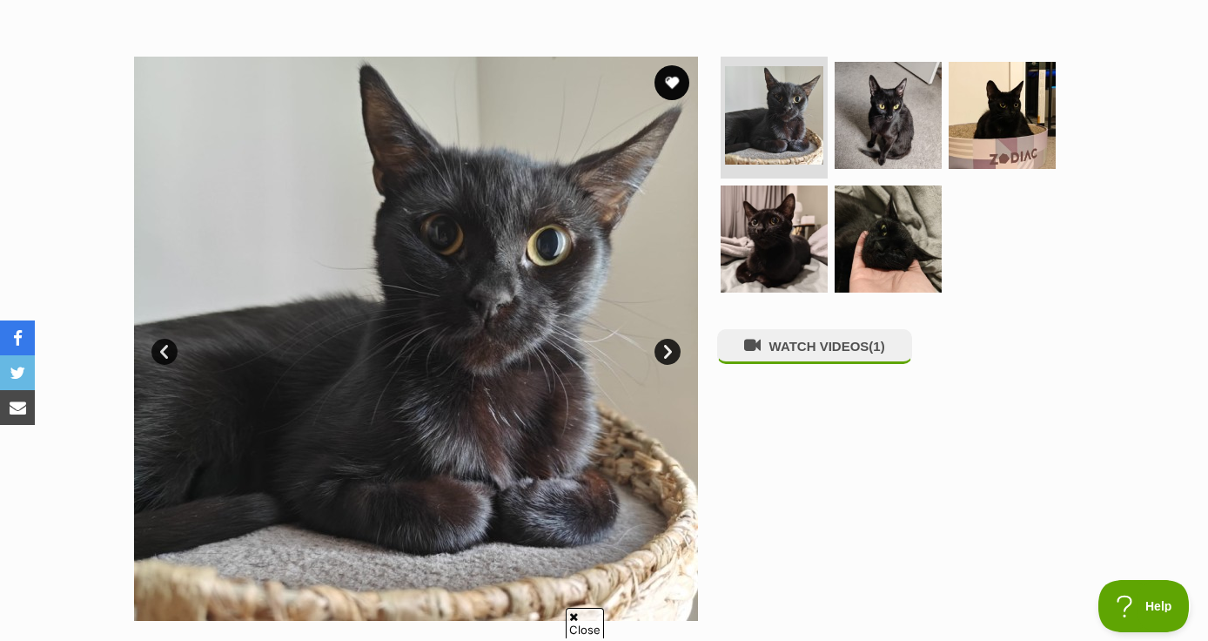
click at [671, 355] on link "Next" at bounding box center [668, 352] width 26 height 26
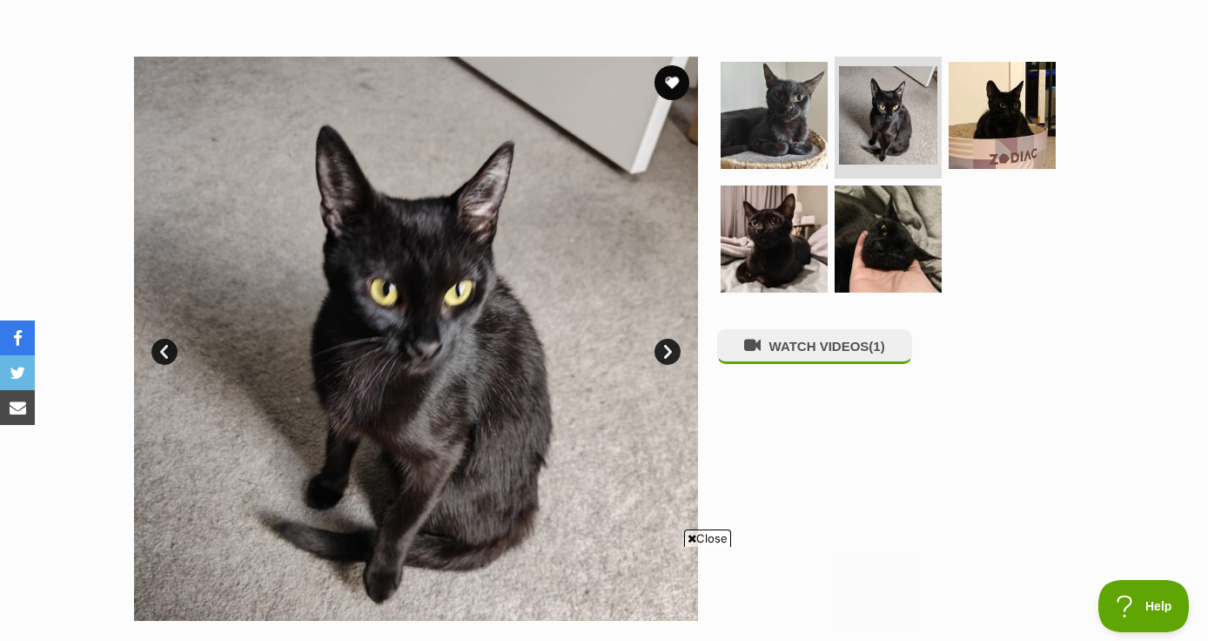
scroll to position [0, 0]
click at [671, 355] on link "Next" at bounding box center [668, 352] width 26 height 26
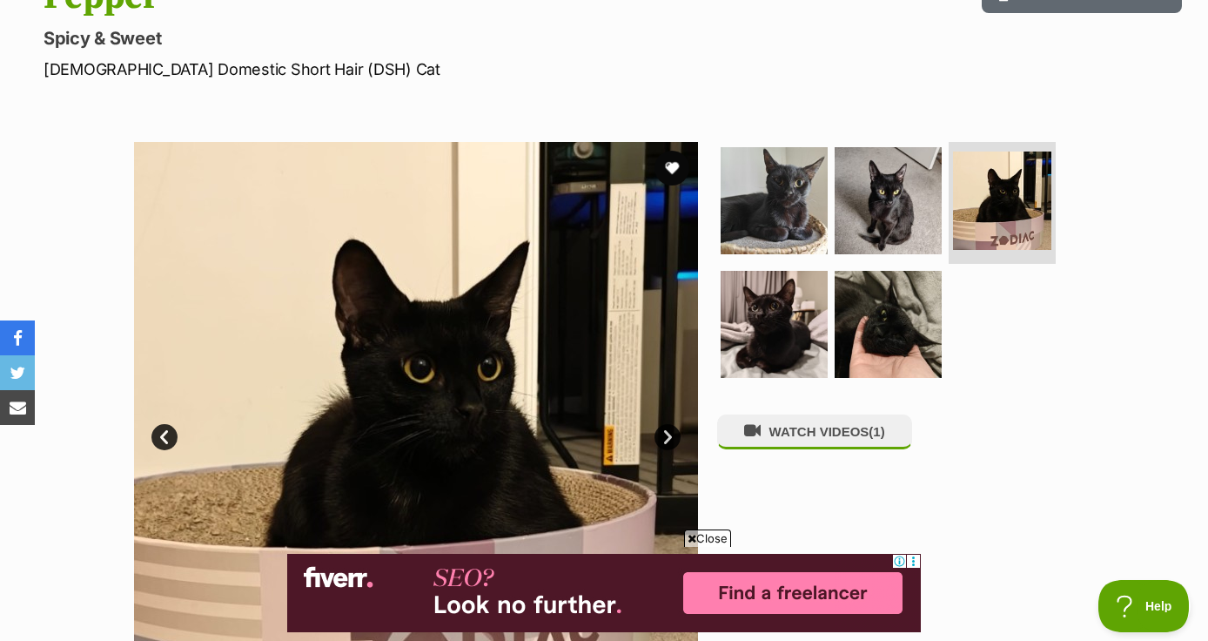
scroll to position [219, 0]
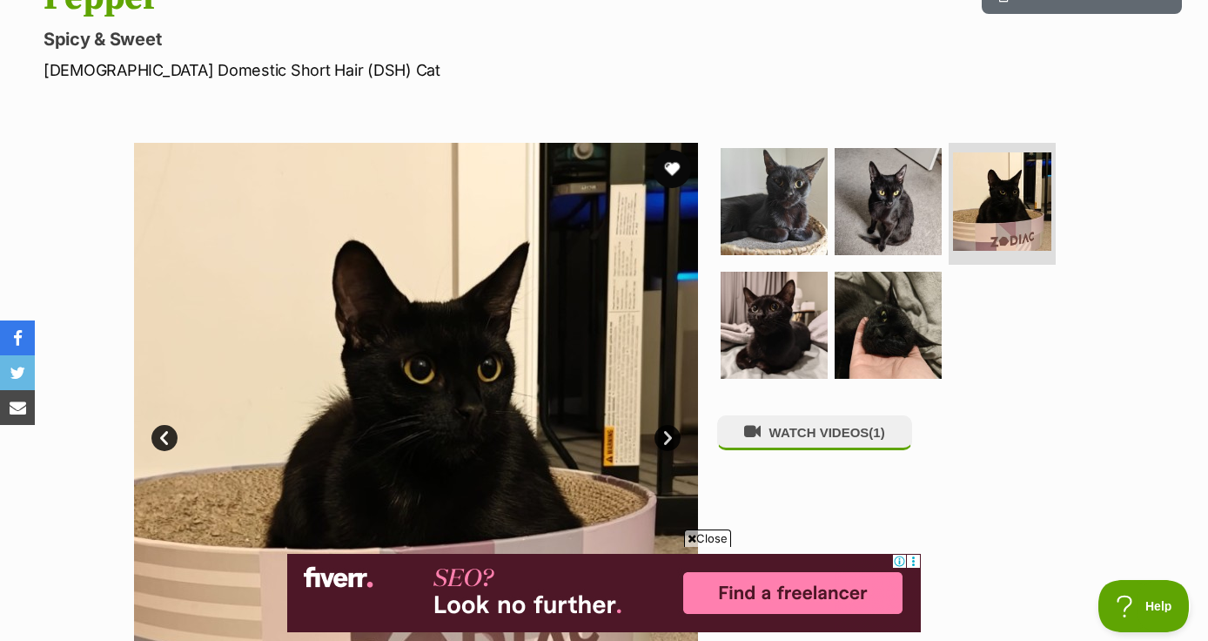
click at [675, 169] on button "favourite" at bounding box center [672, 169] width 38 height 38
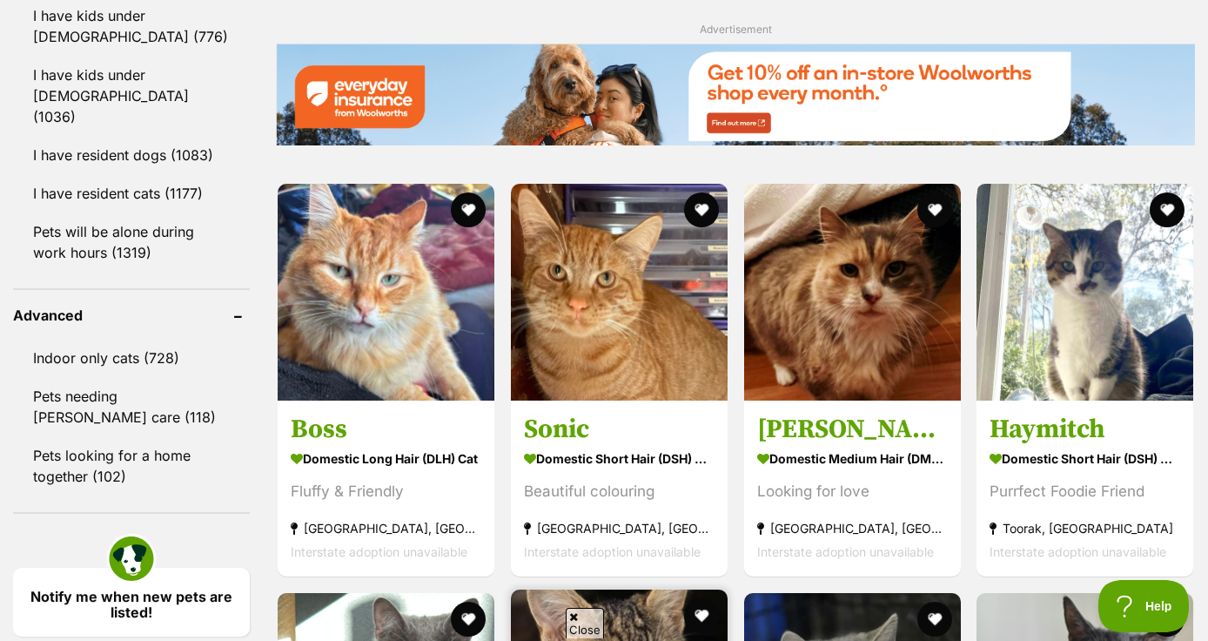
scroll to position [2098, 0]
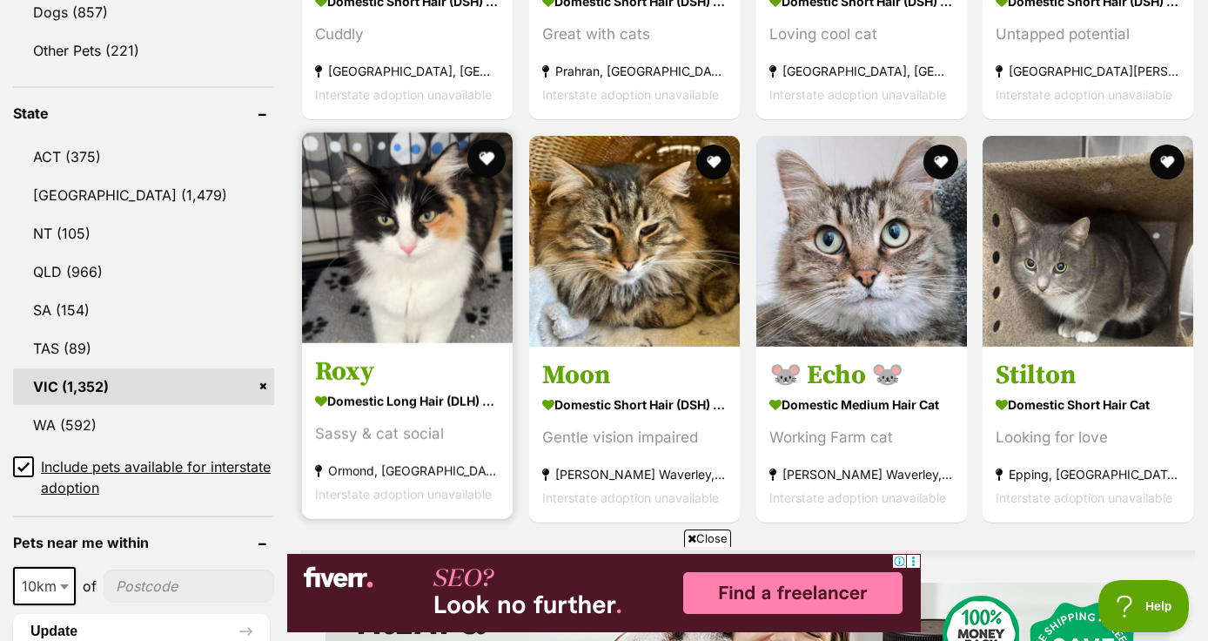
click at [489, 158] on button "favourite" at bounding box center [486, 158] width 38 height 38
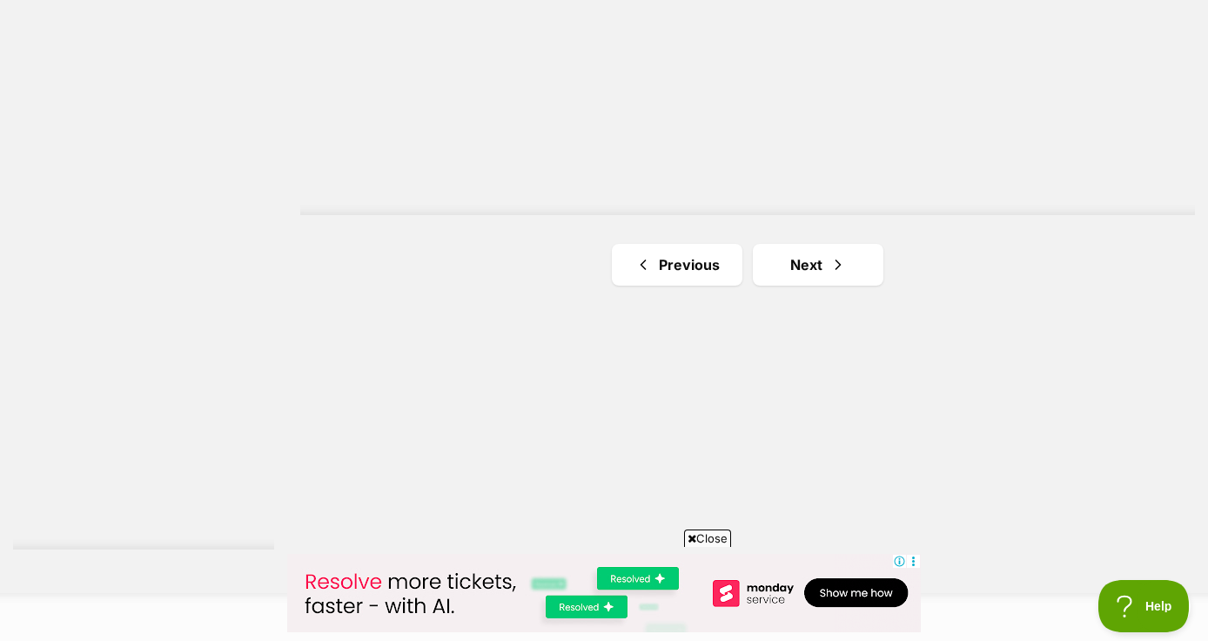
scroll to position [3131, 0]
click at [820, 273] on link "Next" at bounding box center [818, 263] width 131 height 42
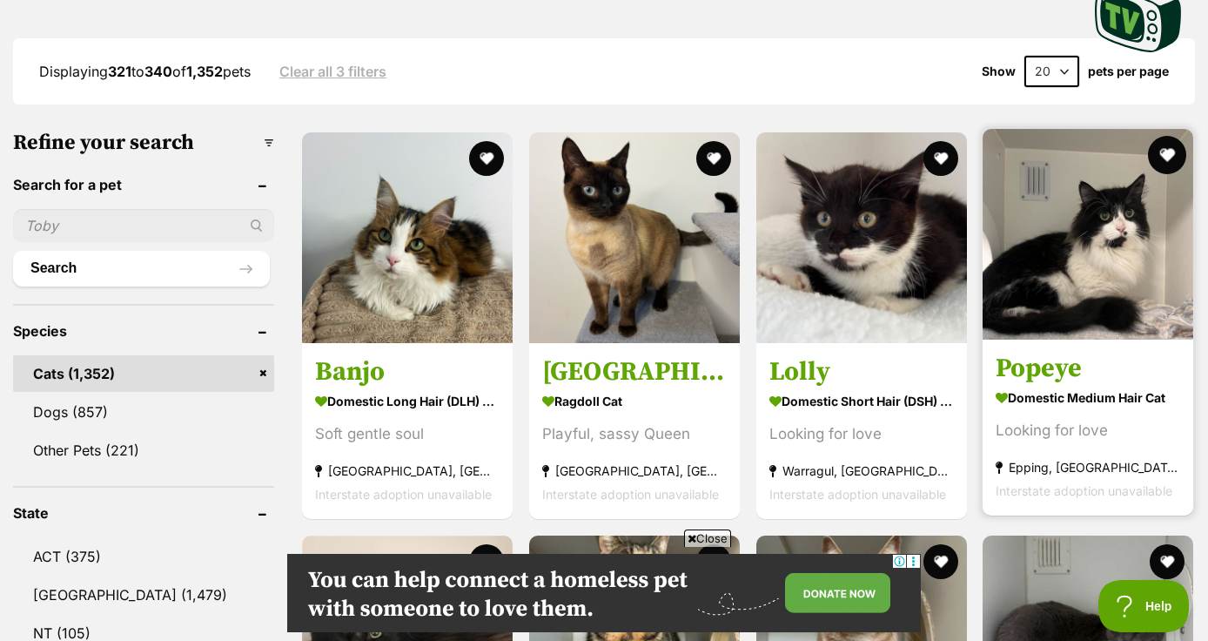
click at [1167, 155] on button "favourite" at bounding box center [1167, 155] width 38 height 38
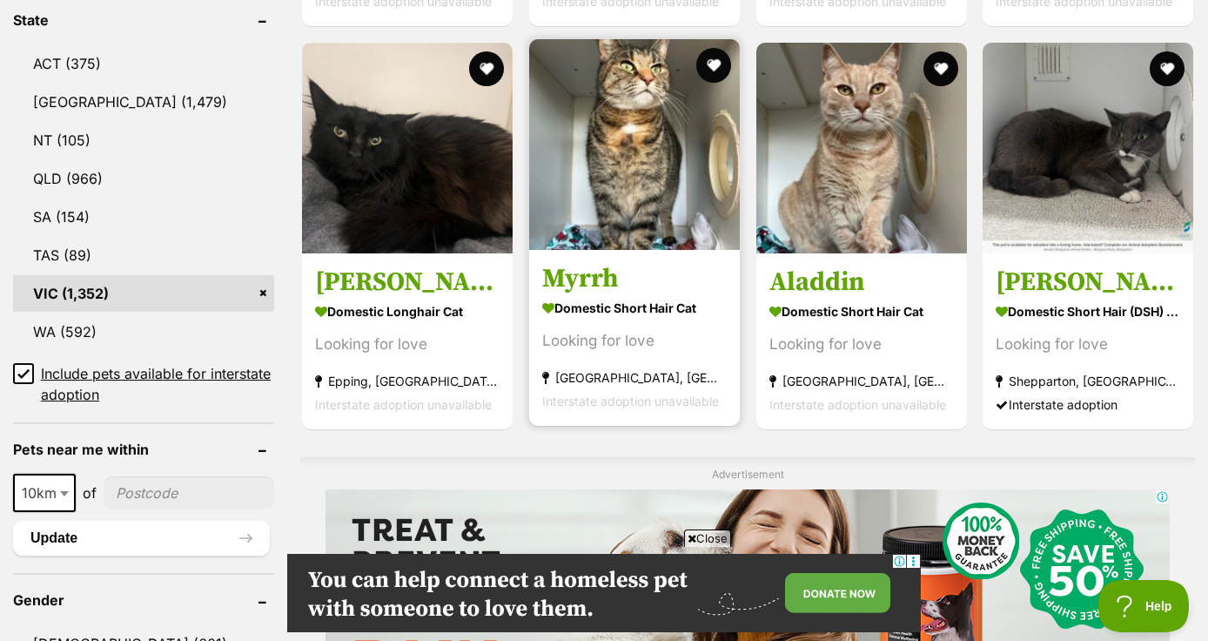
scroll to position [923, 0]
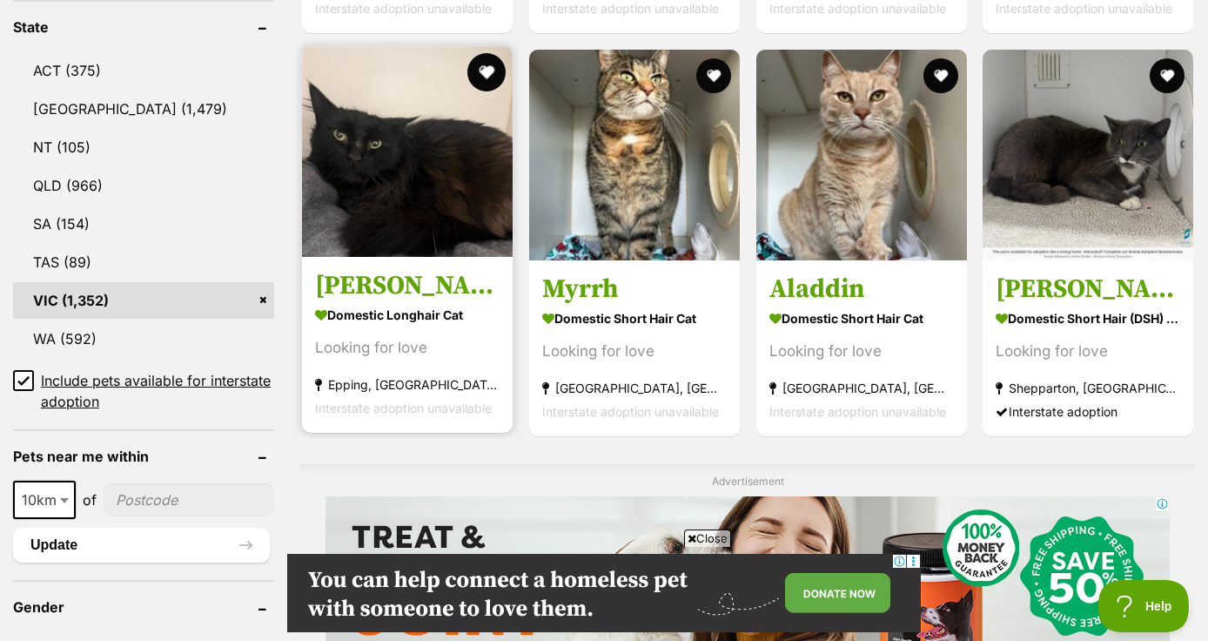
click at [488, 72] on button "favourite" at bounding box center [486, 72] width 38 height 38
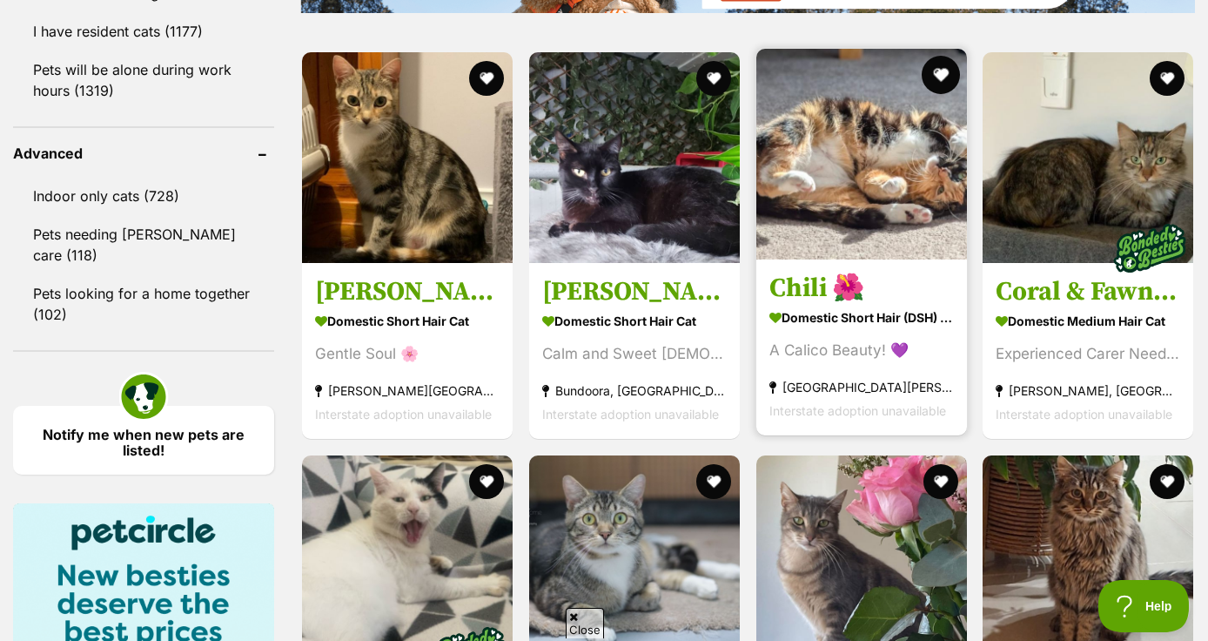
scroll to position [0, 0]
click at [945, 74] on button "favourite" at bounding box center [940, 75] width 38 height 38
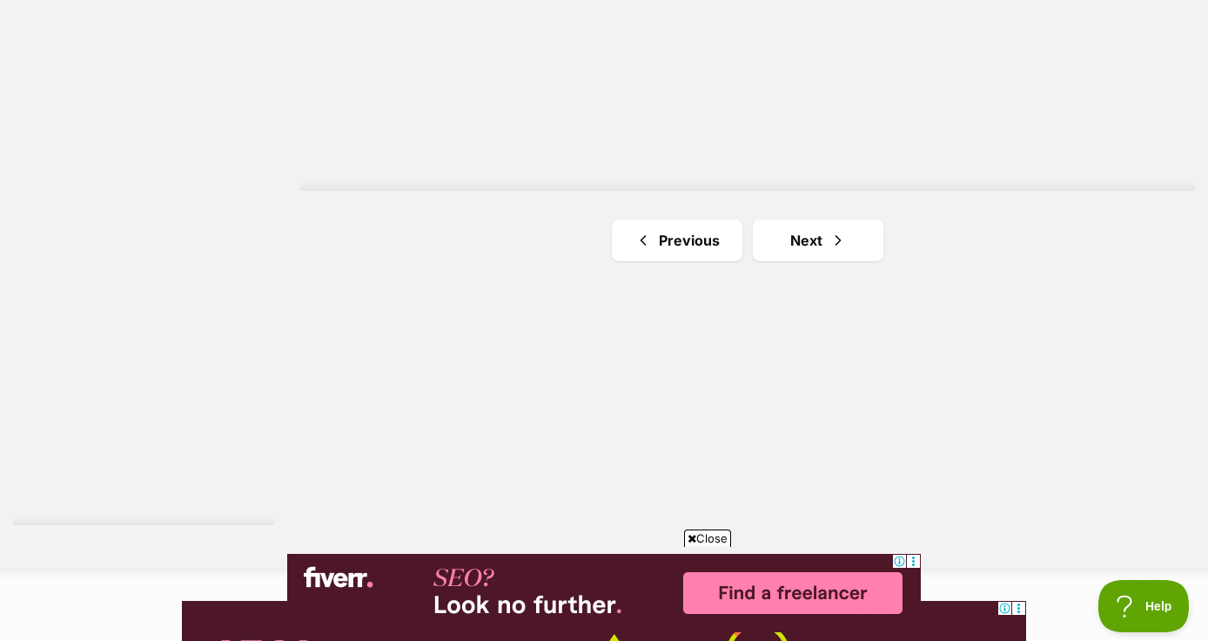
scroll to position [3365, 0]
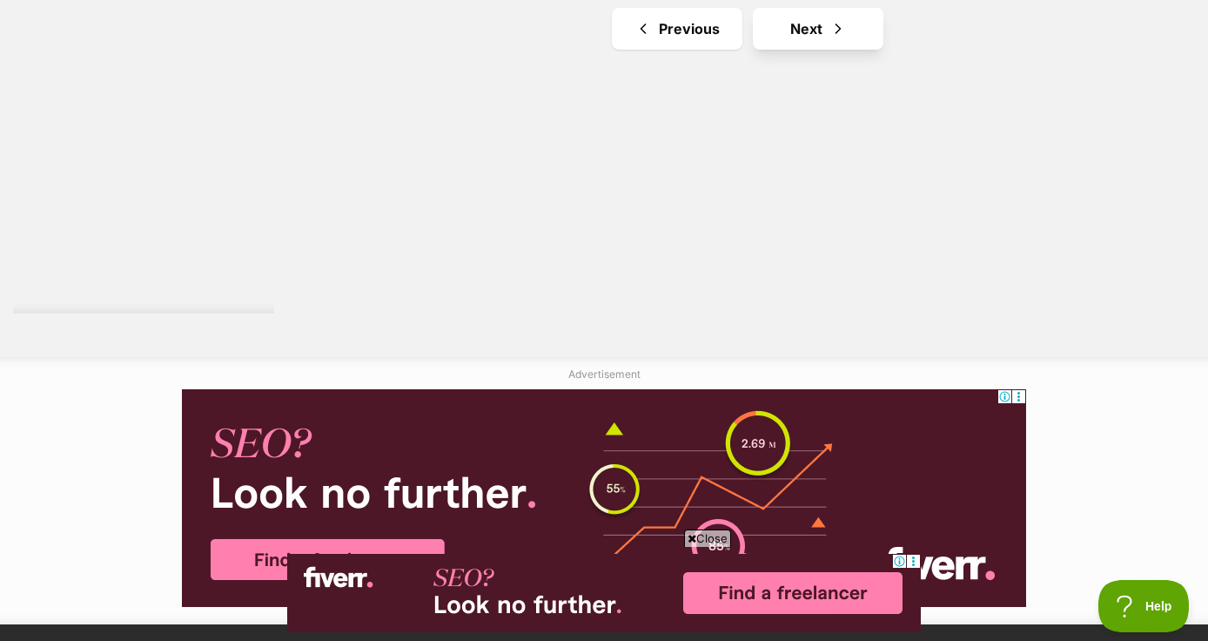
click at [813, 36] on link "Next" at bounding box center [818, 29] width 131 height 42
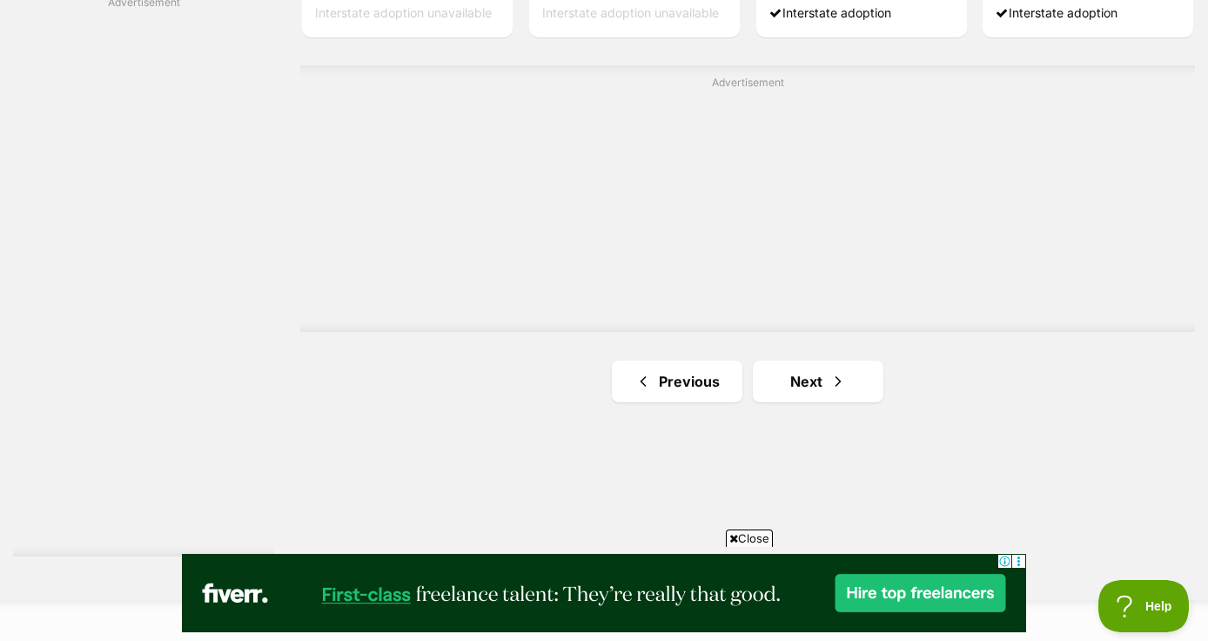
scroll to position [3163, 0]
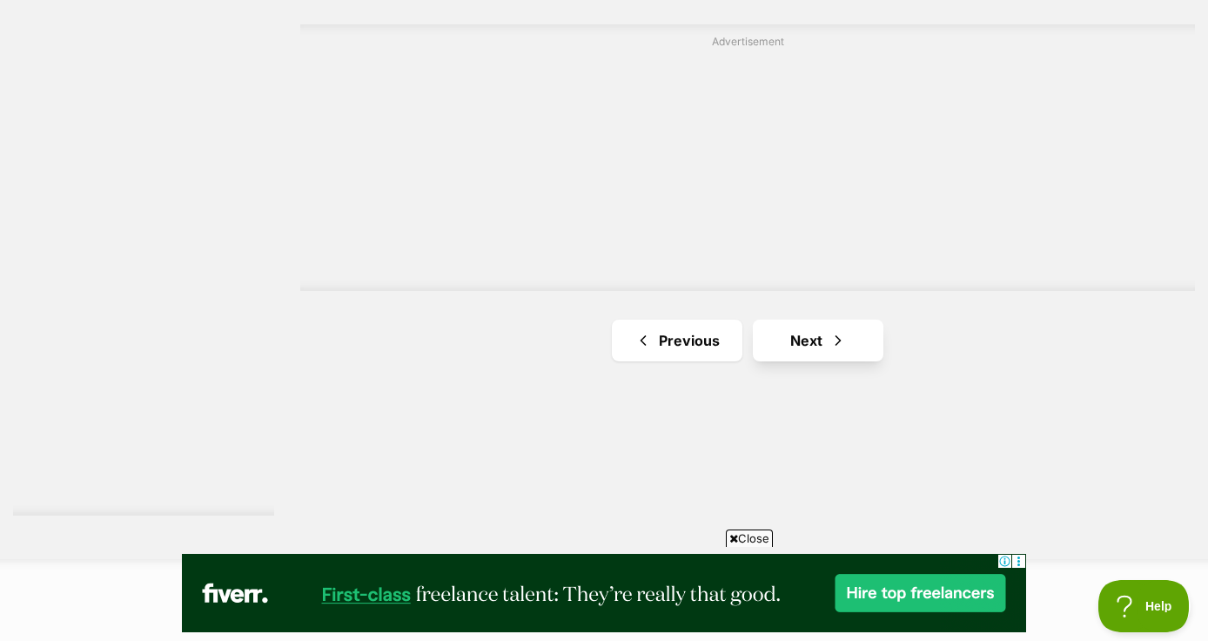
click at [821, 347] on link "Next" at bounding box center [818, 340] width 131 height 42
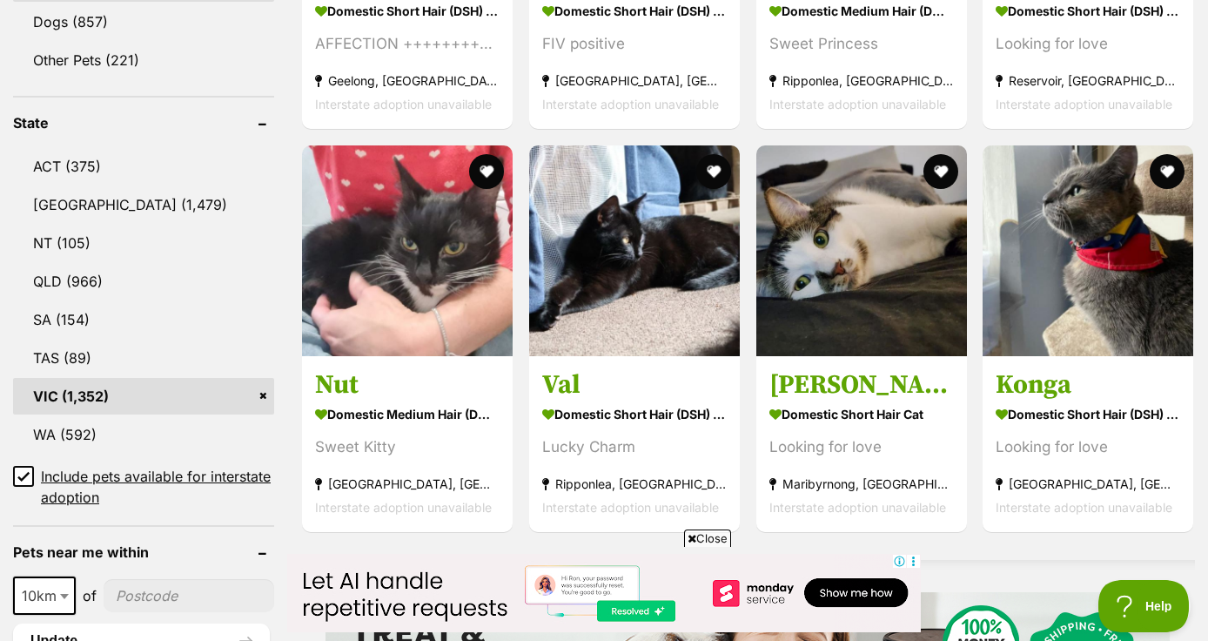
scroll to position [832, 0]
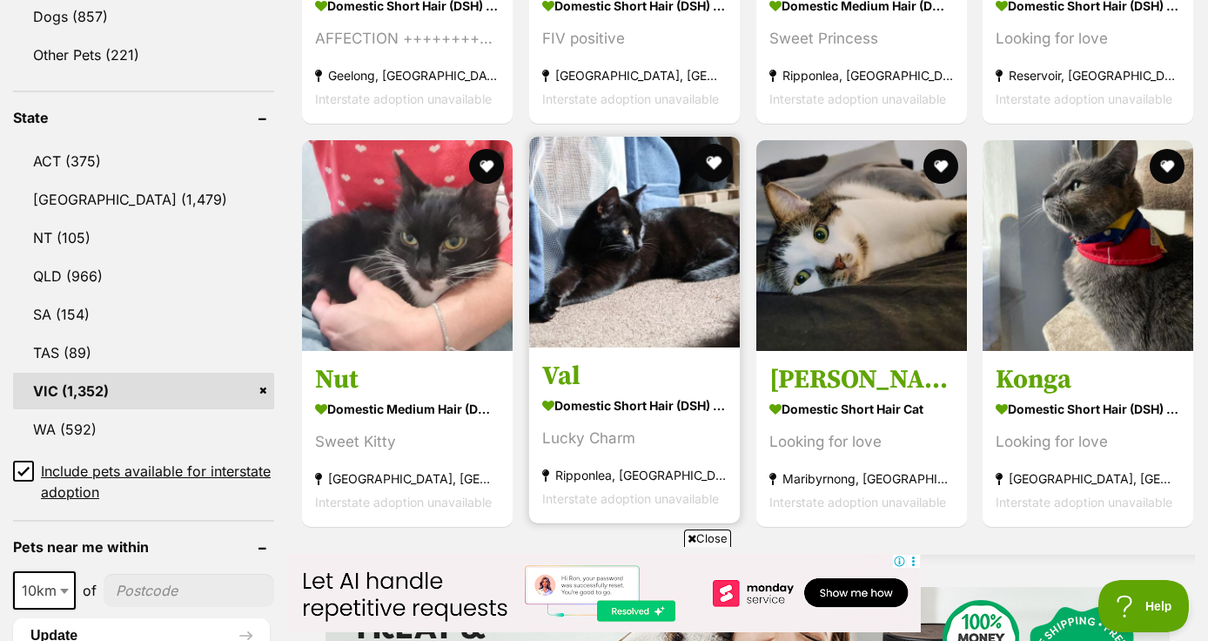
click at [714, 164] on button "favourite" at bounding box center [714, 163] width 38 height 38
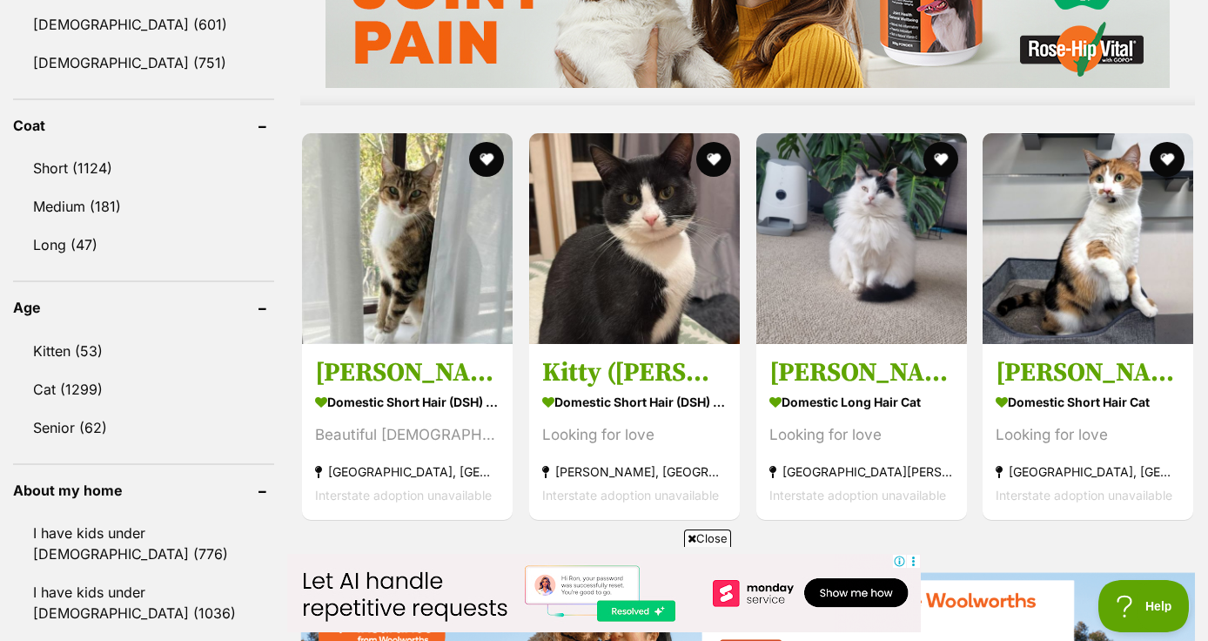
scroll to position [1550, 0]
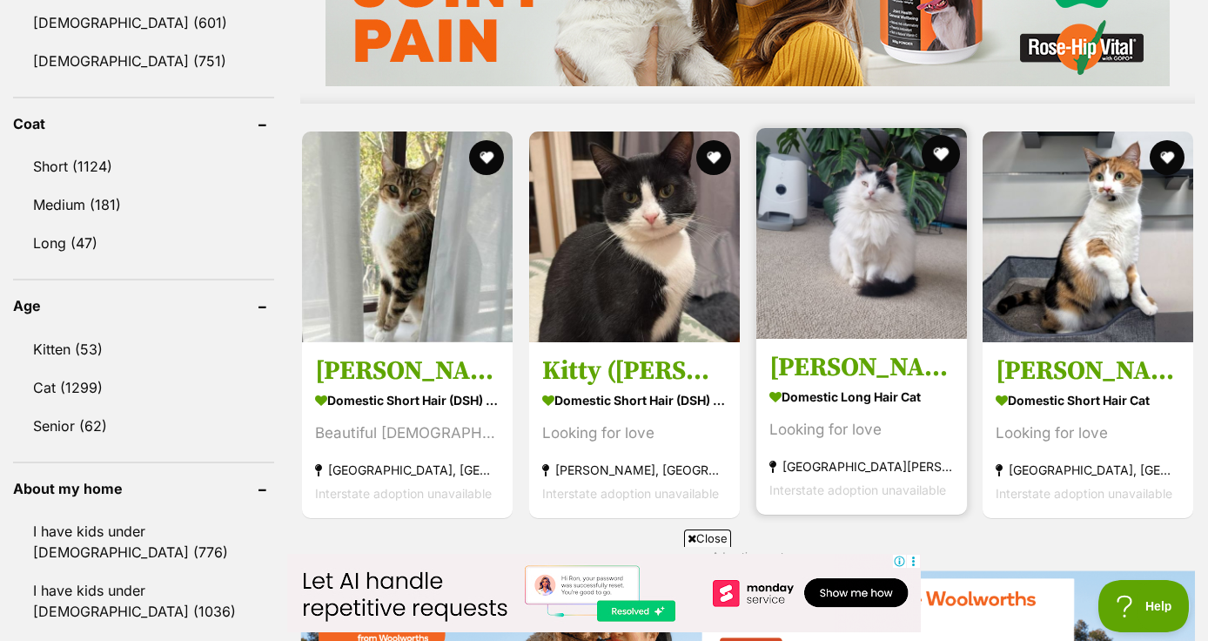
click at [938, 151] on button "favourite" at bounding box center [940, 154] width 38 height 38
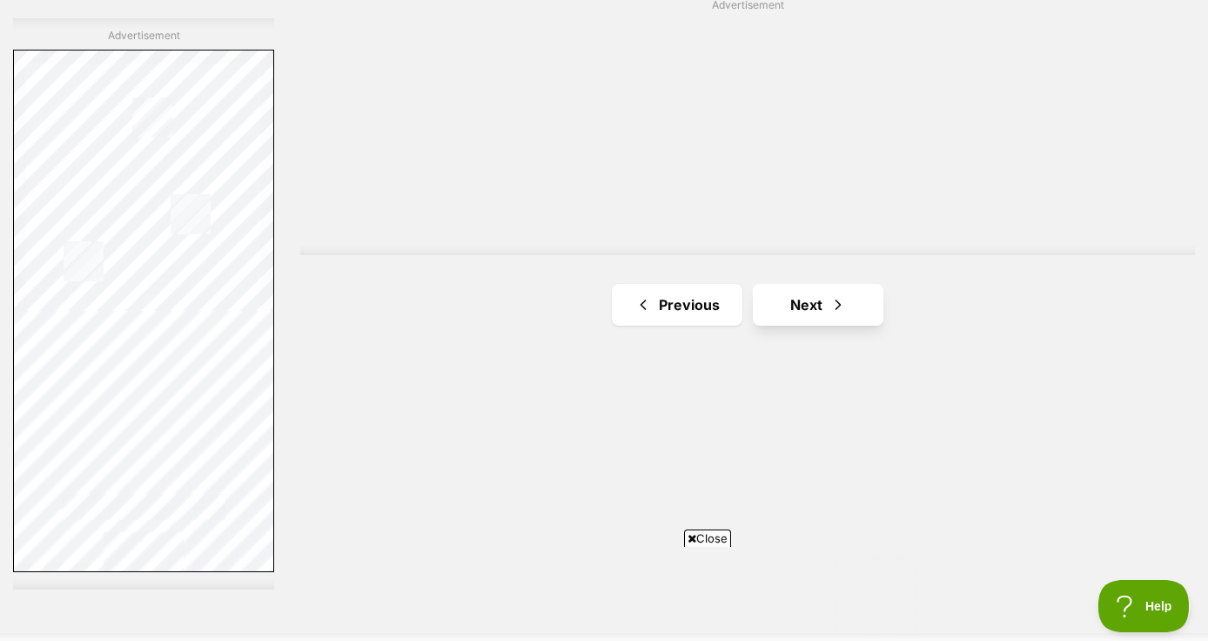
scroll to position [0, 0]
click at [815, 301] on link "Next" at bounding box center [818, 305] width 131 height 42
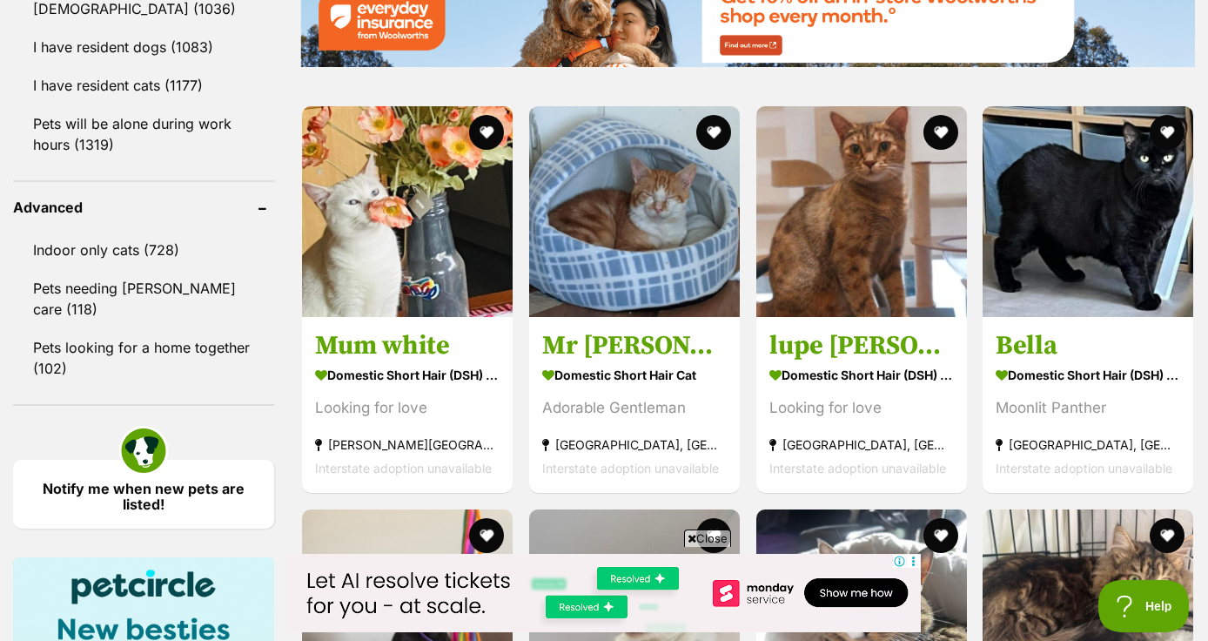
scroll to position [2156, 0]
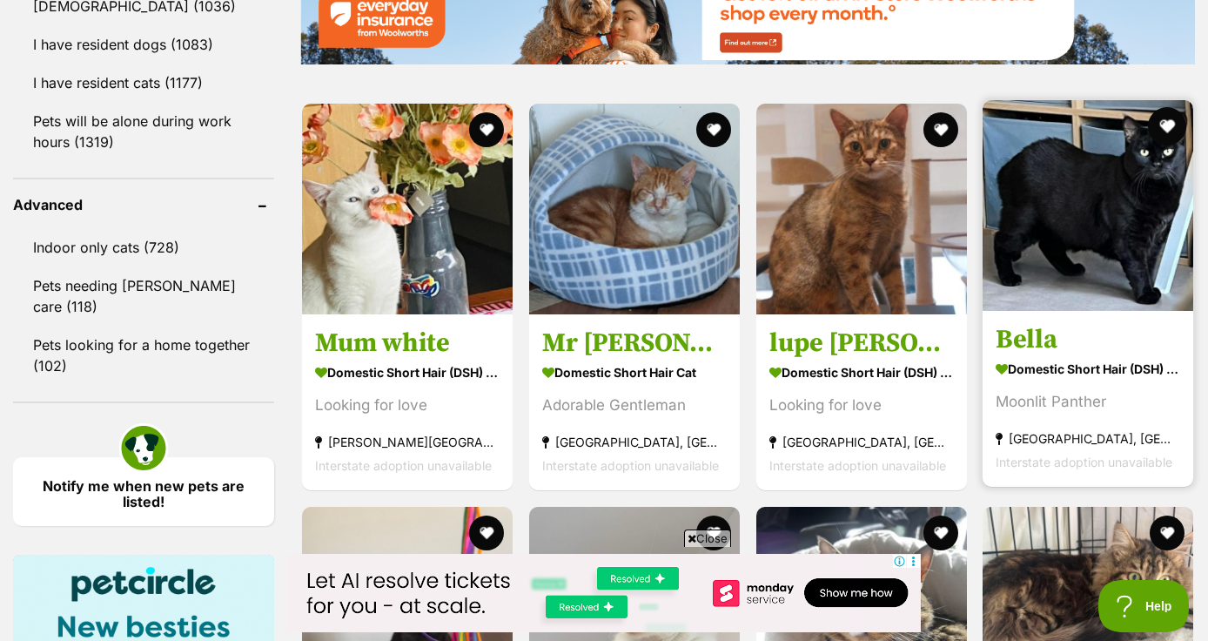
click at [1167, 126] on button "favourite" at bounding box center [1167, 126] width 38 height 38
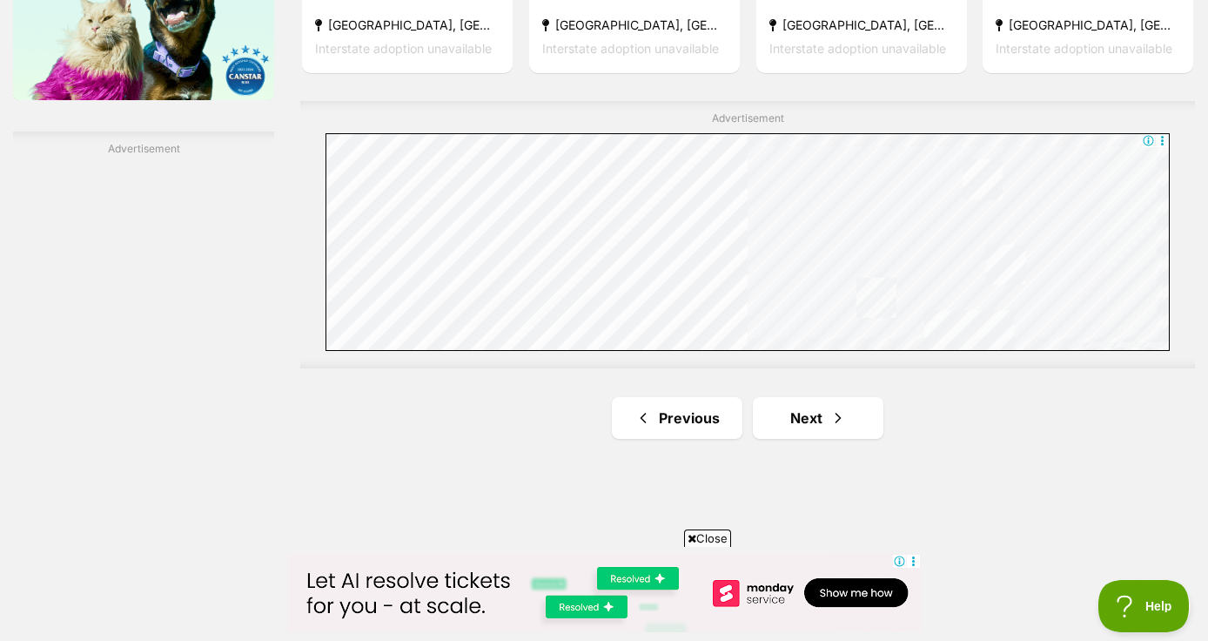
scroll to position [2977, 0]
click at [812, 414] on link "Next" at bounding box center [818, 416] width 131 height 42
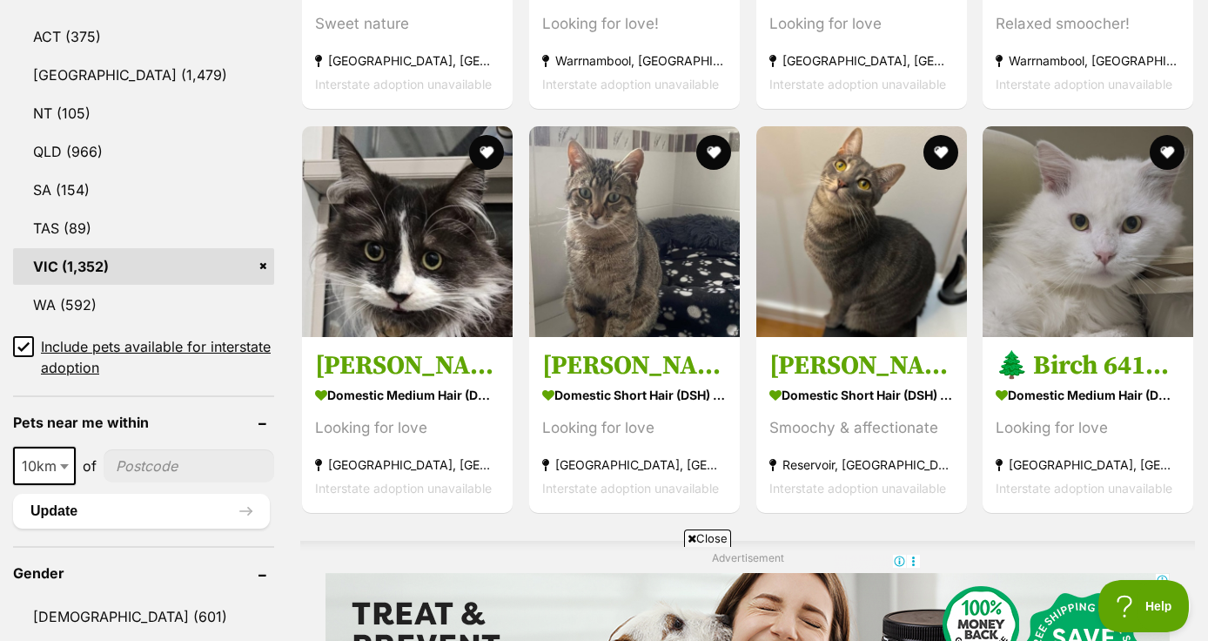
scroll to position [961, 0]
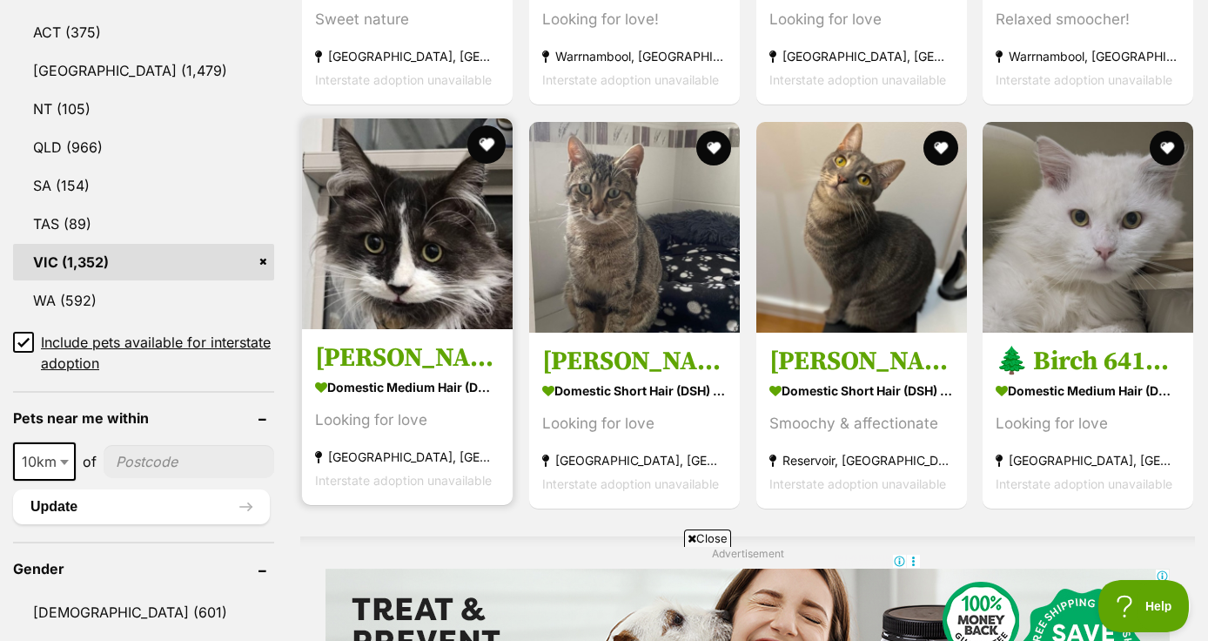
click at [482, 139] on button "favourite" at bounding box center [486, 144] width 38 height 38
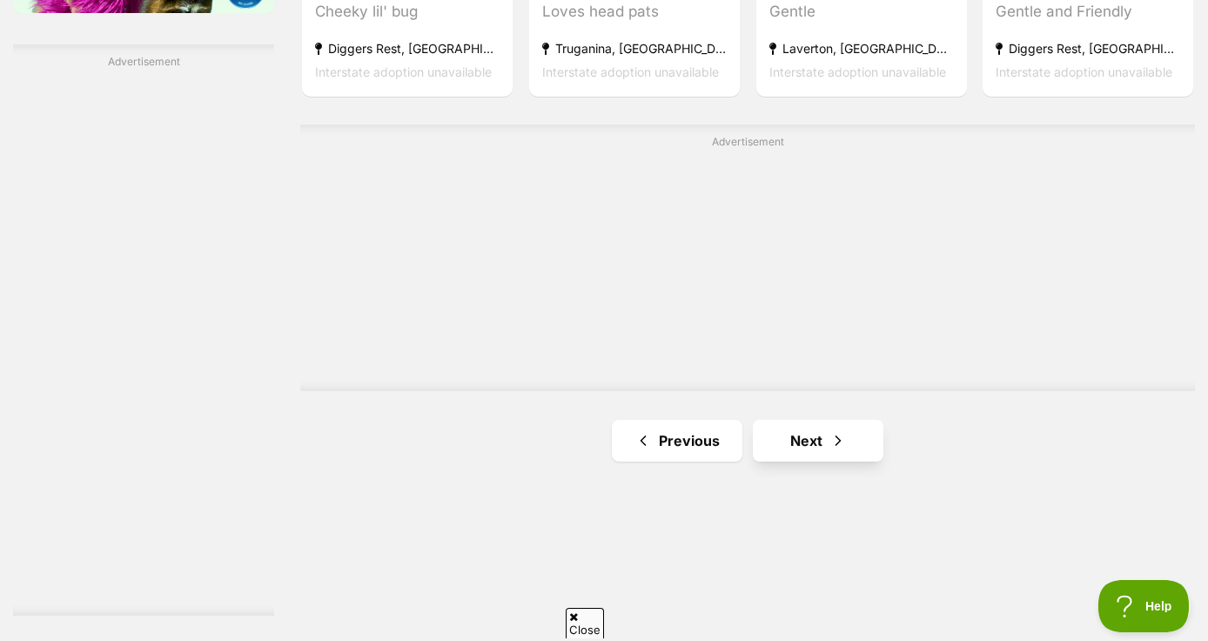
scroll to position [0, 0]
click at [818, 440] on link "Next" at bounding box center [818, 441] width 131 height 42
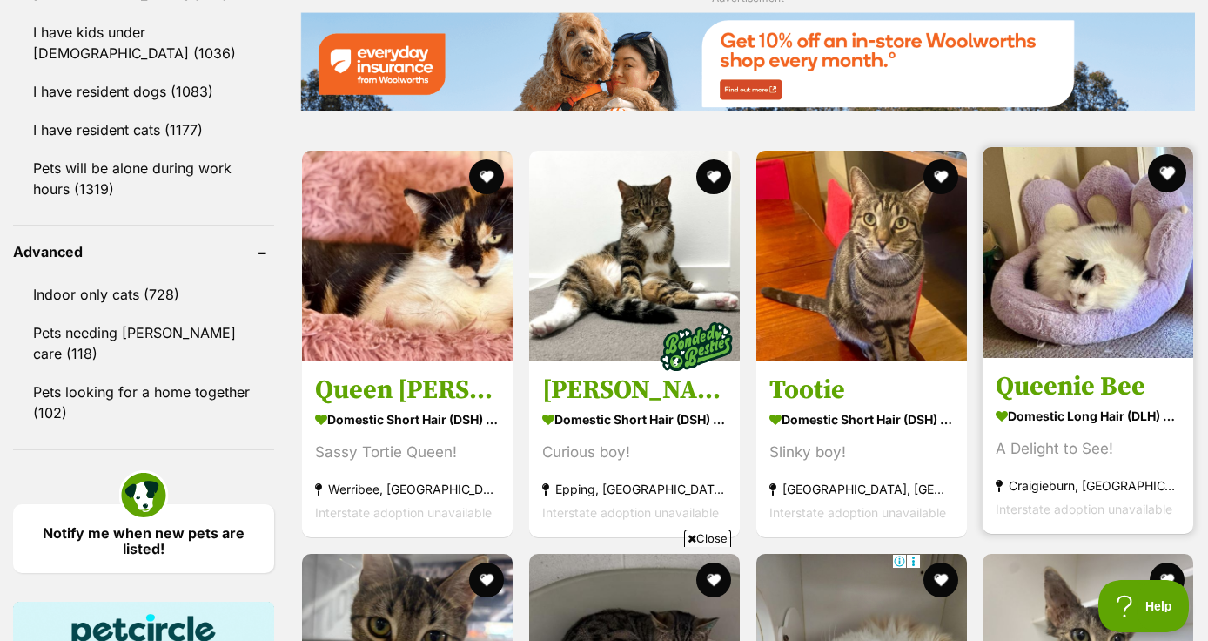
click at [1169, 175] on button "favourite" at bounding box center [1167, 173] width 38 height 38
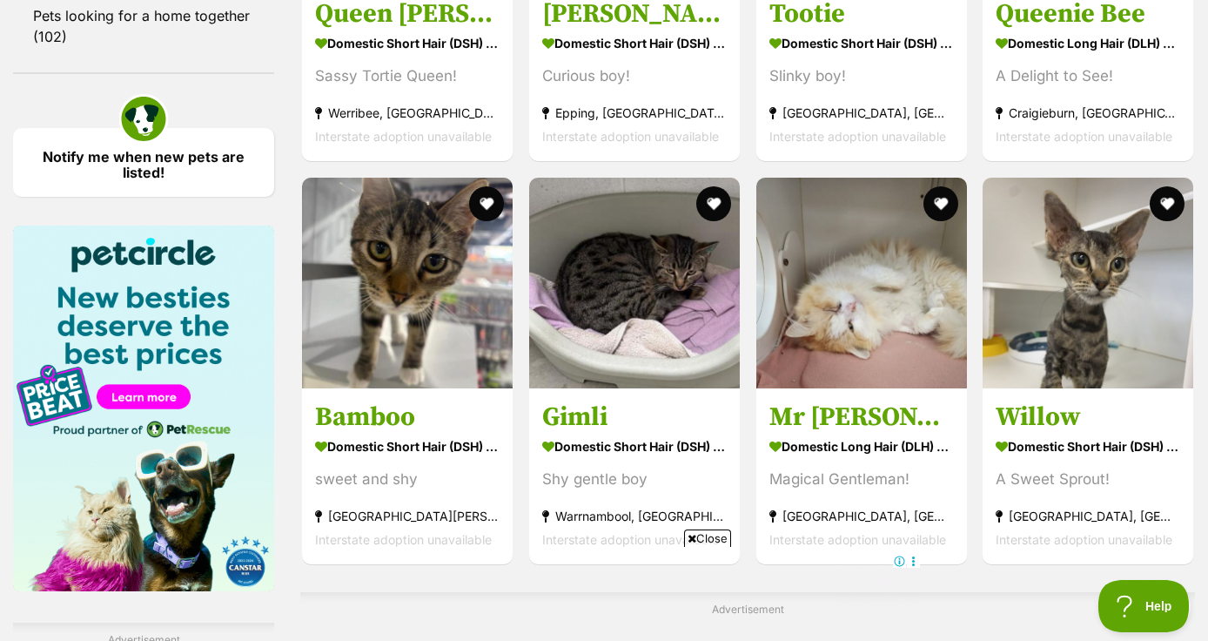
scroll to position [2495, 0]
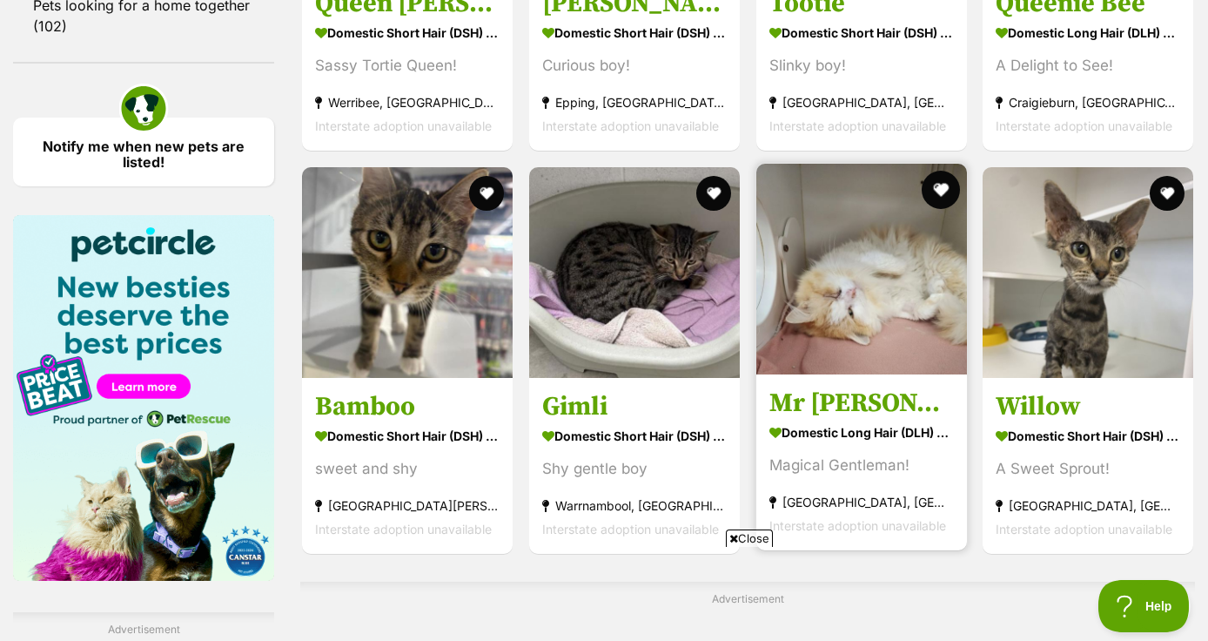
click at [942, 188] on button "favourite" at bounding box center [940, 190] width 38 height 38
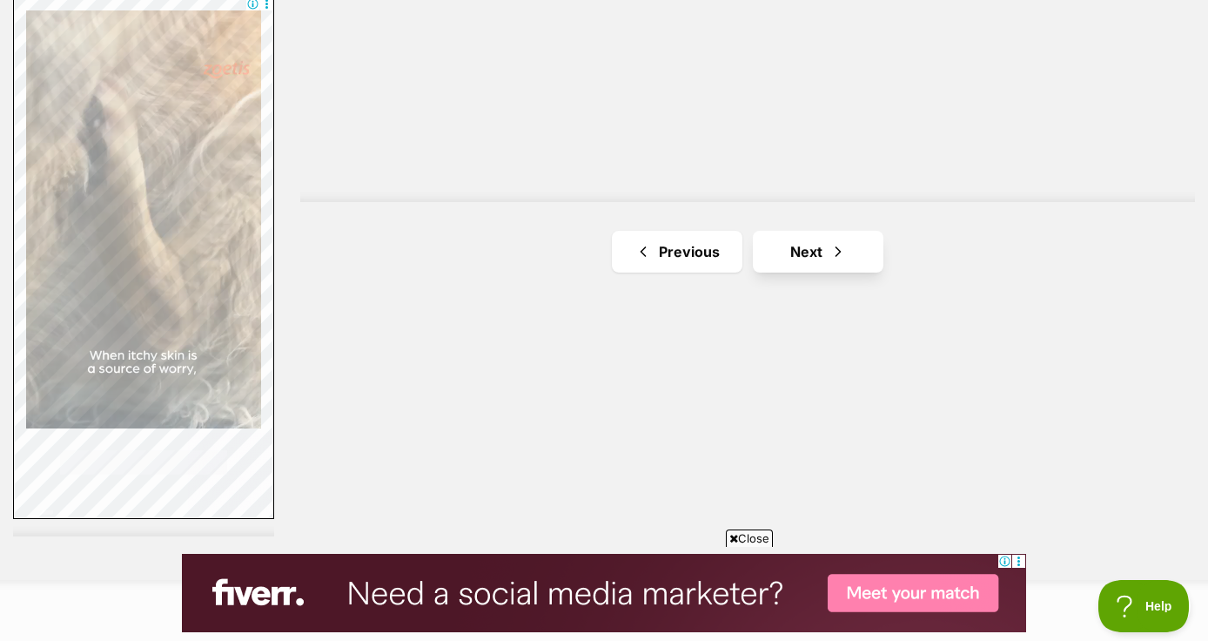
scroll to position [3147, 0]
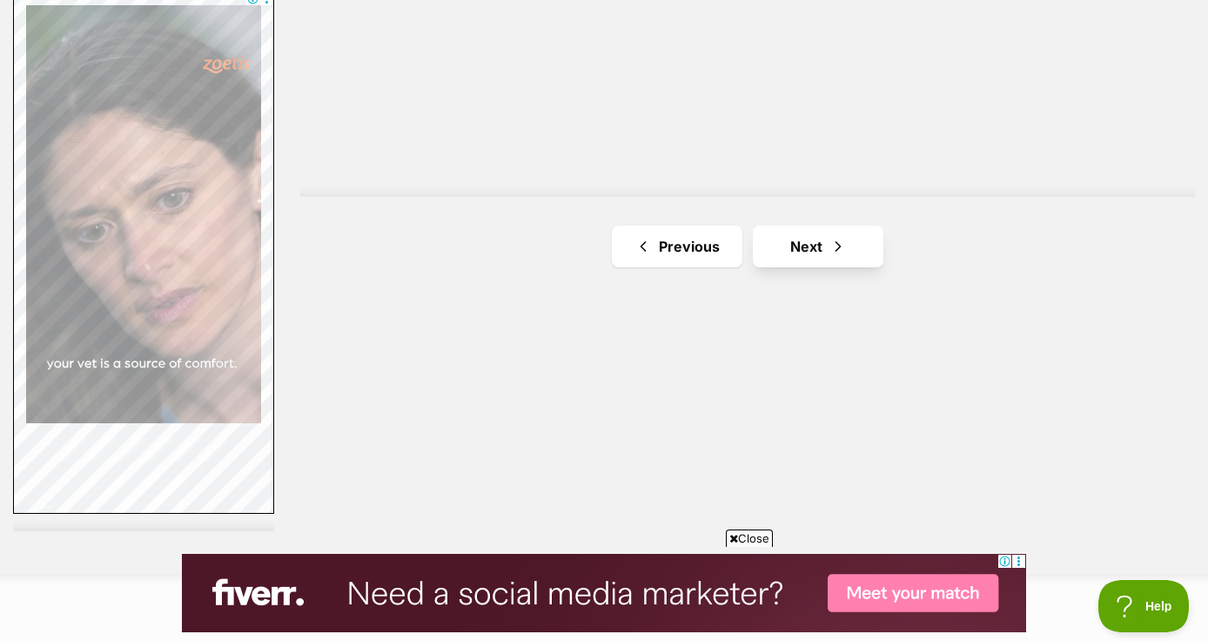
click at [803, 246] on link "Next" at bounding box center [818, 246] width 131 height 42
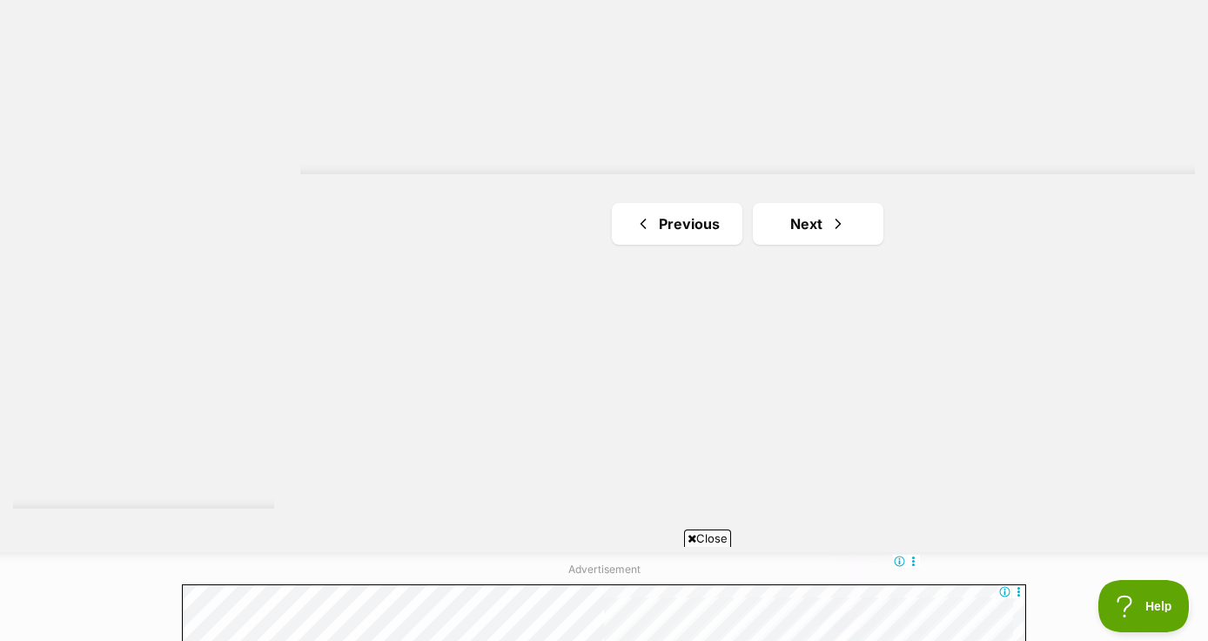
scroll to position [3189, 0]
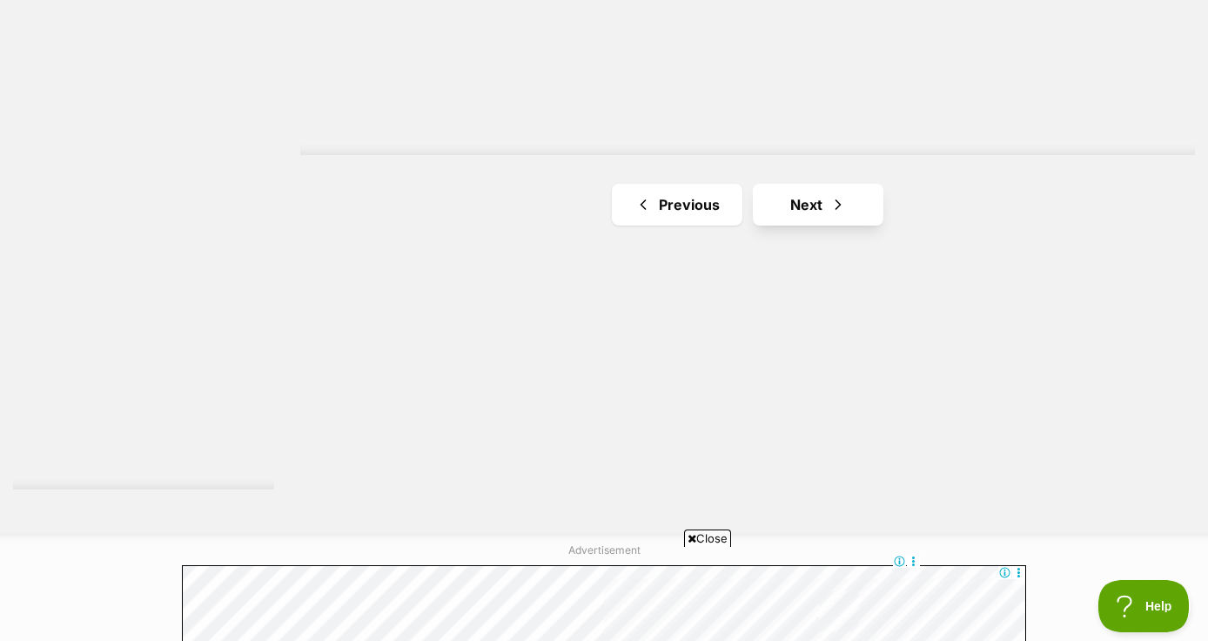
click at [818, 205] on link "Next" at bounding box center [818, 205] width 131 height 42
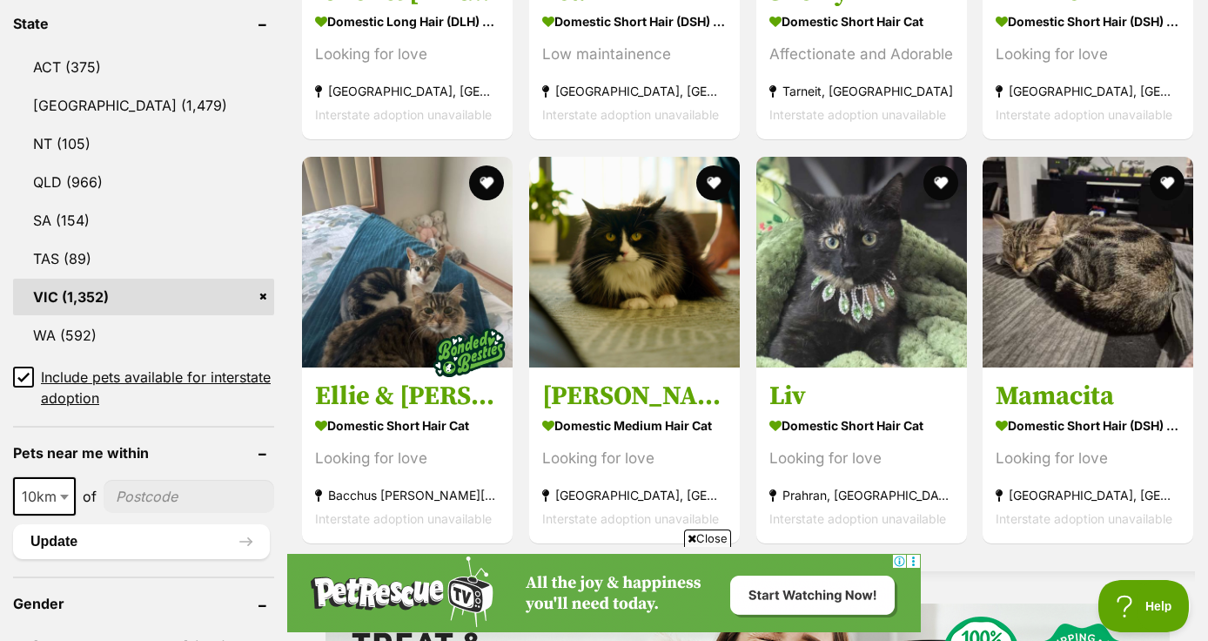
scroll to position [928, 0]
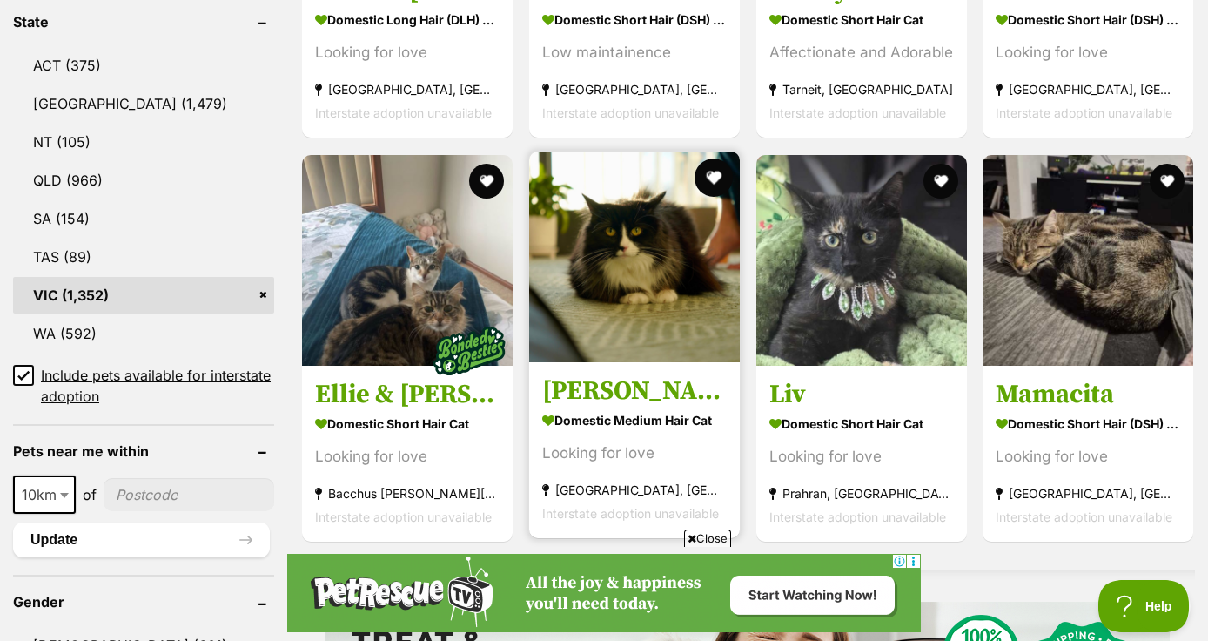
click at [710, 174] on button "favourite" at bounding box center [714, 177] width 38 height 38
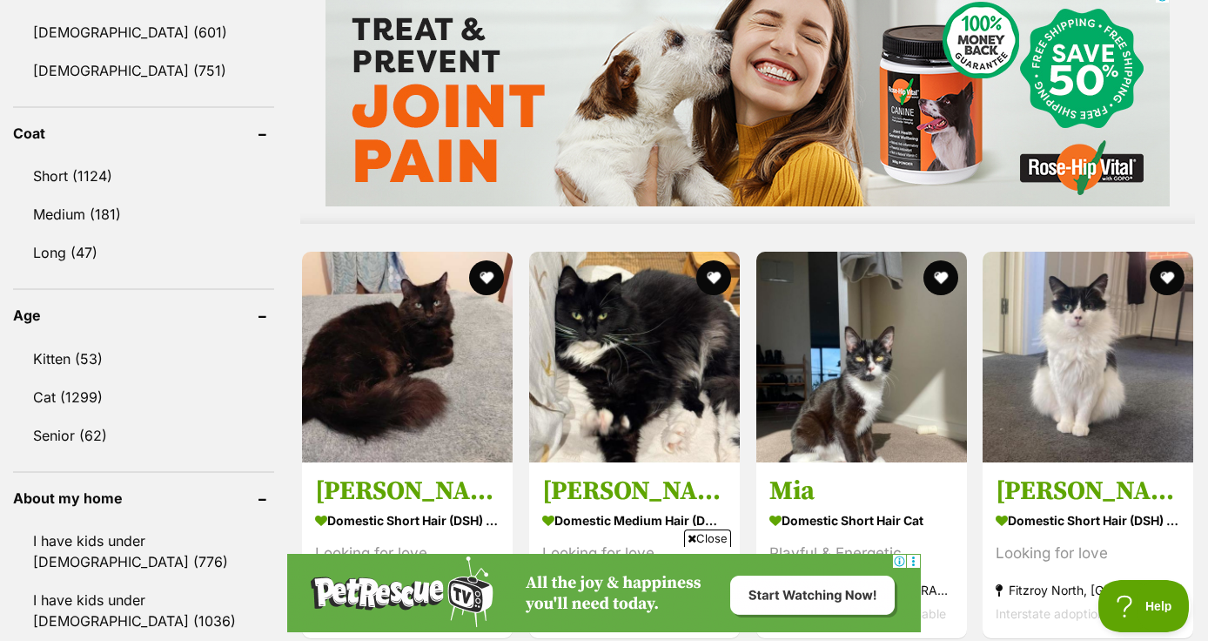
scroll to position [1557, 0]
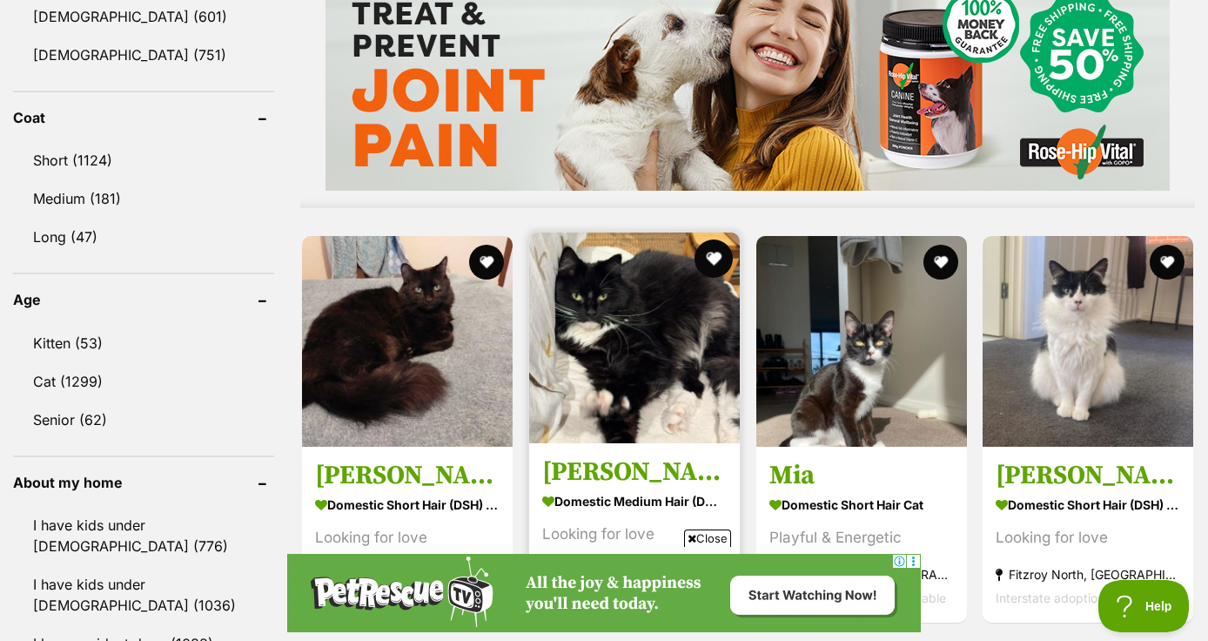
click at [716, 254] on button "favourite" at bounding box center [714, 258] width 38 height 38
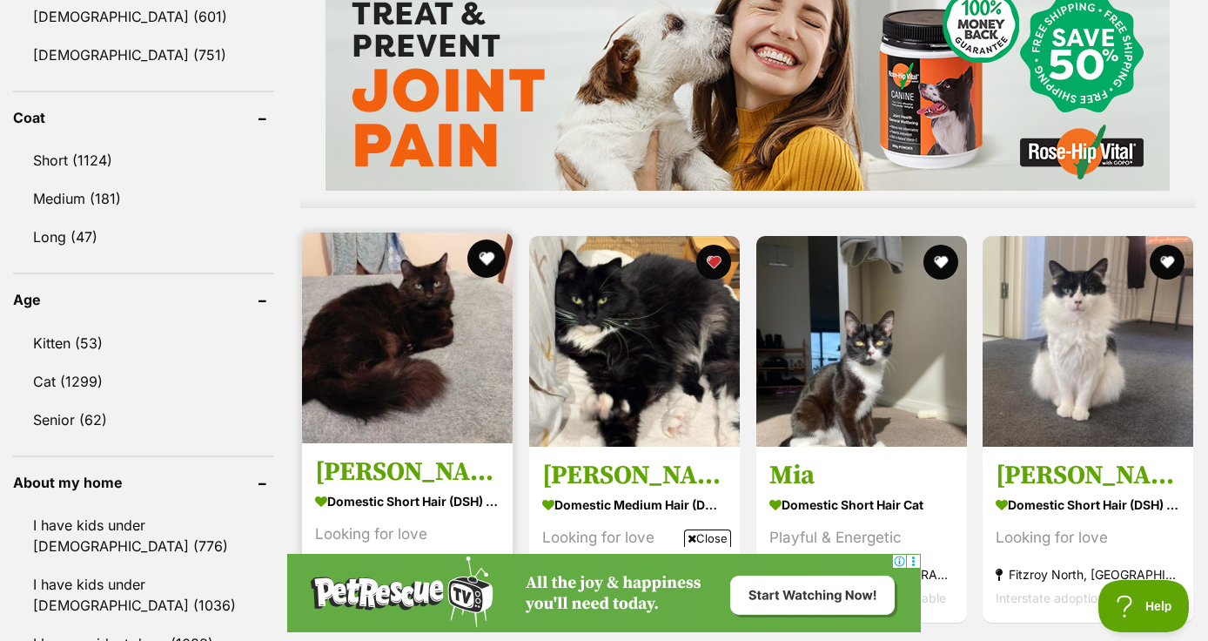
click at [488, 255] on button "favourite" at bounding box center [486, 258] width 38 height 38
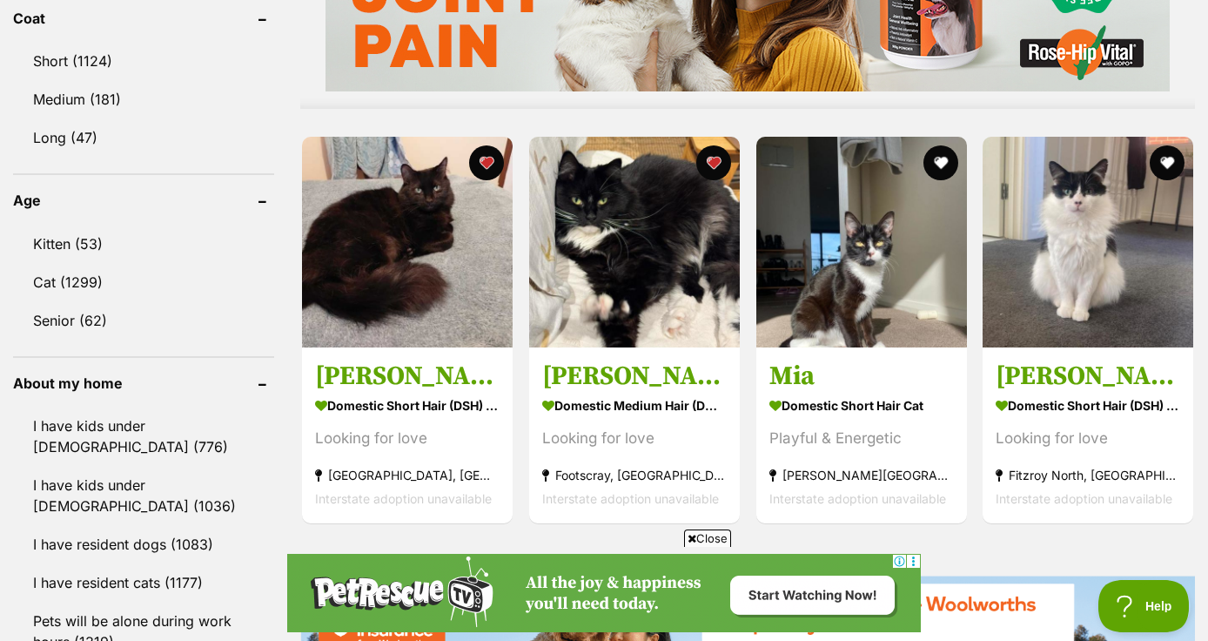
scroll to position [1657, 0]
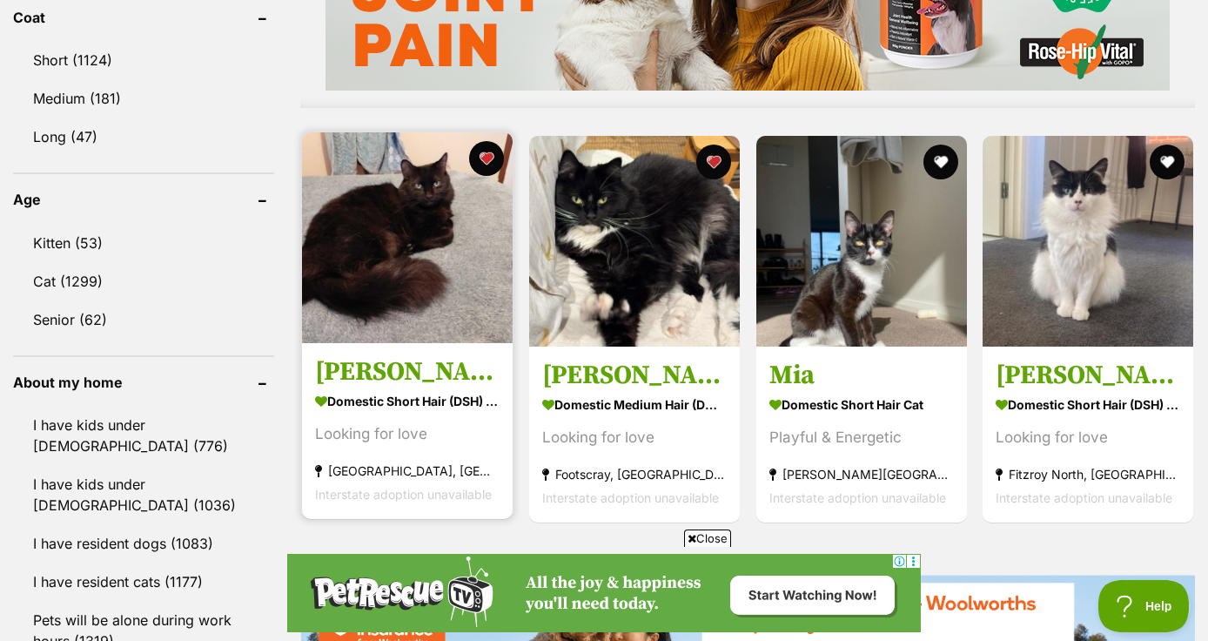
click at [414, 399] on strong "Domestic Short Hair (DSH) Cat" at bounding box center [407, 400] width 185 height 25
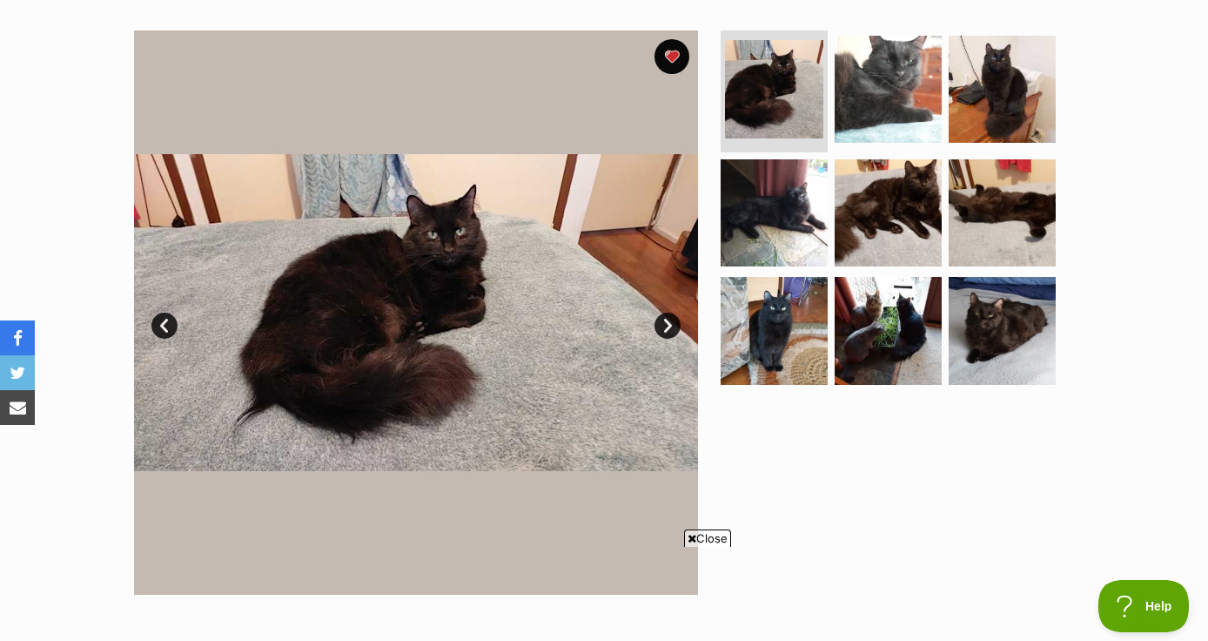
click at [669, 326] on link "Next" at bounding box center [668, 326] width 26 height 26
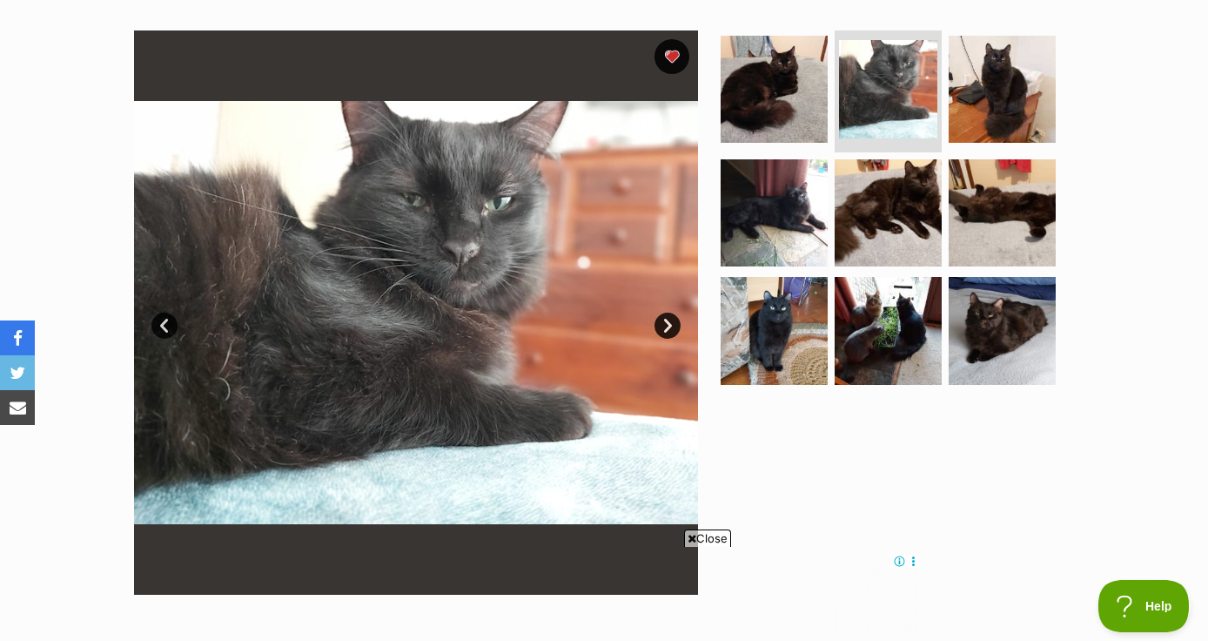
click at [669, 326] on link "Next" at bounding box center [668, 326] width 26 height 26
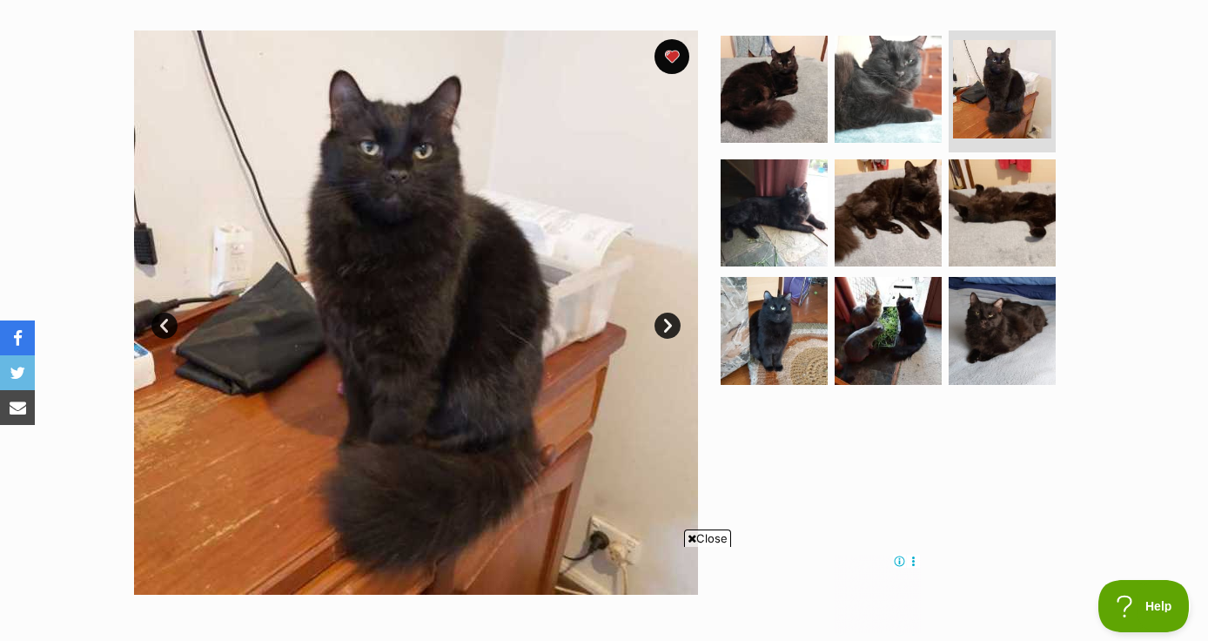
click at [669, 326] on link "Next" at bounding box center [668, 326] width 26 height 26
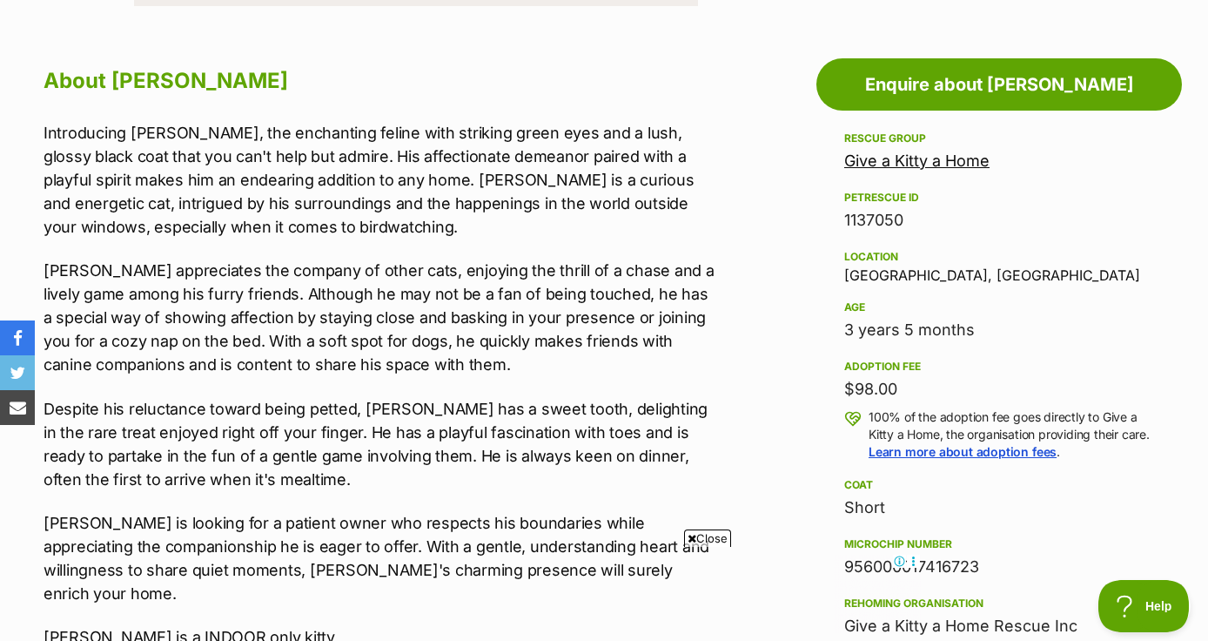
scroll to position [905, 0]
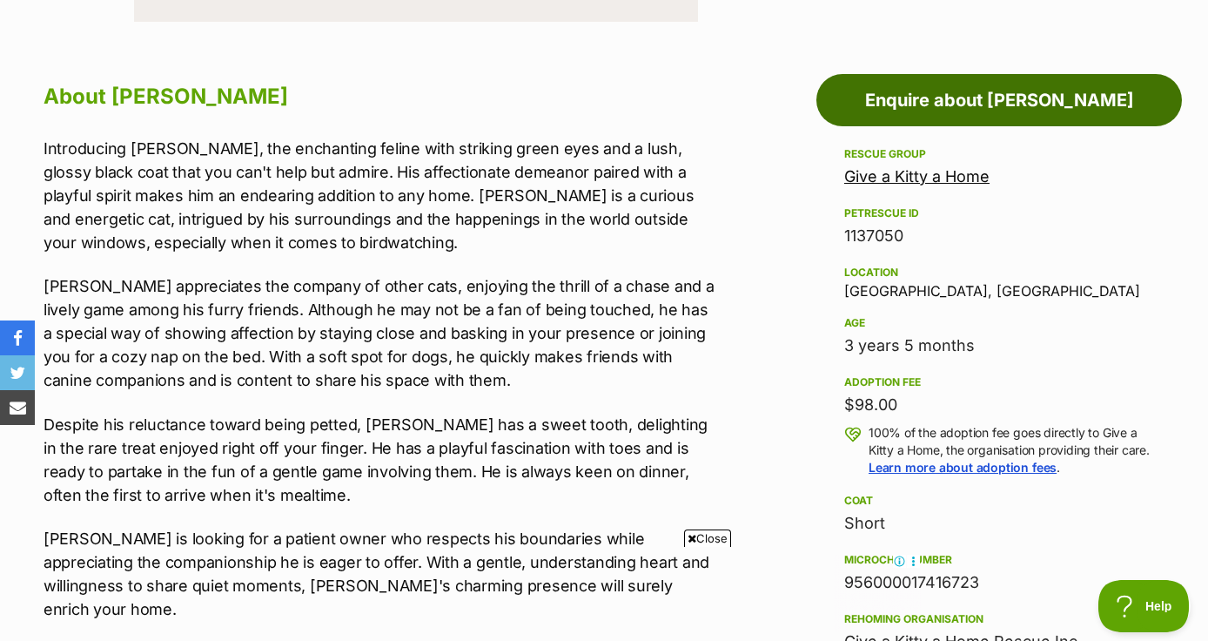
click at [955, 112] on link "Enquire about [PERSON_NAME]" at bounding box center [1000, 100] width 366 height 52
